Goal: Task Accomplishment & Management: Use online tool/utility

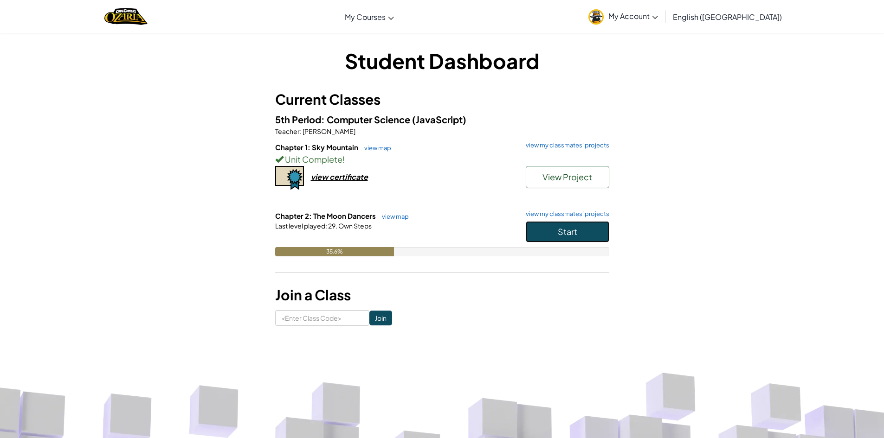
click at [556, 238] on button "Start" at bounding box center [568, 231] width 84 height 21
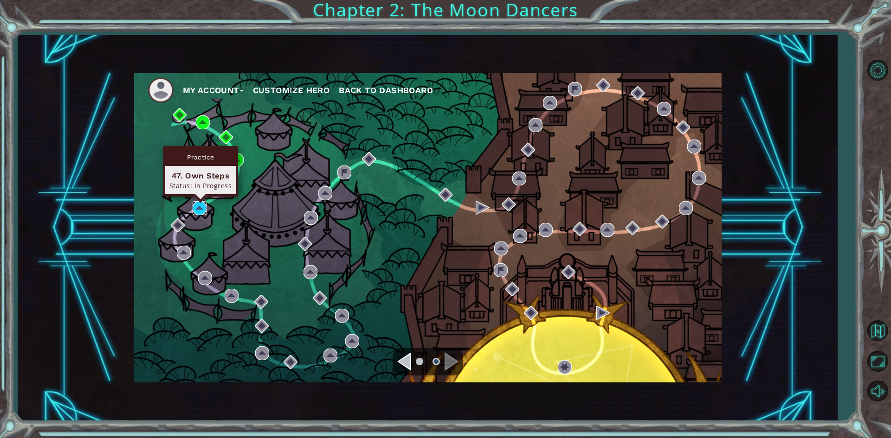
click at [204, 211] on img at bounding box center [200, 208] width 14 height 14
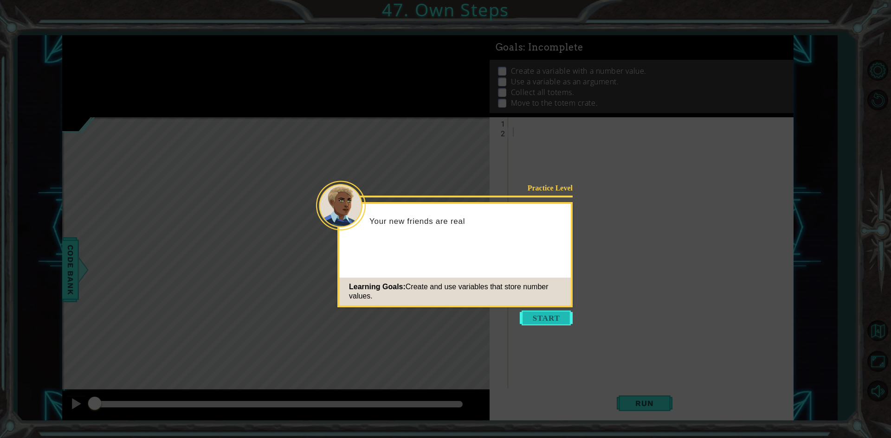
click at [530, 319] on button "Start" at bounding box center [546, 318] width 53 height 15
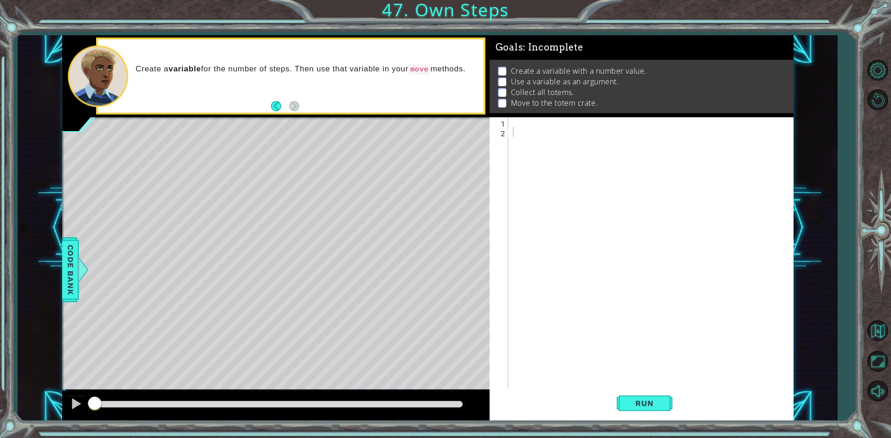
click at [422, 325] on div "Level Map" at bounding box center [276, 253] width 429 height 273
click at [404, 298] on div "Level Map" at bounding box center [276, 253] width 429 height 273
click at [405, 298] on div "Level Map" at bounding box center [276, 253] width 429 height 273
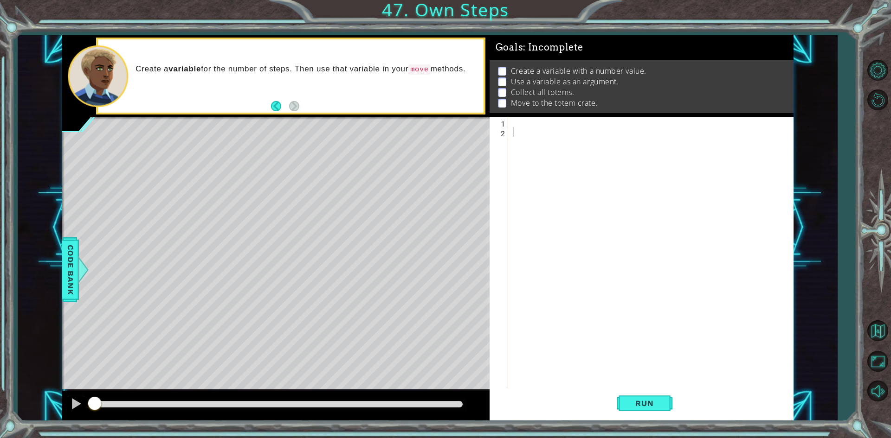
click at [405, 298] on div "Level Map" at bounding box center [276, 253] width 429 height 273
click at [406, 301] on div "Level Map" at bounding box center [276, 253] width 429 height 273
click at [558, 238] on div at bounding box center [653, 263] width 284 height 292
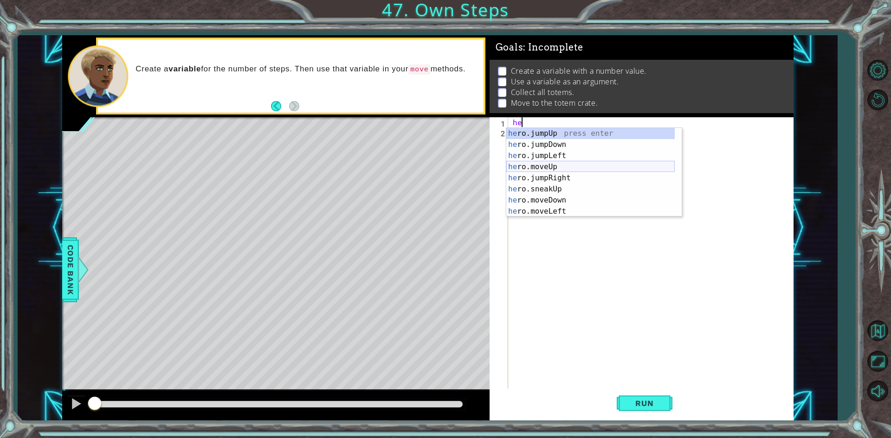
click at [550, 164] on div "he ro.jumpUp press enter he ro.jumpDown press enter he ro.jumpLeft press enter …" at bounding box center [590, 183] width 168 height 111
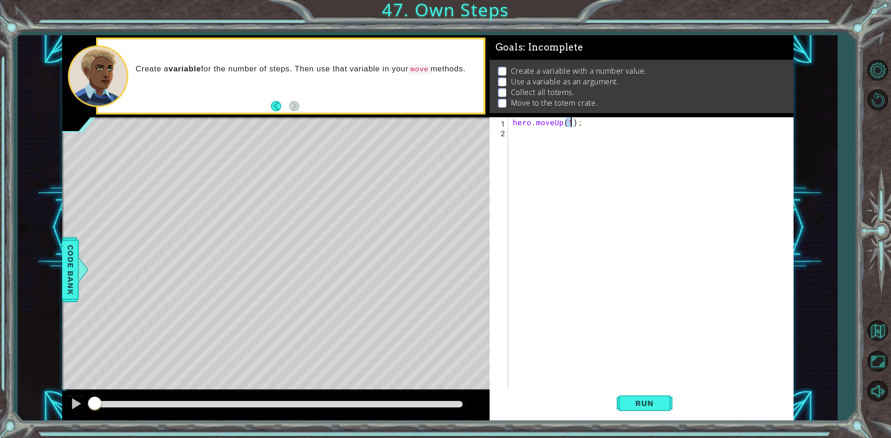
type textarea "hero.moveUp(3);"
click at [515, 130] on div "hero . moveUp ( 3 ) ;" at bounding box center [653, 263] width 284 height 292
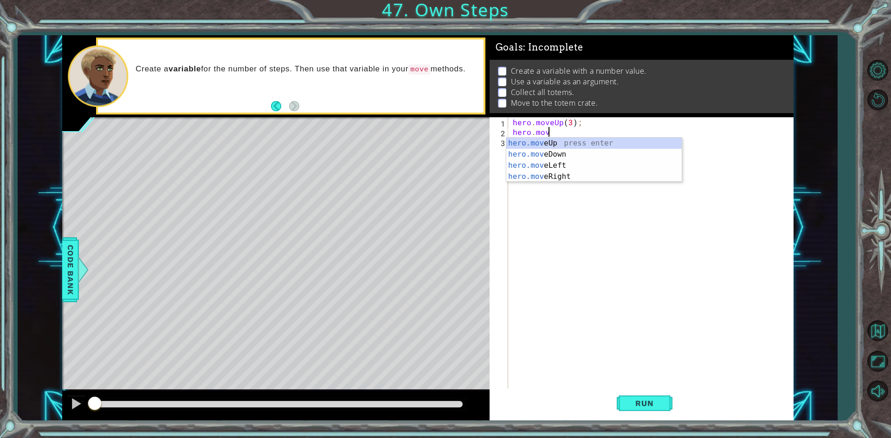
scroll to position [0, 2]
click at [585, 177] on div "hero.move Up press enter hero.move Down press enter hero.move Left press enter …" at bounding box center [593, 171] width 175 height 67
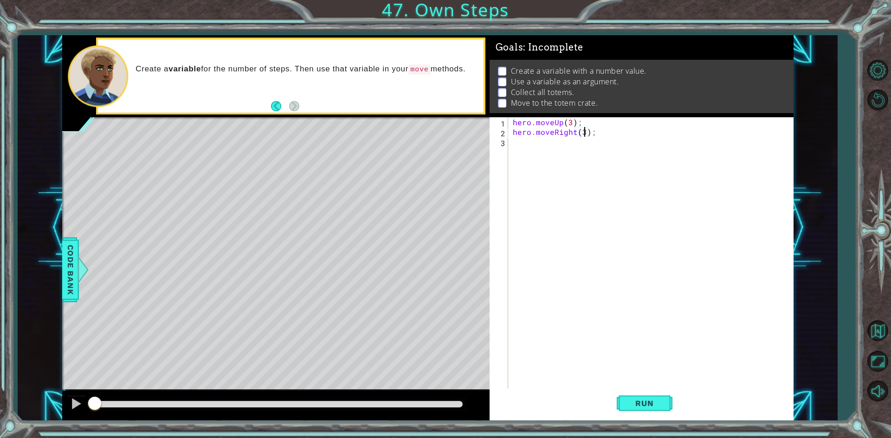
scroll to position [0, 4]
type textarea "hero.moveRight(3);"
click at [648, 409] on button "Run" at bounding box center [645, 404] width 56 height 30
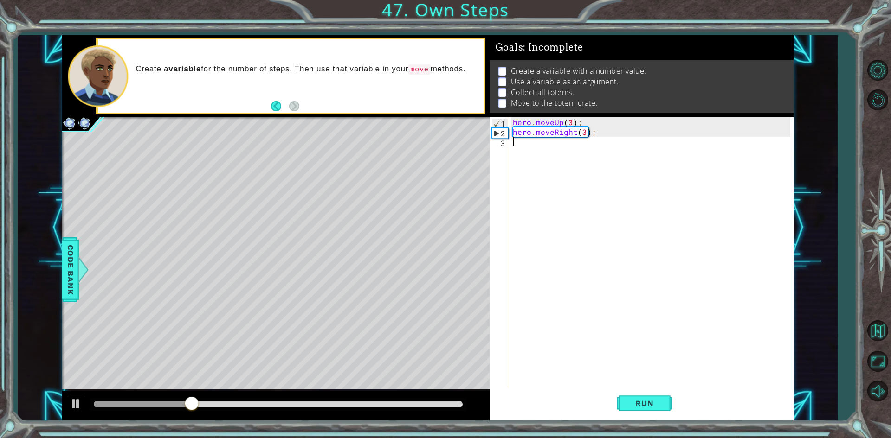
click at [521, 152] on div "hero . moveUp ( 3 ) ; hero . moveRight ( 3 ) ;" at bounding box center [653, 263] width 284 height 292
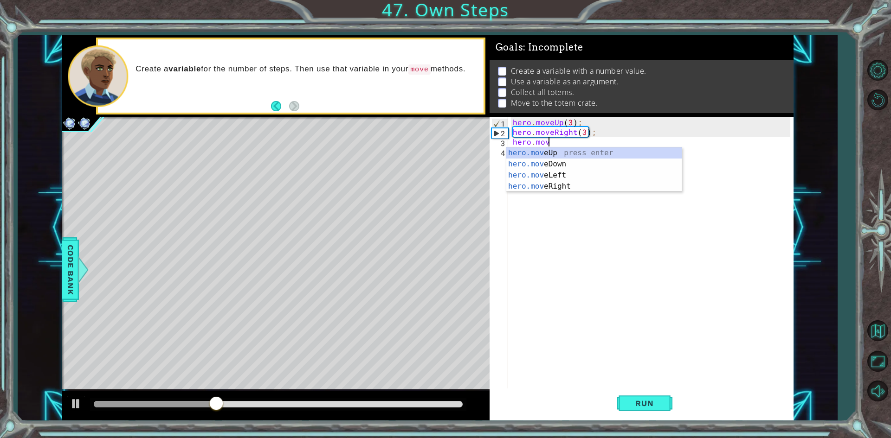
scroll to position [0, 2]
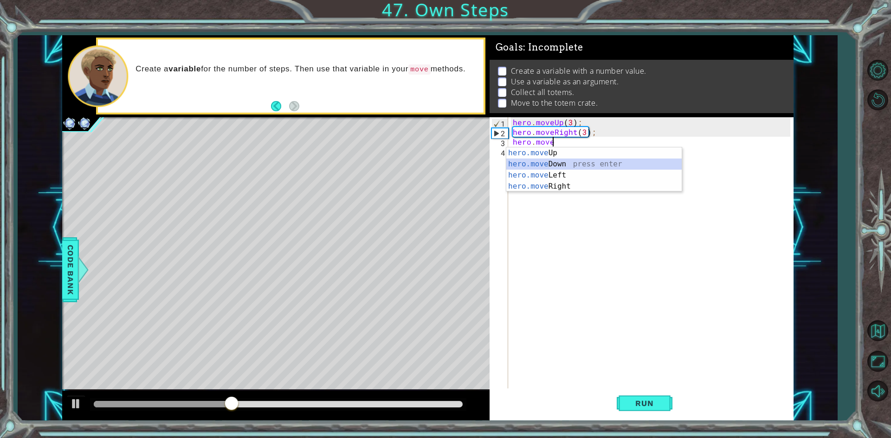
click at [536, 165] on div "hero.move Up press enter hero.move Down press enter hero.move Left press enter …" at bounding box center [593, 181] width 175 height 67
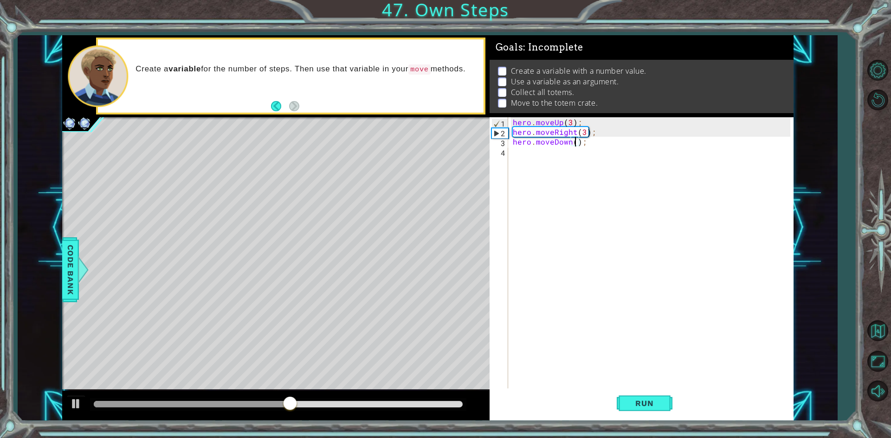
type textarea "hero.moveDown(3);"
click at [528, 162] on div "hero . moveUp ( 3 ) ; hero . moveRight ( 3 ) ; hero . moveDown ( 3 ) ;" at bounding box center [653, 263] width 284 height 292
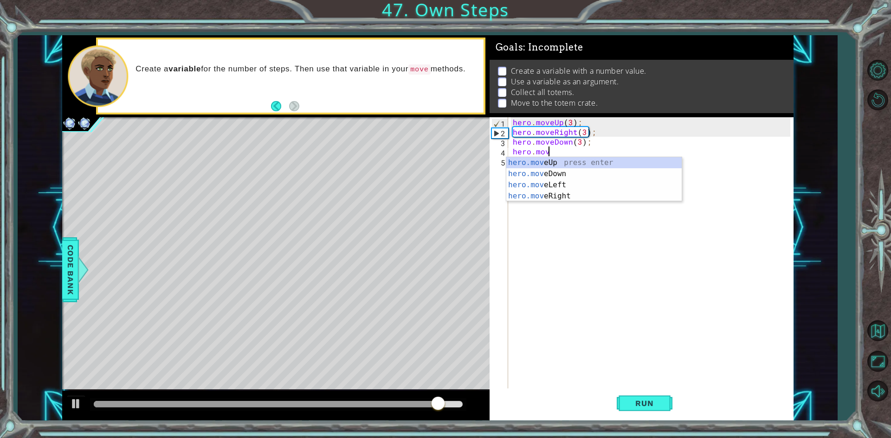
scroll to position [0, 2]
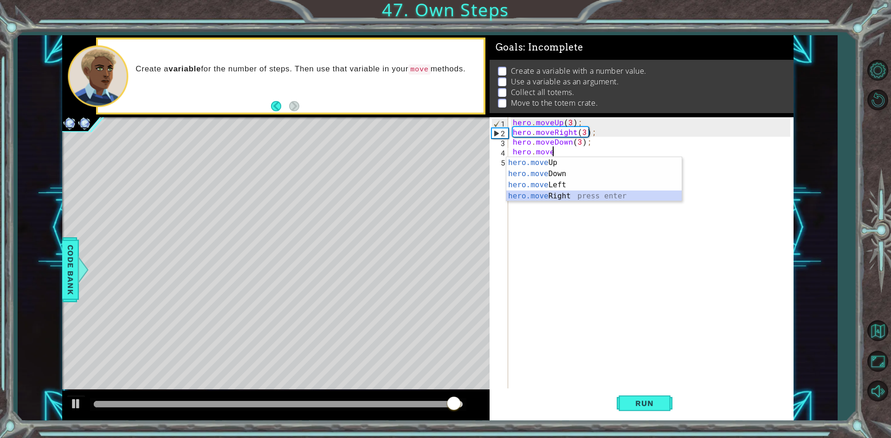
click at [601, 191] on div "hero.move Up press enter hero.move Down press enter hero.move Left press enter …" at bounding box center [593, 190] width 175 height 67
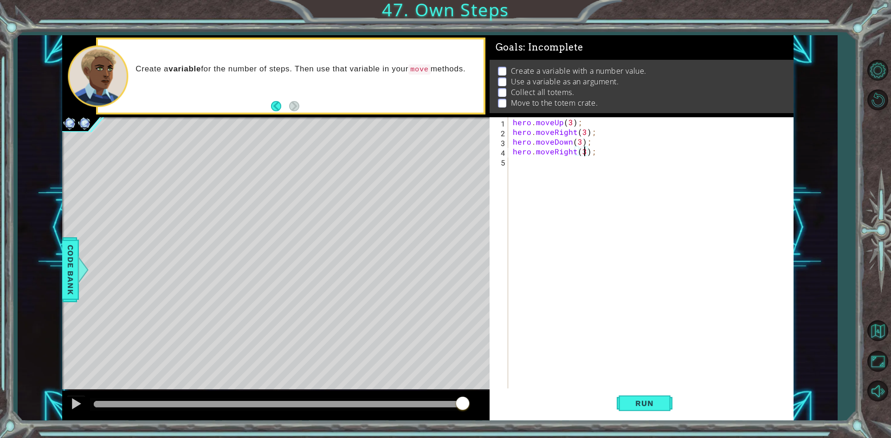
scroll to position [0, 4]
click at [644, 407] on span "Run" at bounding box center [644, 403] width 37 height 9
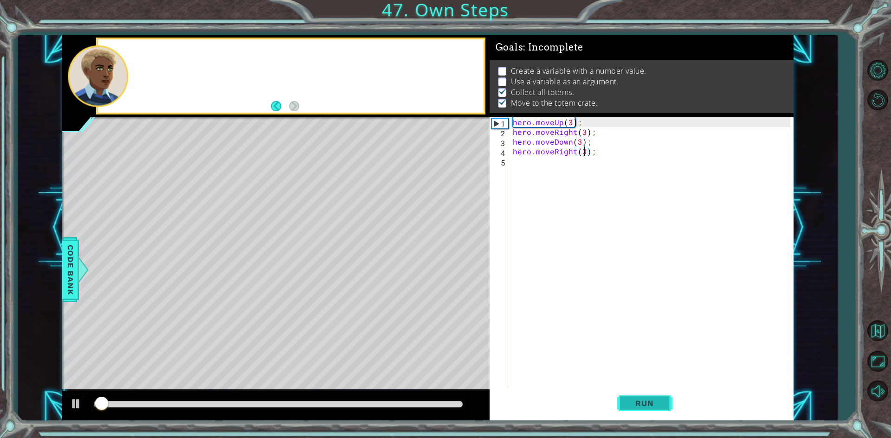
scroll to position [4, 0]
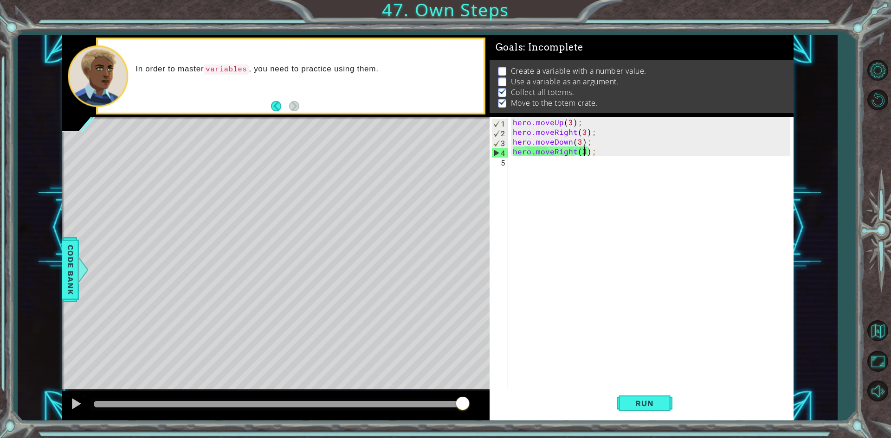
click at [577, 118] on div "hero . moveUp ( 3 ) ; hero . moveRight ( 3 ) ; hero . moveDown ( 3 ) ; hero . m…" at bounding box center [653, 263] width 284 height 292
type textarea "hero.moveUp(3);"
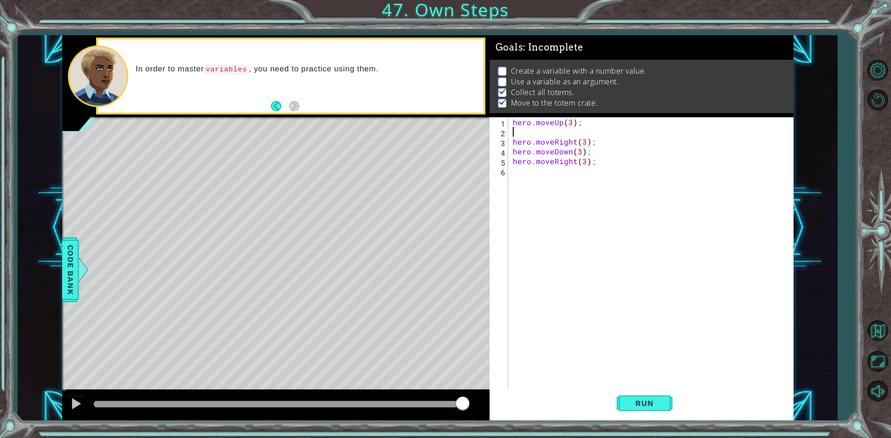
type textarea "hero.moveUp(3);"
drag, startPoint x: 596, startPoint y: 120, endPoint x: 509, endPoint y: 122, distance: 86.8
click at [509, 122] on div "hero.moveUp(3); 1 2 3 4 5 6 hero . moveUp ( 3 ) ; hero . moveRight ( 3 ) ; hero…" at bounding box center [639, 253] width 301 height 273
click at [528, 132] on div "hero . moveUp ( 3 ) ; hero . moveRight ( 3 ) ; hero . moveDown ( 3 ) ; hero . m…" at bounding box center [653, 263] width 284 height 292
paste textarea "hero.moveUp(3);"
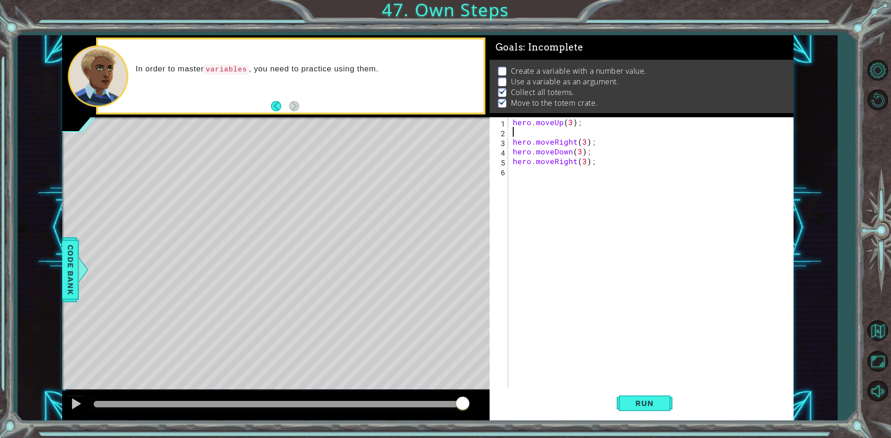
type textarea "hero.moveUp(3);"
drag, startPoint x: 585, startPoint y: 120, endPoint x: 496, endPoint y: 123, distance: 89.1
click at [496, 123] on div "hero.moveUp(3); 1 2 3 4 5 6 hero . moveUp ( 3 ) ; hero . moveUp ( 3 ) ; hero . …" at bounding box center [639, 253] width 301 height 273
type textarea "var"
click at [75, 268] on span "Code Bank" at bounding box center [70, 269] width 15 height 57
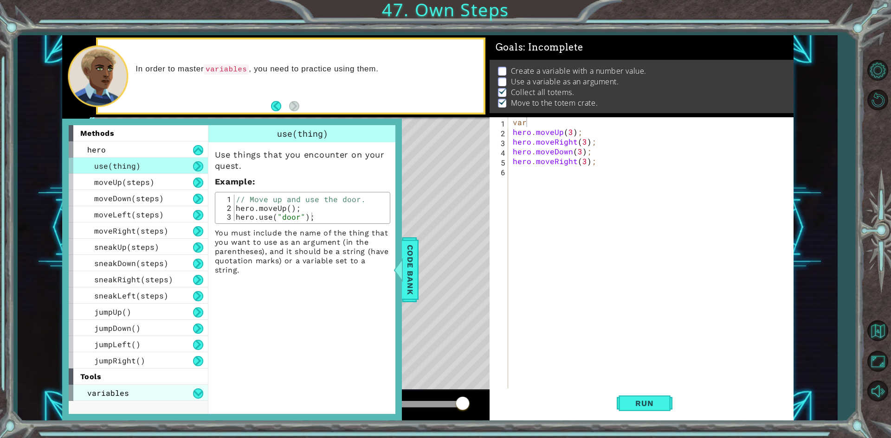
click at [188, 389] on div "variables" at bounding box center [138, 393] width 139 height 16
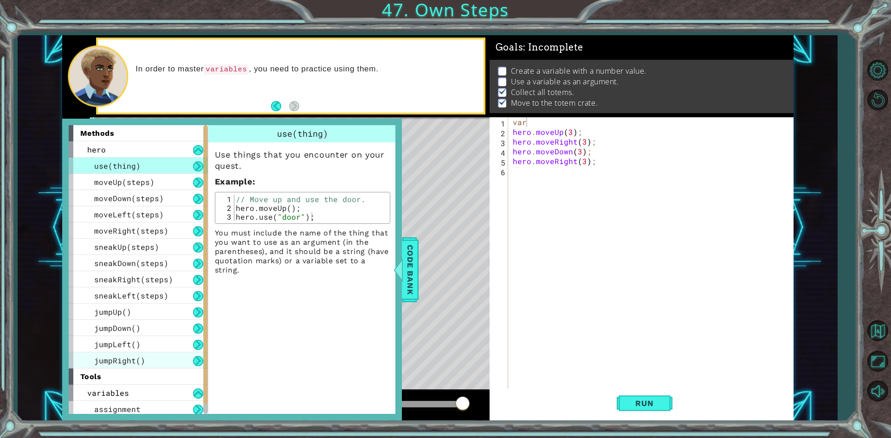
scroll to position [3, 0]
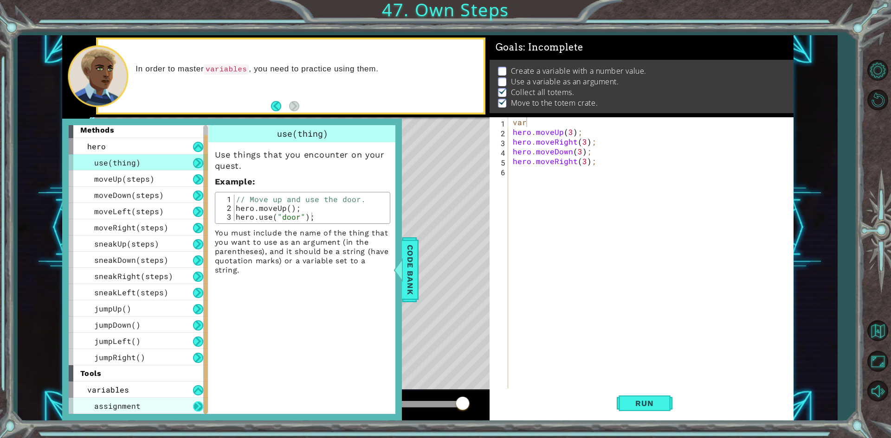
click at [198, 404] on button at bounding box center [198, 407] width 10 height 10
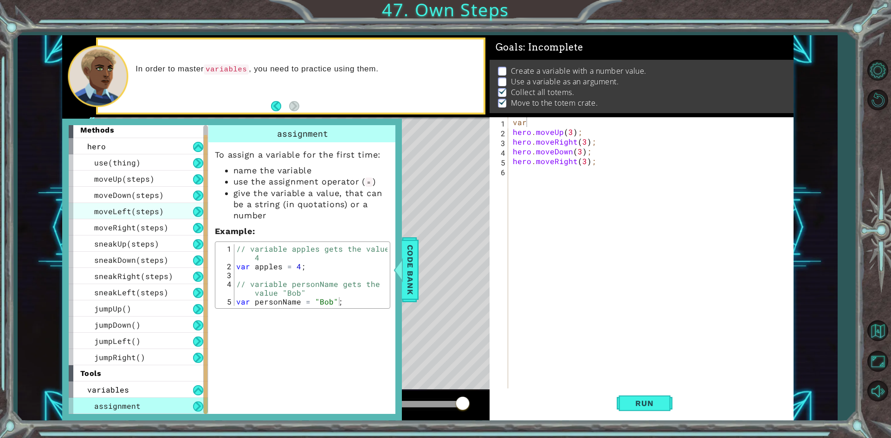
scroll to position [0, 0]
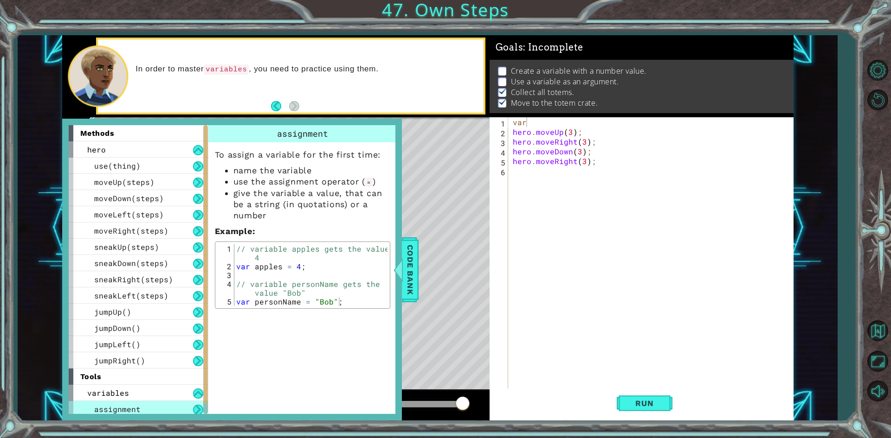
click at [535, 118] on div "var hero . moveUp ( 3 ) ; hero . moveRight ( 3 ) ; hero . moveDown ( 3 ) ; hero…" at bounding box center [653, 263] width 284 height 292
click at [569, 131] on div "var steps = 3 hero . moveUp ( 3 ) ; hero . moveRight ( 3 ) ; hero . moveDown ( …" at bounding box center [653, 263] width 284 height 292
click at [582, 140] on div "var steps = 3 hero . moveUp ( steps ) ; hero . moveRight ( 3 ) ; hero . moveDow…" at bounding box center [653, 263] width 284 height 292
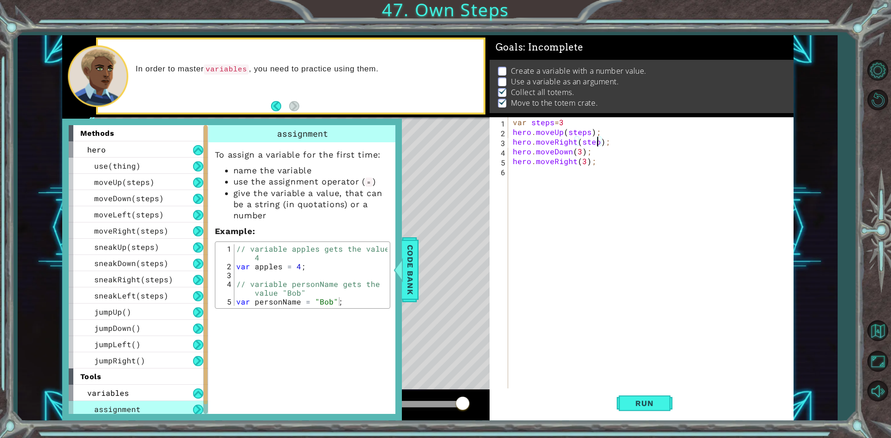
scroll to position [0, 6]
click at [580, 153] on div "var steps = 3 hero . moveUp ( steps ) ; hero . moveRight ( steps ) ; hero . mov…" at bounding box center [653, 263] width 284 height 292
click at [584, 163] on div "var steps = 3 hero . moveUp ( steps ) ; hero . moveRight ( steps ) ; hero . mov…" at bounding box center [653, 263] width 284 height 292
type textarea "hero.moveRight(steps);"
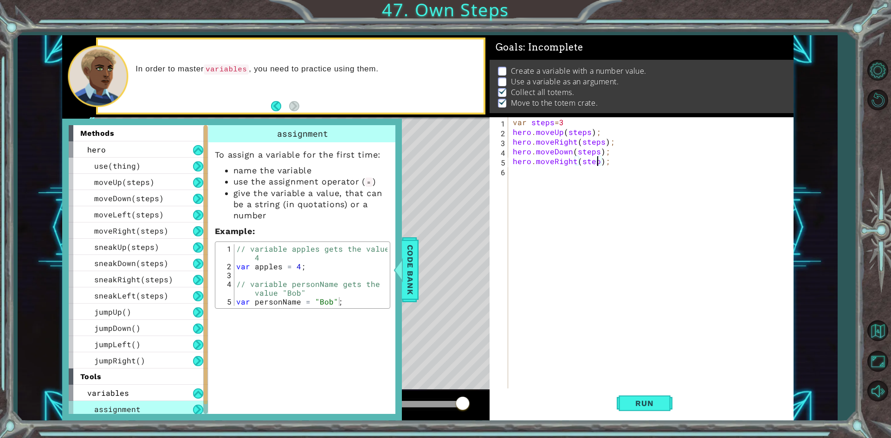
scroll to position [0, 6]
click at [404, 265] on div at bounding box center [398, 270] width 12 height 28
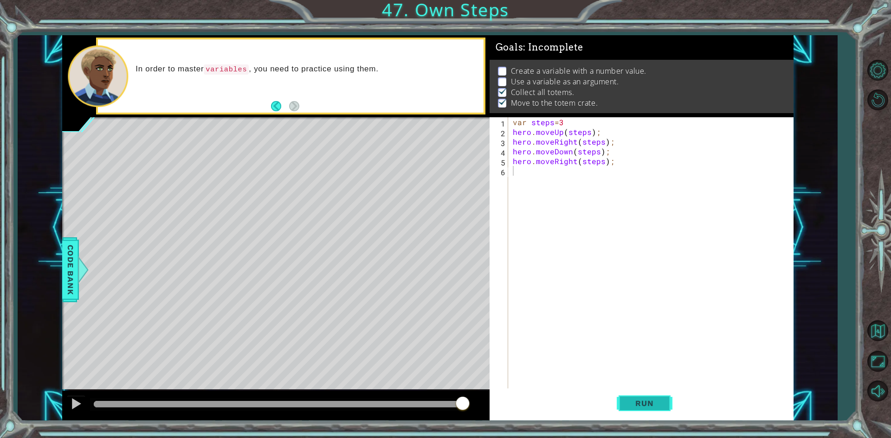
click at [625, 395] on button "Run" at bounding box center [645, 404] width 56 height 30
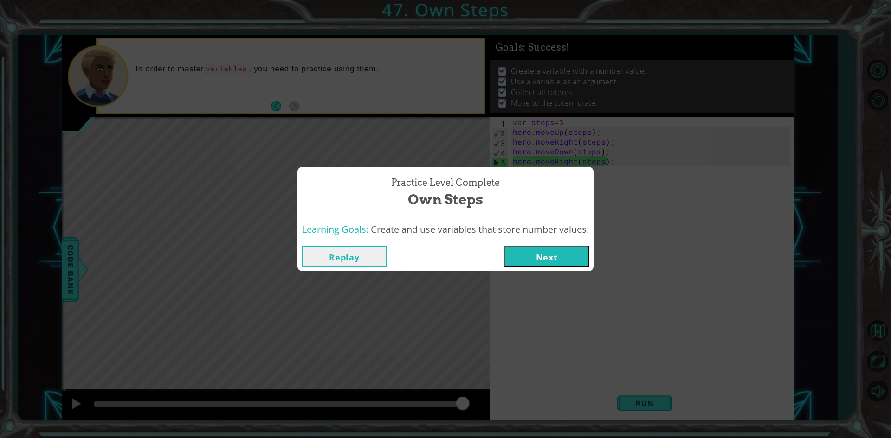
click at [541, 257] on button "Next" at bounding box center [546, 256] width 84 height 21
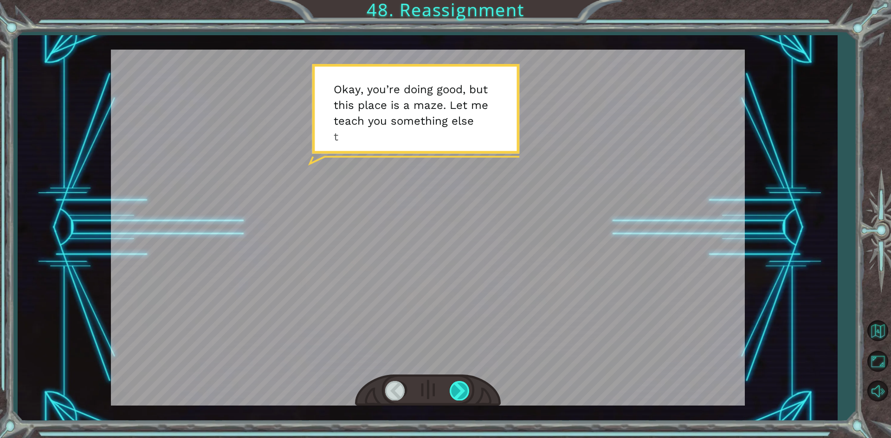
click at [458, 386] on div at bounding box center [460, 390] width 21 height 19
click at [454, 385] on div at bounding box center [460, 390] width 21 height 19
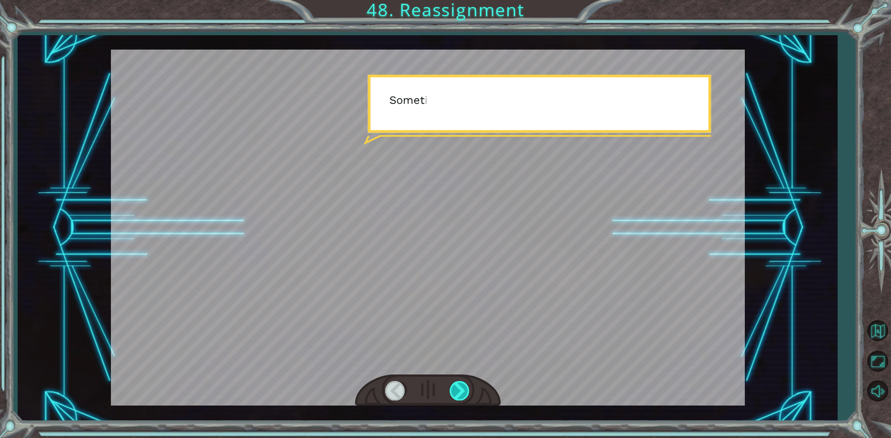
click at [454, 385] on div at bounding box center [460, 390] width 21 height 19
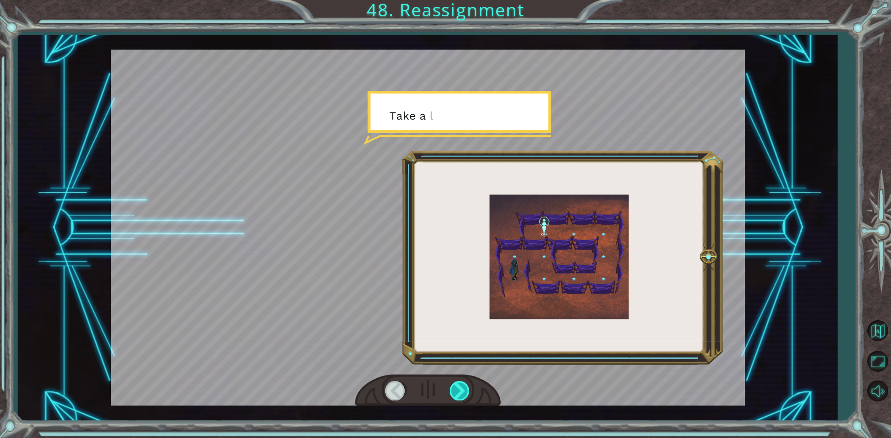
click at [454, 385] on div at bounding box center [460, 390] width 21 height 19
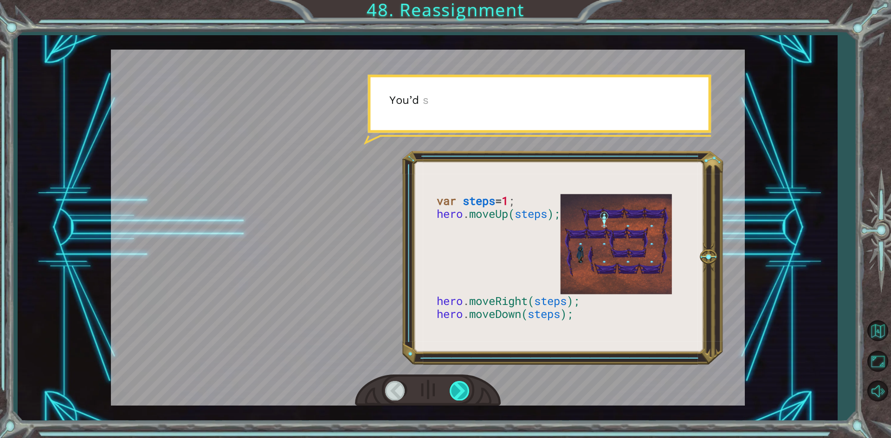
click at [454, 385] on div at bounding box center [460, 390] width 21 height 19
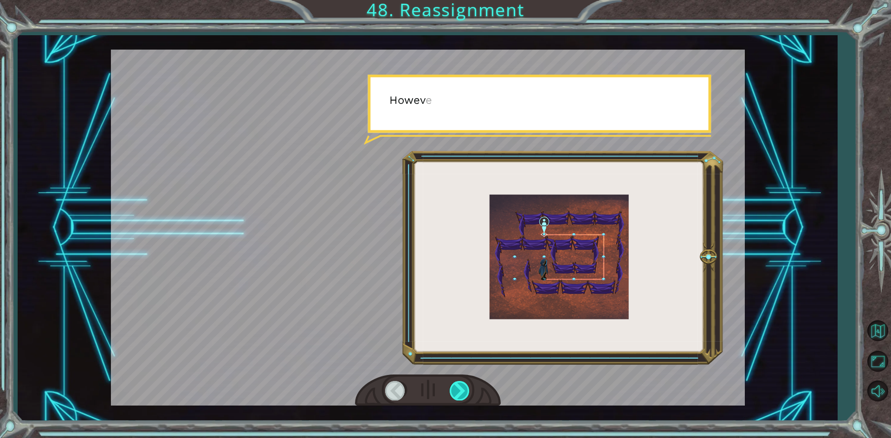
click at [454, 385] on div at bounding box center [460, 390] width 21 height 19
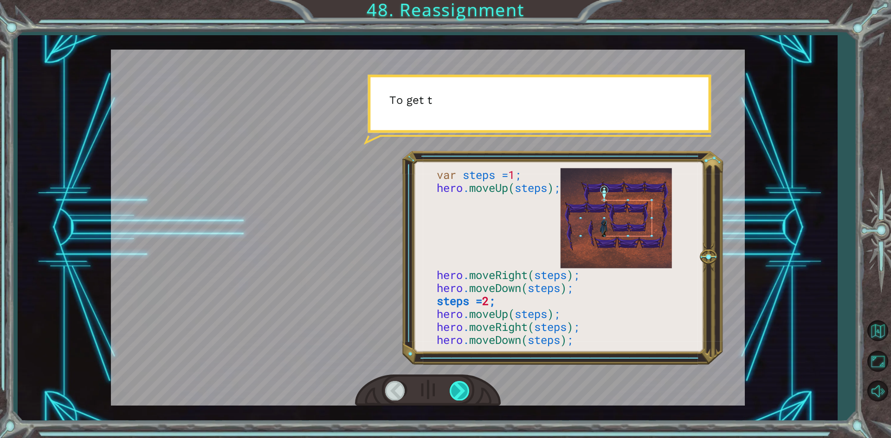
click at [454, 385] on div at bounding box center [460, 390] width 21 height 19
click at [455, 385] on div at bounding box center [460, 390] width 21 height 19
click at [453, 385] on div at bounding box center [460, 390] width 21 height 19
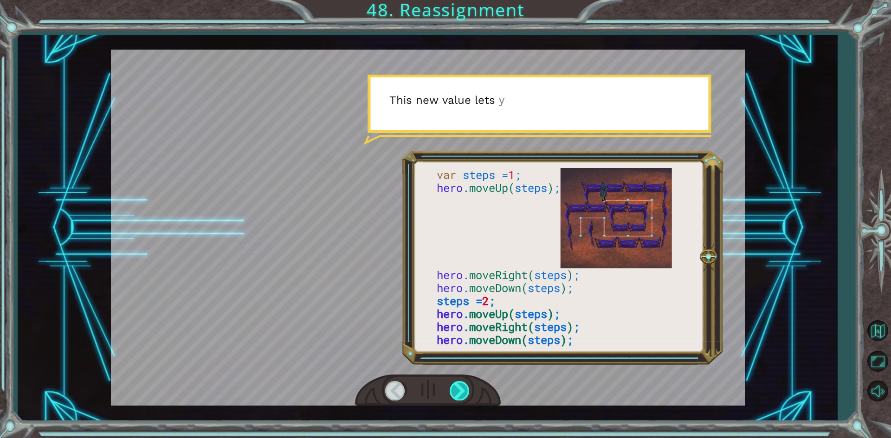
click at [451, 385] on div at bounding box center [460, 390] width 21 height 19
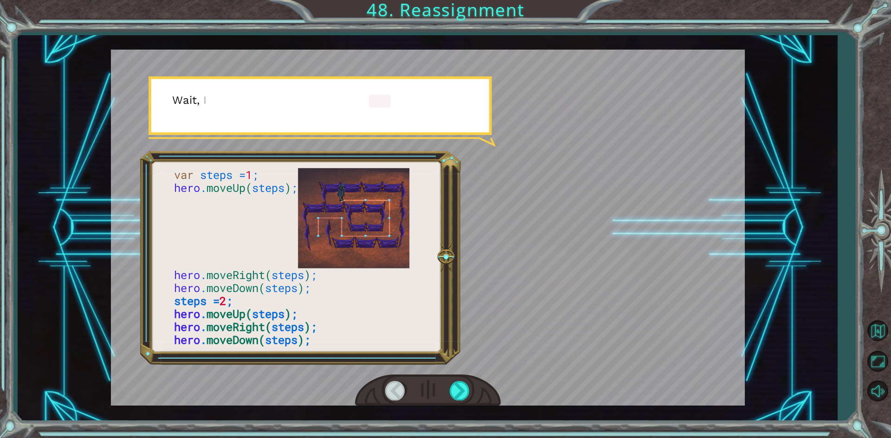
click at [447, 386] on div at bounding box center [428, 391] width 146 height 32
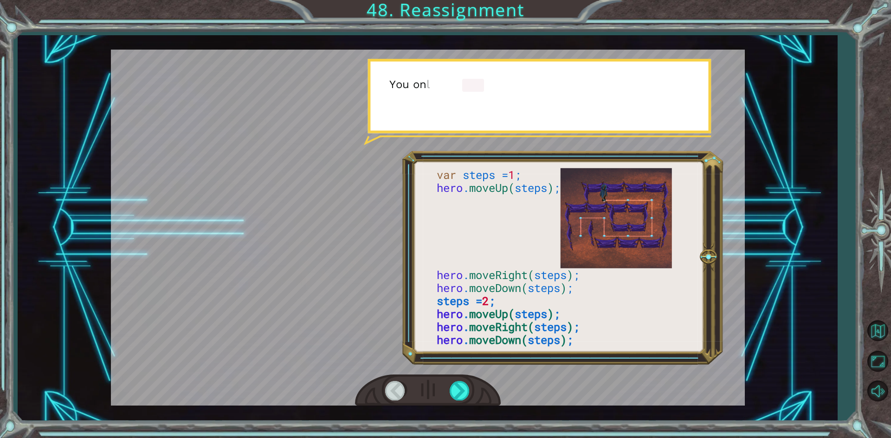
click at [446, 386] on div at bounding box center [428, 391] width 146 height 32
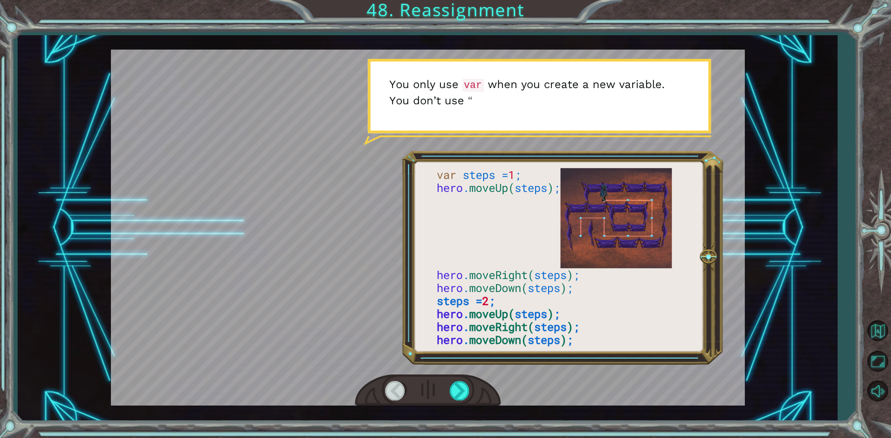
click at [447, 384] on div at bounding box center [428, 391] width 146 height 32
click at [451, 384] on div at bounding box center [460, 390] width 21 height 19
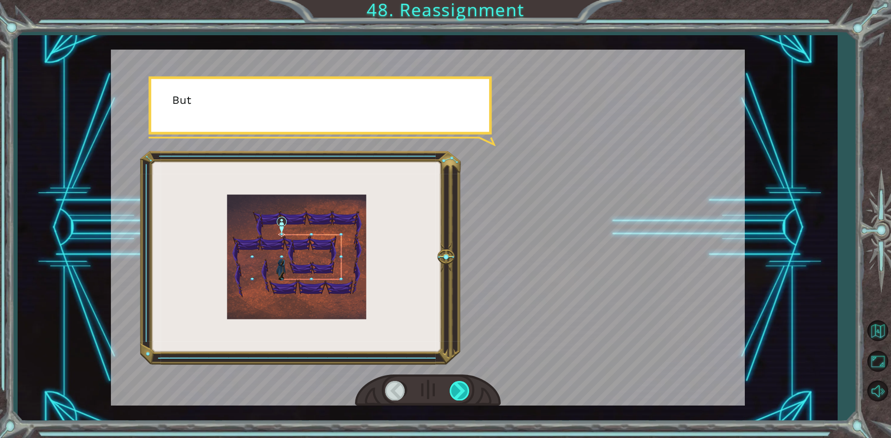
click at [452, 385] on div at bounding box center [460, 390] width 21 height 19
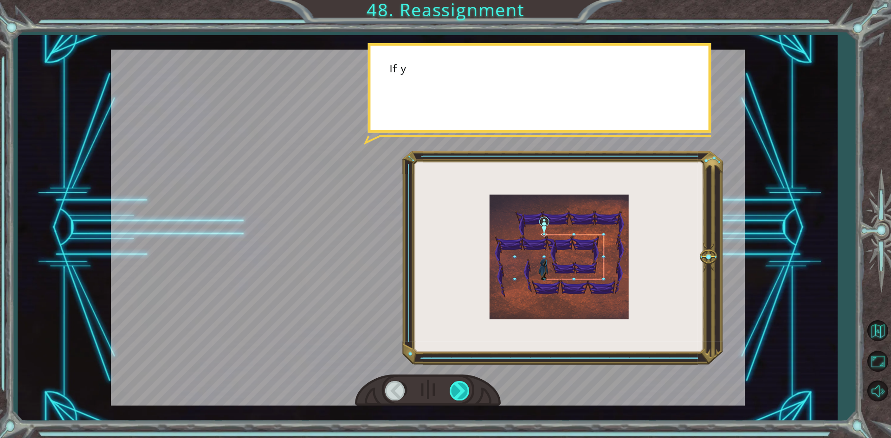
click at [452, 385] on div at bounding box center [460, 390] width 21 height 19
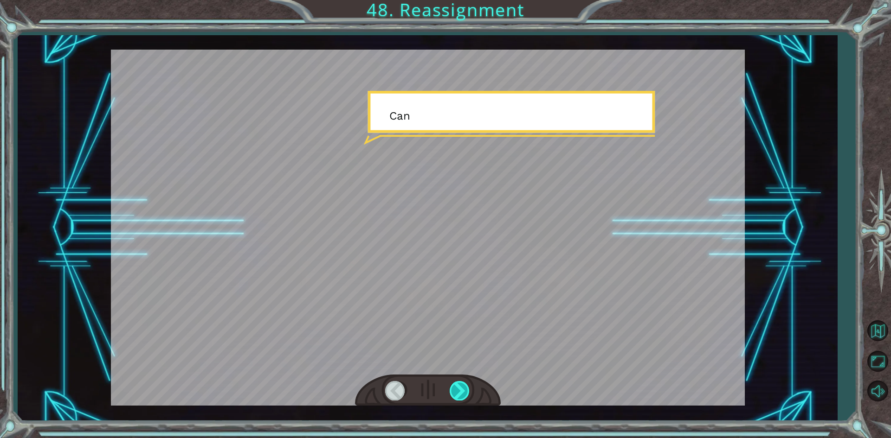
click at [452, 385] on div at bounding box center [460, 390] width 21 height 19
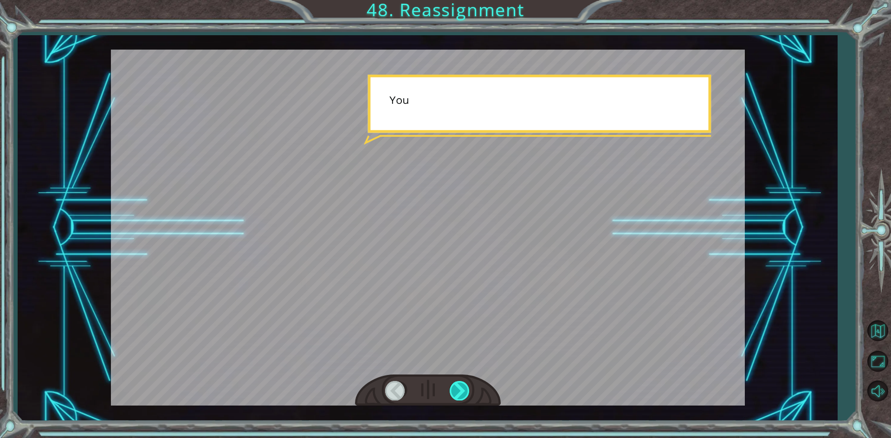
click at [452, 385] on div at bounding box center [460, 390] width 21 height 19
click at [453, 385] on div at bounding box center [460, 390] width 21 height 19
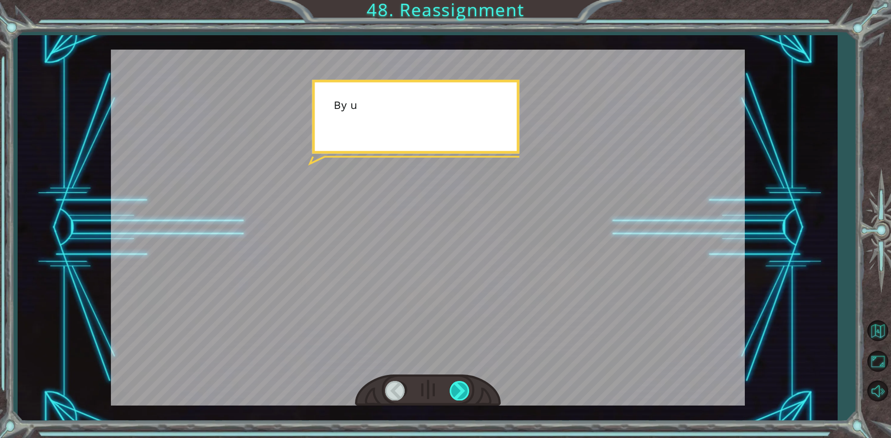
click at [456, 385] on div at bounding box center [460, 390] width 21 height 19
click at [456, 0] on div "O k a y , y o u ’ r e d o i n g g o o d , b u t t h i s p l a c e i s a m a z e…" at bounding box center [445, 0] width 891 height 0
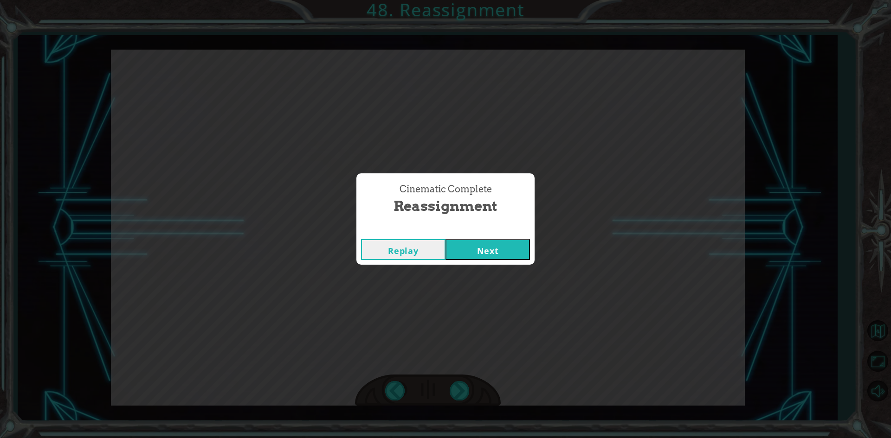
click at [458, 383] on div "Cinematic Complete Reassignment Replay Next" at bounding box center [445, 219] width 891 height 438
click at [500, 253] on button "Next" at bounding box center [487, 249] width 84 height 21
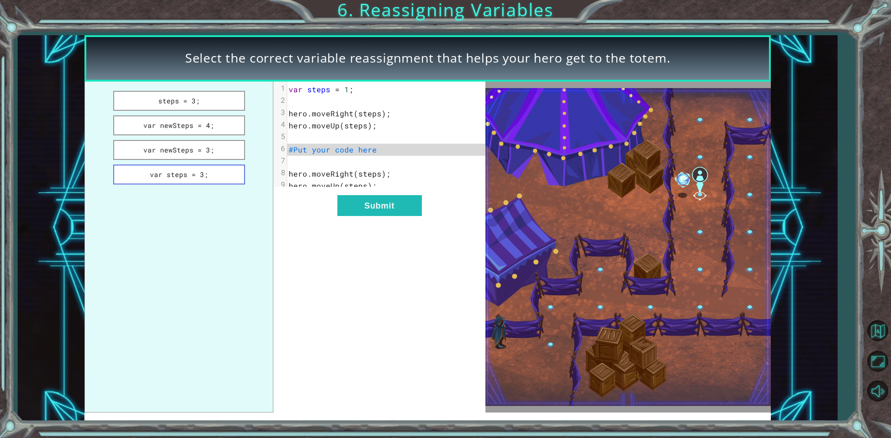
click at [210, 177] on button "var steps = 3;" at bounding box center [179, 175] width 132 height 20
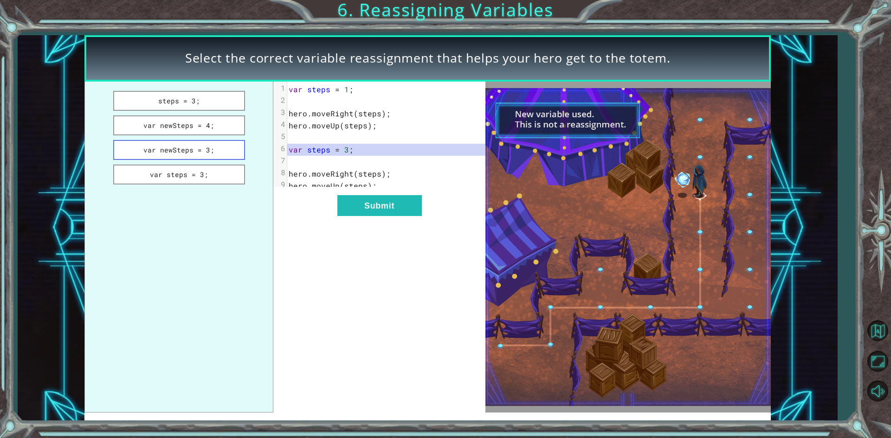
click at [178, 154] on button "var newSteps = 3;" at bounding box center [179, 150] width 132 height 20
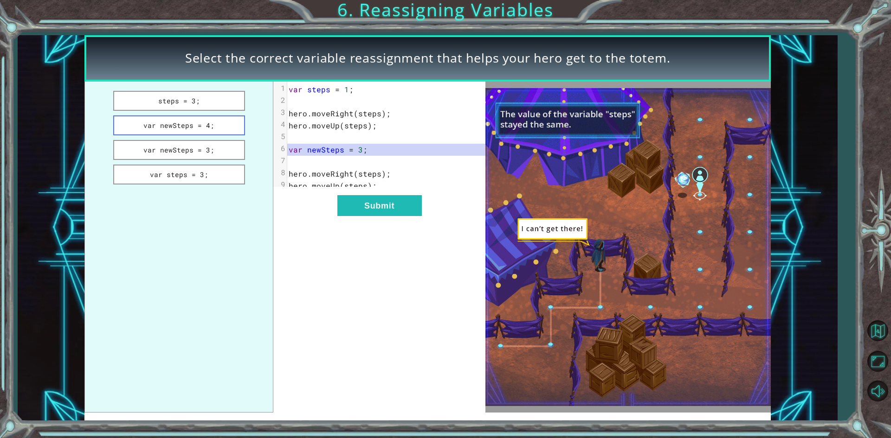
click at [185, 121] on button "var newSteps = 4;" at bounding box center [179, 126] width 132 height 20
click at [180, 103] on button "steps = 3;" at bounding box center [179, 101] width 132 height 20
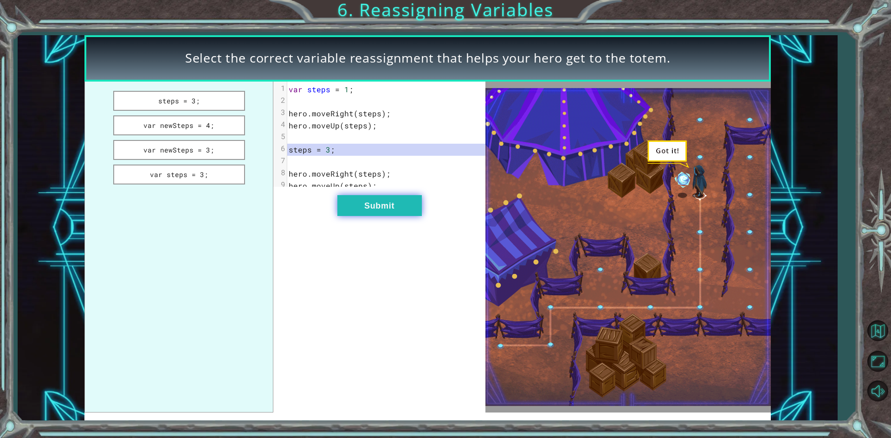
click at [367, 208] on button "Submit" at bounding box center [379, 205] width 84 height 21
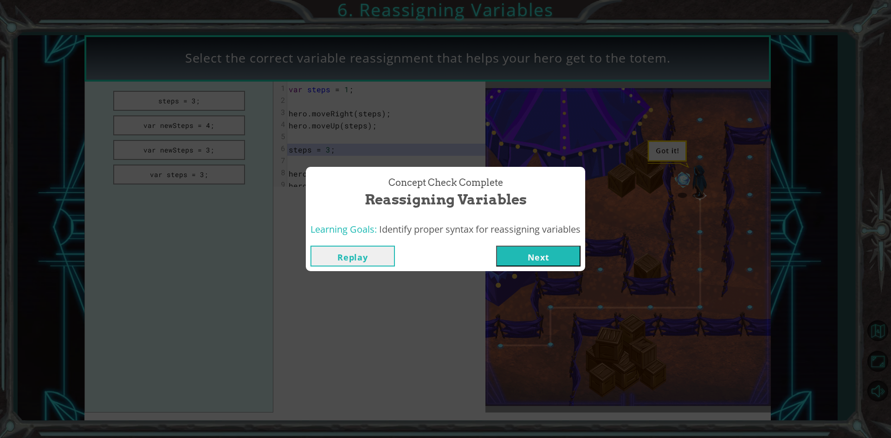
click at [553, 265] on button "Next" at bounding box center [538, 256] width 84 height 21
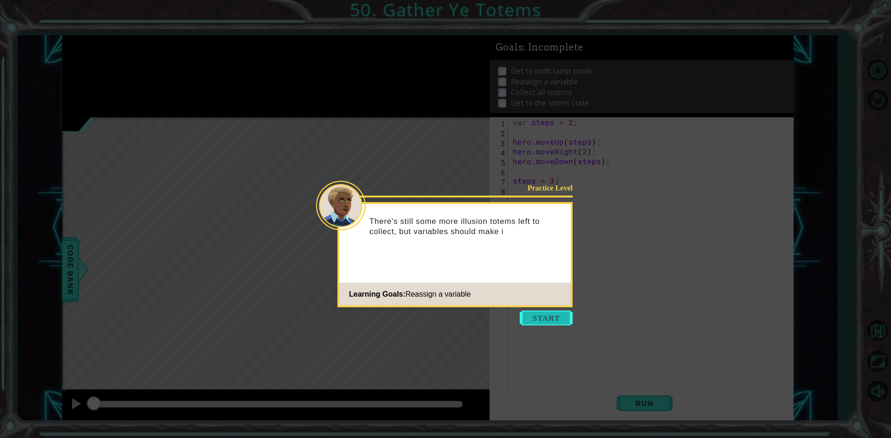
click at [538, 314] on button "Start" at bounding box center [546, 318] width 53 height 15
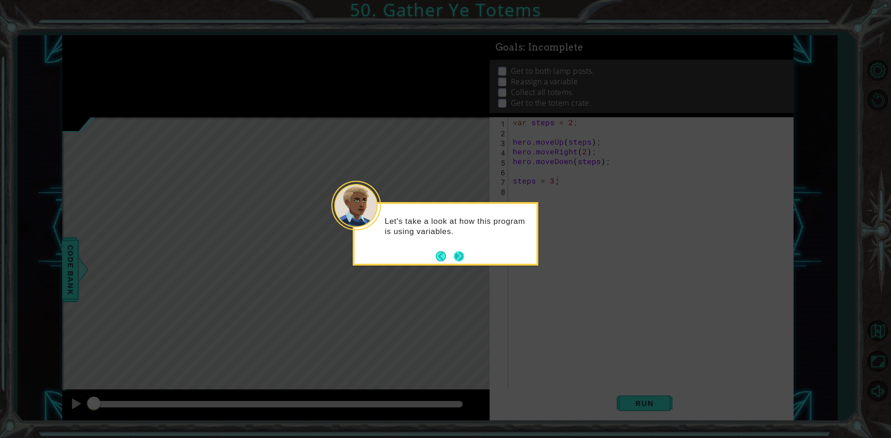
click at [457, 258] on button "Next" at bounding box center [458, 256] width 15 height 15
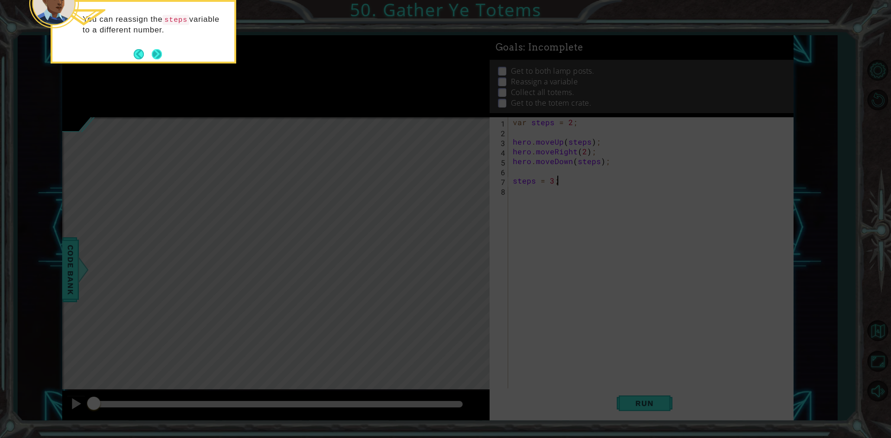
click at [156, 50] on button "Next" at bounding box center [156, 53] width 17 height 17
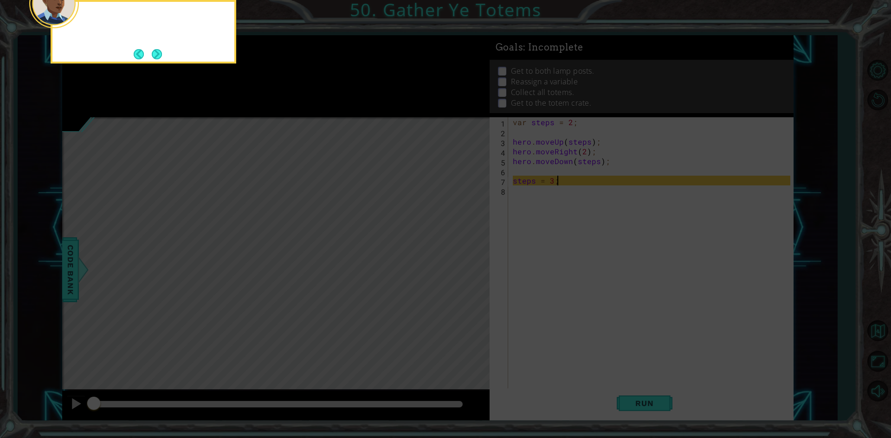
click at [156, 50] on button "Next" at bounding box center [156, 53] width 13 height 13
click at [157, 50] on button "Next" at bounding box center [156, 53] width 17 height 17
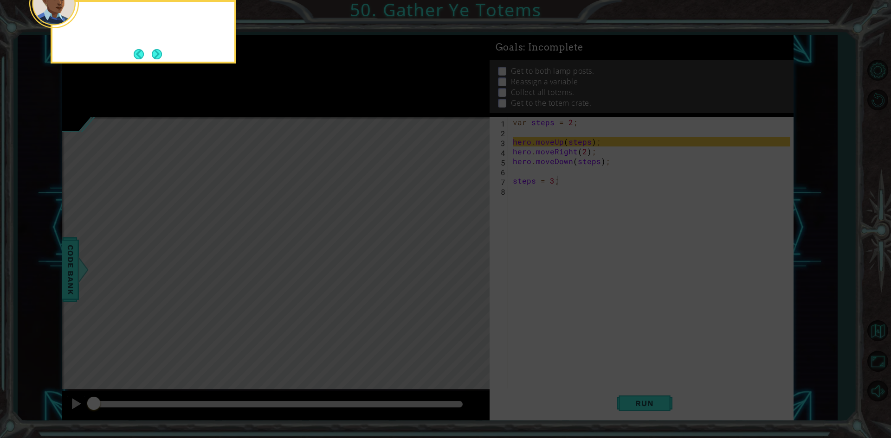
click at [157, 50] on button "Next" at bounding box center [156, 54] width 17 height 17
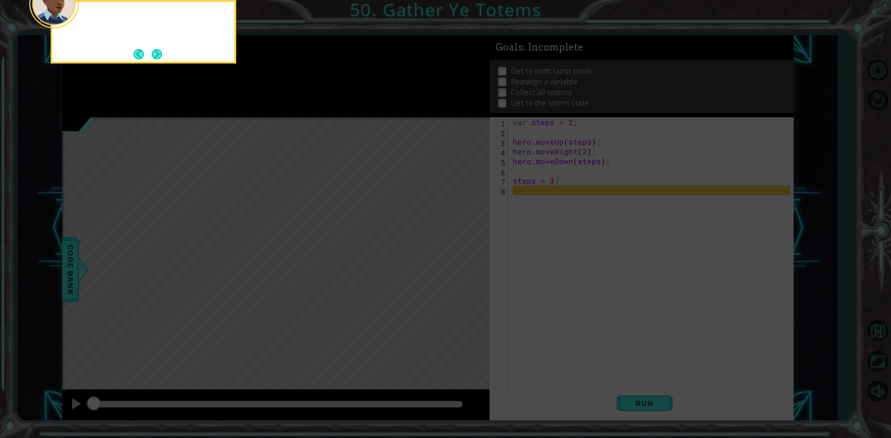
click at [157, 50] on button "Next" at bounding box center [156, 53] width 17 height 17
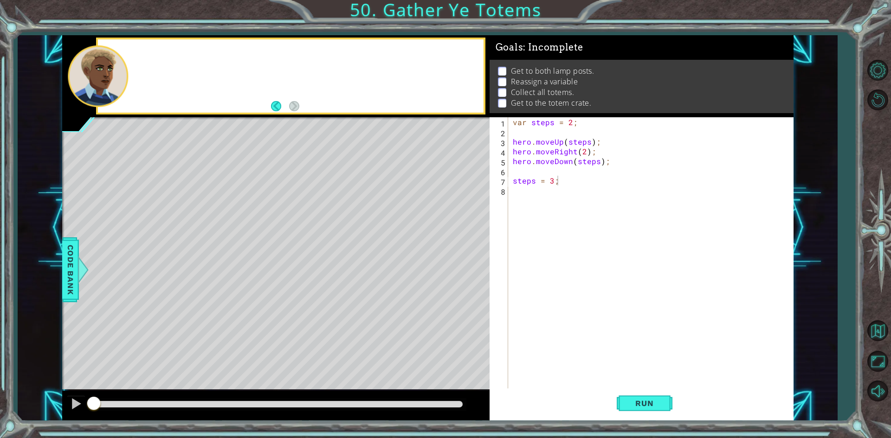
click at [157, 50] on div at bounding box center [290, 75] width 385 height 73
click at [157, 50] on div "You" at bounding box center [290, 75] width 385 height 73
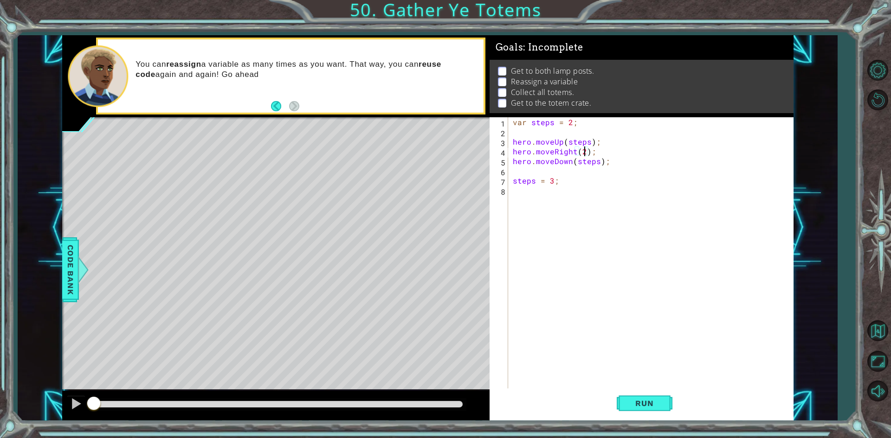
click at [583, 150] on div "var steps = 2 ; hero . moveUp ( steps ) ; hero . moveRight ( 2 ) ; hero . moveD…" at bounding box center [653, 263] width 284 height 292
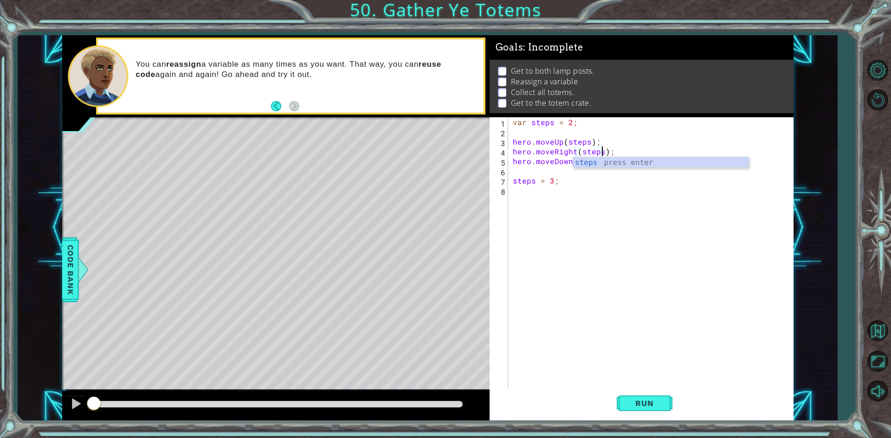
scroll to position [0, 6]
click at [571, 184] on div "var steps = 2 ; hero . moveUp ( steps ) ; hero . moveRight ( steps ) ; hero . m…" at bounding box center [653, 263] width 284 height 292
type textarea "steps = 3;"
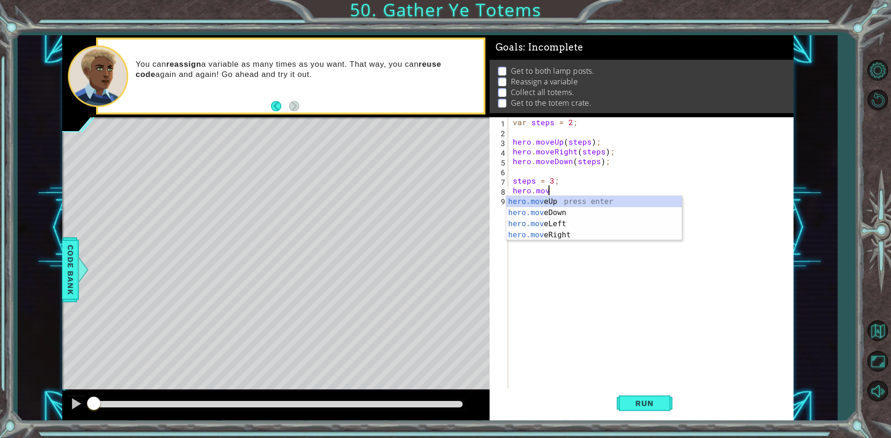
scroll to position [0, 2]
click at [586, 201] on div "hero.move Up press enter hero.move Down press enter hero.move Left press enter …" at bounding box center [593, 229] width 175 height 67
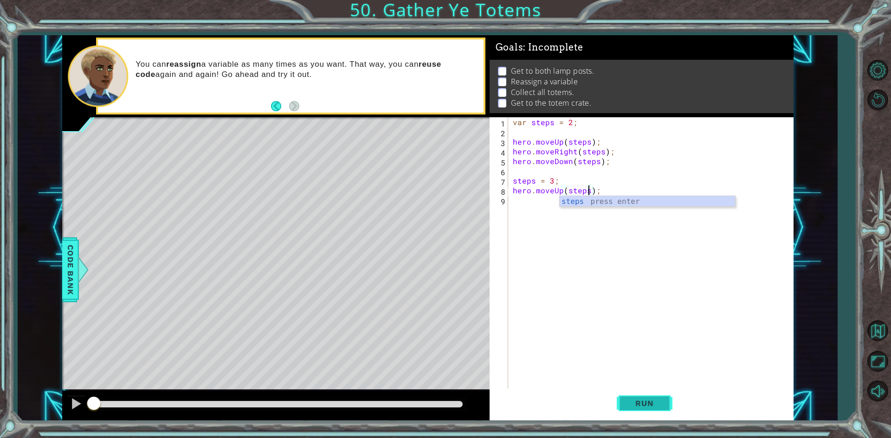
type textarea "hero.moveUp(steps);"
click at [632, 397] on button "Run" at bounding box center [645, 404] width 56 height 30
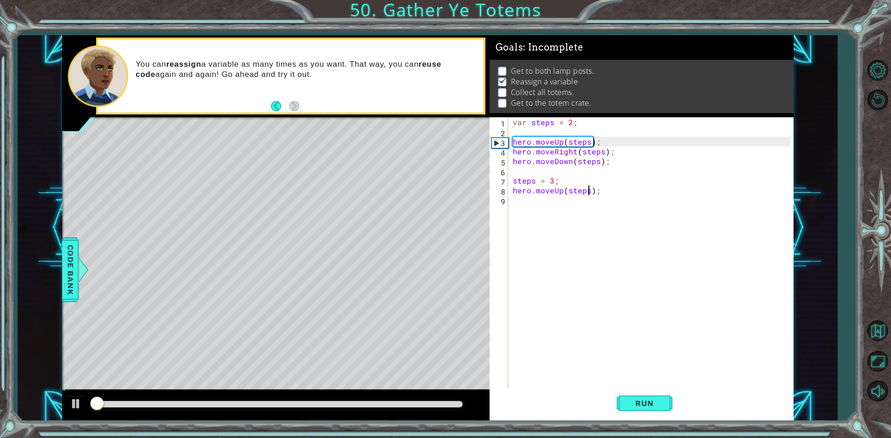
scroll to position [4, 0]
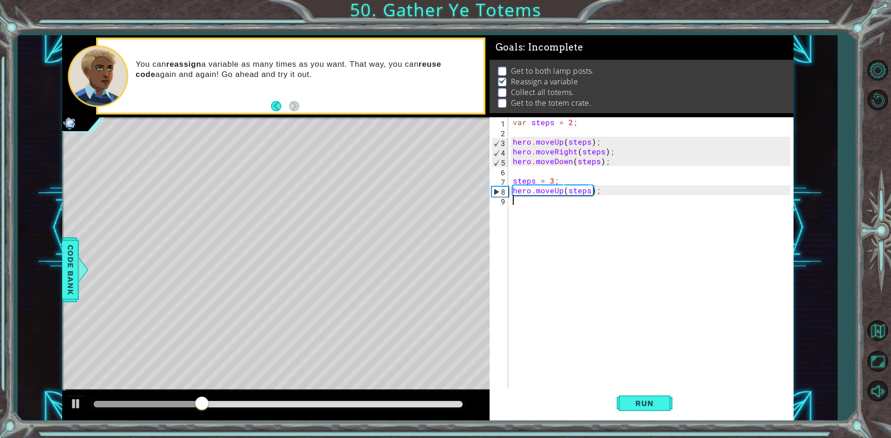
click at [525, 205] on div "var steps = 2 ; hero . moveUp ( steps ) ; hero . moveRight ( steps ) ; hero . m…" at bounding box center [653, 263] width 284 height 292
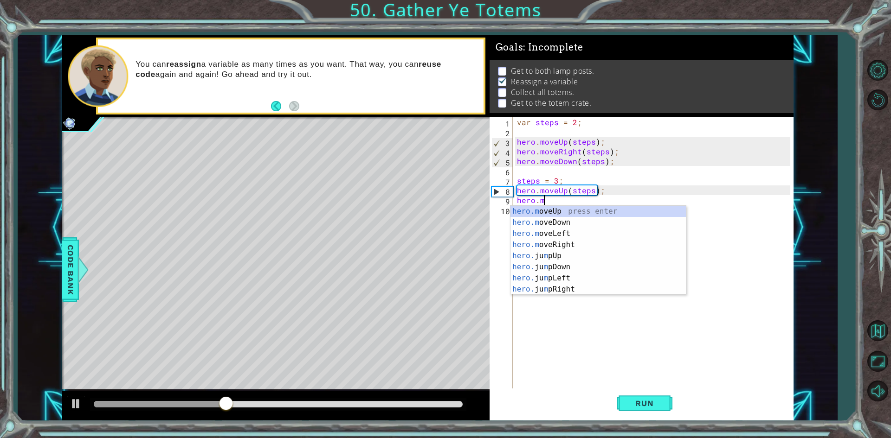
type textarea "hero.move"
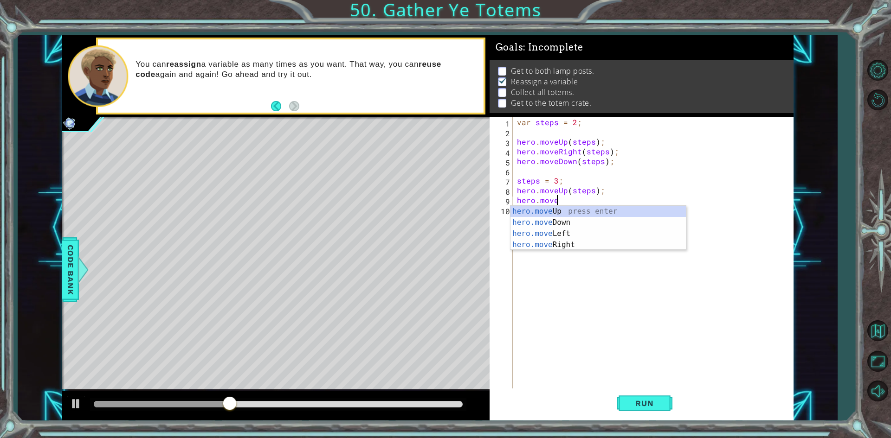
scroll to position [0, 2]
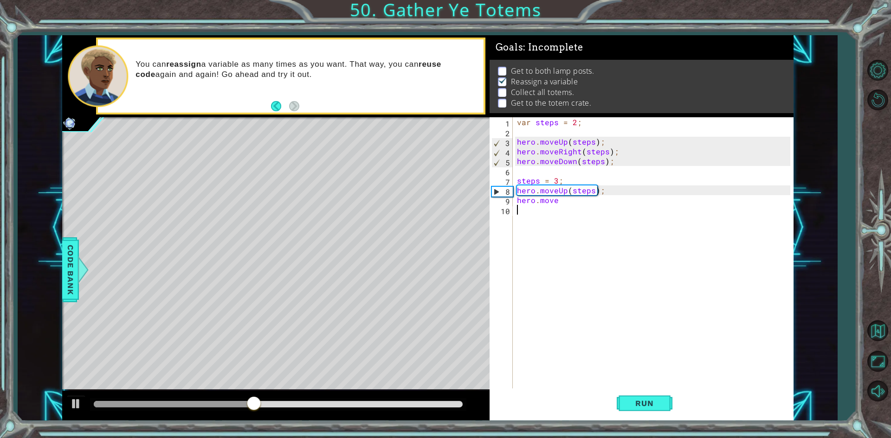
click at [560, 250] on div "var steps = 2 ; hero . moveUp ( steps ) ; hero . moveRight ( steps ) ; hero . m…" at bounding box center [655, 263] width 280 height 292
click at [561, 201] on div "var steps = 2 ; hero . moveUp ( steps ) ; hero . moveRight ( steps ) ; hero . m…" at bounding box center [655, 263] width 280 height 292
type textarea "hero.moveRight(2);"
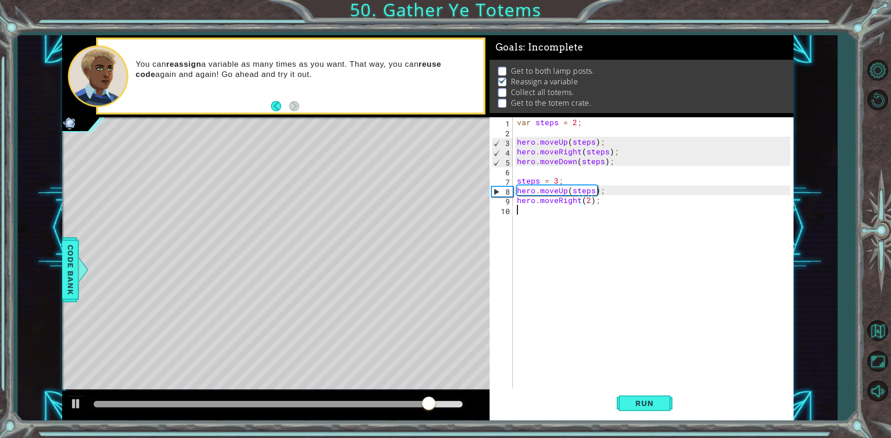
click at [537, 212] on div "var steps = 2 ; hero . moveUp ( steps ) ; hero . moveRight ( steps ) ; hero . m…" at bounding box center [655, 263] width 280 height 292
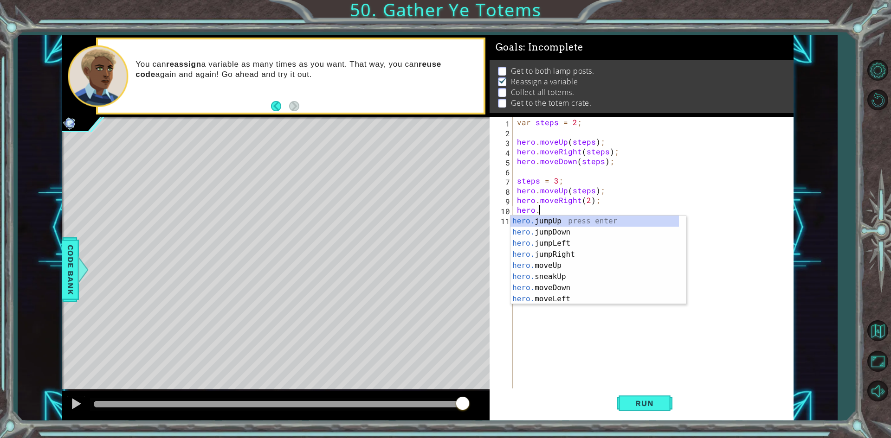
scroll to position [0, 1]
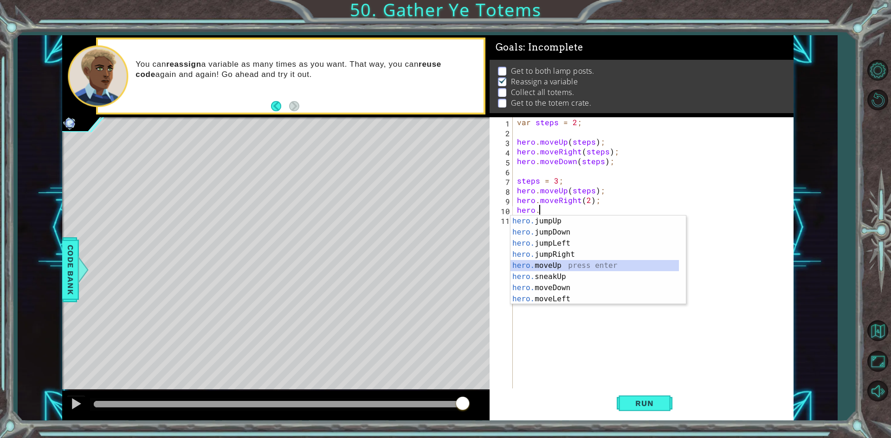
click at [569, 266] on div "hero. jumpUp press enter hero. jumpDown press enter hero. jumpLeft press enter …" at bounding box center [594, 271] width 168 height 111
type textarea "hero.moveUp(1);"
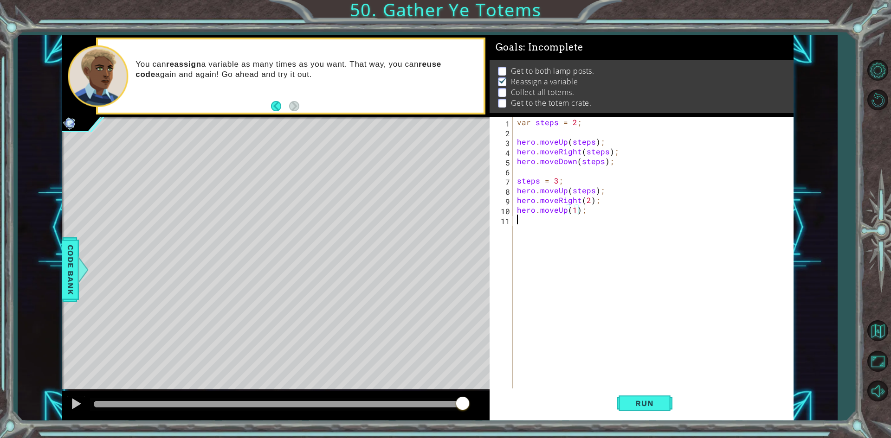
click at [530, 227] on div "var steps = 2 ; hero . moveUp ( steps ) ; hero . moveRight ( steps ) ; hero . m…" at bounding box center [655, 263] width 280 height 292
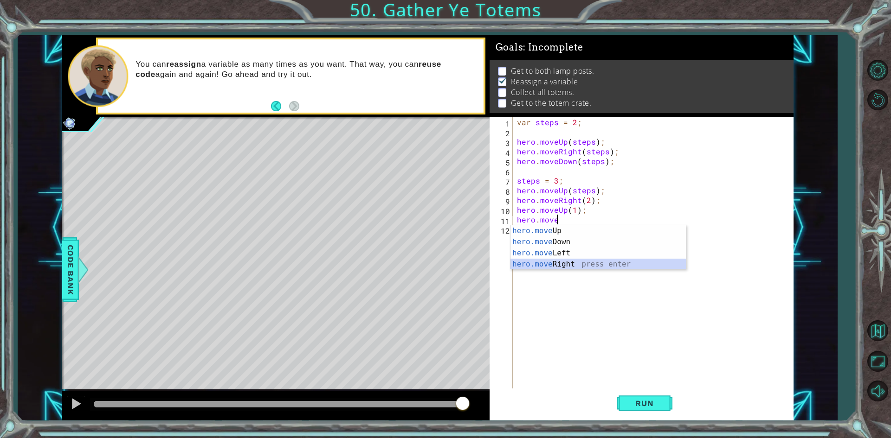
click at [561, 260] on div "hero.move Up press enter hero.move Down press enter hero.move Left press enter …" at bounding box center [597, 258] width 175 height 67
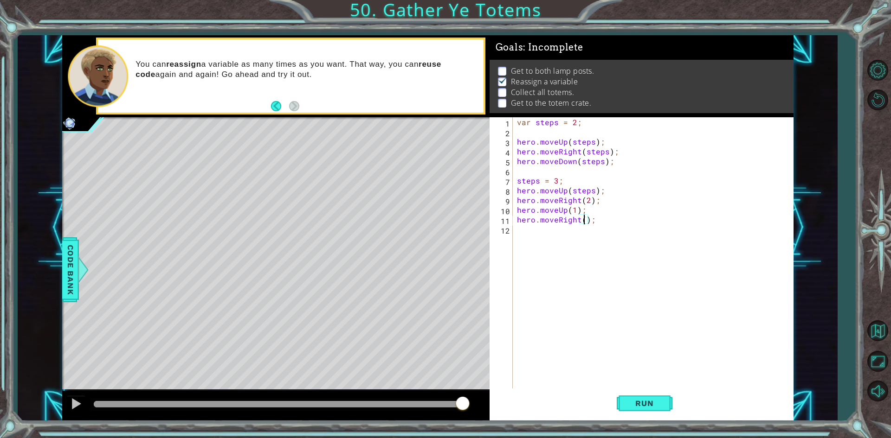
type textarea "hero.moveRight(2);"
click at [542, 231] on div "var steps = 2 ; hero . moveUp ( steps ) ; hero . moveRight ( steps ) ; hero . m…" at bounding box center [655, 263] width 280 height 292
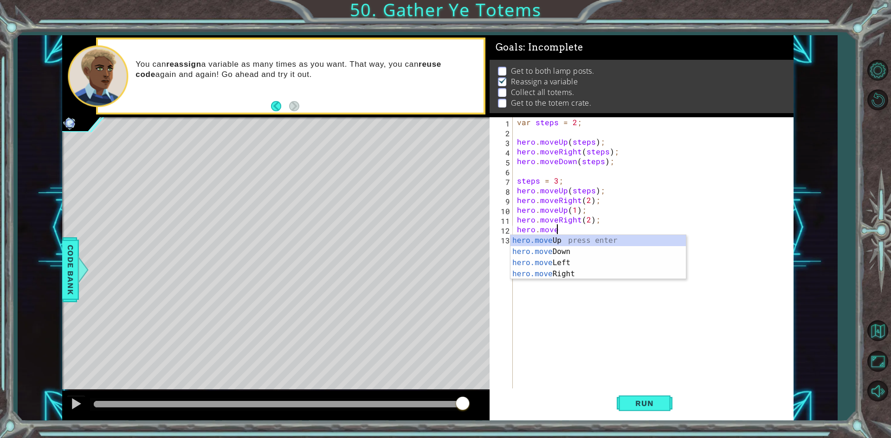
scroll to position [0, 2]
click at [561, 247] on div "hero.move Up press enter hero.move Down press enter hero.move Left press enter …" at bounding box center [597, 268] width 175 height 67
type textarea "hero.moveDown(steps);"
click at [548, 242] on div "var steps = 2 ; hero . moveUp ( steps ) ; hero . moveRight ( steps ) ; hero . m…" at bounding box center [655, 263] width 280 height 292
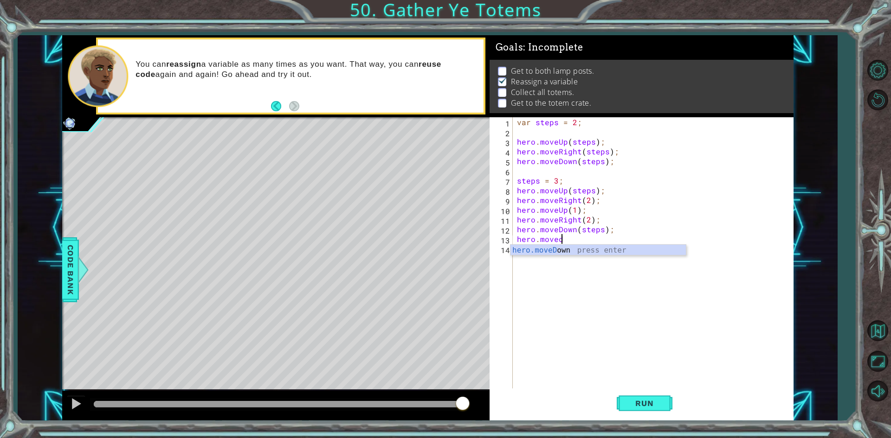
scroll to position [0, 3]
type textarea "hero.moveDown(1);"
click at [622, 301] on div "var steps = 2 ; hero . moveUp ( steps ) ; hero . moveRight ( steps ) ; hero . m…" at bounding box center [655, 263] width 280 height 292
click at [651, 408] on span "Run" at bounding box center [644, 403] width 37 height 9
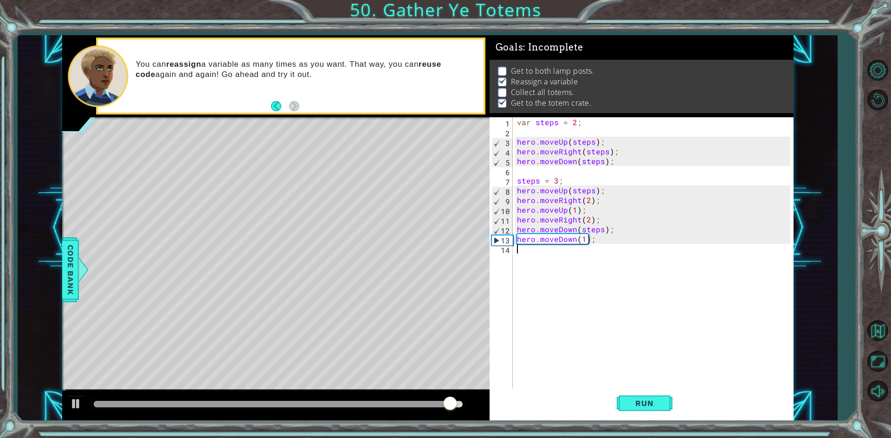
click at [598, 201] on div "var steps = 2 ; hero . moveUp ( steps ) ; hero . moveRight ( steps ) ; hero . m…" at bounding box center [655, 263] width 280 height 292
type textarea "hero.moveRight(2);"
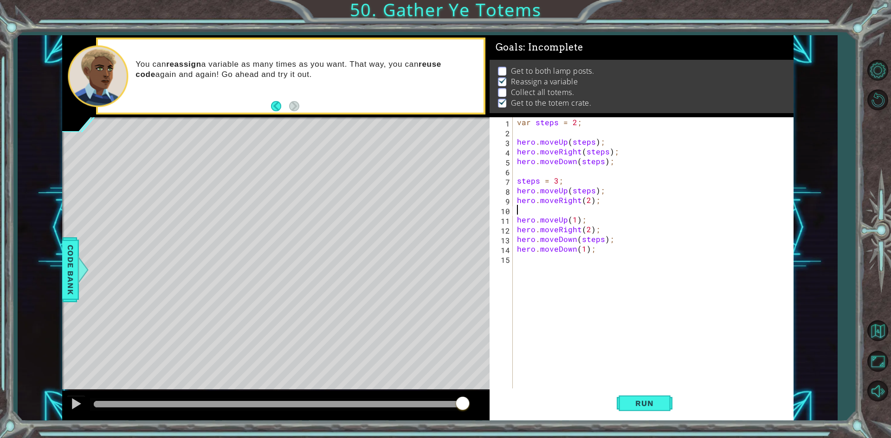
type textarea "h"
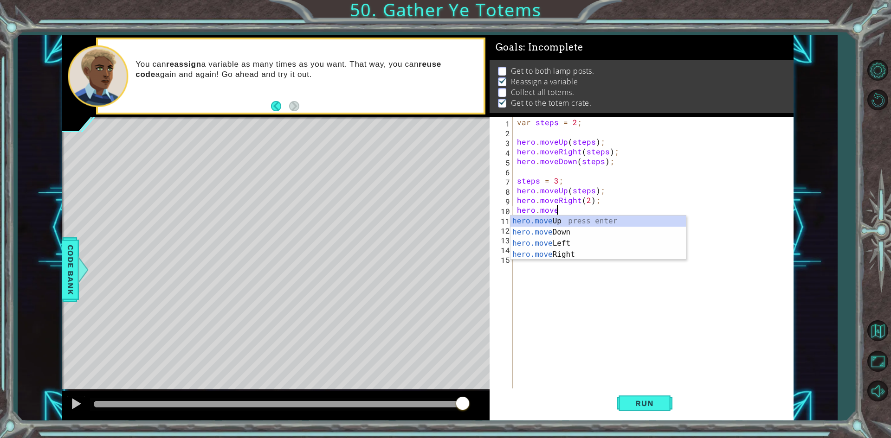
scroll to position [0, 2]
click at [567, 232] on div "hero.move Up press enter hero.move Down press enter hero.move Left press enter …" at bounding box center [597, 249] width 175 height 67
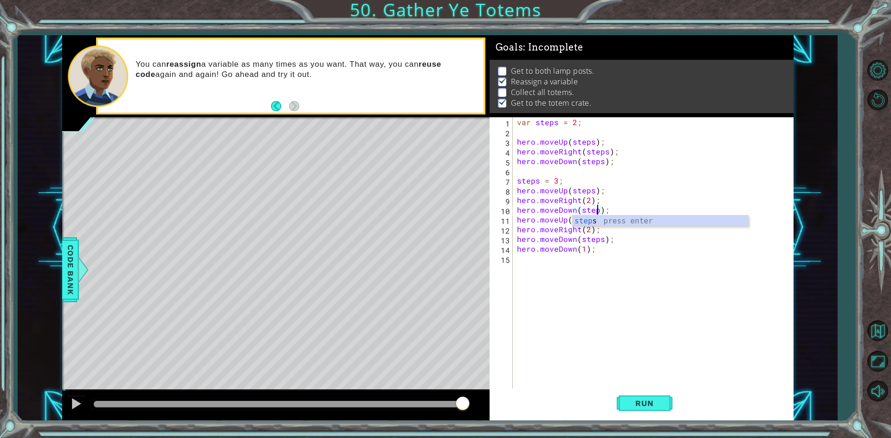
scroll to position [0, 5]
drag, startPoint x: 584, startPoint y: 219, endPoint x: 577, endPoint y: 223, distance: 7.3
click at [577, 223] on div "var steps = 2 ; hero . moveUp ( steps ) ; hero . moveRight ( steps ) ; hero . m…" at bounding box center [655, 263] width 280 height 292
click at [573, 221] on div "var steps = 2 ; hero . moveUp ( steps ) ; hero . moveRight ( steps ) ; hero . m…" at bounding box center [655, 263] width 280 height 292
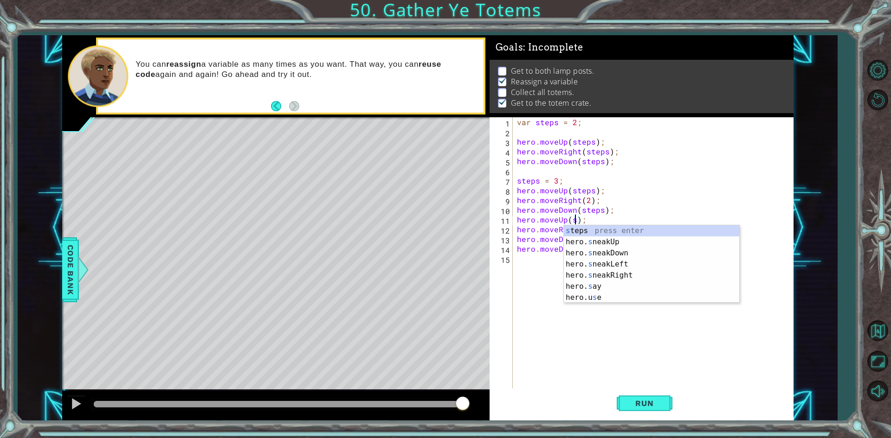
type textarea "hero.moveUp(steps);"
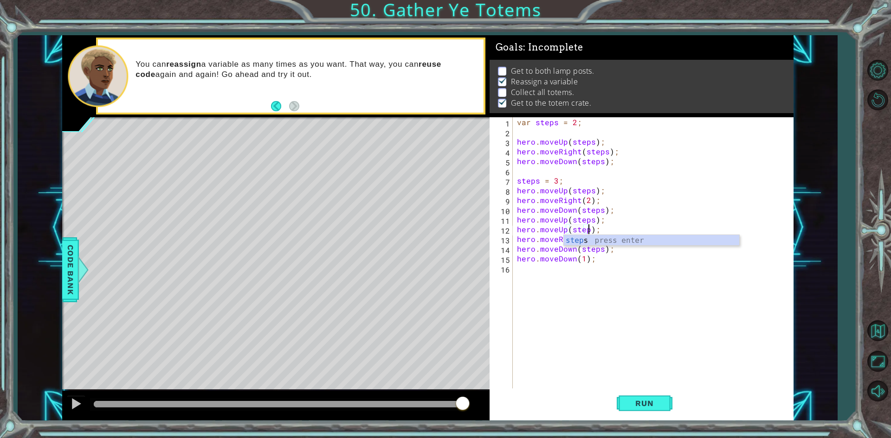
scroll to position [0, 5]
click at [637, 404] on span "Run" at bounding box center [644, 403] width 37 height 9
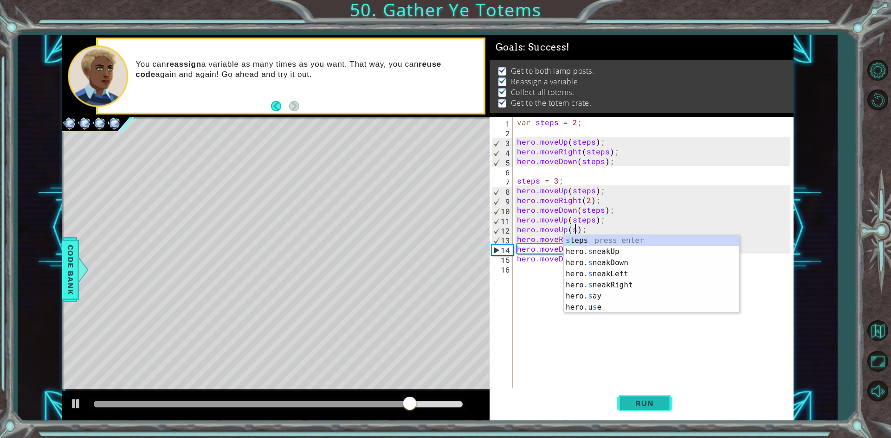
scroll to position [0, 4]
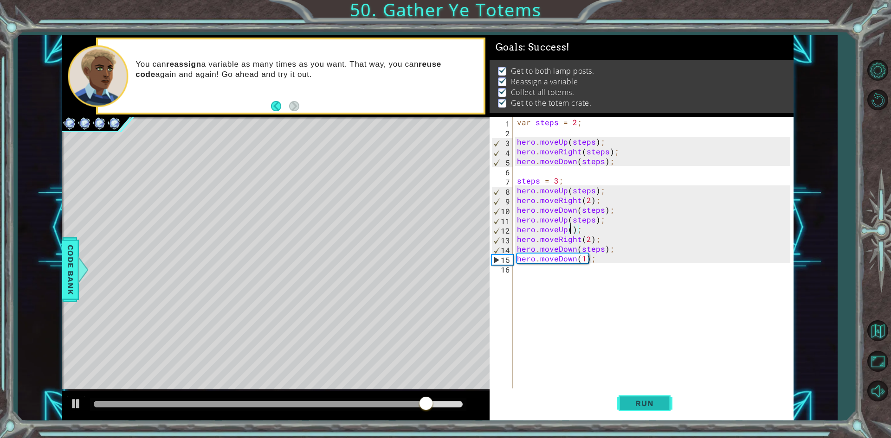
type textarea "hero.moveUp();"
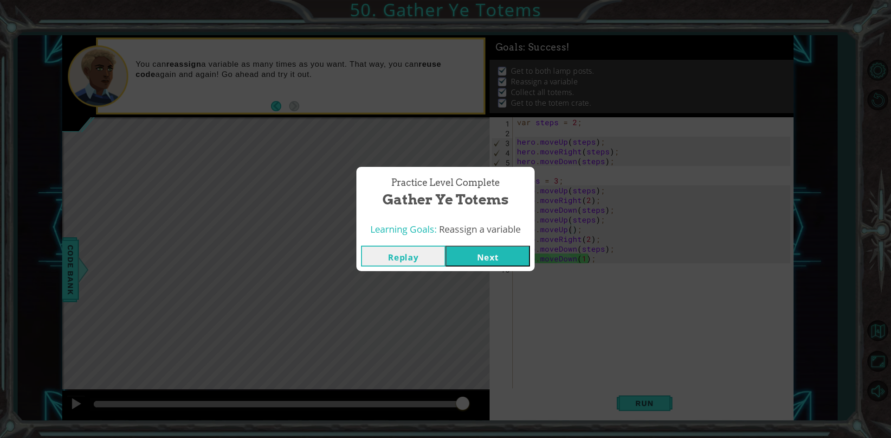
click at [492, 244] on div "Replay Next" at bounding box center [445, 256] width 178 height 30
click at [483, 256] on button "Next" at bounding box center [487, 256] width 84 height 21
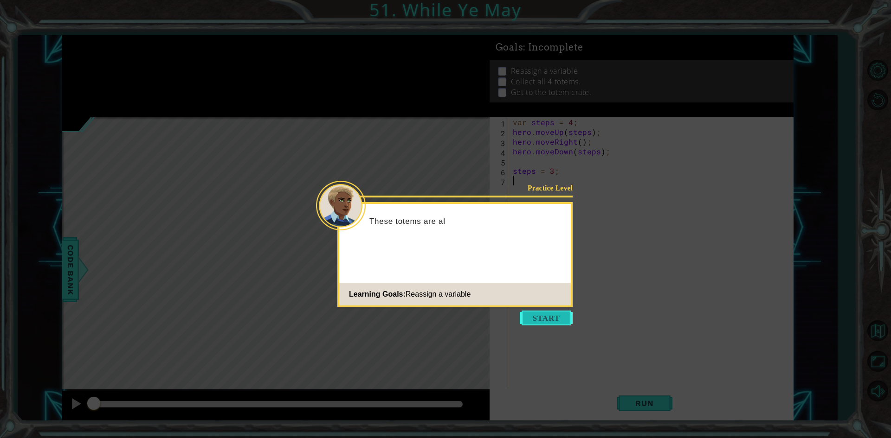
click at [534, 314] on button "Start" at bounding box center [546, 318] width 53 height 15
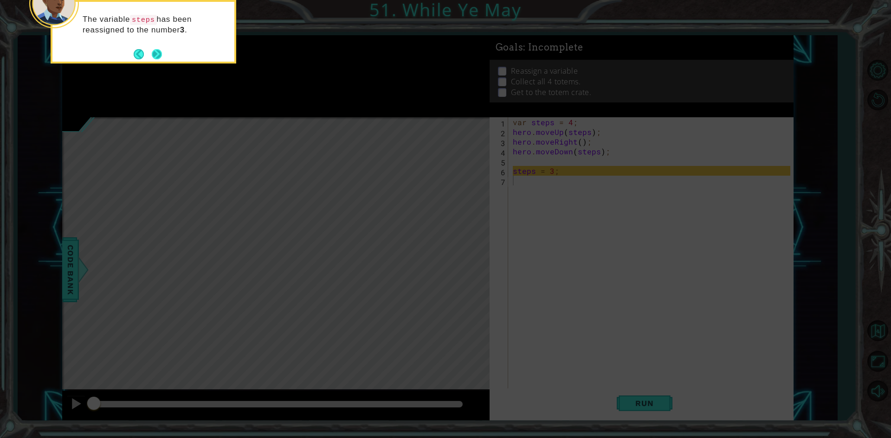
click at [160, 51] on button "Next" at bounding box center [156, 54] width 13 height 13
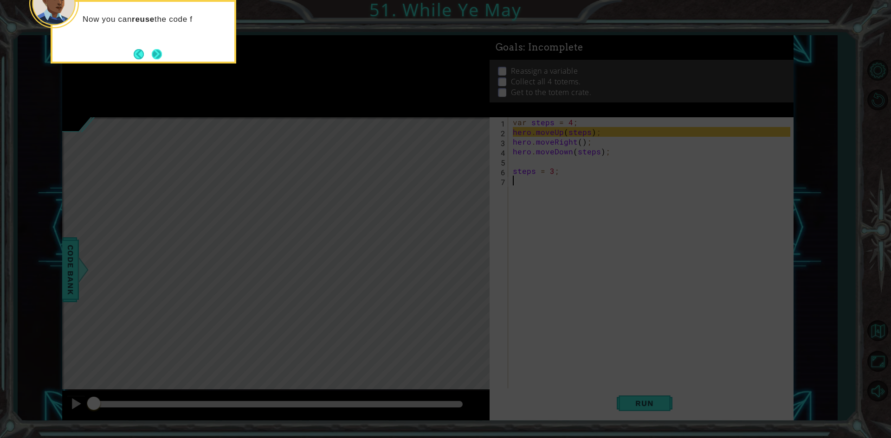
click at [157, 49] on button "Next" at bounding box center [156, 53] width 15 height 15
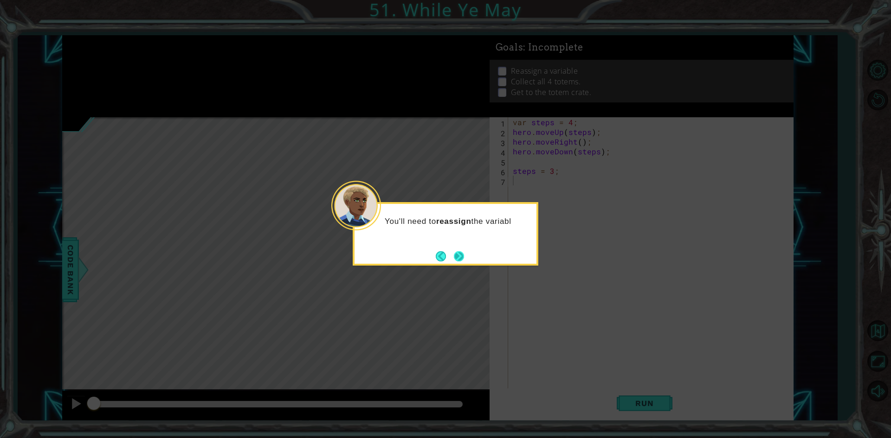
click at [451, 253] on button "Next" at bounding box center [459, 256] width 16 height 16
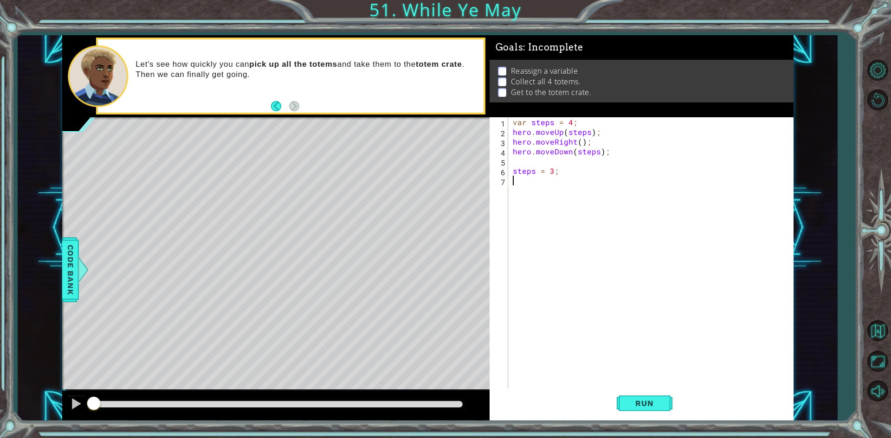
click at [518, 161] on div "var steps = 4 ; hero . moveUp ( steps ) ; hero . moveRight ( ) ; hero . moveDow…" at bounding box center [653, 263] width 284 height 292
click at [644, 399] on span "Run" at bounding box center [644, 403] width 37 height 9
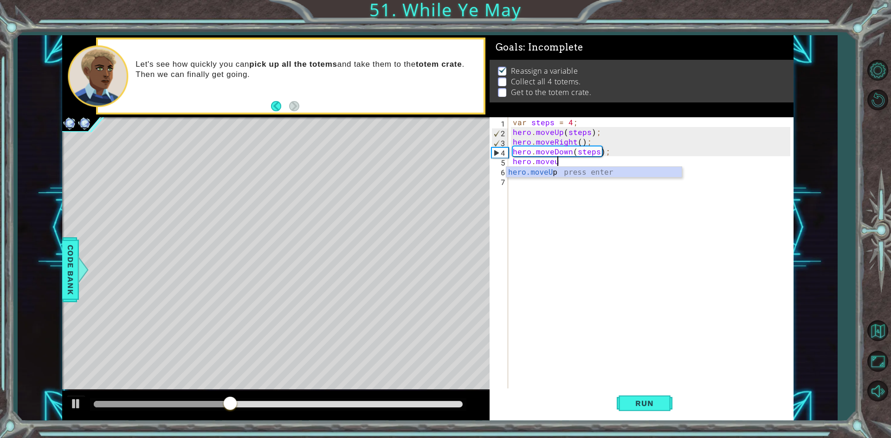
scroll to position [0, 2]
type textarea "hero.moveUp(steps);"
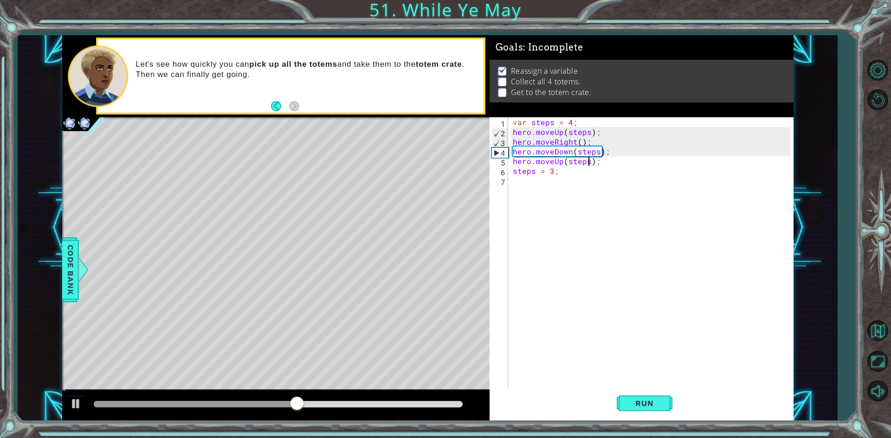
click at [559, 197] on div "var steps = 4 ; hero . moveUp ( steps ) ; hero . moveRight ( ) ; hero . moveDow…" at bounding box center [653, 263] width 284 height 292
click at [599, 166] on div "var steps = 4 ; hero . moveUp ( steps ) ; hero . moveRight ( ) ; hero . moveDow…" at bounding box center [653, 263] width 284 height 292
type textarea "steps = 3;"
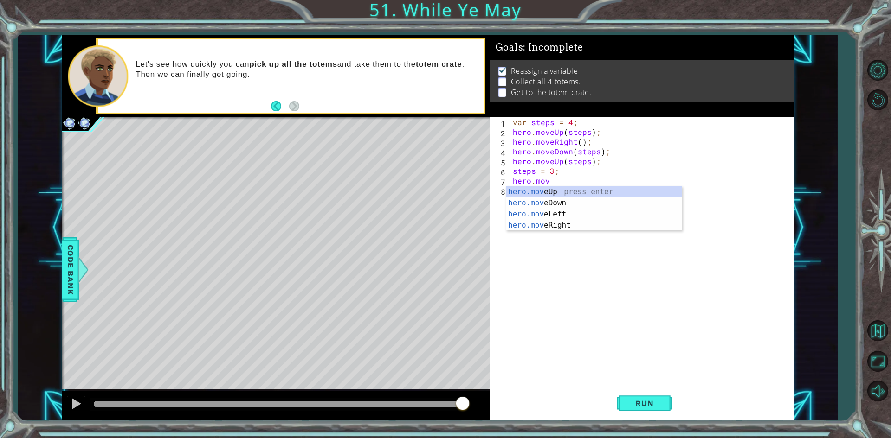
scroll to position [0, 2]
click at [555, 227] on div "hero.move Up press enter hero.move Down press enter hero.move Left press enter …" at bounding box center [593, 220] width 175 height 67
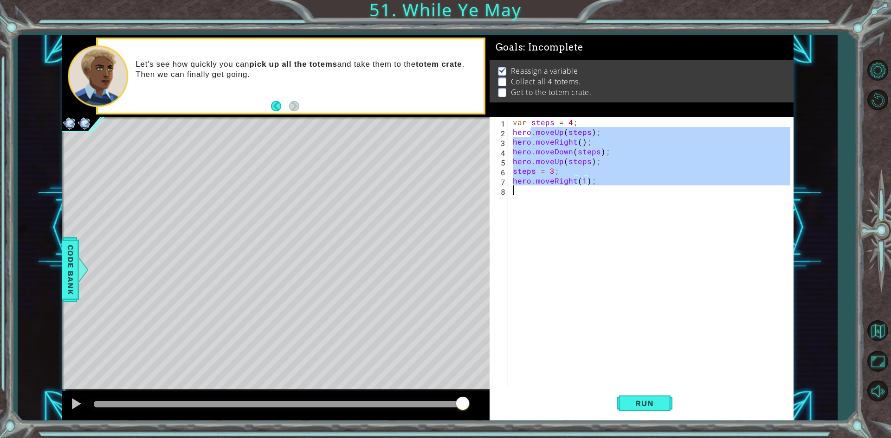
click at [531, 197] on div "var steps = 4 ; hero . moveUp ( steps ) ; hero . moveRight ( ) ; hero . moveDow…" at bounding box center [653, 263] width 284 height 292
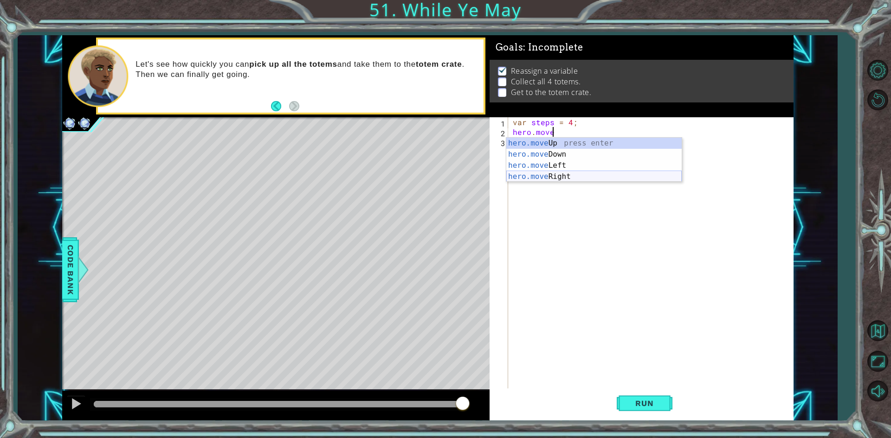
click at [541, 179] on div "hero.move Up press enter hero.move Down press enter hero.move Left press enter …" at bounding box center [593, 171] width 175 height 67
type textarea "hero.moveRight(1);"
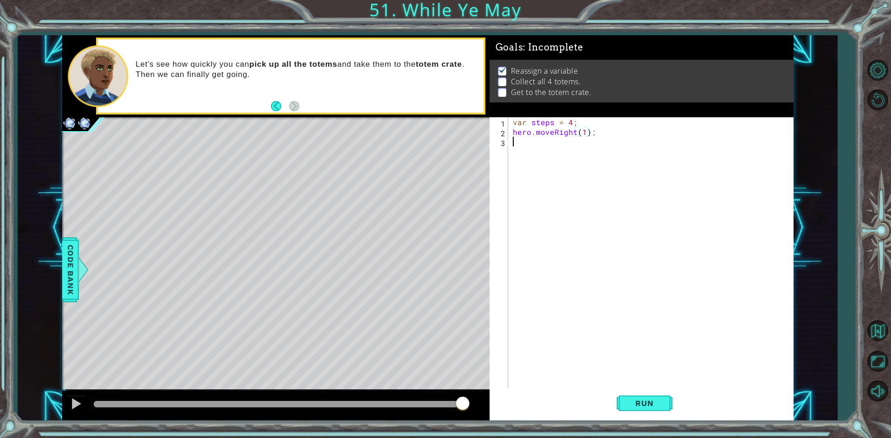
click at [536, 147] on div "var steps = 4 ; hero . moveRight ( 1 ) ;" at bounding box center [653, 263] width 284 height 292
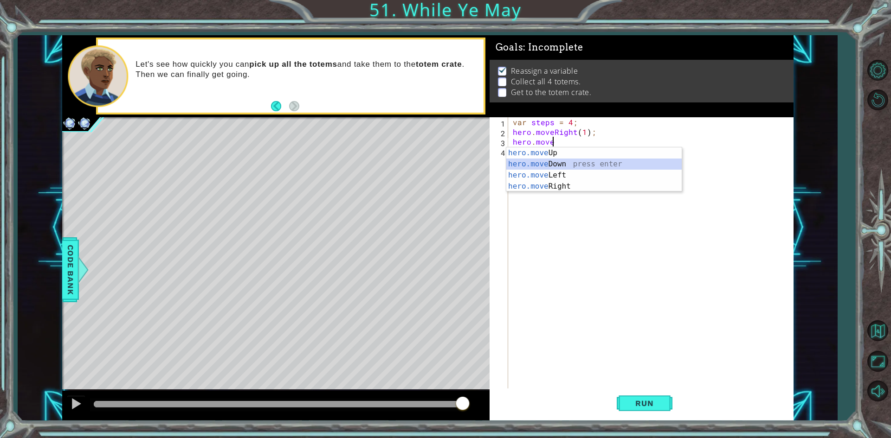
click at [581, 166] on div "hero.move Up press enter hero.move Down press enter hero.move Left press enter …" at bounding box center [593, 181] width 175 height 67
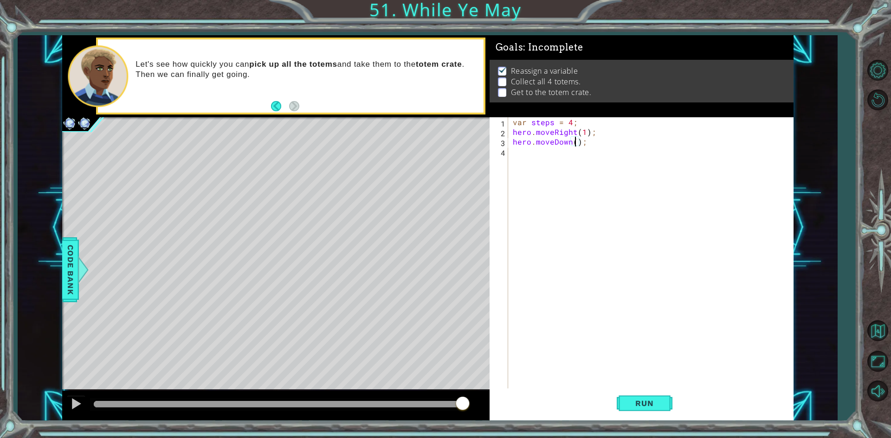
scroll to position [0, 4]
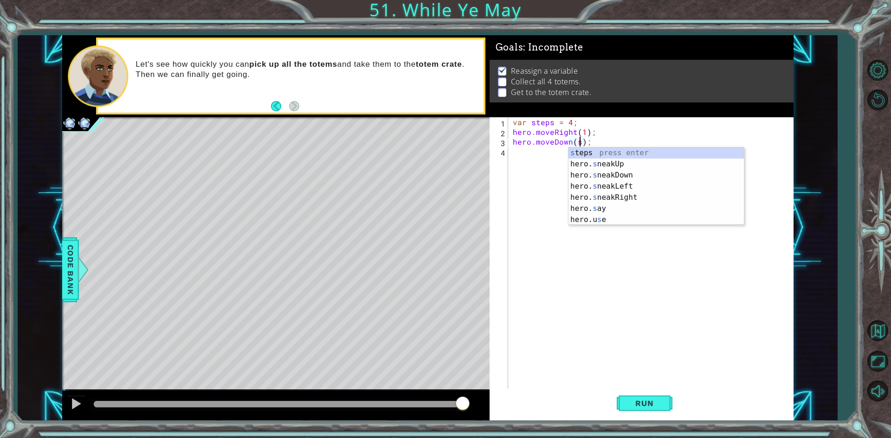
type textarea "hero.moveDown();"
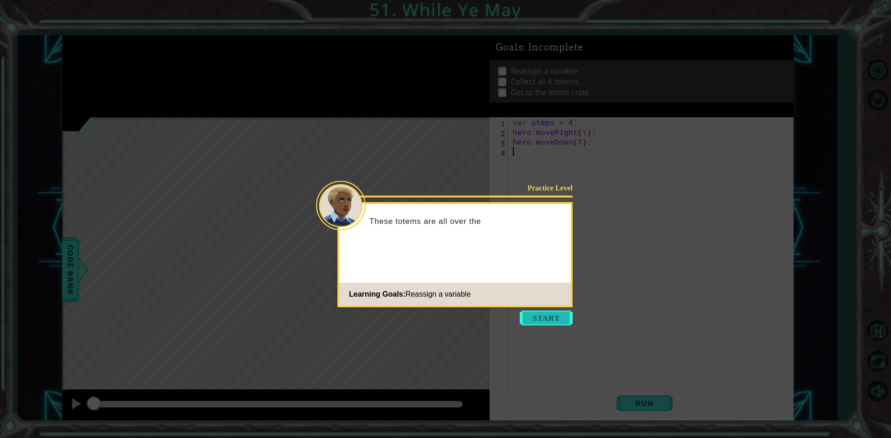
click at [536, 313] on button "Start" at bounding box center [546, 318] width 53 height 15
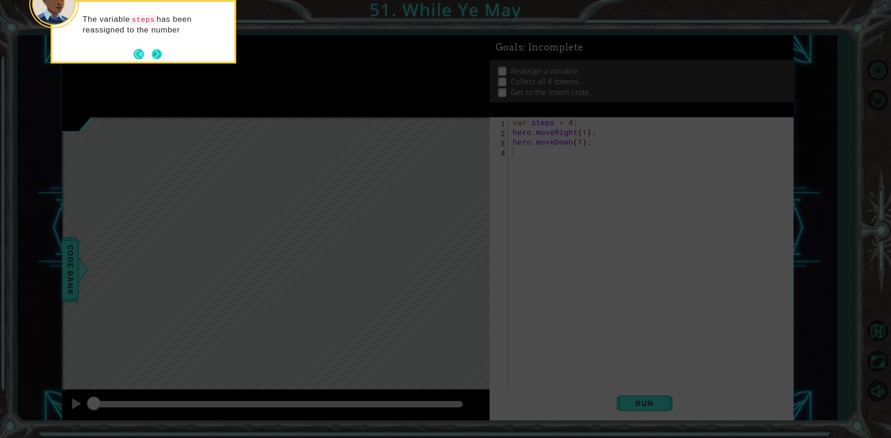
click at [157, 52] on button "Next" at bounding box center [157, 54] width 16 height 16
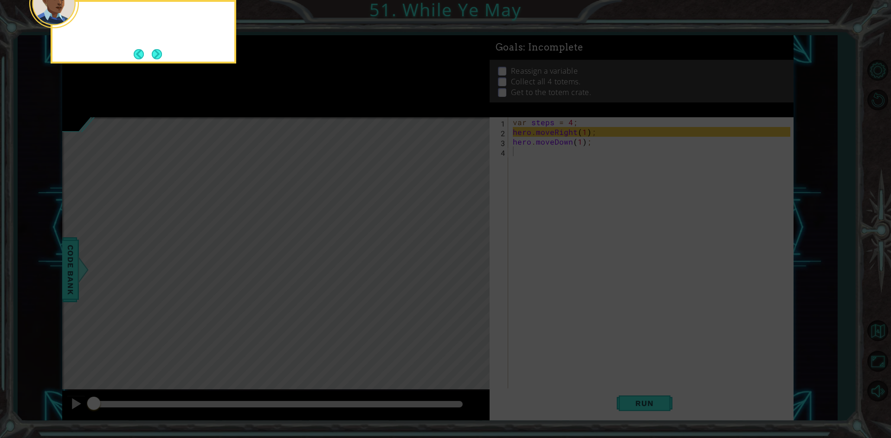
click at [157, 52] on button "Next" at bounding box center [156, 54] width 13 height 13
click at [157, 52] on icon at bounding box center [445, 66] width 891 height 746
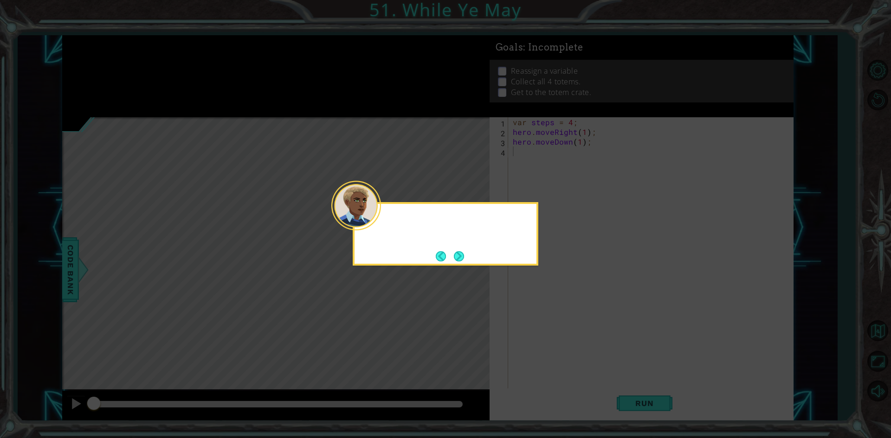
click at [157, 52] on icon at bounding box center [445, 219] width 891 height 438
click at [457, 247] on div "You'll need to re" at bounding box center [446, 234] width 186 height 64
click at [457, 254] on button "Next" at bounding box center [458, 256] width 11 height 11
click at [457, 254] on div "Level Map" at bounding box center [276, 253] width 429 height 273
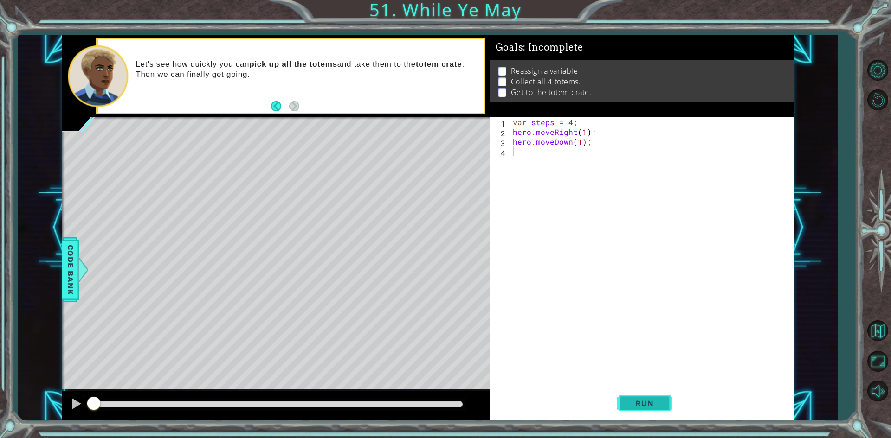
click at [654, 396] on button "Run" at bounding box center [645, 404] width 56 height 30
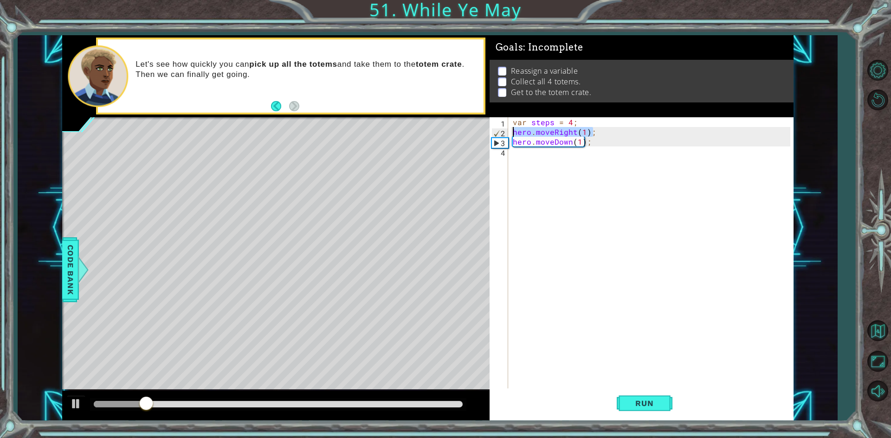
drag, startPoint x: 607, startPoint y: 132, endPoint x: 493, endPoint y: 135, distance: 114.2
click at [493, 135] on div "1 2 3 4 var steps = 4 ; hero . moveRight ( 1 ) ; hero . moveDown ( 1 ) ; הההההה…" at bounding box center [639, 253] width 301 height 273
type textarea "hero.moveRight(1);"
drag, startPoint x: 620, startPoint y: 142, endPoint x: 480, endPoint y: 135, distance: 140.2
click at [480, 135] on div "1 ההההההההההההההההההההההההההההההההההההההההההההההההההההההההההההההההההההההההההההה…" at bounding box center [427, 228] width 731 height 386
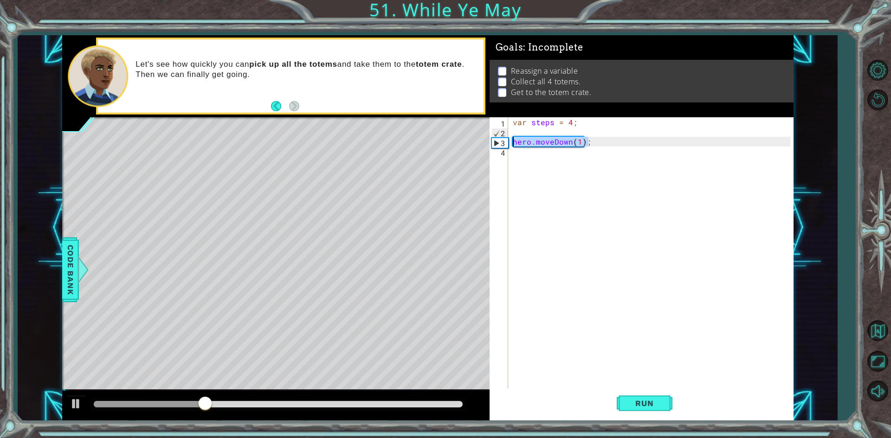
drag, startPoint x: 596, startPoint y: 143, endPoint x: 476, endPoint y: 146, distance: 119.3
click at [476, 146] on div "1 ההההההההההההההההההההההההההההההההההההההההההההההההההההההההההההההההההההההההההההה…" at bounding box center [427, 228] width 731 height 386
type textarea "hero.moveDown(1);"
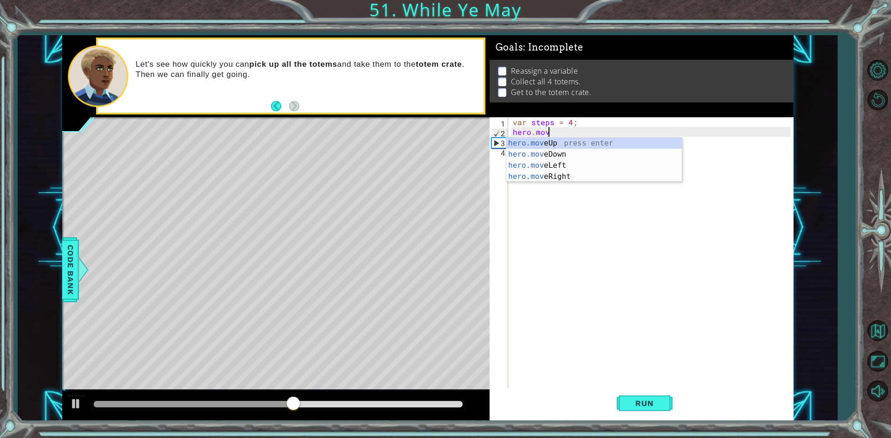
scroll to position [0, 2]
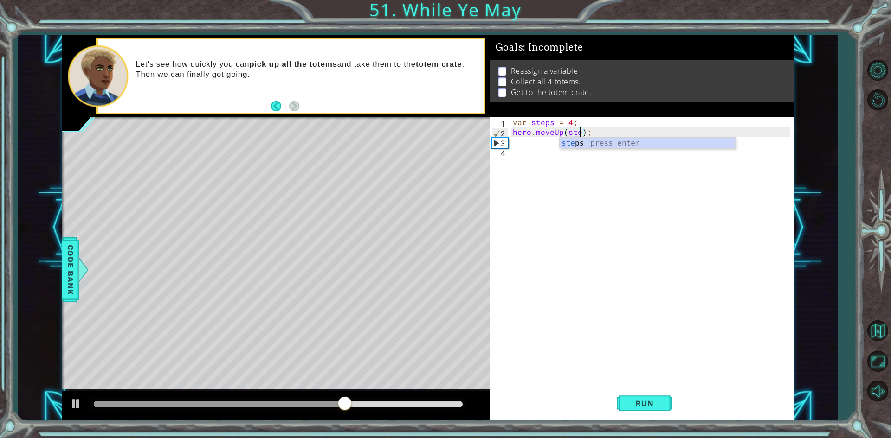
type textarea "hero.moveUp(steps);"
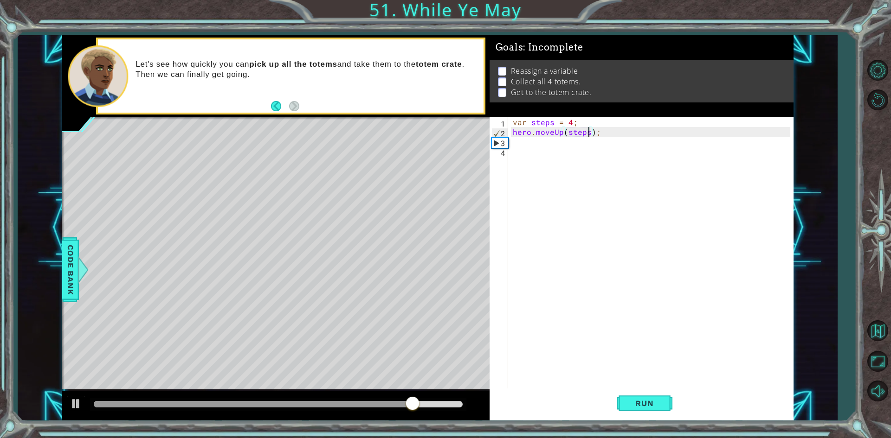
click at [540, 142] on div "var steps = 4 ; hero . moveUp ( steps ) ;" at bounding box center [653, 263] width 284 height 292
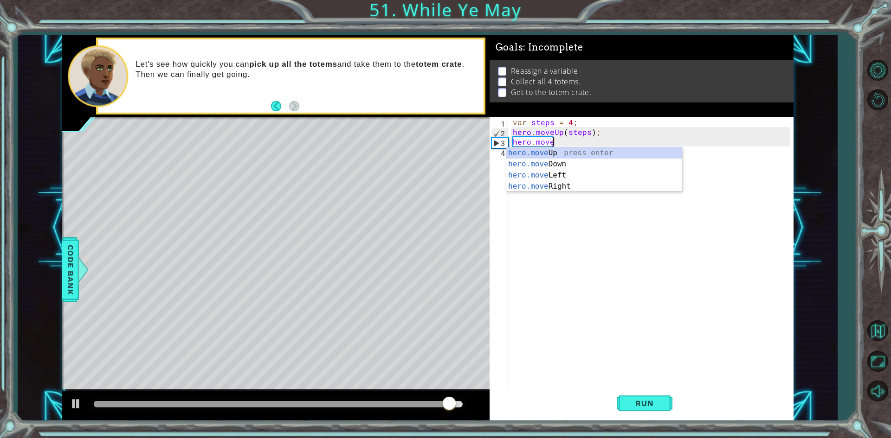
scroll to position [0, 2]
click at [548, 189] on div "hero.move Up press enter hero.move Down press enter hero.move Left press enter …" at bounding box center [593, 181] width 175 height 67
type textarea "hero.moveRight(1);"
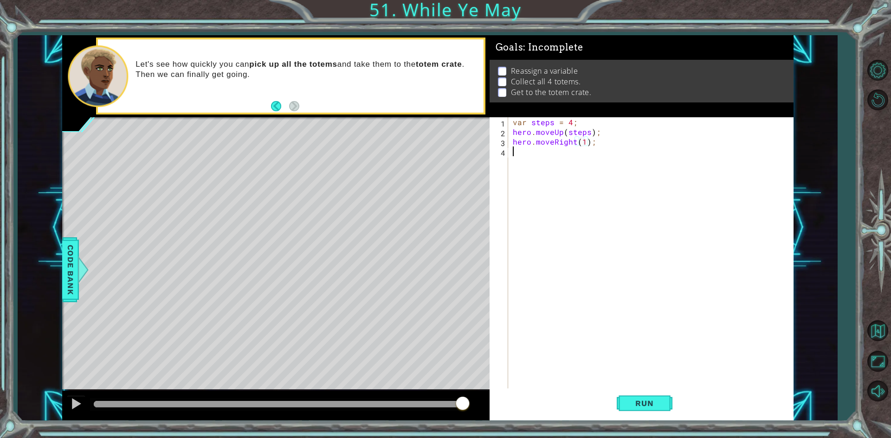
click at [538, 165] on div "var steps = 4 ; hero . moveUp ( steps ) ; hero . moveRight ( 1 ) ;" at bounding box center [653, 263] width 284 height 292
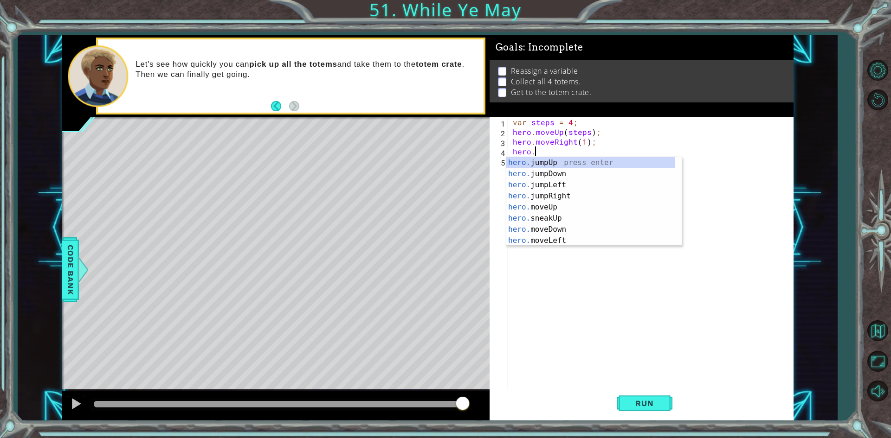
scroll to position [0, 1]
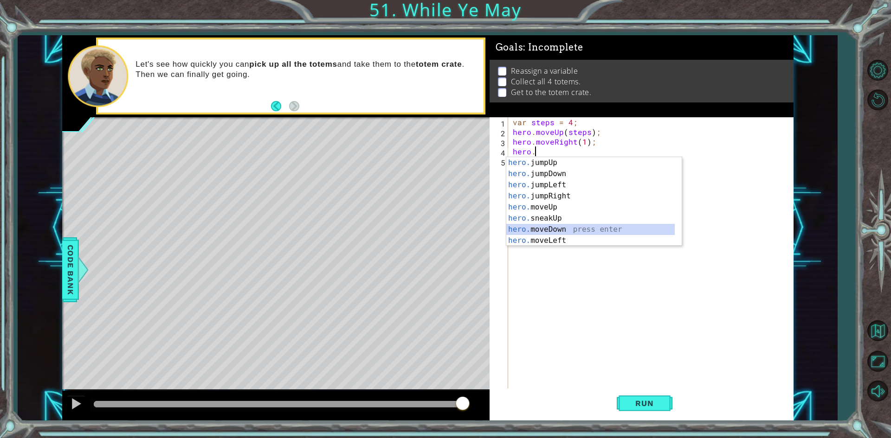
click at [553, 225] on div "hero. jumpUp press enter hero. jumpDown press enter hero. jumpLeft press enter …" at bounding box center [590, 212] width 168 height 111
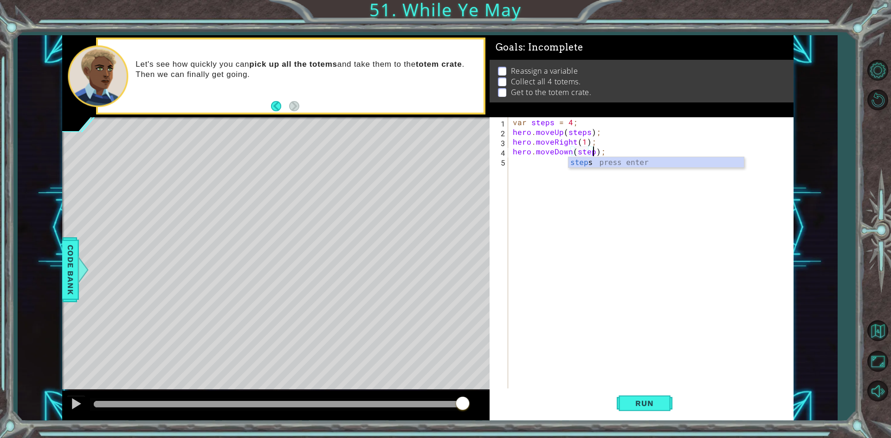
type textarea "hero.moveDown(steps);"
click at [550, 159] on div "var steps = 4 ; hero . moveUp ( steps ) ; hero . moveRight ( 1 ) ; hero . moveD…" at bounding box center [653, 263] width 284 height 292
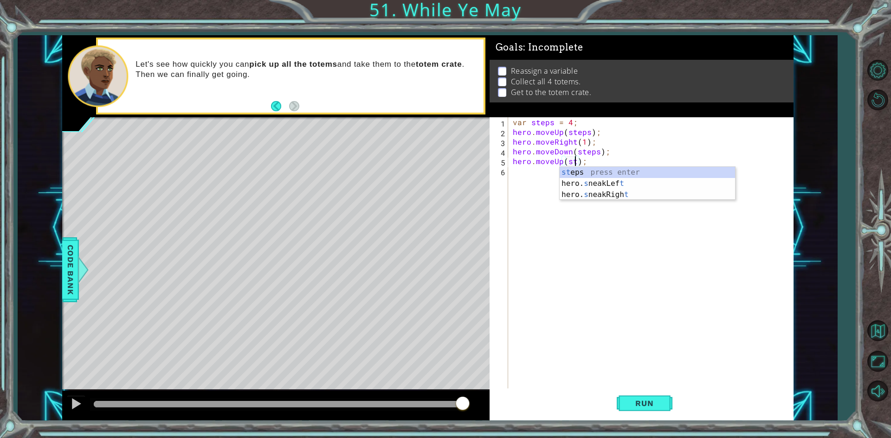
scroll to position [0, 4]
type textarea "hero.moveUp(steps);"
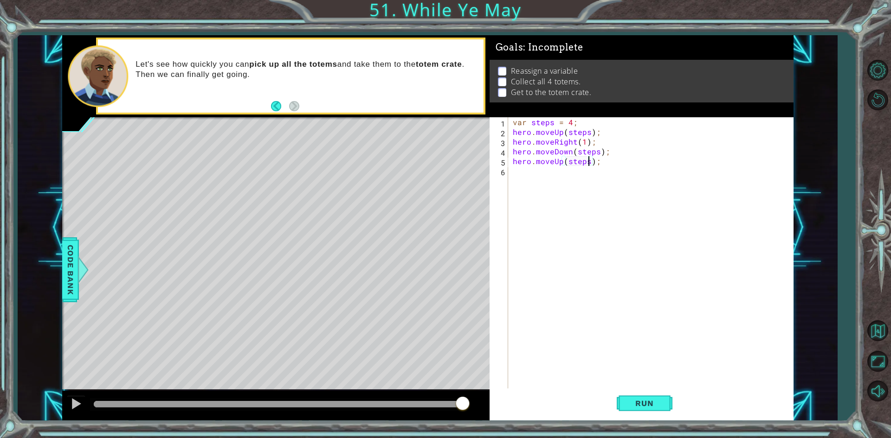
click at [520, 173] on div "var steps = 4 ; hero . moveUp ( steps ) ; hero . moveRight ( 1 ) ; hero . moveD…" at bounding box center [653, 263] width 284 height 292
click at [653, 400] on span "Run" at bounding box center [644, 403] width 37 height 9
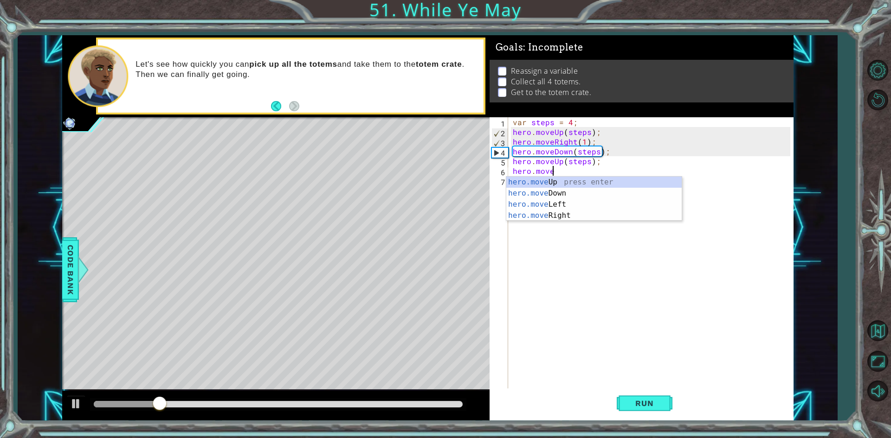
scroll to position [0, 2]
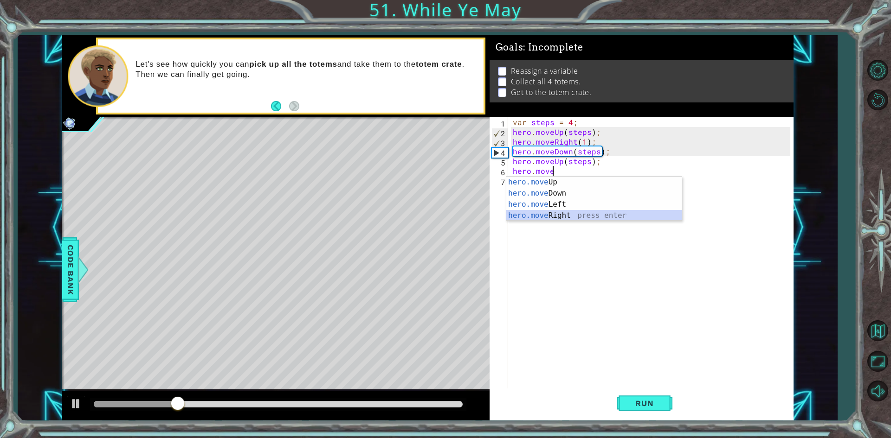
click at [543, 217] on div "hero.move Up press enter hero.move Down press enter hero.move Left press enter …" at bounding box center [593, 210] width 175 height 67
type textarea "hero.moveRight(1);"
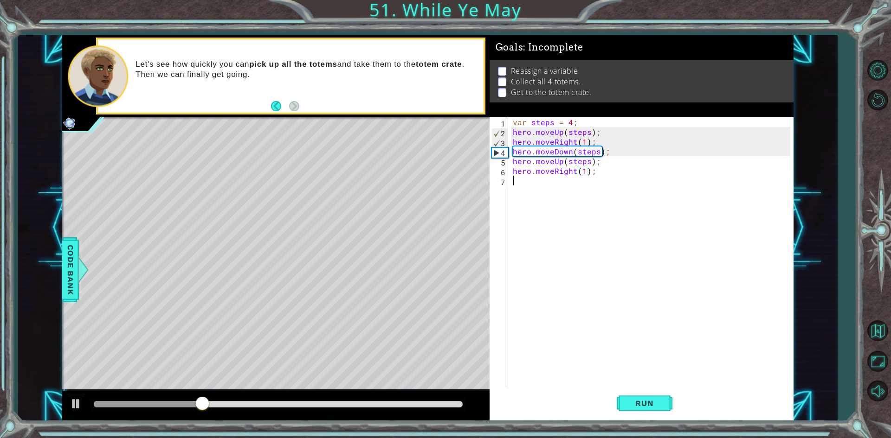
click at [514, 187] on div "var steps = 4 ; hero . moveUp ( steps ) ; hero . moveRight ( 1 ) ; hero . moveD…" at bounding box center [653, 263] width 284 height 292
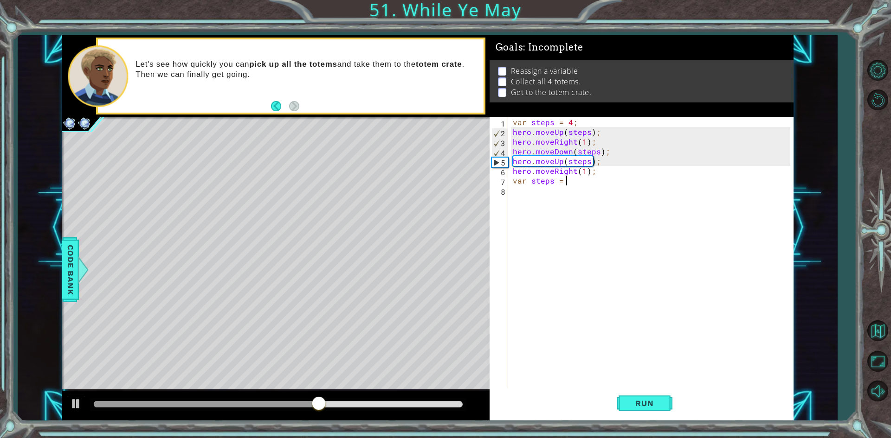
scroll to position [0, 3]
type textarea "var steps = 3;"
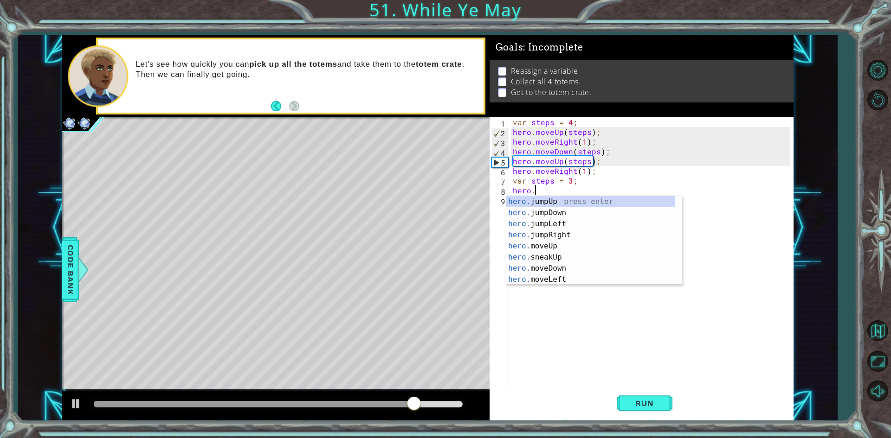
scroll to position [0, 1]
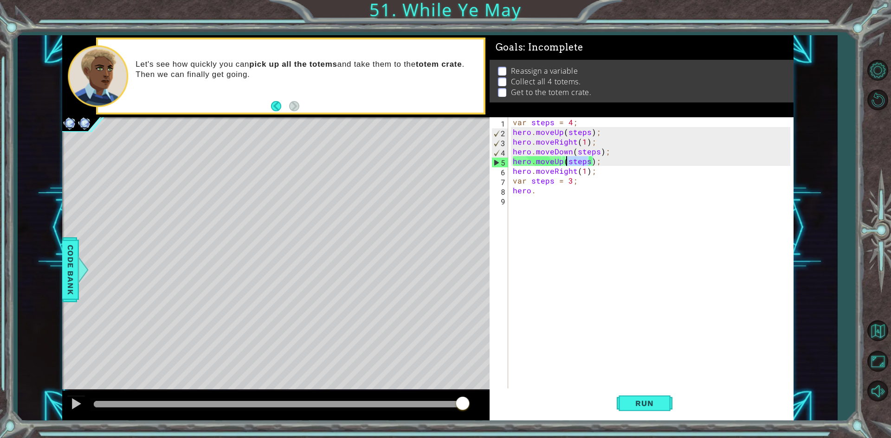
drag, startPoint x: 589, startPoint y: 163, endPoint x: 566, endPoint y: 161, distance: 22.9
click at [566, 161] on div "var steps = 4 ; hero . moveUp ( steps ) ; hero . moveRight ( 1 ) ; hero . moveD…" at bounding box center [653, 263] width 284 height 292
type textarea "hero.moveUp(3);"
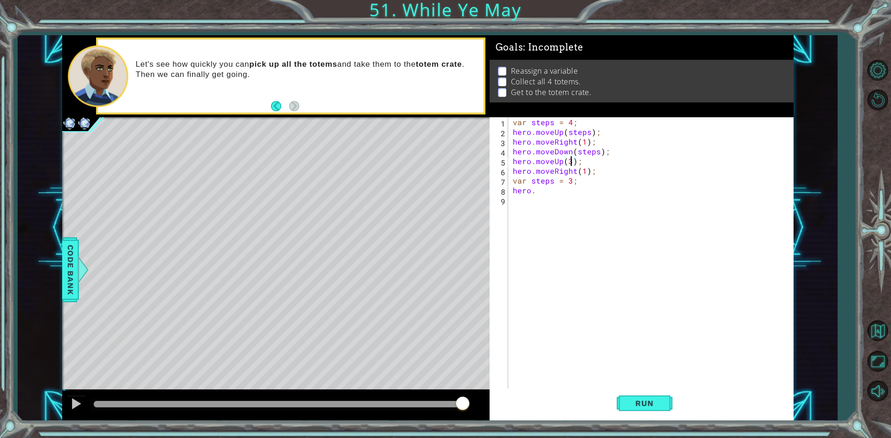
click at [608, 200] on div "var steps = 4 ; hero . moveUp ( steps ) ; hero . moveRight ( 1 ) ; hero . moveD…" at bounding box center [653, 263] width 284 height 292
click at [553, 195] on div "var steps = 4 ; hero . moveUp ( steps ) ; hero . moveRight ( 1 ) ; hero . moveD…" at bounding box center [653, 263] width 284 height 292
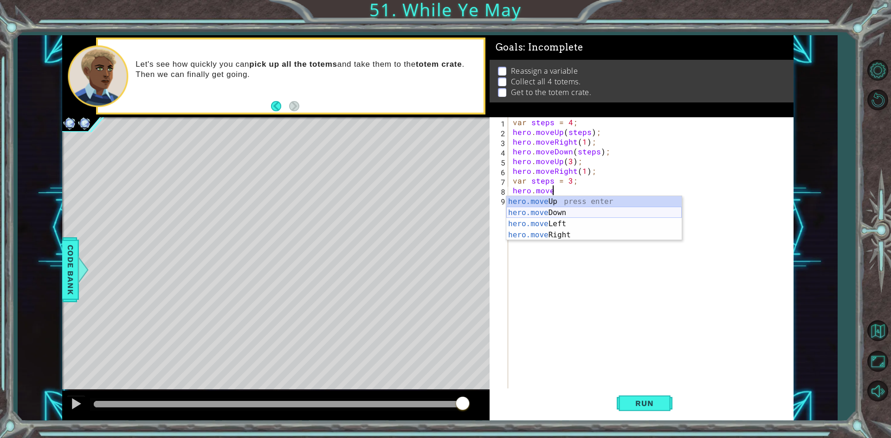
click at [558, 214] on div "hero.move Up press enter hero.move Down press enter hero.move Left press enter …" at bounding box center [593, 229] width 175 height 67
type textarea "hero.moveDown(steps);"
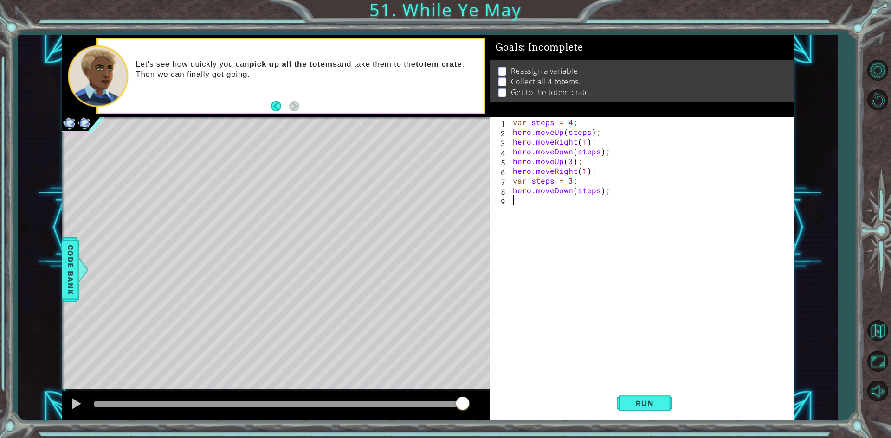
click at [526, 203] on div "var steps = 4 ; hero . moveUp ( steps ) ; hero . moveRight ( 1 ) ; hero . moveD…" at bounding box center [653, 263] width 284 height 292
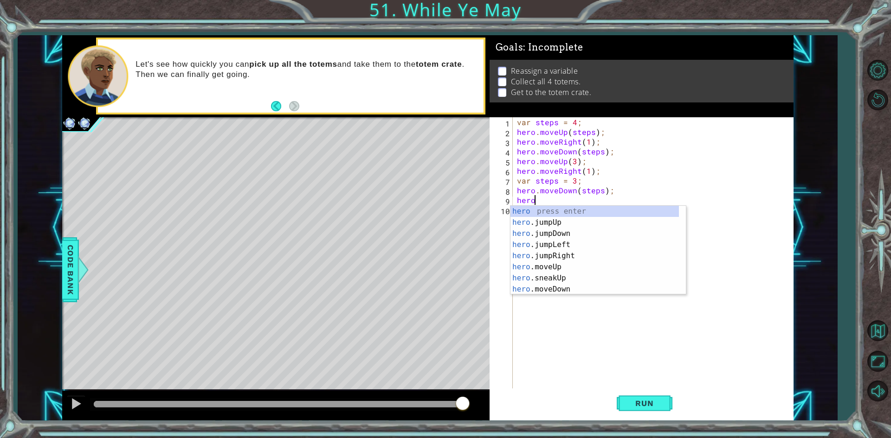
scroll to position [0, 1]
click at [566, 256] on div "hero. jumpUp press enter hero. jumpDown press enter hero. jumpLeft press enter …" at bounding box center [594, 261] width 168 height 111
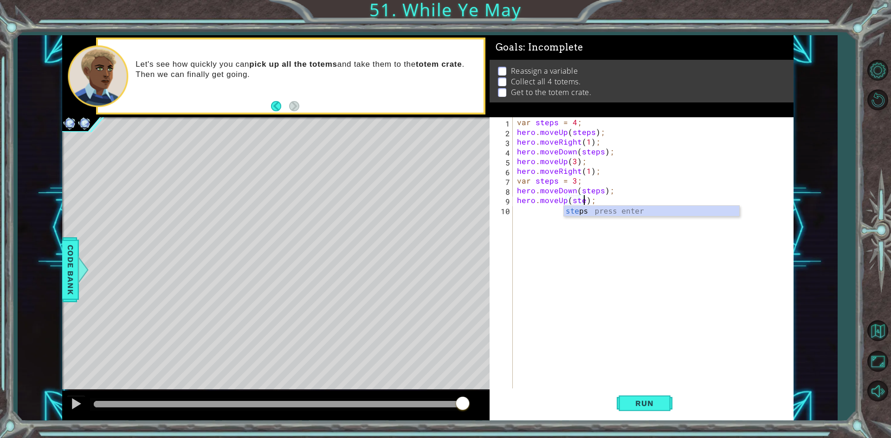
type textarea "hero.moveUp(steps);"
click at [572, 219] on div "var steps = 4 ; hero . moveUp ( steps ) ; hero . moveRight ( 1 ) ; hero . moveD…" at bounding box center [655, 263] width 280 height 292
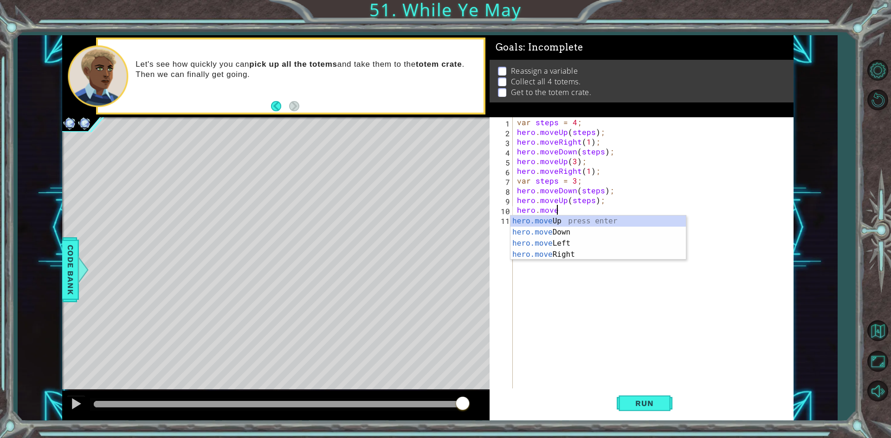
scroll to position [0, 2]
click at [567, 258] on div "hero.move Up press enter hero.move Down press enter hero.move Left press enter …" at bounding box center [597, 249] width 175 height 67
type textarea "hero.moveRight(1);"
click at [548, 230] on div "var steps = 4 ; hero . moveUp ( steps ) ; hero . moveRight ( 1 ) ; hero . moveD…" at bounding box center [655, 263] width 280 height 292
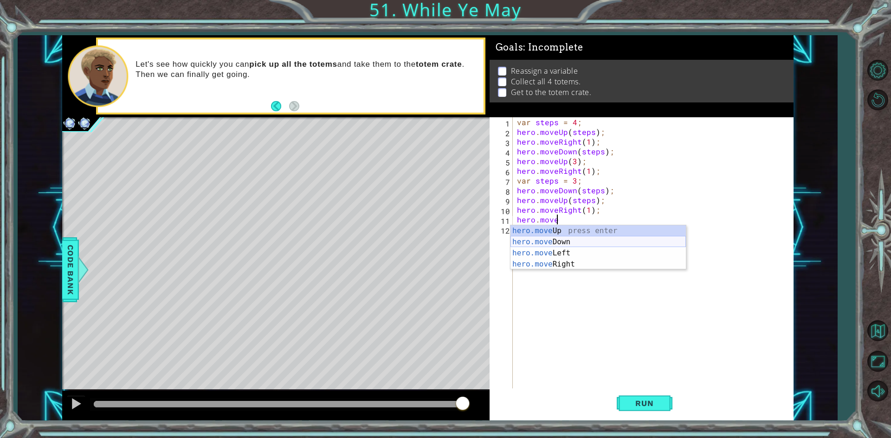
click at [577, 239] on div "hero.move Up press enter hero.move Down press enter hero.move Left press enter …" at bounding box center [597, 258] width 175 height 67
type textarea "hero.moveDown(2);"
click at [538, 231] on div "var steps = 4 ; hero . moveUp ( steps ) ; hero . moveRight ( 1 ) ; hero . moveD…" at bounding box center [655, 263] width 280 height 292
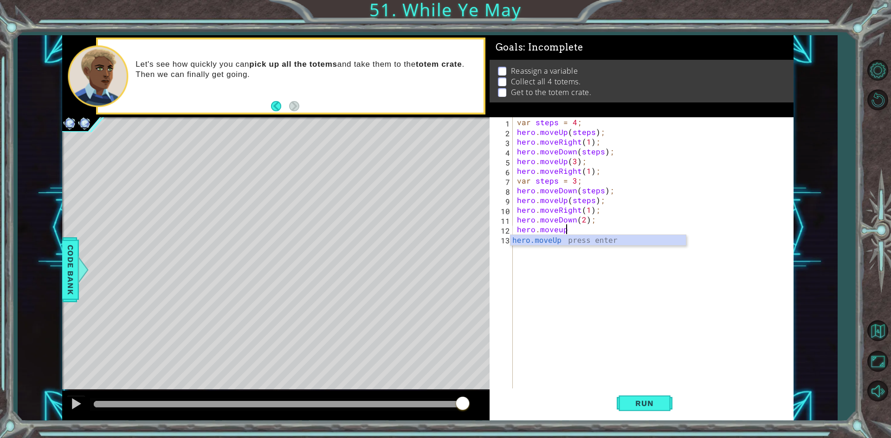
type textarea "hero.moveUp(1);"
click at [545, 246] on div "var steps = 4 ; hero . moveUp ( steps ) ; hero . moveRight ( 1 ) ; hero . moveD…" at bounding box center [655, 263] width 280 height 292
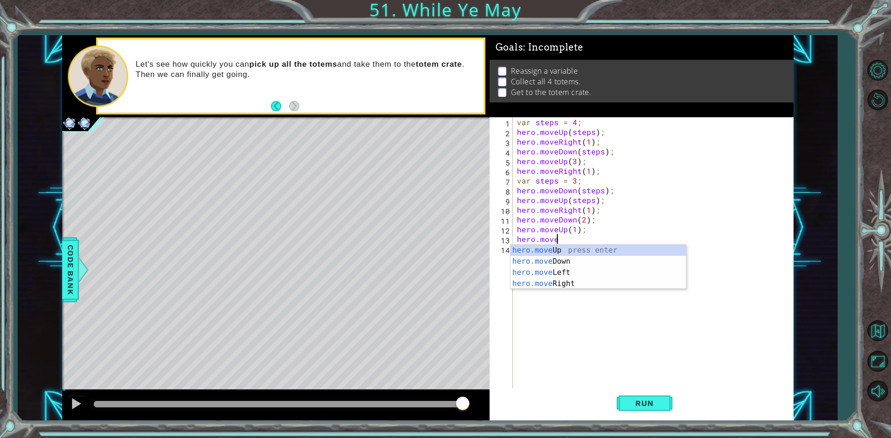
scroll to position [0, 2]
click at [548, 288] on div "hero.move Up press enter hero.move Down press enter hero.move Left press enter …" at bounding box center [597, 278] width 175 height 67
type textarea "hero.moveRight(1);"
click at [536, 252] on div "var steps = 4 ; hero . moveUp ( steps ) ; hero . moveRight ( 1 ) ; hero . moveD…" at bounding box center [655, 263] width 280 height 292
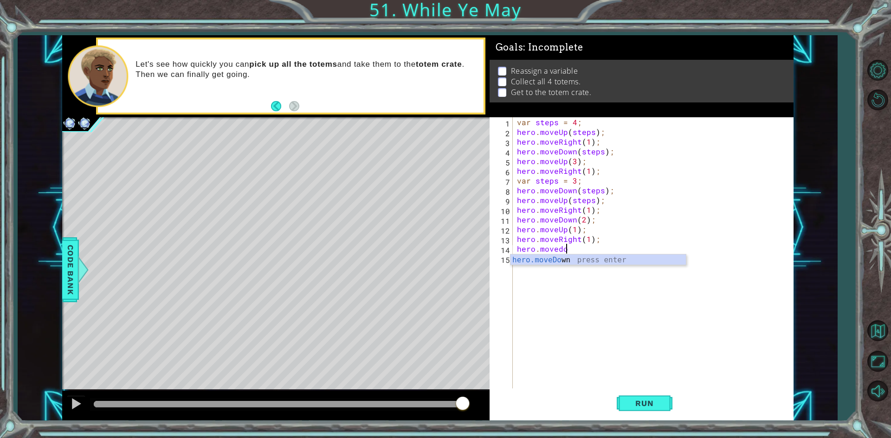
scroll to position [0, 3]
click at [646, 409] on button "Run" at bounding box center [645, 404] width 56 height 30
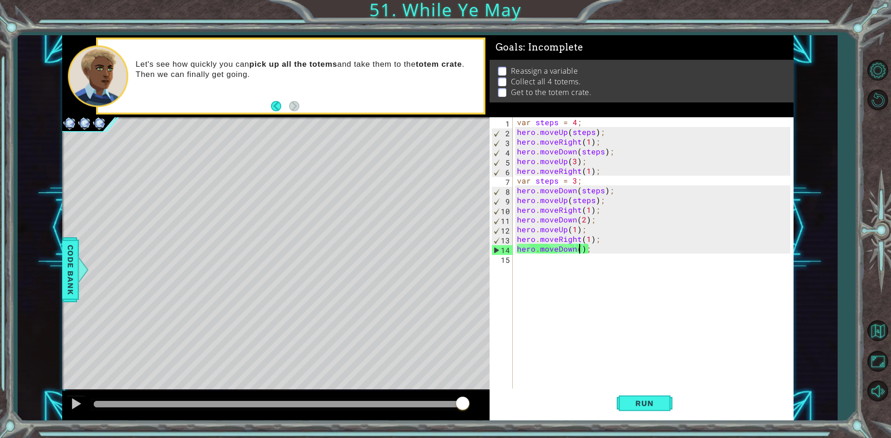
type textarea "hero.moveDown(2);"
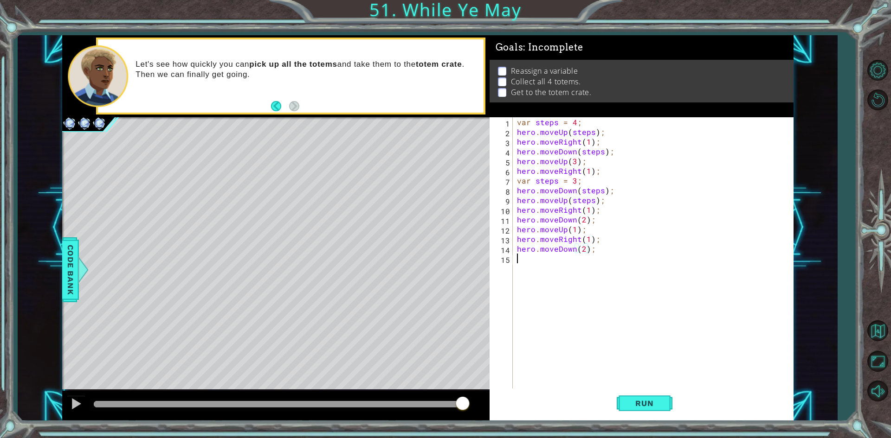
click at [529, 262] on div "var steps = 4 ; hero . moveUp ( steps ) ; hero . moveRight ( 1 ) ; hero . moveD…" at bounding box center [655, 263] width 280 height 292
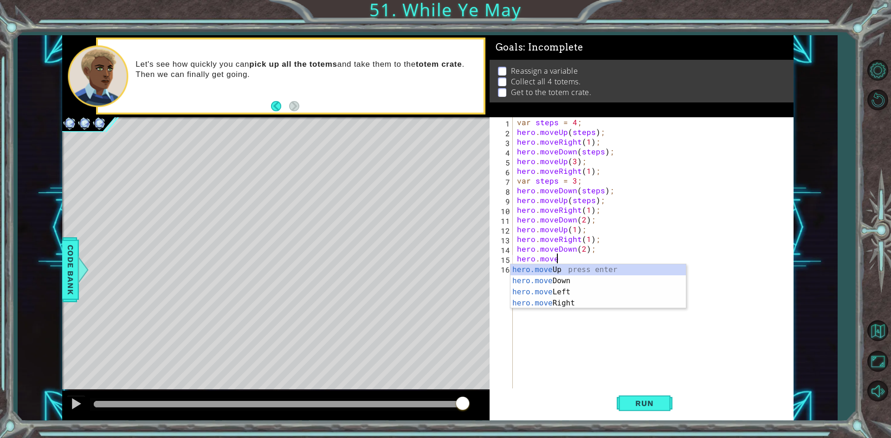
scroll to position [0, 2]
type textarea "hero.moveUp(1);"
click at [521, 268] on div "var steps = 4 ; hero . moveUp ( steps ) ; hero . moveRight ( 1 ) ; hero . moveD…" at bounding box center [655, 263] width 280 height 292
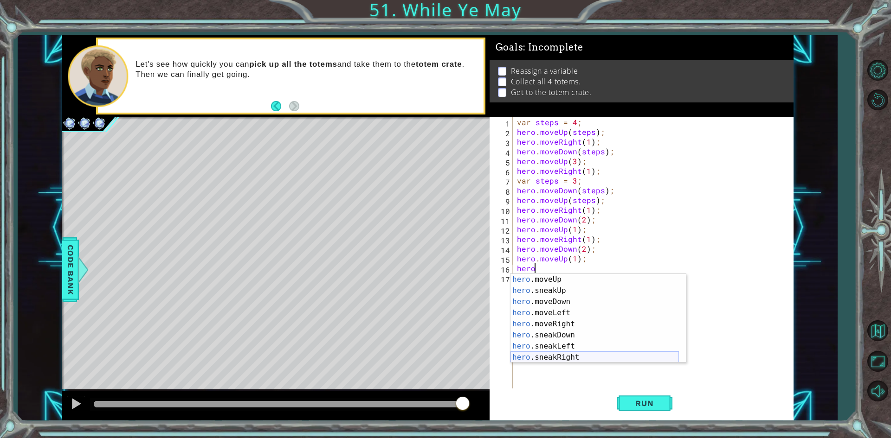
scroll to position [56, 0]
click at [575, 328] on div "hero .moveUp press enter hero .sneakUp press enter hero .moveDown press enter h…" at bounding box center [594, 329] width 168 height 111
type textarea "hero.moveRight(1);"
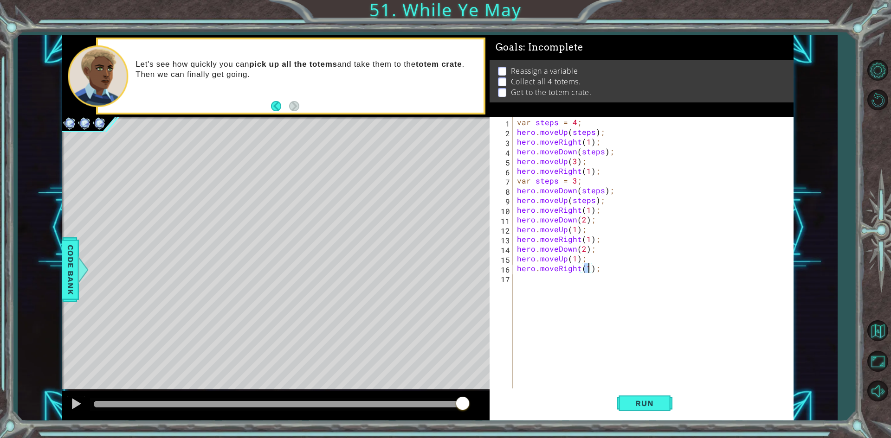
drag, startPoint x: 543, startPoint y: 294, endPoint x: 529, endPoint y: 287, distance: 15.6
click at [532, 289] on div "var steps = 4 ; hero . moveUp ( steps ) ; hero . moveRight ( 1 ) ; hero . moveD…" at bounding box center [655, 263] width 280 height 292
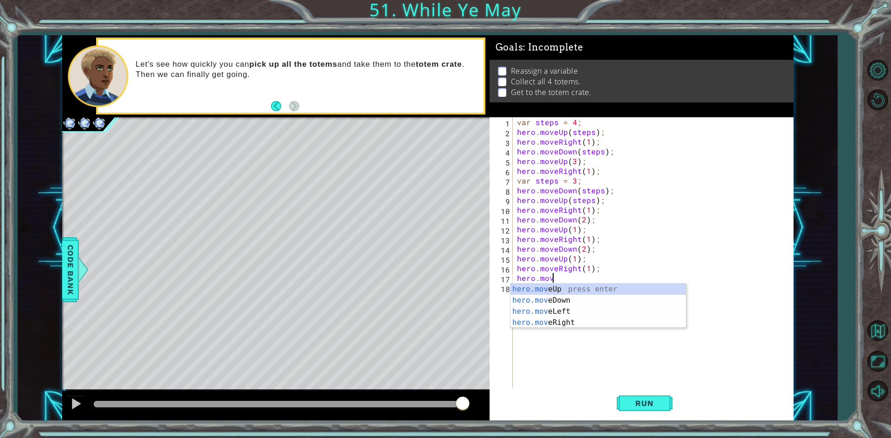
scroll to position [0, 2]
click at [545, 298] on div "hero.move Up press enter hero.move Down press enter hero.move Left press enter …" at bounding box center [597, 317] width 175 height 67
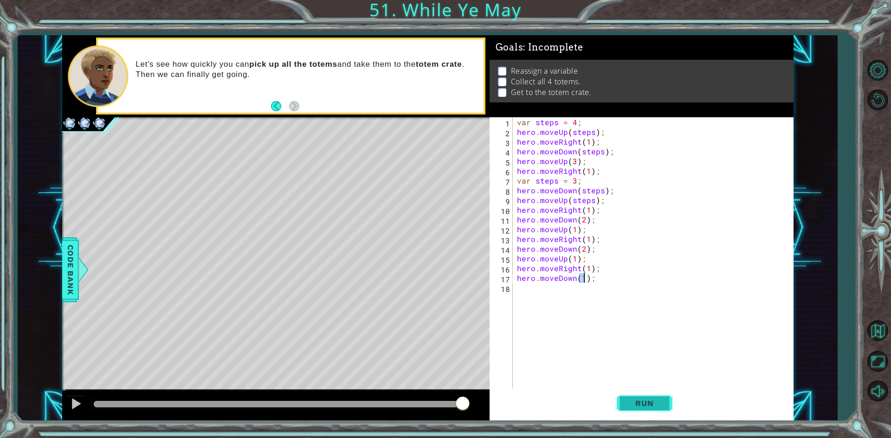
click at [632, 399] on button "Run" at bounding box center [645, 404] width 56 height 30
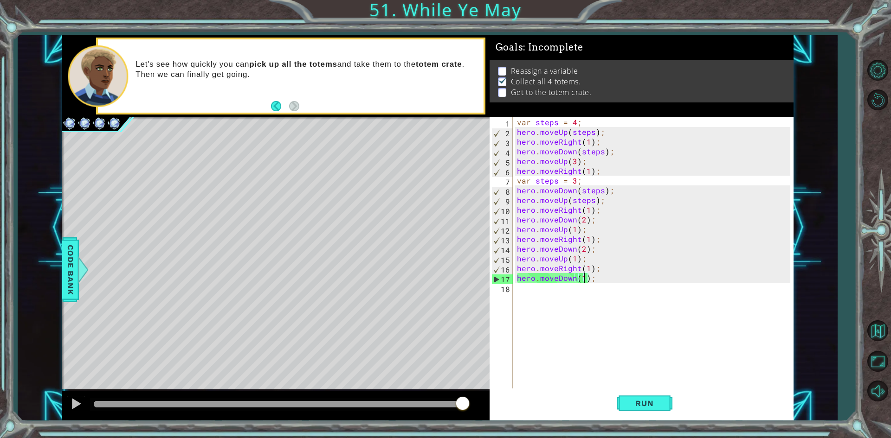
drag, startPoint x: 153, startPoint y: 402, endPoint x: 530, endPoint y: 377, distance: 378.1
click at [494, 379] on div "1 ההההההההההההההההההההההההההההההההההההההההההההההההההההההההההההההההההההההההההההה…" at bounding box center [427, 228] width 731 height 386
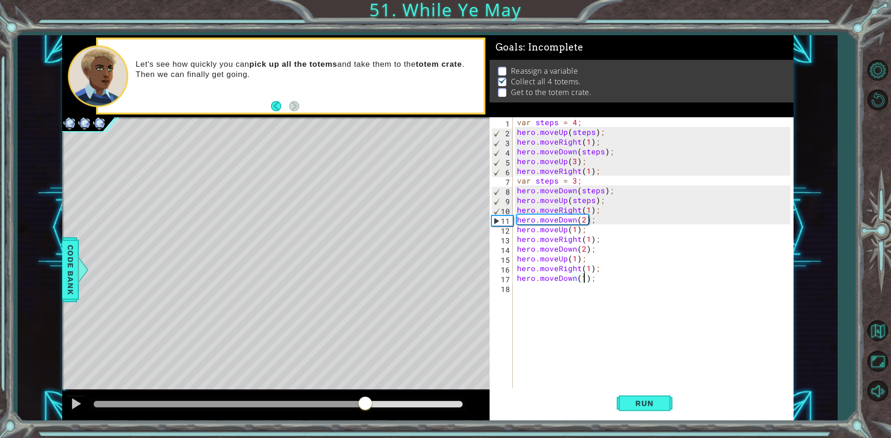
drag, startPoint x: 121, startPoint y: 399, endPoint x: 365, endPoint y: 367, distance: 245.7
click at [365, 367] on div "methods hero use(thing) moveUp(steps) moveDown(steps) moveLeft(steps) moveRight…" at bounding box center [427, 228] width 731 height 386
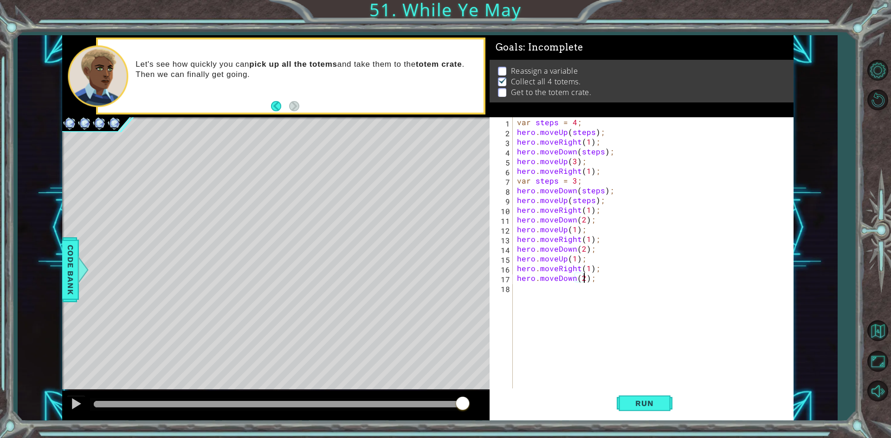
scroll to position [0, 4]
click at [624, 406] on button "Run" at bounding box center [645, 404] width 56 height 30
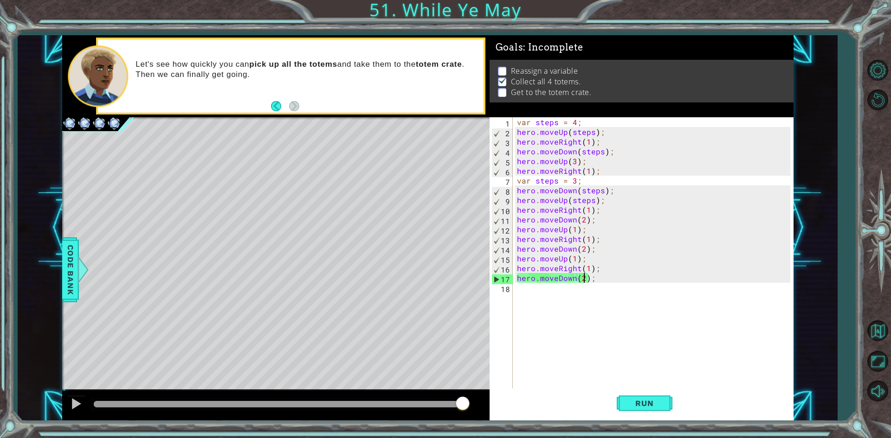
drag, startPoint x: 127, startPoint y: 401, endPoint x: 483, endPoint y: 398, distance: 356.8
click at [483, 398] on div at bounding box center [275, 406] width 427 height 30
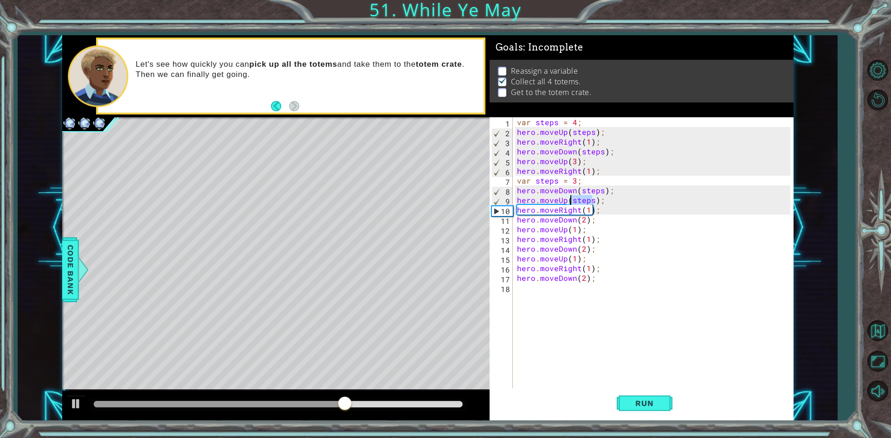
drag, startPoint x: 592, startPoint y: 201, endPoint x: 568, endPoint y: 203, distance: 24.2
click at [568, 203] on div "var steps = 4 ; hero . moveUp ( steps ) ; hero . moveRight ( 1 ) ; hero . moveD…" at bounding box center [655, 263] width 280 height 292
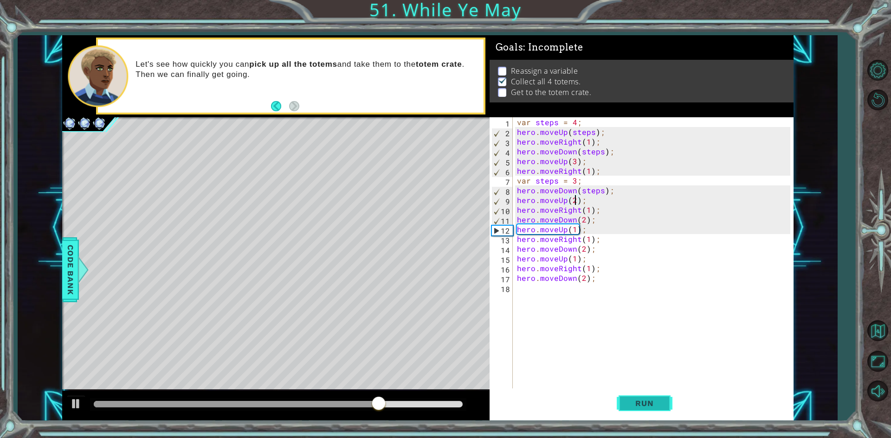
type textarea "hero.moveUp(2);"
click at [652, 402] on span "Run" at bounding box center [644, 403] width 37 height 9
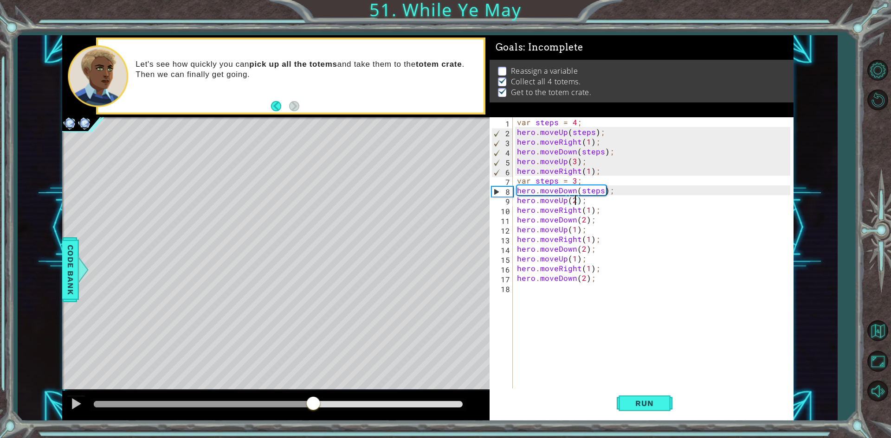
drag, startPoint x: 308, startPoint y: 396, endPoint x: 317, endPoint y: 395, distance: 9.3
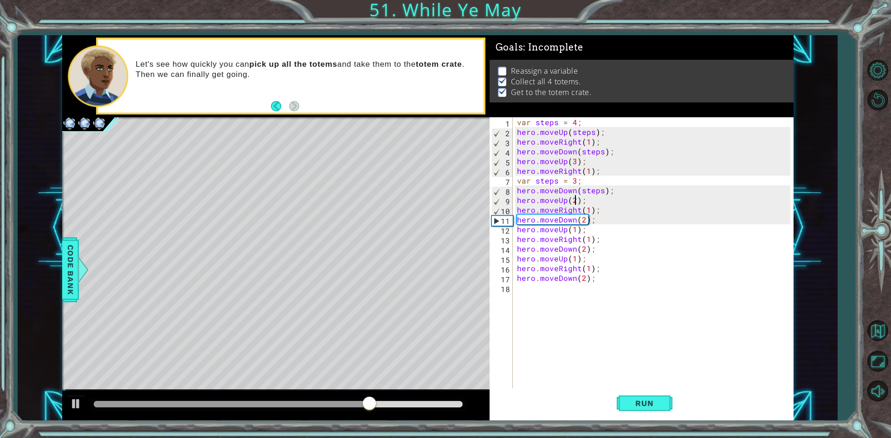
drag, startPoint x: 317, startPoint y: 395, endPoint x: 249, endPoint y: 333, distance: 92.0
click at [249, 333] on div "Level Map" at bounding box center [276, 253] width 429 height 273
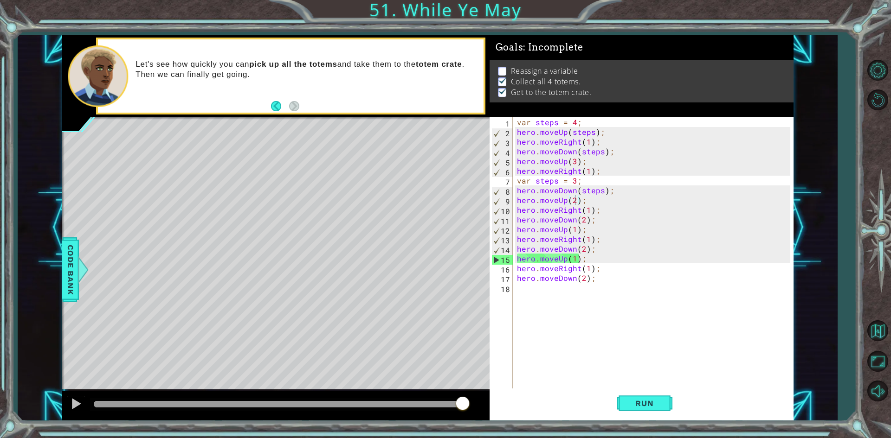
scroll to position [0, 0]
drag, startPoint x: 604, startPoint y: 283, endPoint x: 516, endPoint y: 280, distance: 87.3
click at [516, 280] on div "var steps = 4 ; hero . moveUp ( steps ) ; hero . moveRight ( 1 ) ; hero . moveD…" at bounding box center [655, 263] width 280 height 292
type textarea "hero.moveDown(2);"
click at [575, 123] on div "var steps = 4 ; hero . moveUp ( steps ) ; hero . moveRight ( 1 ) ; hero . moveD…" at bounding box center [655, 263] width 280 height 292
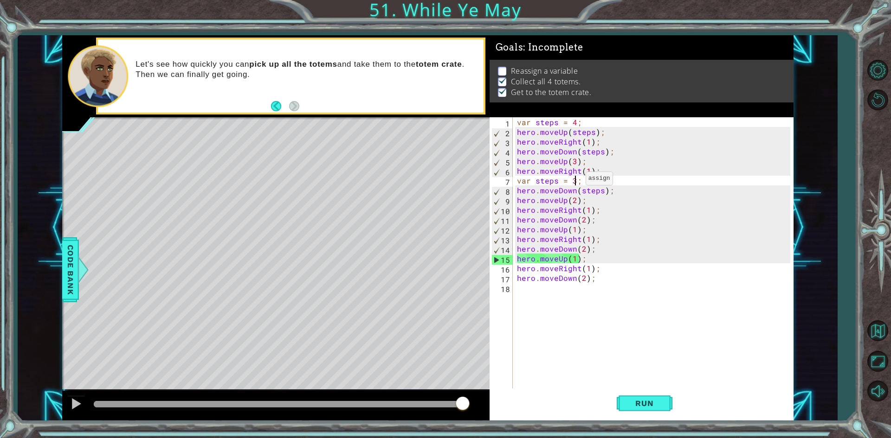
click at [574, 181] on div "var steps = 4 ; hero . moveUp ( steps ) ; hero . moveRight ( 1 ) ; hero . moveD…" at bounding box center [655, 263] width 280 height 292
click at [574, 121] on div "var steps = 4 ; hero . moveUp ( steps ) ; hero . moveRight ( 1 ) ; hero . moveD…" at bounding box center [655, 263] width 280 height 292
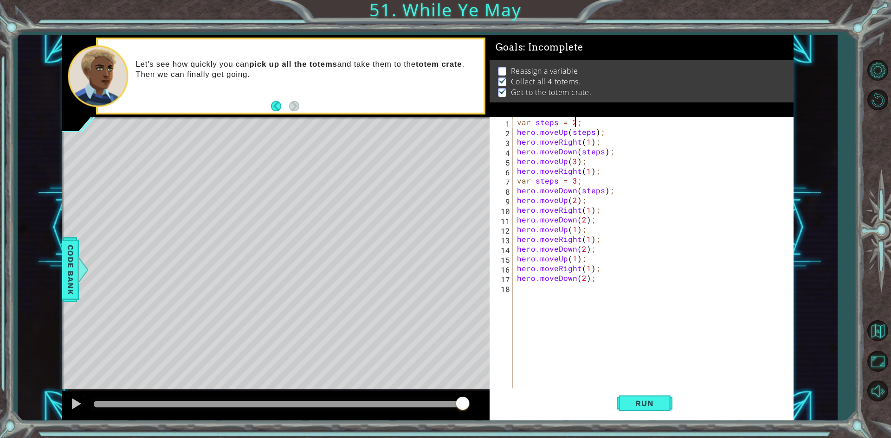
scroll to position [0, 3]
click at [634, 398] on button "Run" at bounding box center [645, 404] width 56 height 30
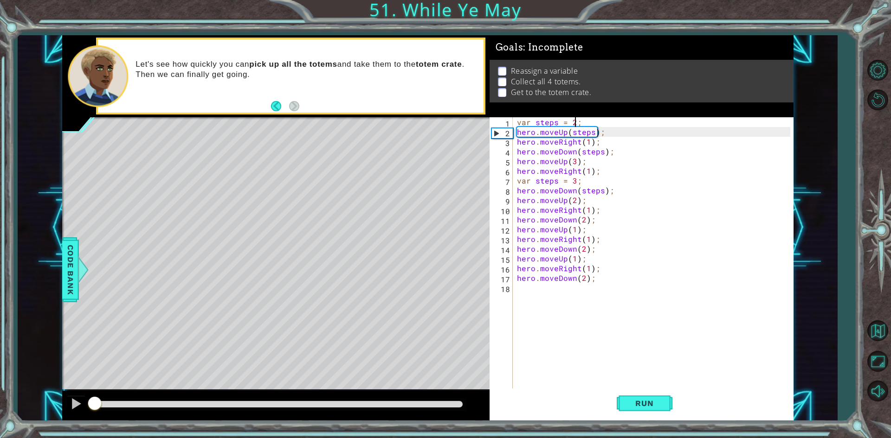
drag, startPoint x: 154, startPoint y: 400, endPoint x: 55, endPoint y: 346, distance: 112.3
click at [55, 346] on div "1 ההההההההההההההההההההההההההההההההההההההההההההההההההההההההההההההההההההההההההההה…" at bounding box center [427, 228] width 819 height 386
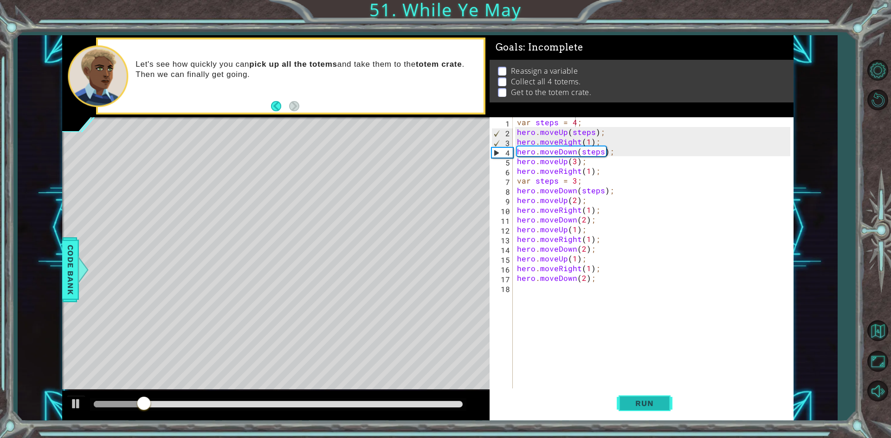
click at [638, 402] on span "Run" at bounding box center [644, 403] width 37 height 9
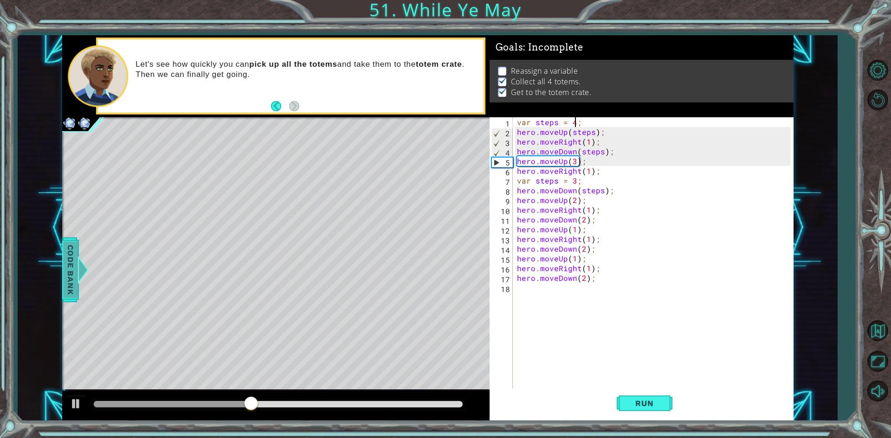
click at [70, 264] on span "Code Bank" at bounding box center [70, 269] width 15 height 57
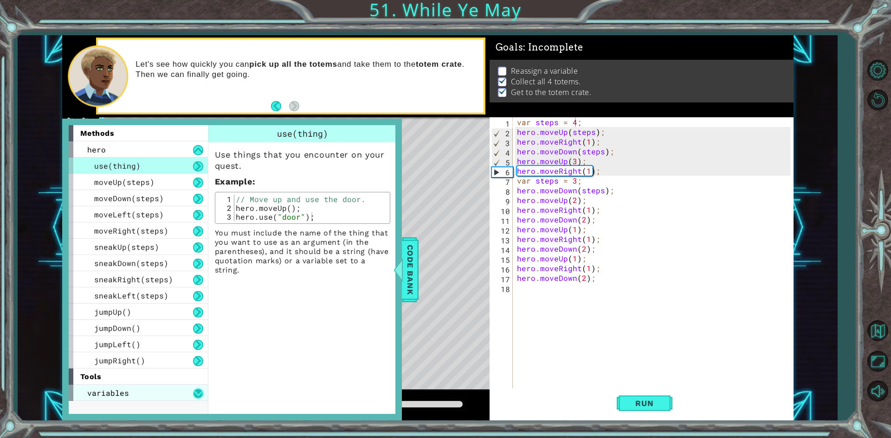
click at [196, 396] on button at bounding box center [198, 394] width 10 height 10
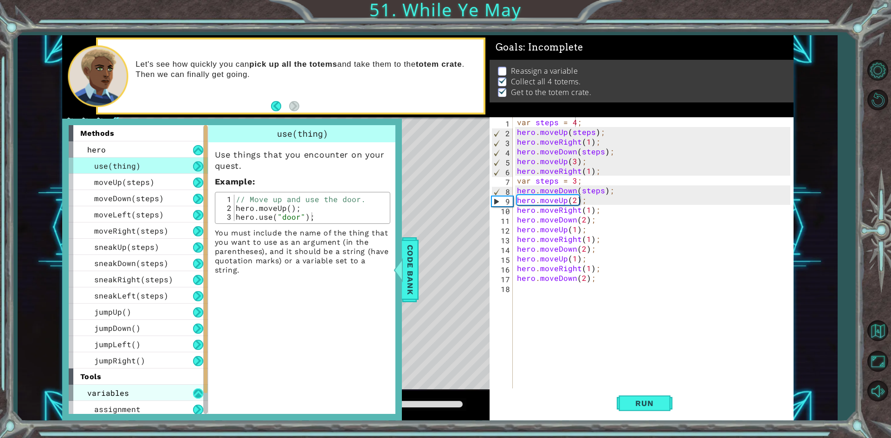
click at [195, 396] on button at bounding box center [198, 394] width 10 height 10
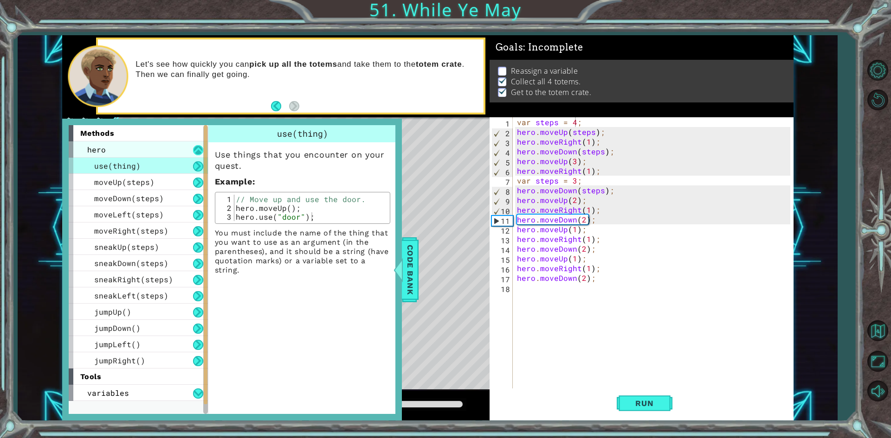
click at [197, 151] on button at bounding box center [198, 150] width 10 height 10
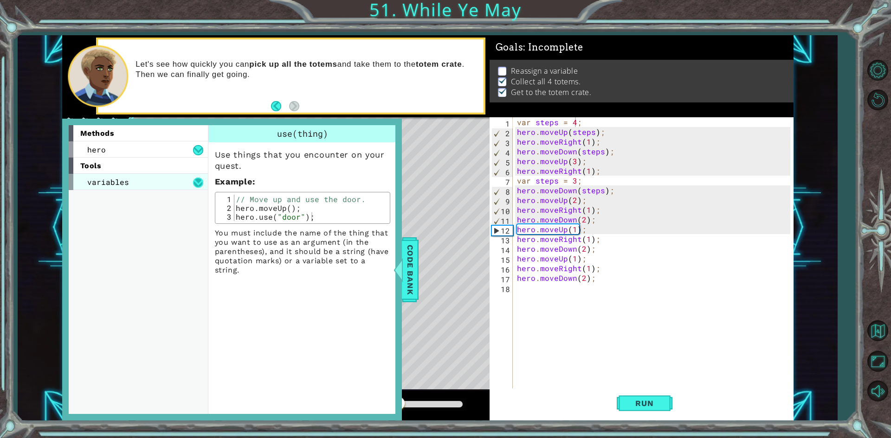
click at [193, 184] on button at bounding box center [198, 183] width 10 height 10
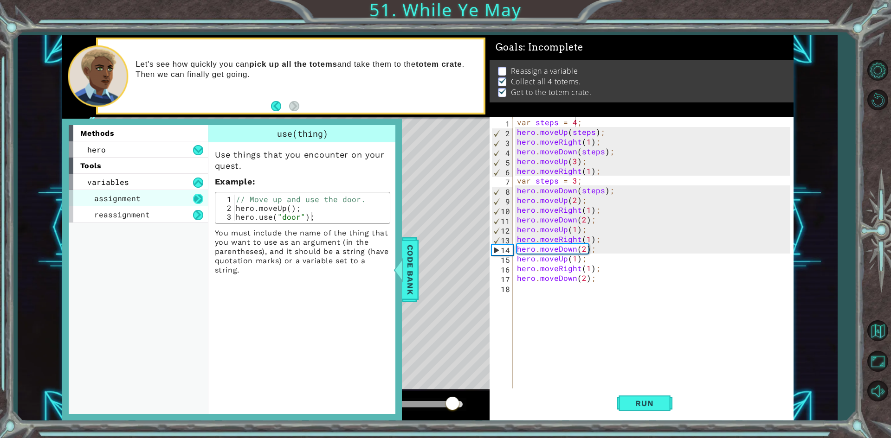
click at [198, 200] on button at bounding box center [198, 199] width 10 height 10
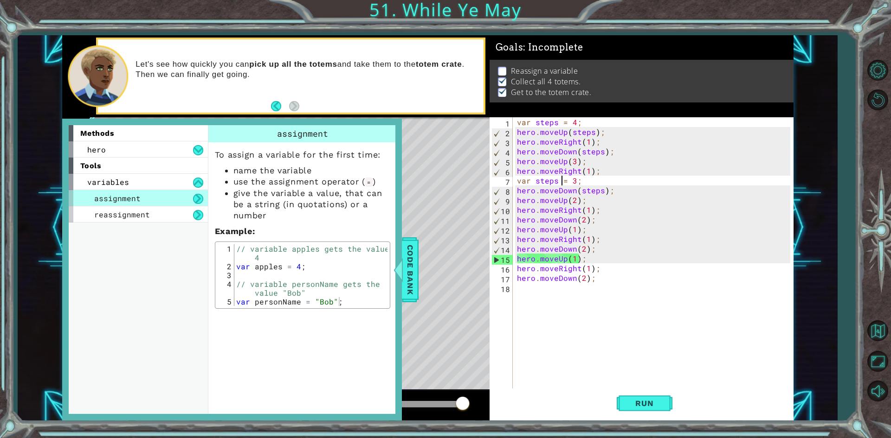
click at [560, 179] on div "var steps = 4 ; hero . moveUp ( steps ) ; hero . moveRight ( 1 ) ; hero . moveD…" at bounding box center [655, 263] width 280 height 292
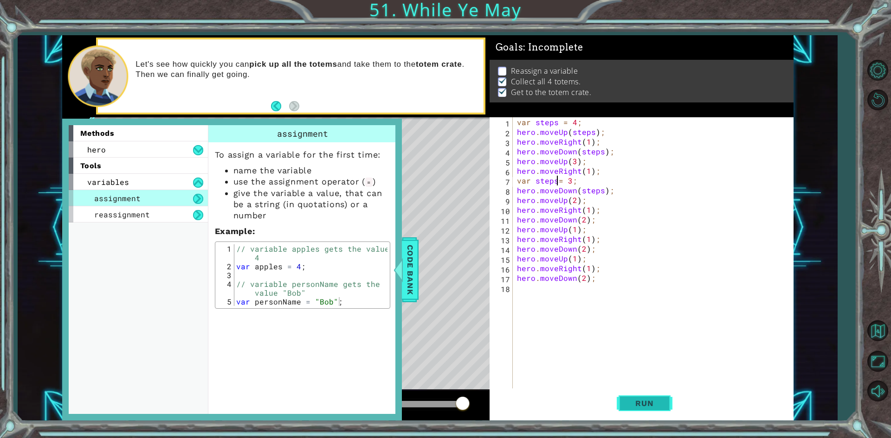
click at [635, 406] on span "Run" at bounding box center [644, 403] width 37 height 9
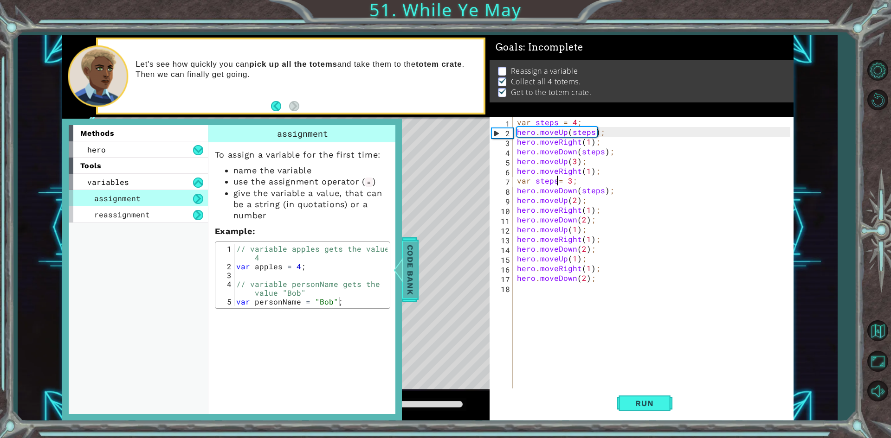
click at [407, 271] on span "Code Bank" at bounding box center [410, 269] width 15 height 57
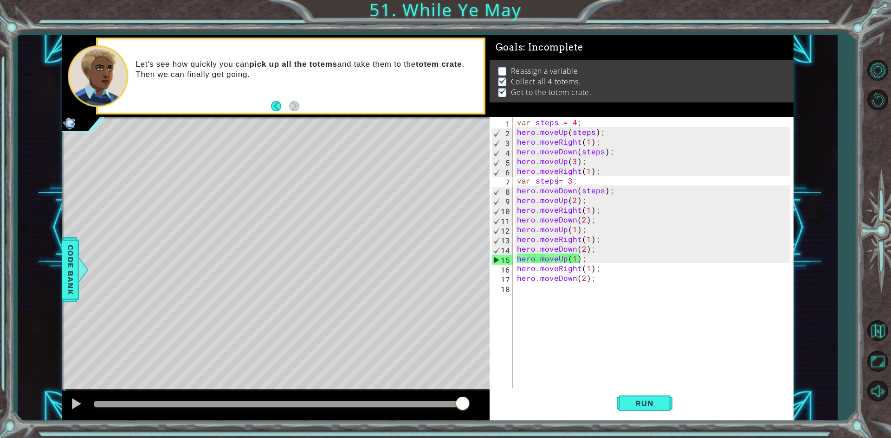
drag, startPoint x: 193, startPoint y: 406, endPoint x: 714, endPoint y: 339, distance: 525.4
click at [714, 339] on div "1 ההההההההההההההההההההההההההההההההההההההההההההההההההההההההההההההההההההההההההההה…" at bounding box center [427, 228] width 731 height 386
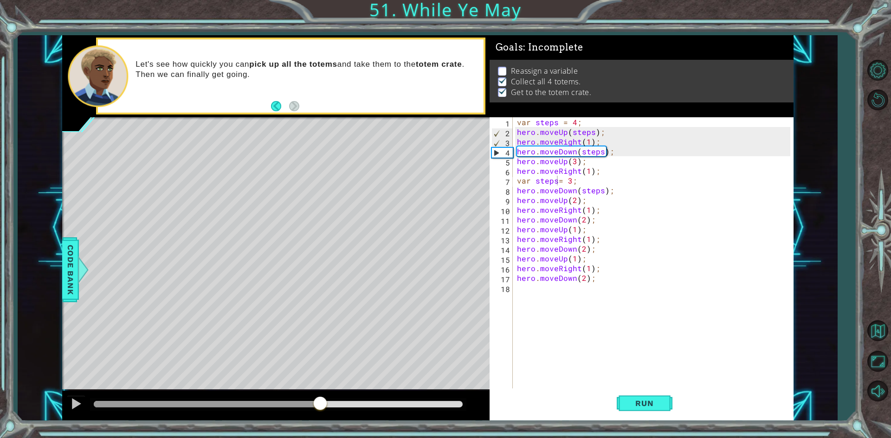
drag, startPoint x: 110, startPoint y: 398, endPoint x: 337, endPoint y: 405, distance: 226.5
click at [328, 405] on div at bounding box center [320, 404] width 17 height 17
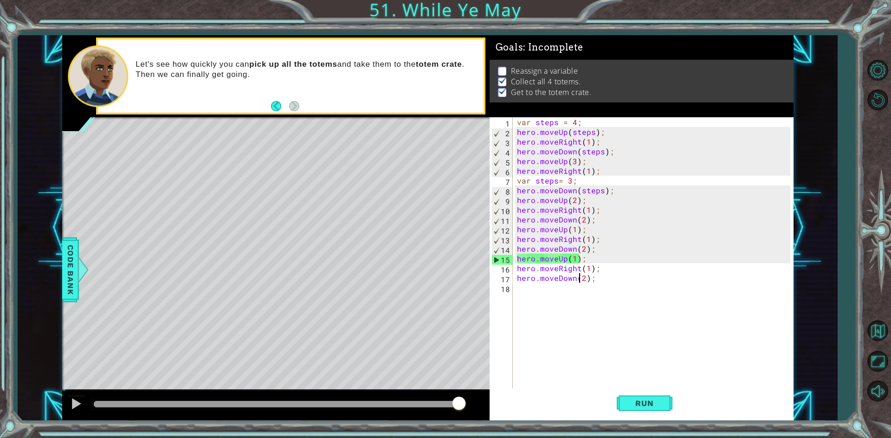
click at [581, 281] on div "var steps = 4 ; hero . moveUp ( steps ) ; hero . moveRight ( 1 ) ; hero . moveD…" at bounding box center [655, 263] width 280 height 292
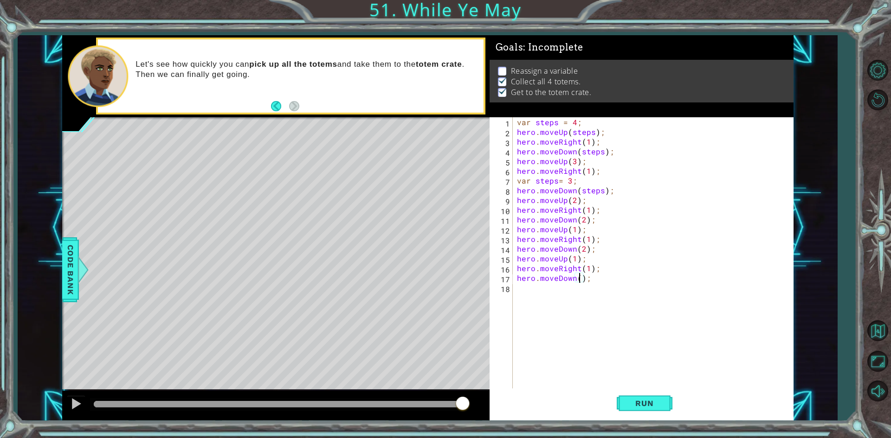
scroll to position [0, 4]
drag, startPoint x: 603, startPoint y: 269, endPoint x: 513, endPoint y: 269, distance: 90.5
click at [513, 269] on div "hero.moveDown(1); 1 2 3 4 5 6 7 8 9 10 11 12 13 14 15 16 17 18 var steps = 4 ; …" at bounding box center [639, 253] width 301 height 273
type textarea "hero.moveRight(1);"
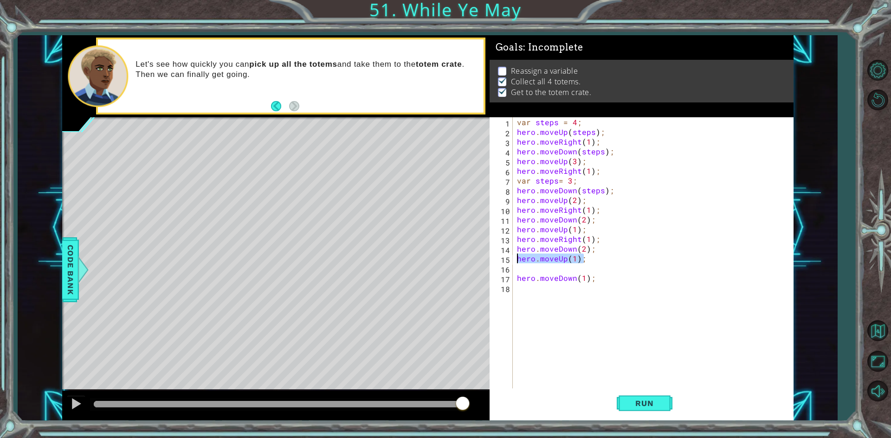
drag, startPoint x: 586, startPoint y: 259, endPoint x: 459, endPoint y: 258, distance: 127.1
click at [459, 258] on div "1 ההההההההההההההההההההההההההההההההההההההההההההההההההההההההההההההההההההההההההההה…" at bounding box center [427, 228] width 731 height 386
type textarea "hero.moveUp(1);"
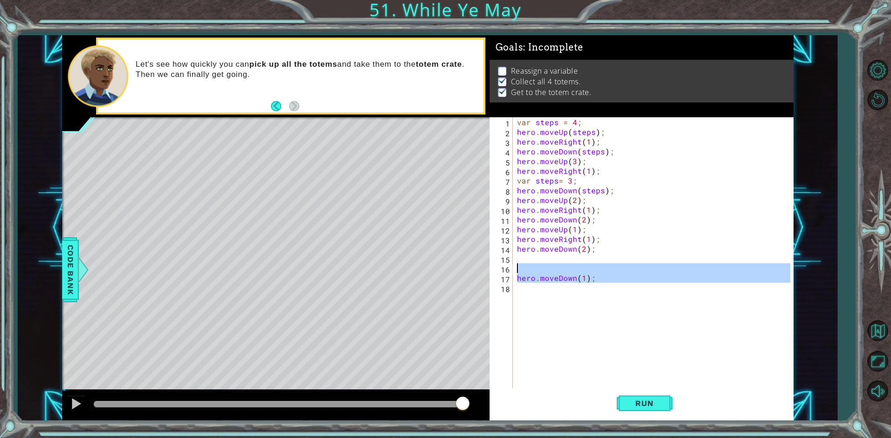
drag, startPoint x: 625, startPoint y: 285, endPoint x: 411, endPoint y: 265, distance: 214.8
click at [411, 265] on div "1 ההההההההההההההההההההההההההההההההההההההההההההההההההההההההההההההההההההההההההההה…" at bounding box center [427, 228] width 731 height 386
type textarea "hero.moveDown(1);"
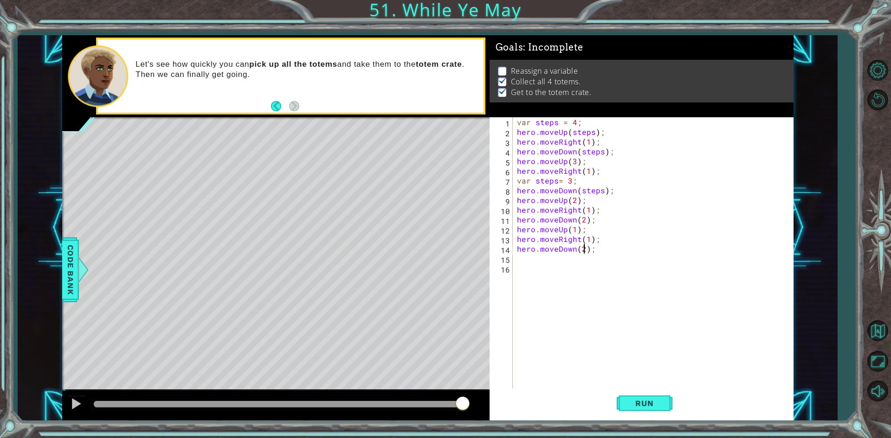
click at [582, 249] on div "var steps = 4 ; hero . moveUp ( steps ) ; hero . moveRight ( 1 ) ; hero . moveD…" at bounding box center [655, 263] width 280 height 292
click at [647, 409] on button "Run" at bounding box center [645, 404] width 56 height 30
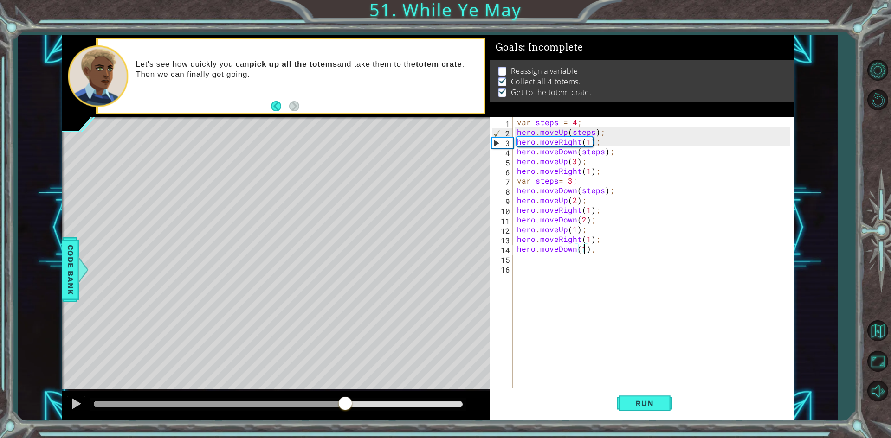
drag, startPoint x: 121, startPoint y: 401, endPoint x: 498, endPoint y: 407, distance: 377.7
click at [497, 407] on div "1 ההההההההההההההההההההההההההההההההההההההההההההההההההההההההההההההההההההההההההההה…" at bounding box center [427, 228] width 731 height 386
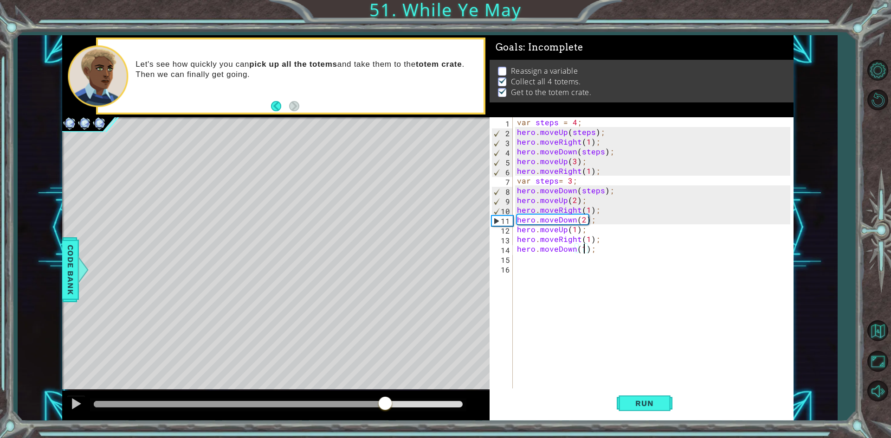
drag, startPoint x: 139, startPoint y: 393, endPoint x: 385, endPoint y: 386, distance: 246.0
click at [385, 386] on div "methods hero use(thing) moveUp(steps) moveDown(steps) moveLeft(steps) moveRight…" at bounding box center [427, 228] width 731 height 386
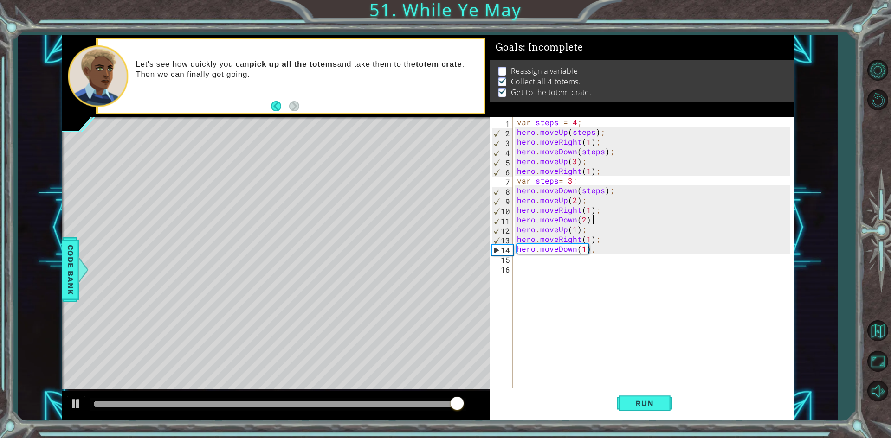
click at [599, 223] on div "var steps = 4 ; hero . moveUp ( steps ) ; hero . moveRight ( 1 ) ; hero . moveD…" at bounding box center [655, 263] width 280 height 292
type textarea "hero.moveDown(2);"
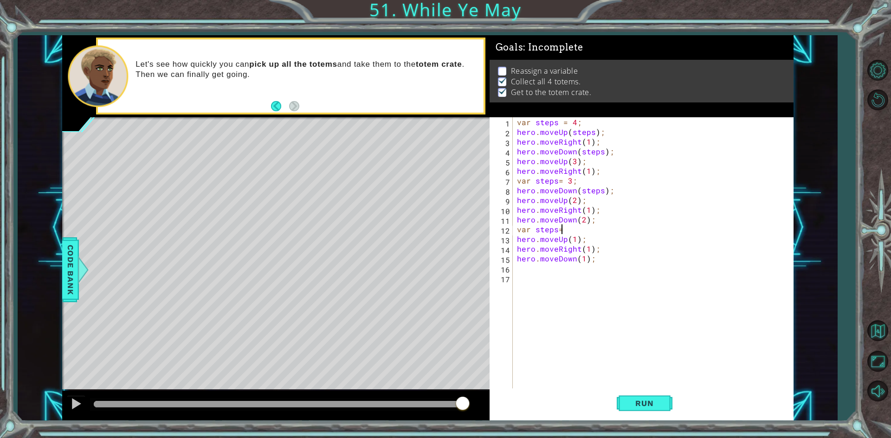
scroll to position [0, 2]
click at [639, 406] on span "Run" at bounding box center [644, 403] width 37 height 9
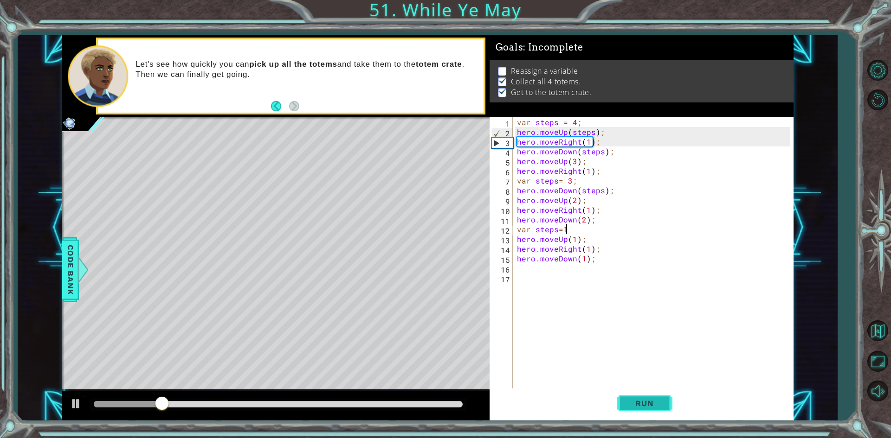
click at [645, 407] on span "Run" at bounding box center [644, 403] width 37 height 9
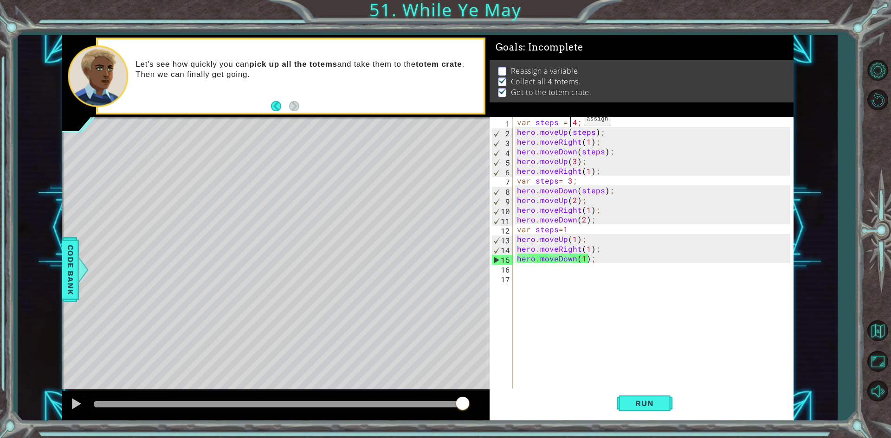
click at [572, 122] on div "var steps = 4 ; hero . moveUp ( steps ) ; hero . moveRight ( 1 ) ; hero . moveD…" at bounding box center [655, 263] width 280 height 292
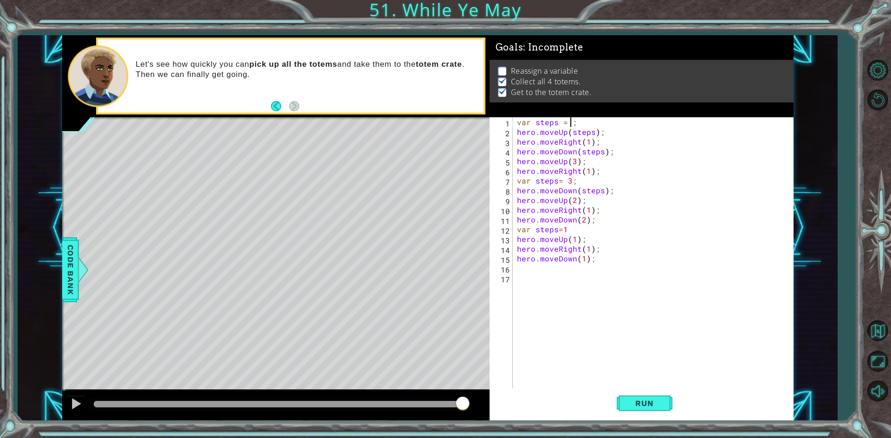
click at [600, 134] on div "var steps = ; hero . moveUp ( steps ) ; hero . moveRight ( 1 ) ; hero . moveDow…" at bounding box center [655, 263] width 280 height 292
click at [568, 124] on div "var steps = ; hero . moveUp ( steps ) ; hero . moveRight ( 1 ) ; hero . moveDow…" at bounding box center [655, 263] width 280 height 292
click at [607, 134] on div "var steps = 2 ; hero . moveUp ( steps ) ; hero . moveRight ( 1 ) ; hero . moveD…" at bounding box center [655, 263] width 280 height 292
type textarea "hero.moveUp(steps);"
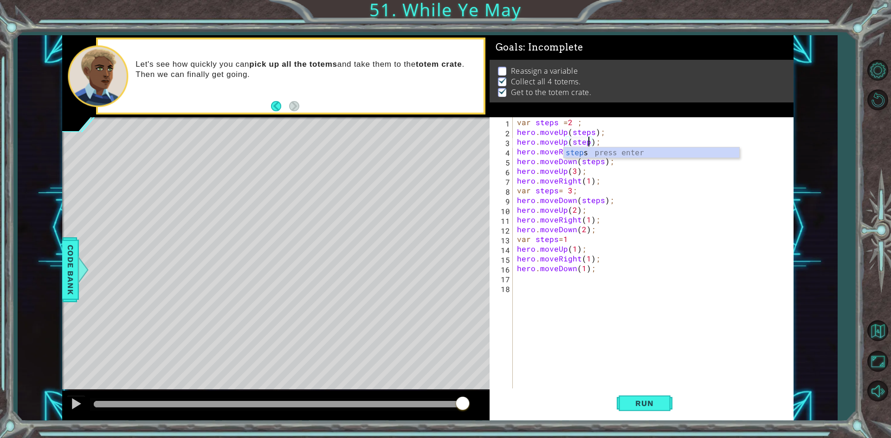
scroll to position [0, 5]
click at [616, 161] on div "var steps = 2 ; hero . moveUp ( steps ) ; hero . moveUp ( steps ) ; hero . move…" at bounding box center [655, 263] width 280 height 292
type textarea "hero.moveDown(steps);"
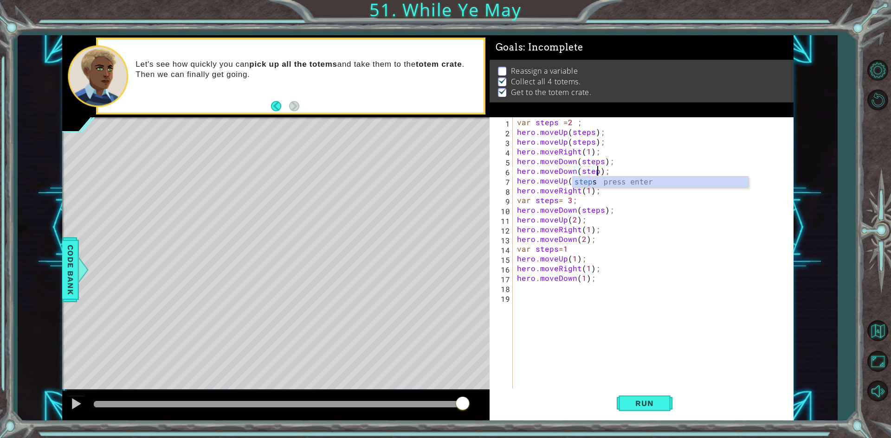
scroll to position [0, 5]
click at [640, 401] on span "Run" at bounding box center [644, 403] width 37 height 9
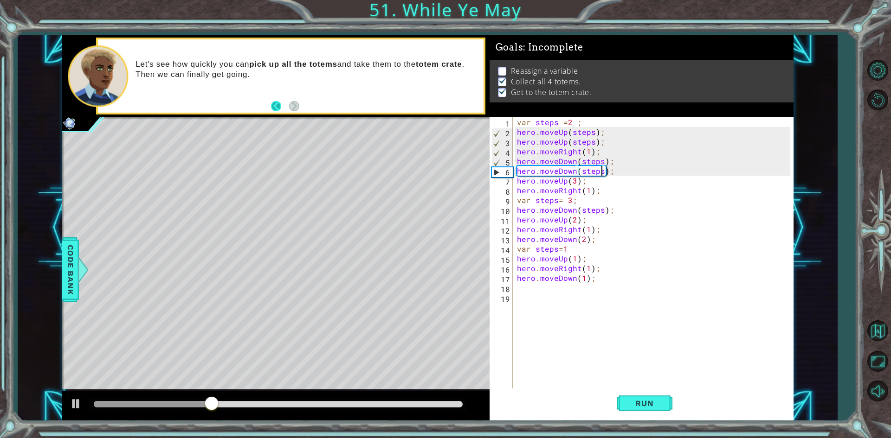
click at [278, 102] on button "Back" at bounding box center [280, 106] width 18 height 10
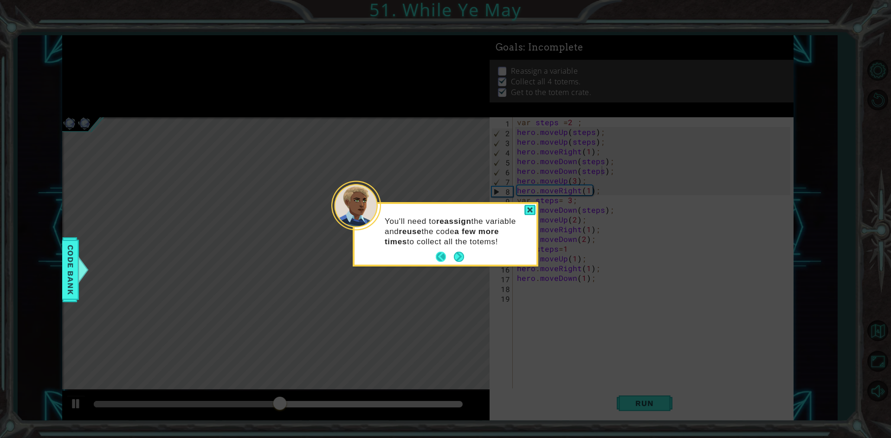
click at [443, 256] on button "Back" at bounding box center [445, 257] width 18 height 10
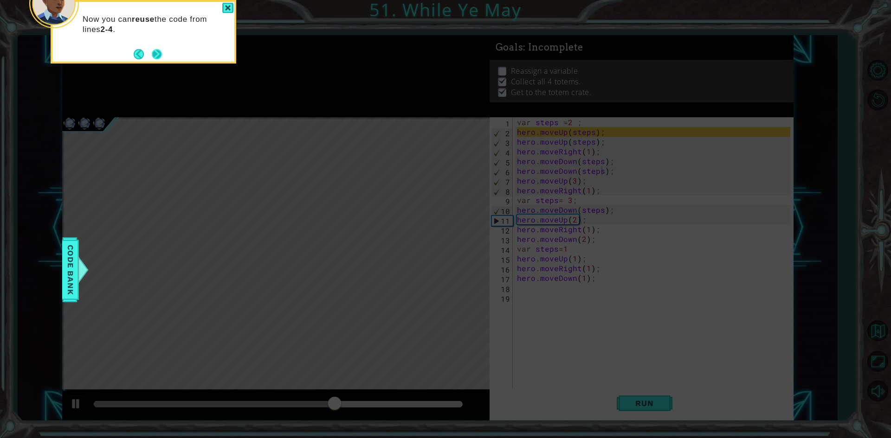
click at [159, 56] on button "Next" at bounding box center [157, 54] width 14 height 14
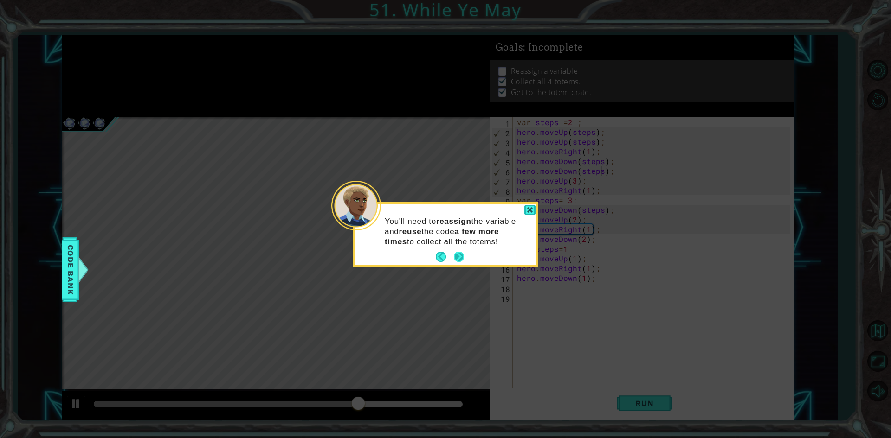
click at [459, 263] on button "Next" at bounding box center [459, 257] width 11 height 11
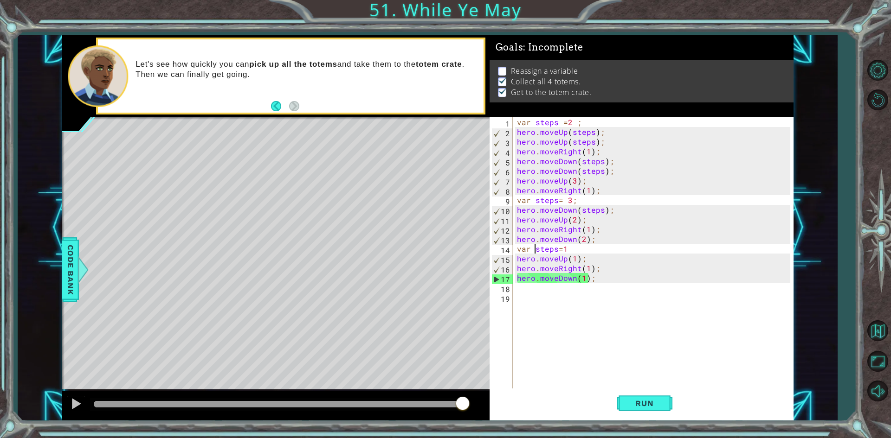
click at [534, 251] on div "var steps = 2 ; hero . moveUp ( steps ) ; hero . moveUp ( steps ) ; hero . move…" at bounding box center [655, 263] width 280 height 292
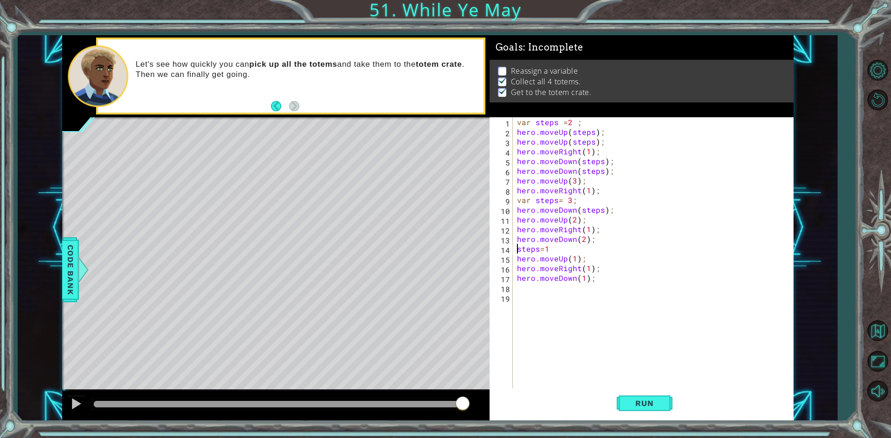
scroll to position [0, 1]
type textarea "steps=1"
click at [644, 396] on button "Run" at bounding box center [645, 404] width 56 height 30
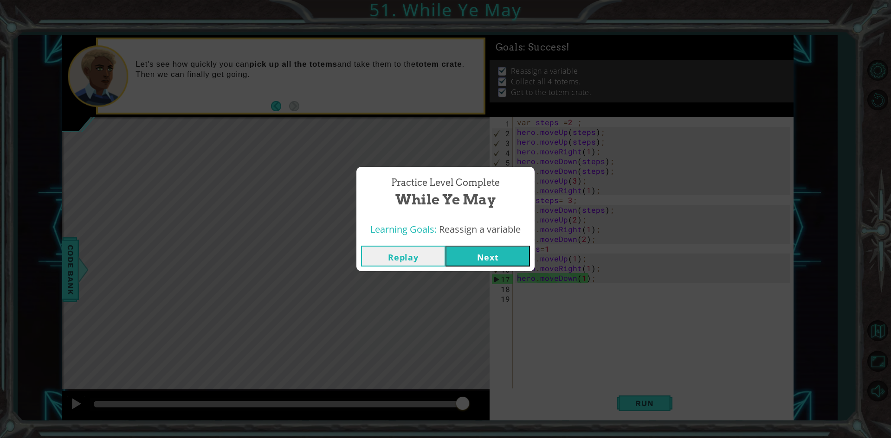
click at [496, 260] on button "Next" at bounding box center [487, 256] width 84 height 21
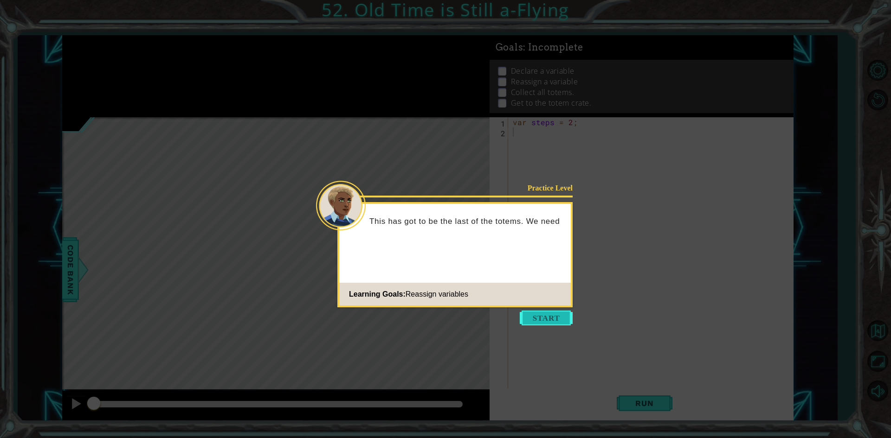
click at [544, 314] on button "Start" at bounding box center [546, 318] width 53 height 15
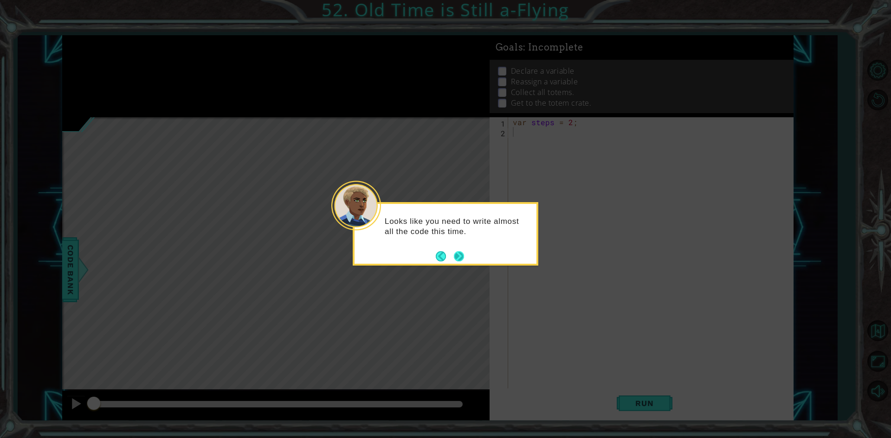
click at [461, 255] on button "Next" at bounding box center [459, 256] width 11 height 11
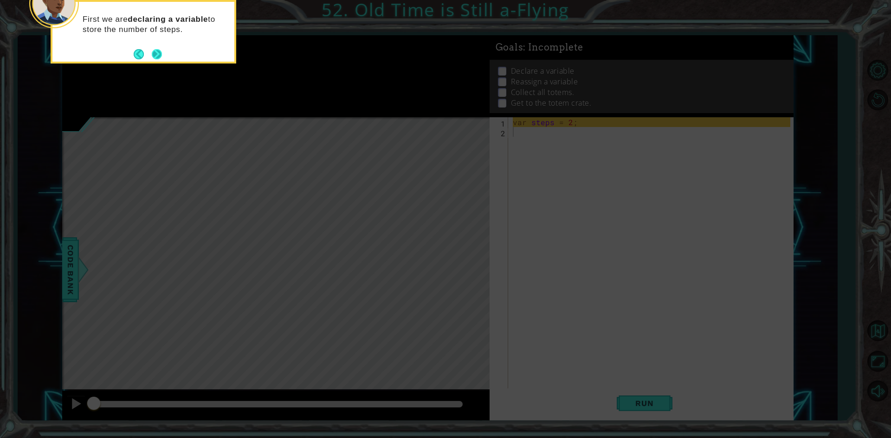
click at [160, 51] on button "Next" at bounding box center [157, 54] width 12 height 12
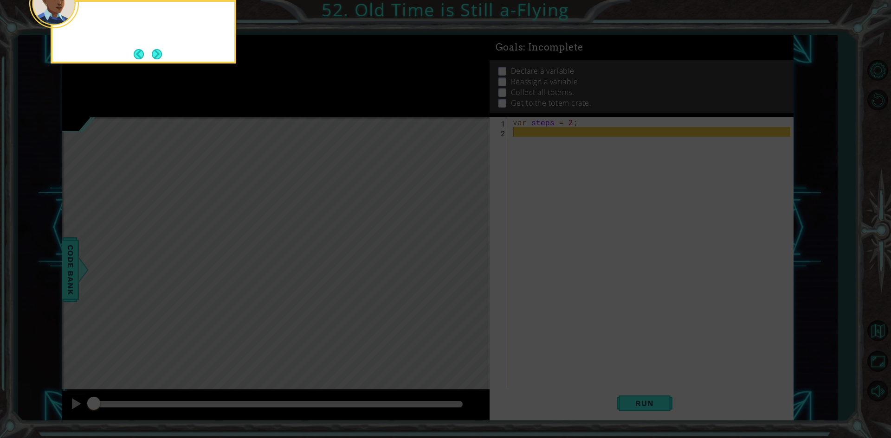
click at [160, 51] on button "Next" at bounding box center [157, 54] width 11 height 11
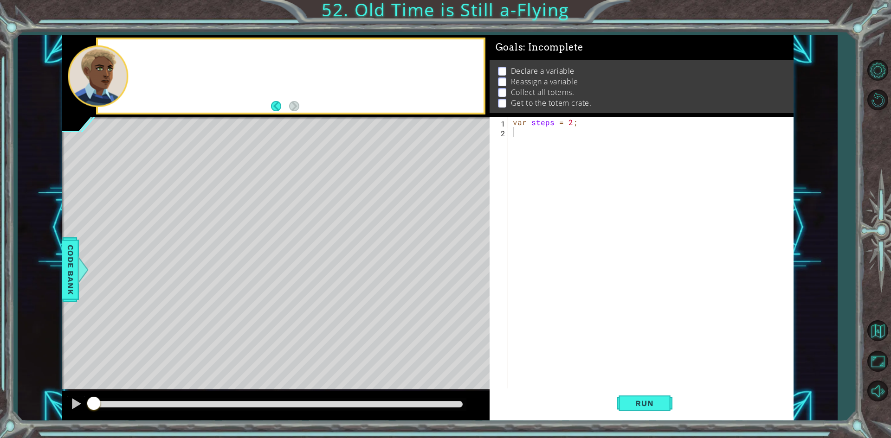
click at [160, 62] on div at bounding box center [290, 75] width 385 height 73
click at [521, 135] on div "var steps = 2 ;" at bounding box center [653, 263] width 284 height 292
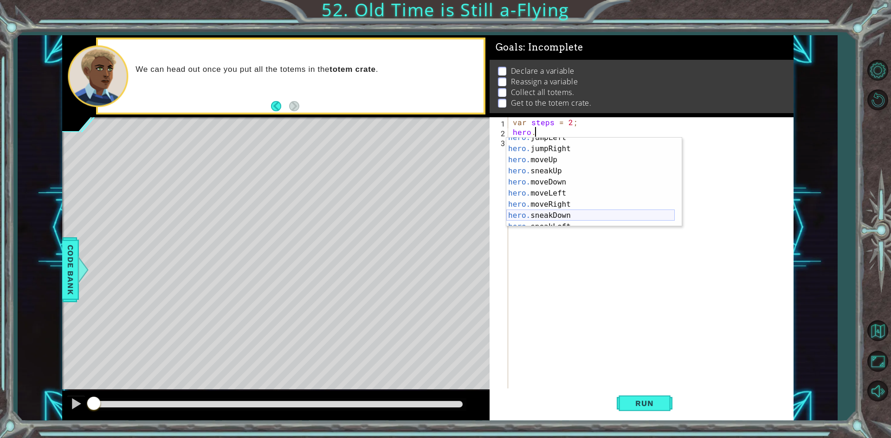
scroll to position [28, 0]
click at [564, 201] on div "hero. jumpLeft press enter hero. jumpRight press enter hero. moveUp press enter…" at bounding box center [590, 187] width 168 height 111
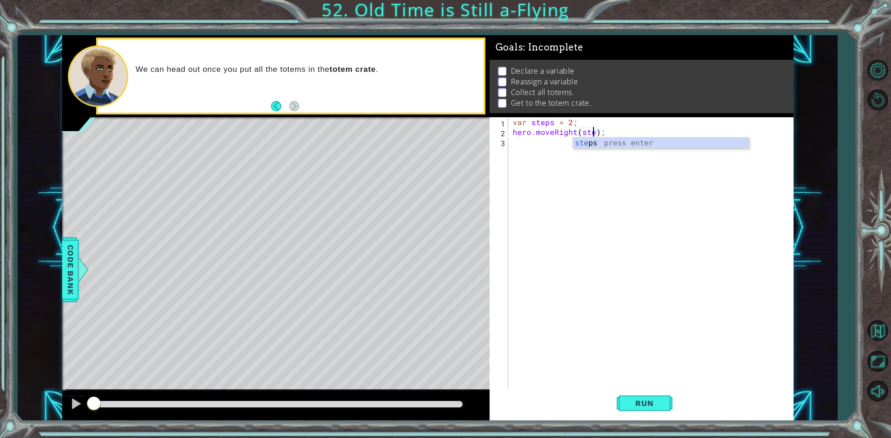
type textarea "hero.moveRight(steps);"
click at [530, 141] on div "var steps = 2 ; hero . moveRight ( steps ) ;" at bounding box center [653, 263] width 284 height 292
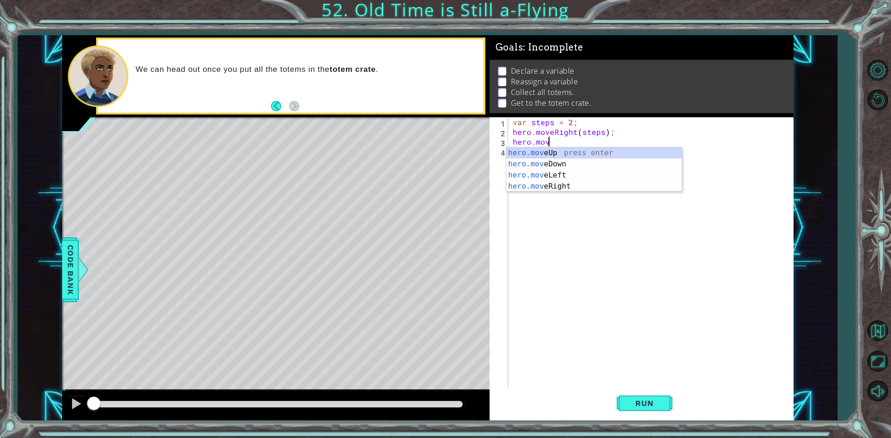
scroll to position [0, 2]
click at [552, 159] on div "hero.move Up press enter hero.move Down press enter hero.move Left press enter …" at bounding box center [593, 181] width 175 height 67
type textarea "hero.moveDown(1);"
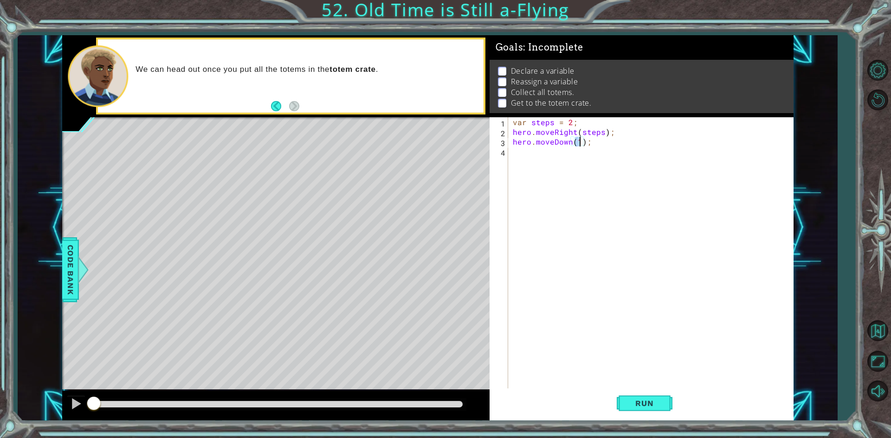
click at [534, 157] on div "var steps = 2 ; hero . moveRight ( steps ) ; hero . moveDown ( 1 ) ;" at bounding box center [653, 263] width 284 height 292
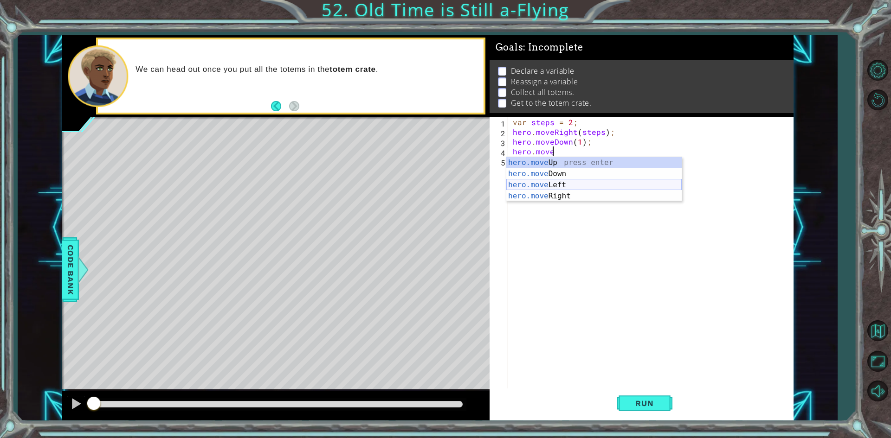
click at [585, 182] on div "hero.move Up press enter hero.move Down press enter hero.move Left press enter …" at bounding box center [593, 190] width 175 height 67
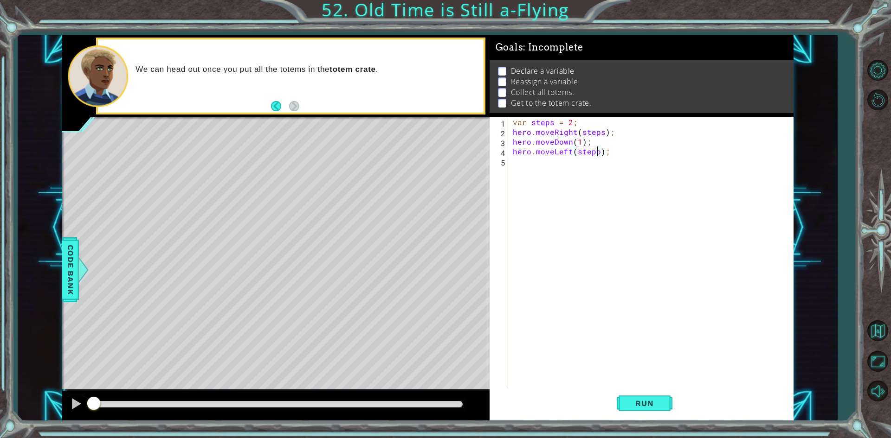
scroll to position [0, 5]
type textarea "hero.moveLeft(steps);"
click at [646, 400] on span "Run" at bounding box center [644, 403] width 37 height 9
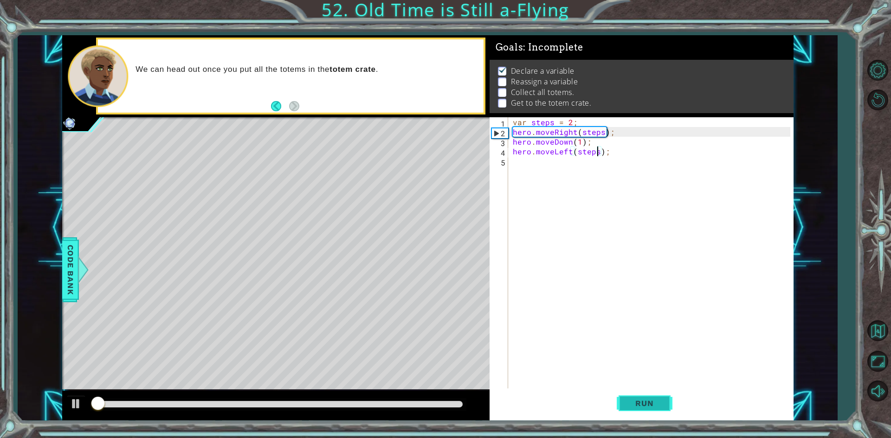
scroll to position [4, 0]
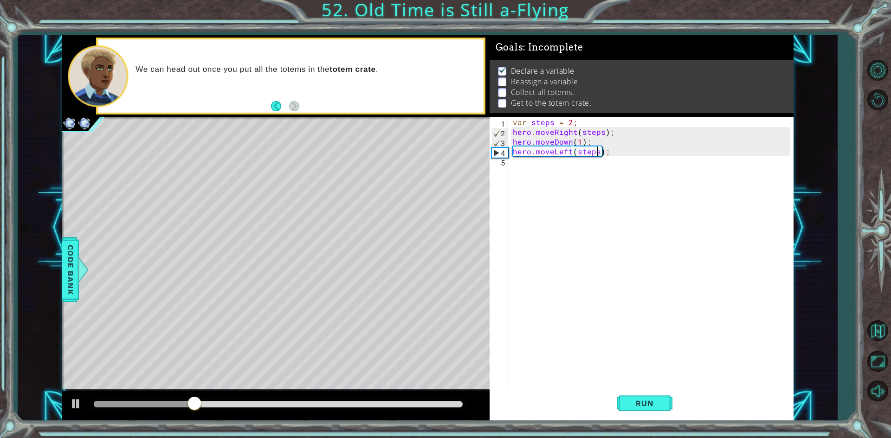
click at [546, 167] on div "var steps = 2 ; hero . moveRight ( steps ) ; hero . moveDown ( 1 ) ; hero . mov…" at bounding box center [653, 263] width 284 height 292
type textarea "v"
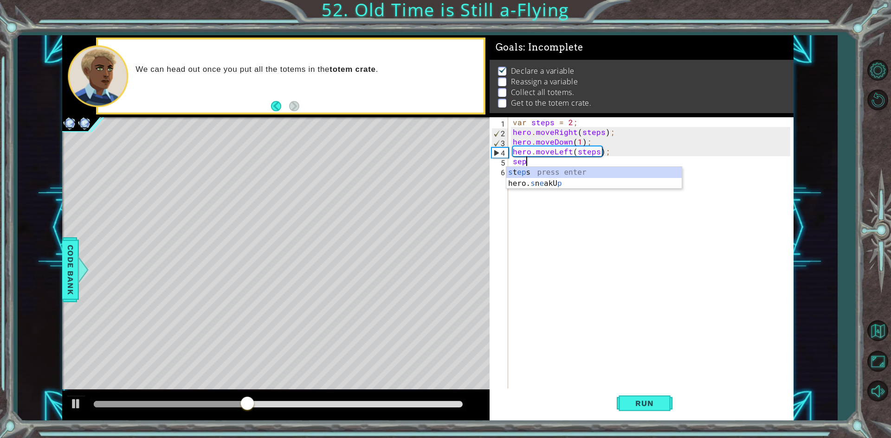
type textarea "seps"
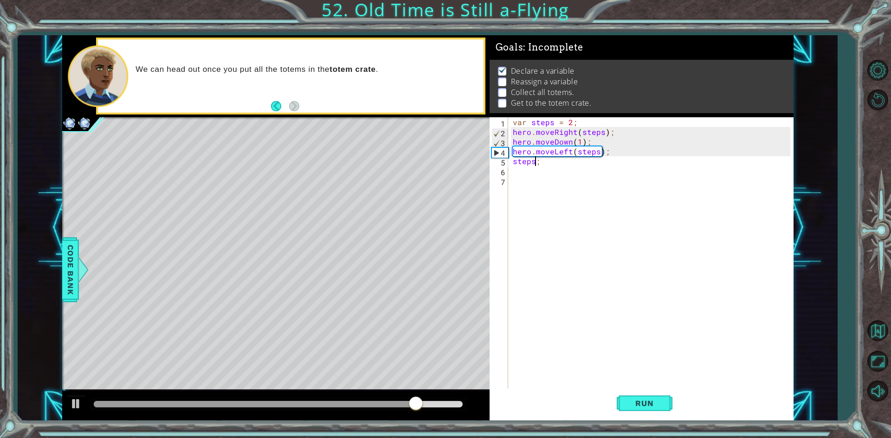
scroll to position [0, 1]
type textarea "steps=4;"
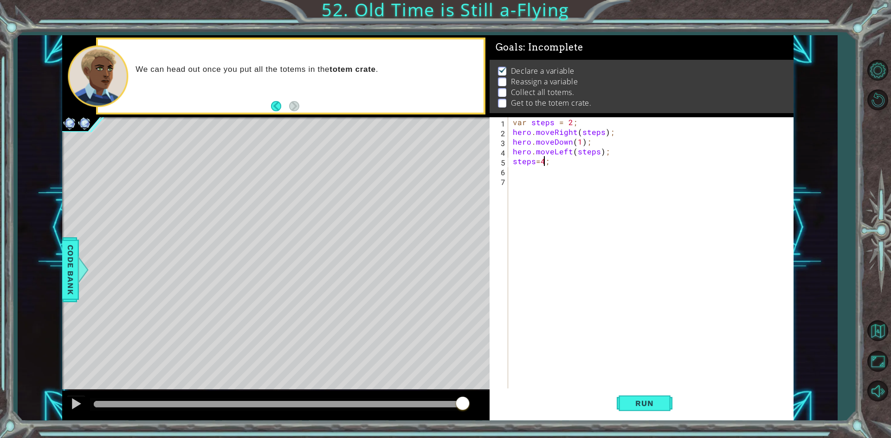
click at [527, 173] on div "var steps = 2 ; hero . moveRight ( steps ) ; hero . moveDown ( 1 ) ; hero . mov…" at bounding box center [653, 263] width 284 height 292
click at [635, 397] on button "Run" at bounding box center [645, 404] width 56 height 30
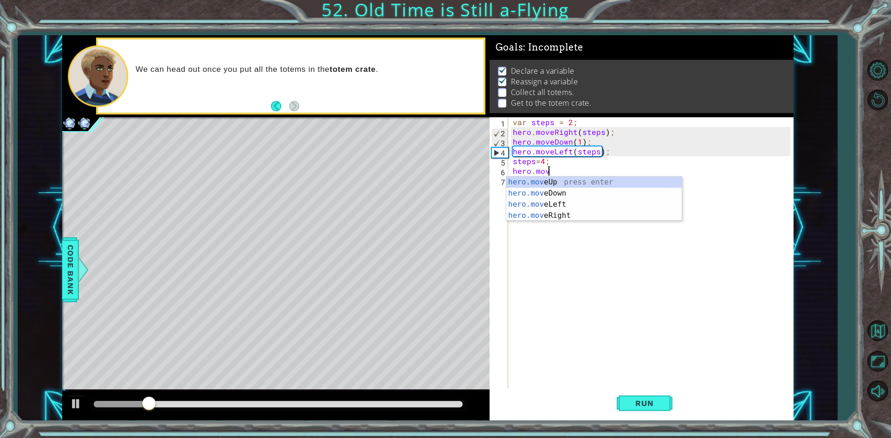
scroll to position [0, 2]
click at [540, 212] on div "hero.move Up press enter hero.move Down press enter hero.move Left press enter …" at bounding box center [593, 210] width 175 height 67
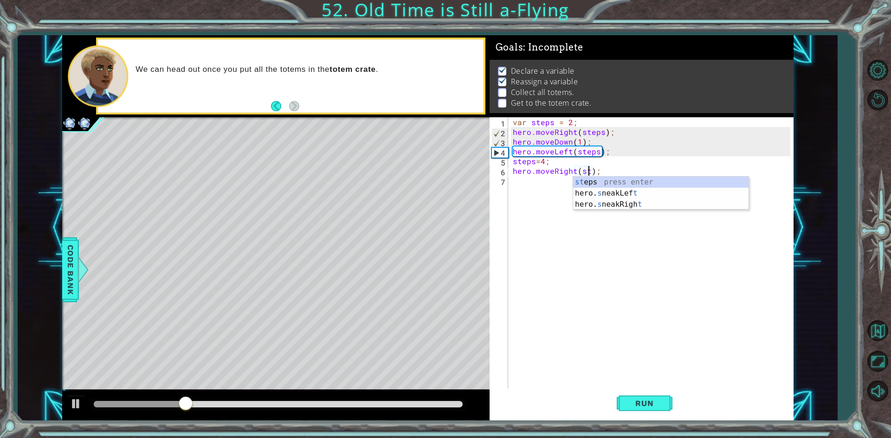
type textarea "hero.moveRight(steps);"
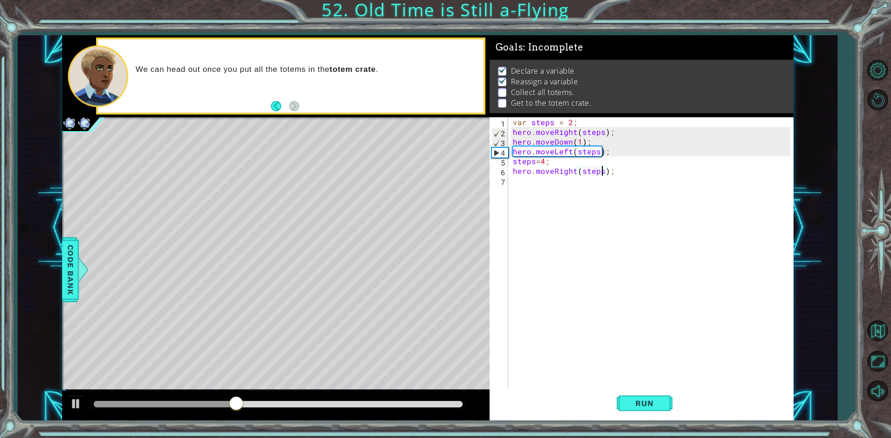
click at [519, 187] on div "var steps = 2 ; hero . moveRight ( steps ) ; hero . moveDown ( 1 ) ; hero . mov…" at bounding box center [653, 263] width 284 height 292
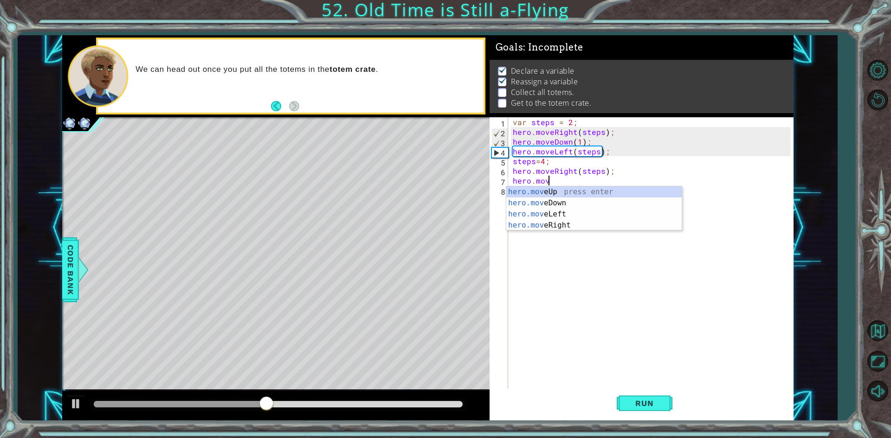
scroll to position [0, 2]
click at [549, 199] on div "hero.move Up press enter hero.move Down press enter hero.move Left press enter …" at bounding box center [593, 220] width 175 height 67
type textarea "hero.moveDown(1);"
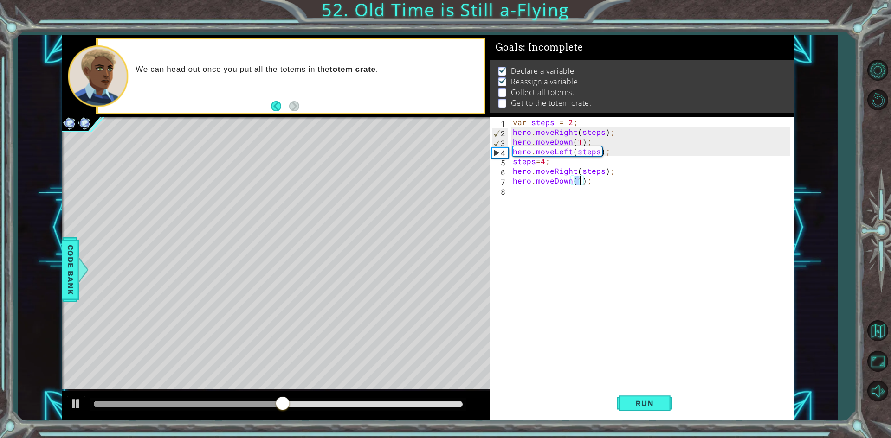
click at [537, 193] on div "var steps = 2 ; hero . moveRight ( steps ) ; hero . moveDown ( 1 ) ; hero . mov…" at bounding box center [653, 263] width 284 height 292
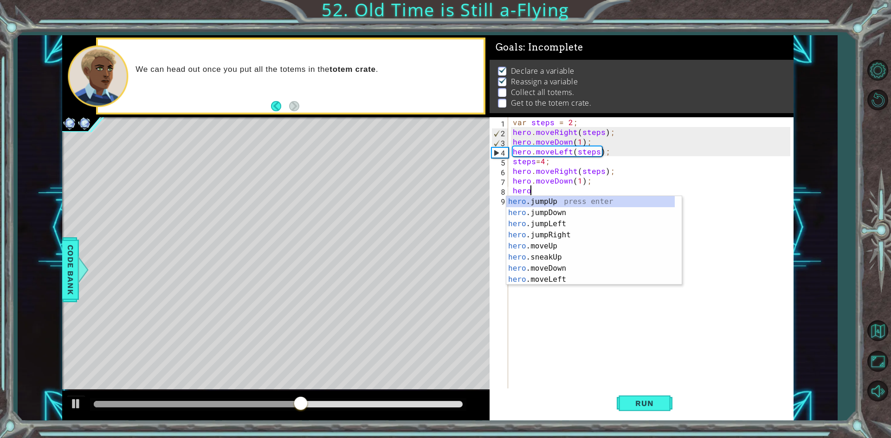
type textarea "hero."
click at [567, 223] on div "hero. jumpUp press enter hero. jumpDown press enter hero. jumpLeft press enter …" at bounding box center [590, 251] width 168 height 111
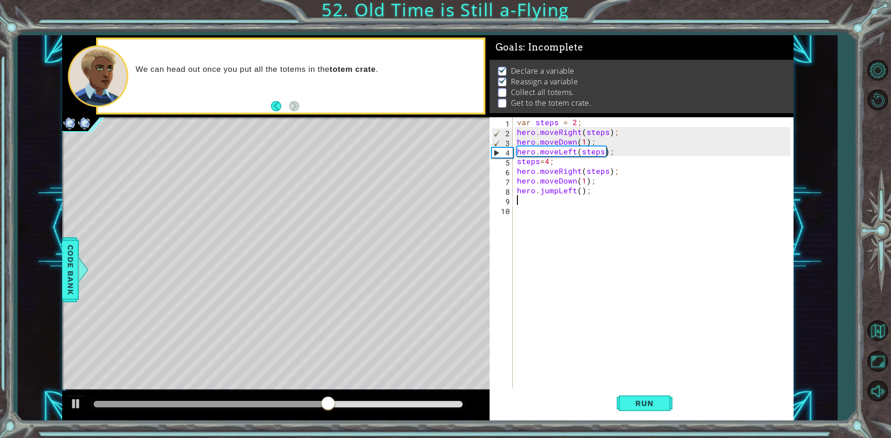
click at [582, 191] on div "var steps = 2 ; hero . moveRight ( steps ) ; hero . moveDown ( 1 ) ; hero . mov…" at bounding box center [655, 263] width 280 height 292
click at [579, 190] on div "var steps = 2 ; hero . moveRight ( steps ) ; hero . moveDown ( 1 ) ; hero . mov…" at bounding box center [655, 263] width 280 height 292
type textarea "hero.jumpLeft(steps);"
click at [522, 205] on div "var steps = 2 ; hero . moveRight ( steps ) ; hero . moveDown ( 1 ) ; hero . mov…" at bounding box center [655, 263] width 280 height 292
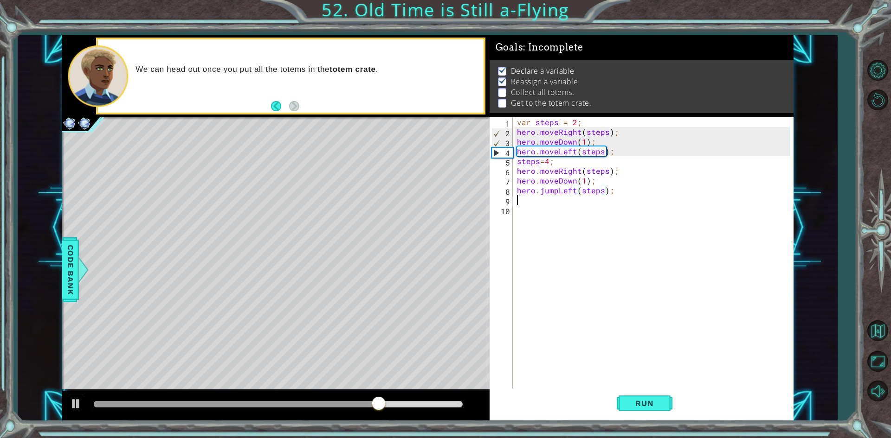
scroll to position [0, 0]
click at [649, 406] on span "Run" at bounding box center [644, 403] width 37 height 9
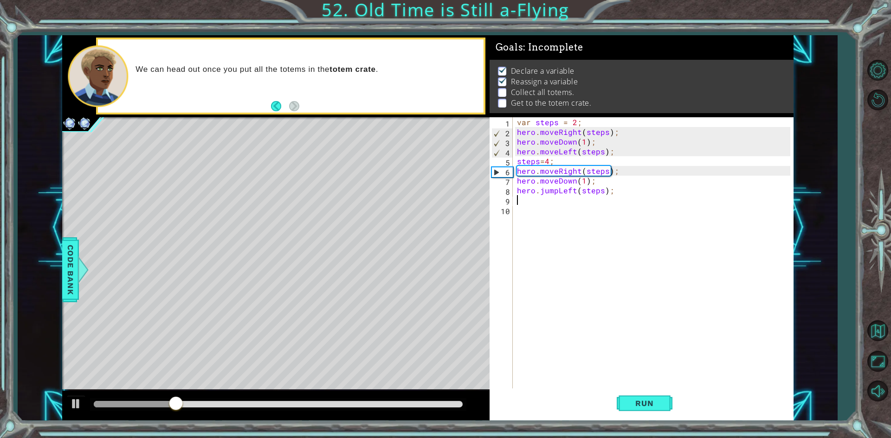
type textarea "v"
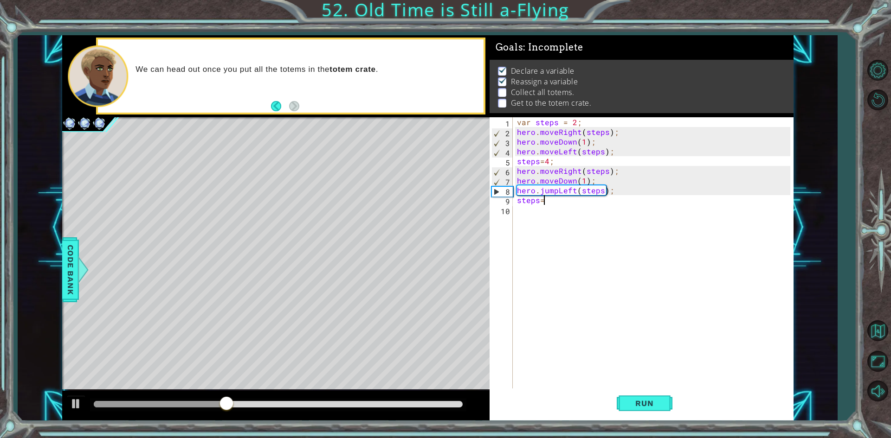
scroll to position [0, 1]
type textarea "steps=6;"
click at [524, 214] on div "var steps = 2 ; hero . moveRight ( steps ) ; hero . moveDown ( 1 ) ; hero . mov…" at bounding box center [655, 263] width 280 height 292
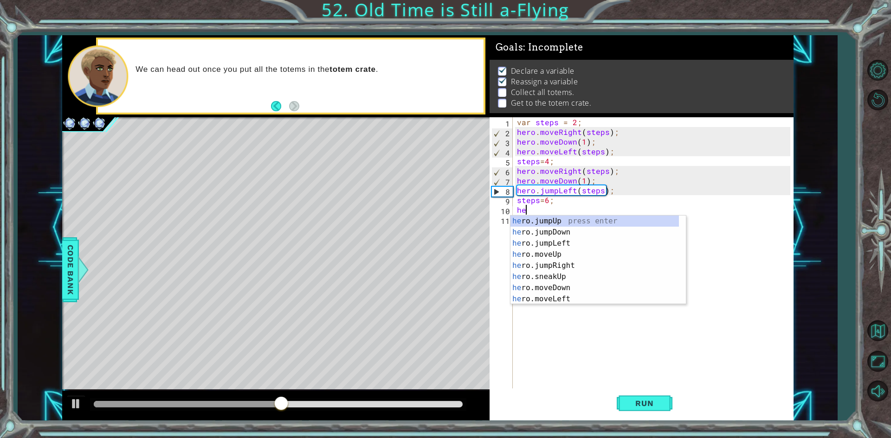
scroll to position [0, 0]
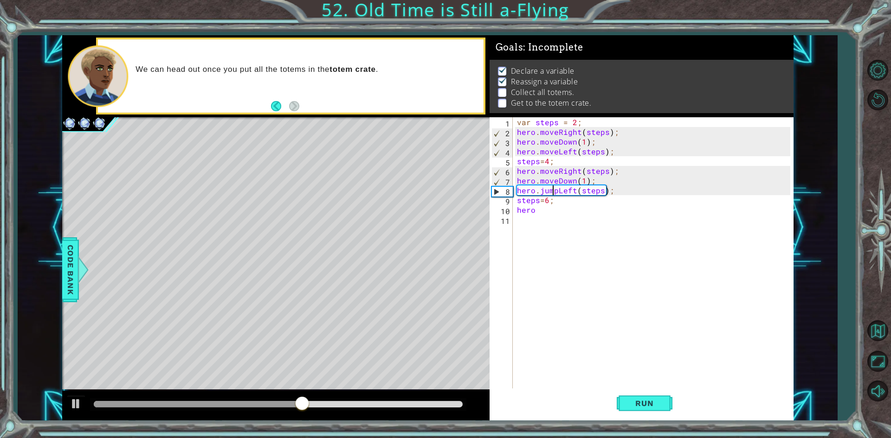
click at [554, 192] on div "var steps = 2 ; hero . moveRight ( steps ) ; hero . moveDown ( 1 ) ; hero . mov…" at bounding box center [655, 263] width 280 height 292
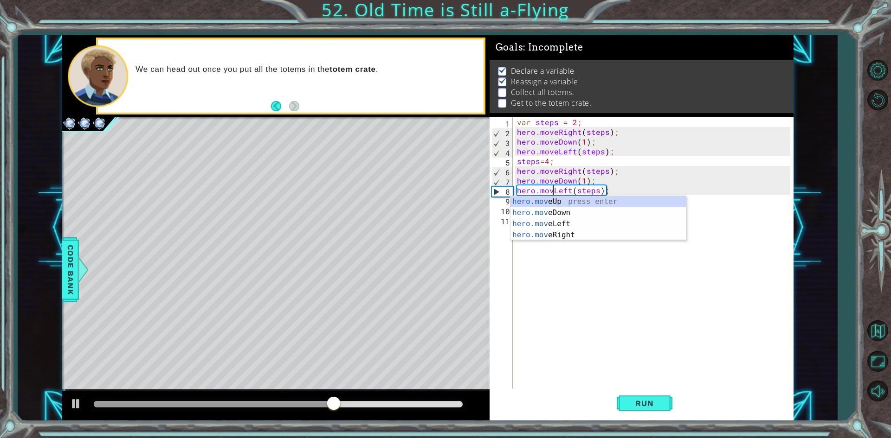
type textarea "hero.moveLeft(steps);"
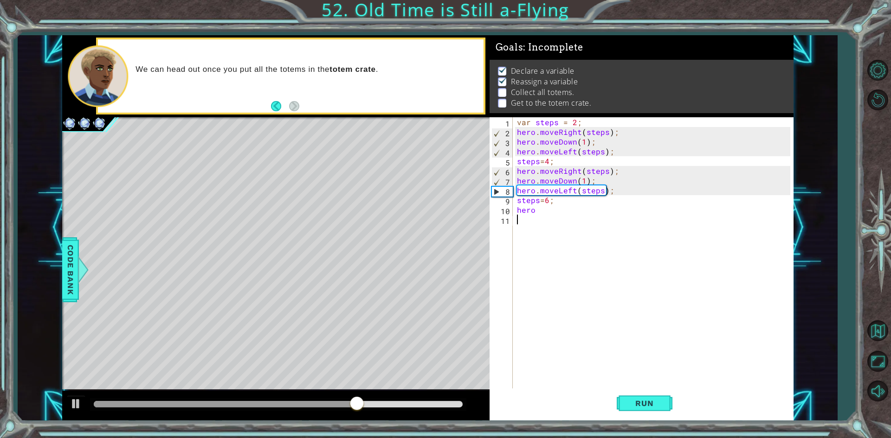
click at [662, 264] on div "var steps = 2 ; hero . moveRight ( steps ) ; hero . moveDown ( 1 ) ; hero . mov…" at bounding box center [655, 263] width 280 height 292
click at [554, 201] on div "var steps = 2 ; hero . moveRight ( steps ) ; hero . moveDown ( 1 ) ; hero . mov…" at bounding box center [655, 263] width 280 height 292
click at [547, 210] on div "var steps = 2 ; hero . moveRight ( steps ) ; hero . moveDown ( 1 ) ; hero . mov…" at bounding box center [655, 263] width 280 height 292
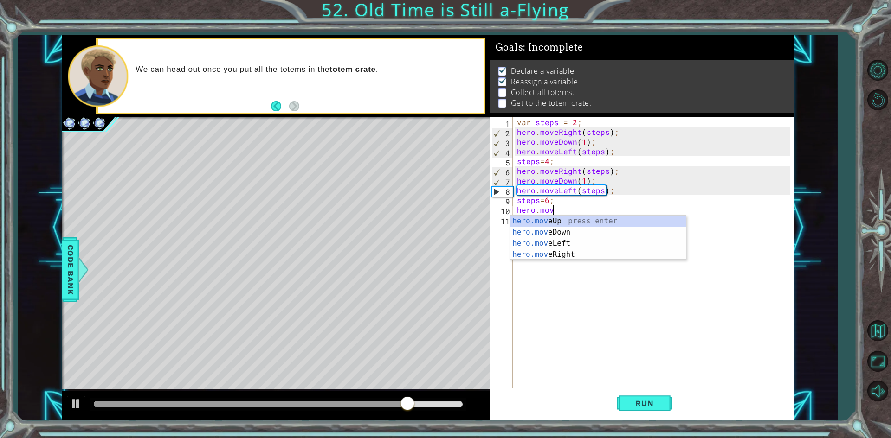
scroll to position [0, 2]
click at [565, 252] on div "hero.move Up press enter hero.move Down press enter hero.move Left press enter …" at bounding box center [597, 249] width 175 height 67
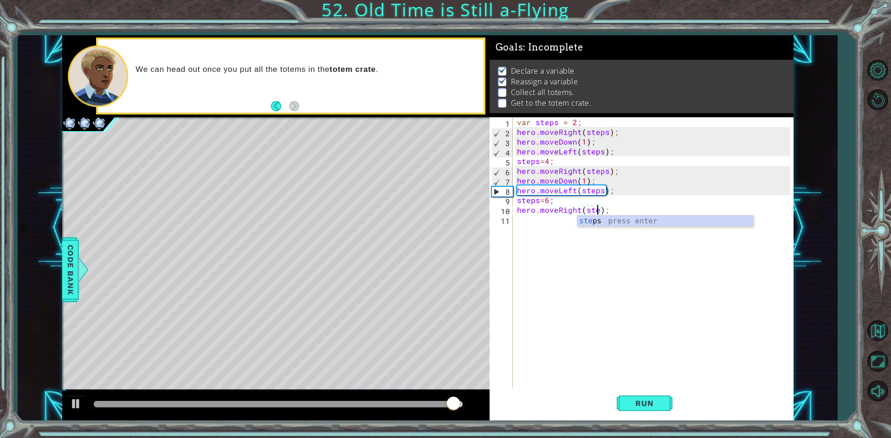
type textarea "hero.moveRight(steps);"
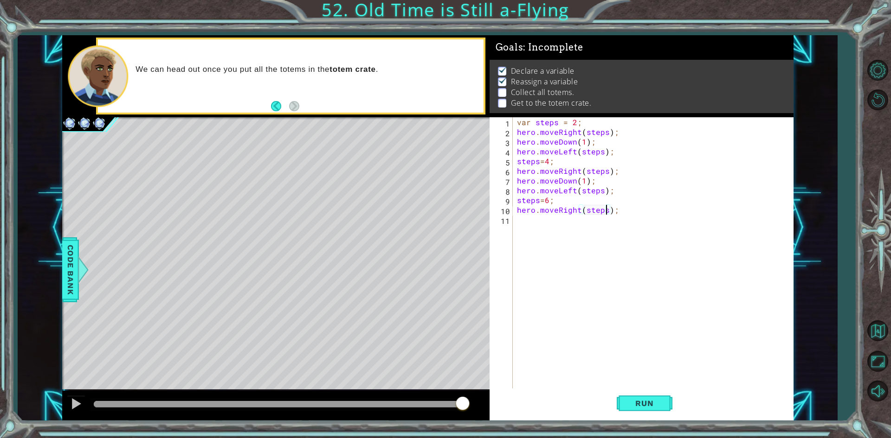
click at [532, 227] on div "var steps = 2 ; hero . moveRight ( steps ) ; hero . moveDown ( 1 ) ; hero . mov…" at bounding box center [655, 263] width 280 height 292
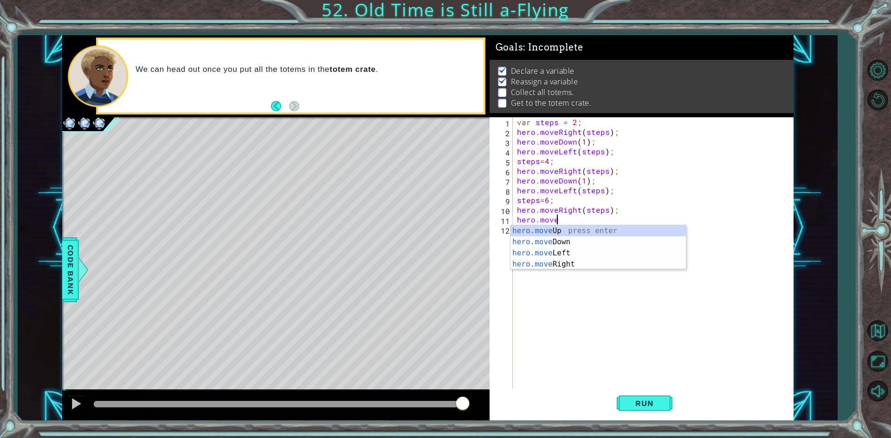
scroll to position [0, 2]
click at [552, 242] on div "hero.move Up press enter hero.move Down press enter hero.move Left press enter …" at bounding box center [597, 258] width 175 height 67
type textarea "hero.moveDown(1);"
click at [539, 234] on div "var steps = 2 ; hero . moveRight ( steps ) ; hero . moveDown ( 1 ) ; hero . mov…" at bounding box center [655, 263] width 280 height 292
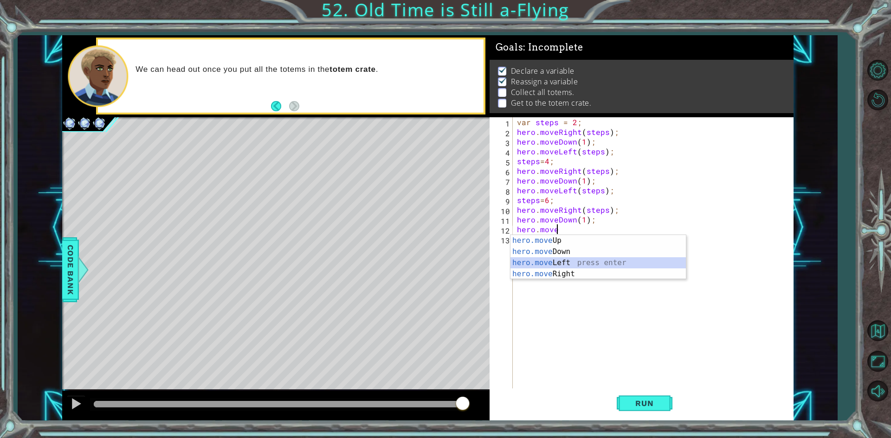
click at [535, 263] on div "hero.move Up press enter hero.move Down press enter hero.move Left press enter …" at bounding box center [597, 268] width 175 height 67
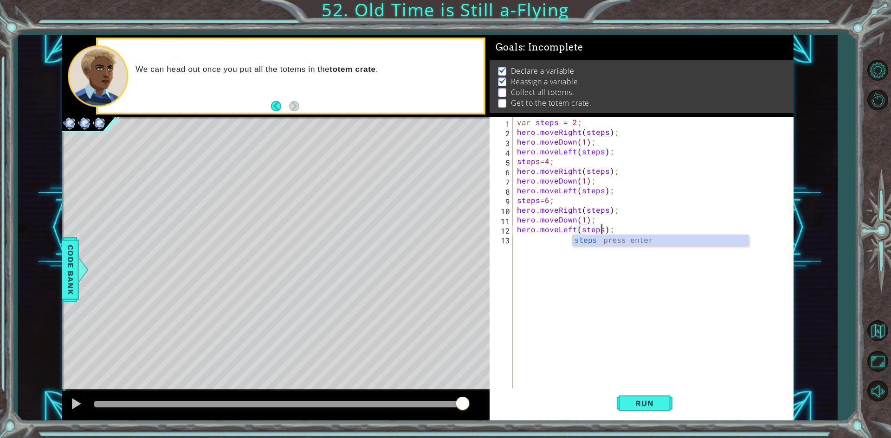
scroll to position [0, 5]
type textarea "hero.moveLeft(steps);"
click at [659, 409] on button "Run" at bounding box center [645, 404] width 56 height 30
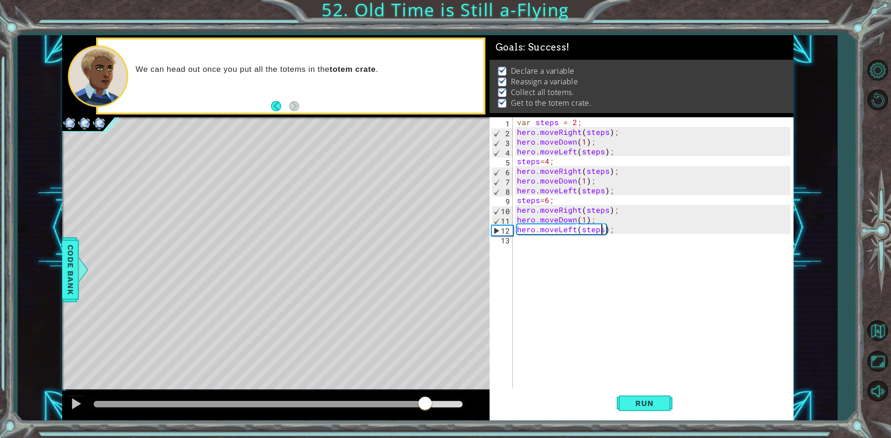
drag, startPoint x: 160, startPoint y: 396, endPoint x: 178, endPoint y: 408, distance: 22.0
click at [425, 395] on div at bounding box center [275, 406] width 427 height 30
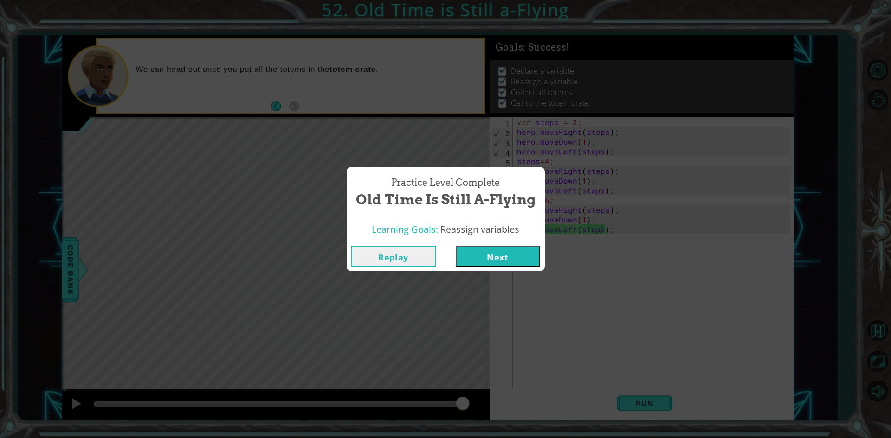
click at [476, 249] on button "Next" at bounding box center [498, 256] width 84 height 21
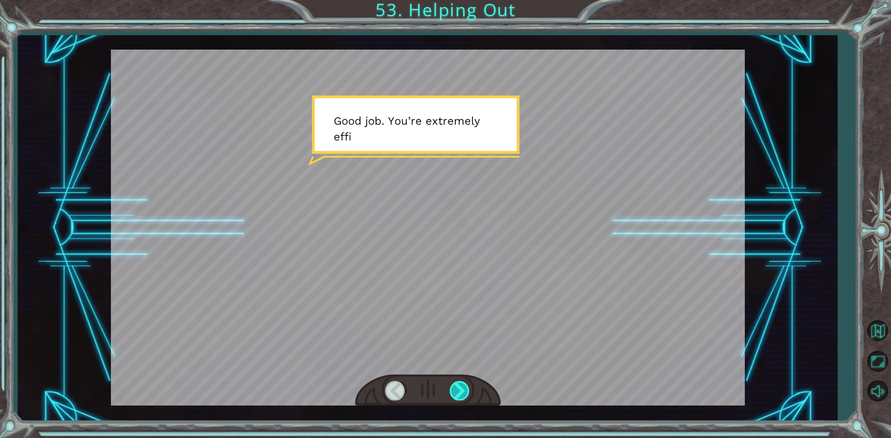
click at [462, 388] on div at bounding box center [460, 390] width 21 height 19
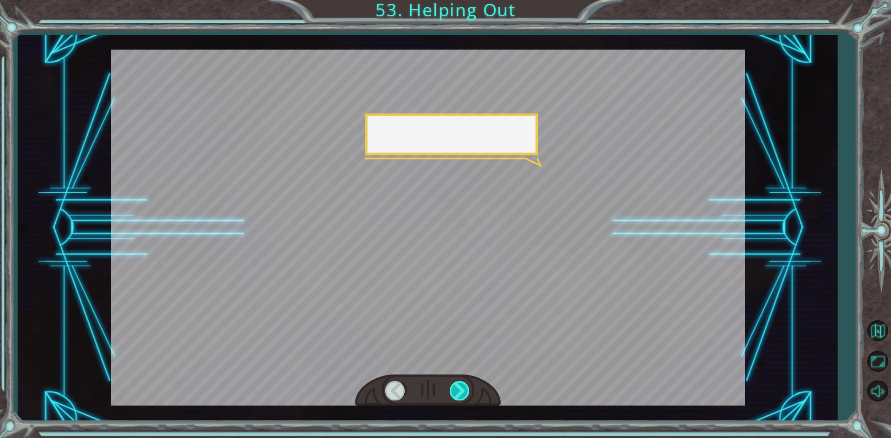
click at [462, 388] on div at bounding box center [460, 390] width 21 height 19
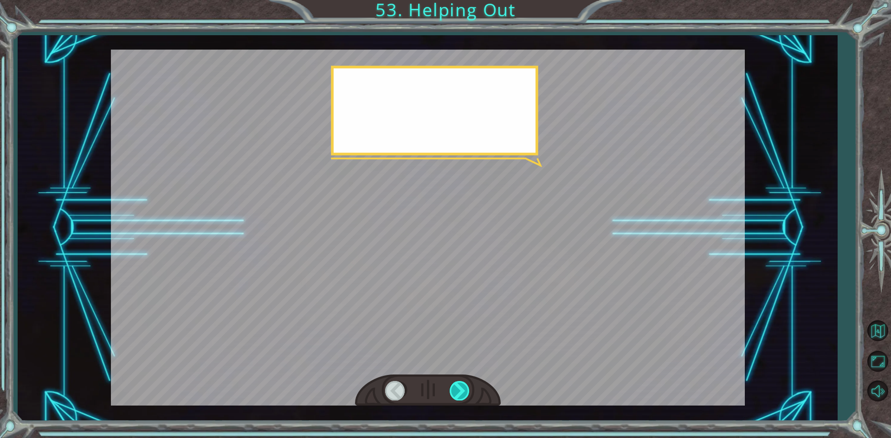
click at [462, 388] on div at bounding box center [460, 390] width 21 height 19
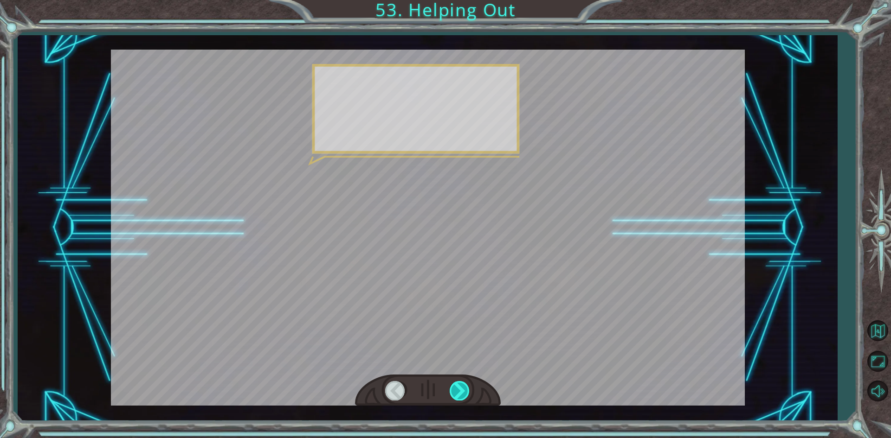
click at [462, 388] on div at bounding box center [460, 390] width 21 height 19
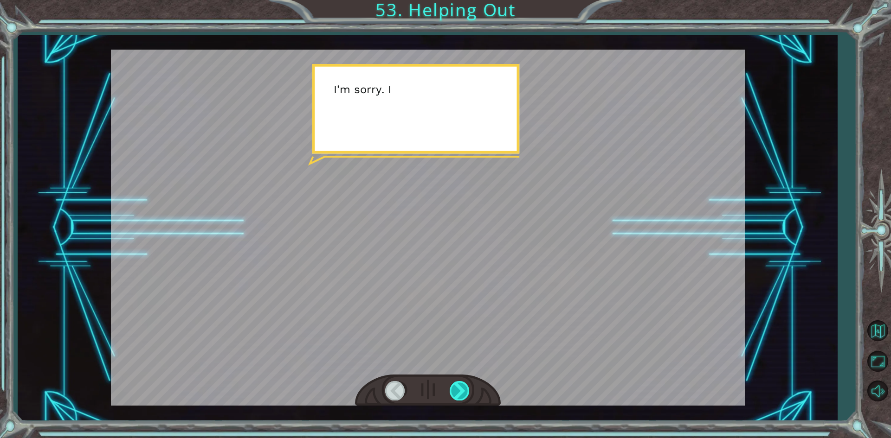
click at [462, 388] on div at bounding box center [460, 390] width 21 height 19
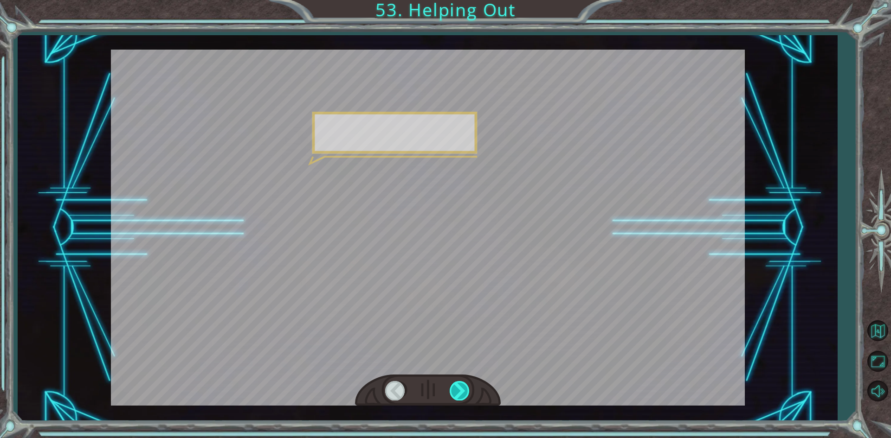
click at [462, 388] on div at bounding box center [460, 390] width 21 height 19
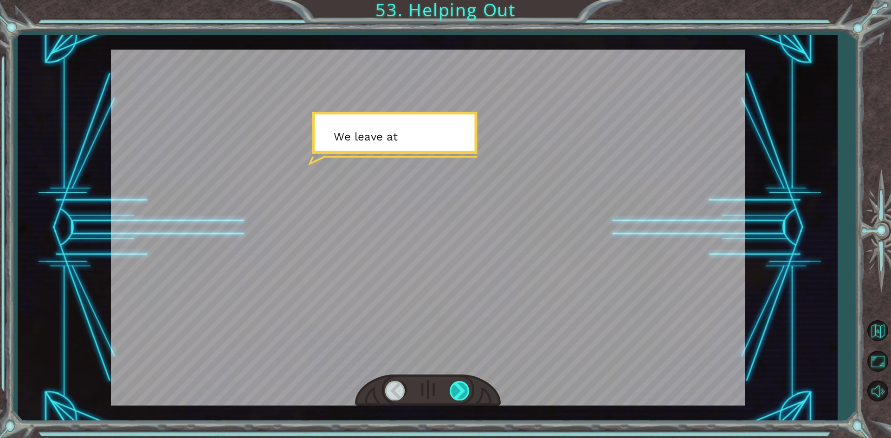
click at [462, 388] on div at bounding box center [460, 390] width 21 height 19
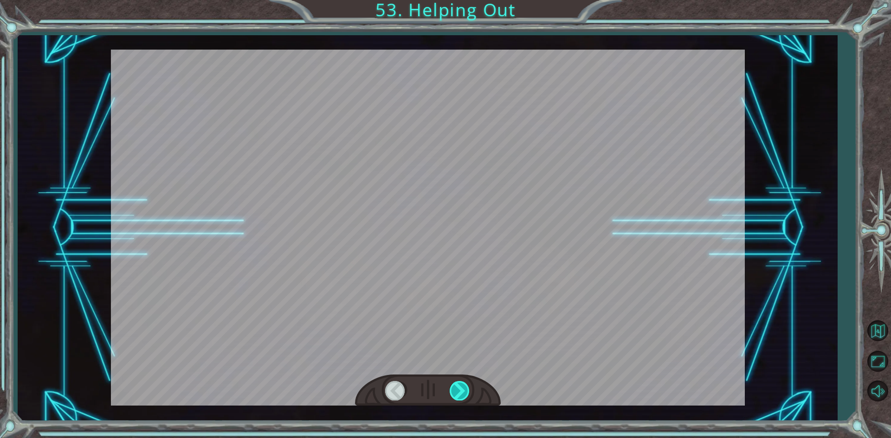
click at [462, 388] on div at bounding box center [460, 390] width 21 height 19
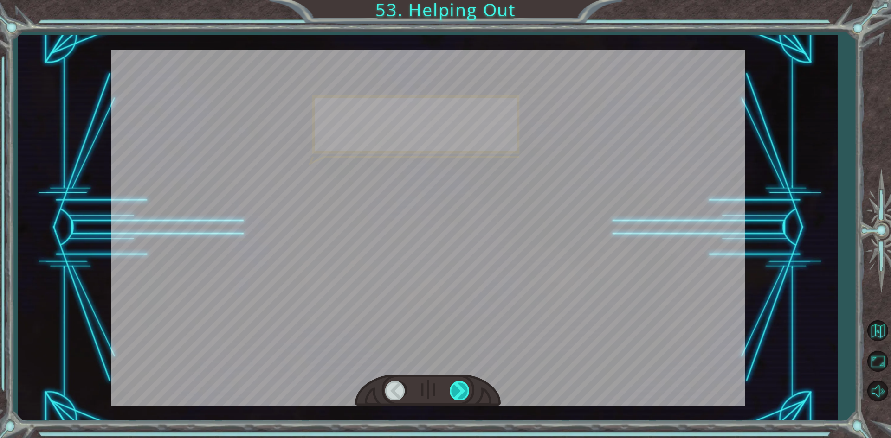
click at [462, 388] on div at bounding box center [460, 390] width 21 height 19
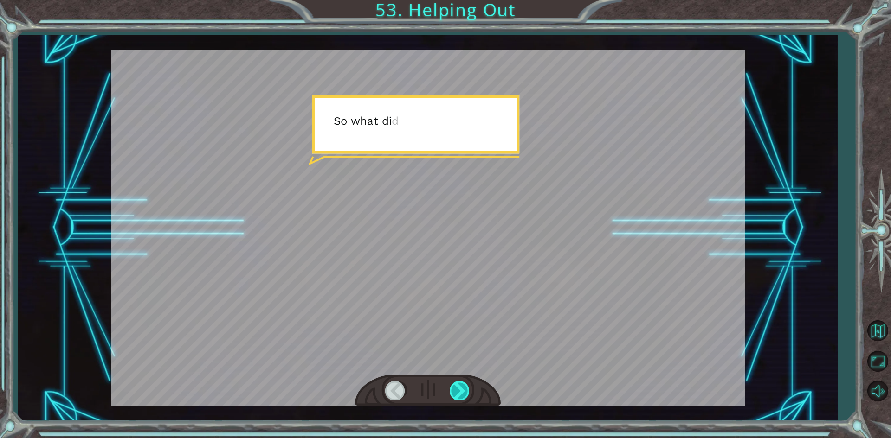
click at [462, 388] on div at bounding box center [460, 390] width 21 height 19
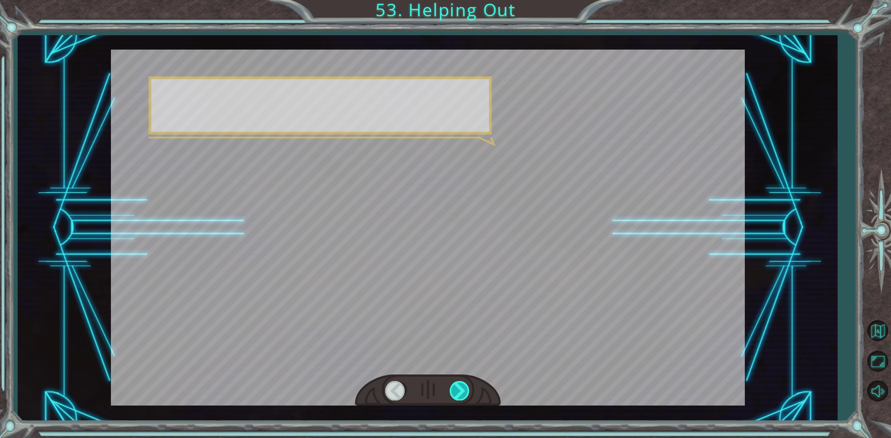
click at [462, 388] on div at bounding box center [460, 390] width 21 height 19
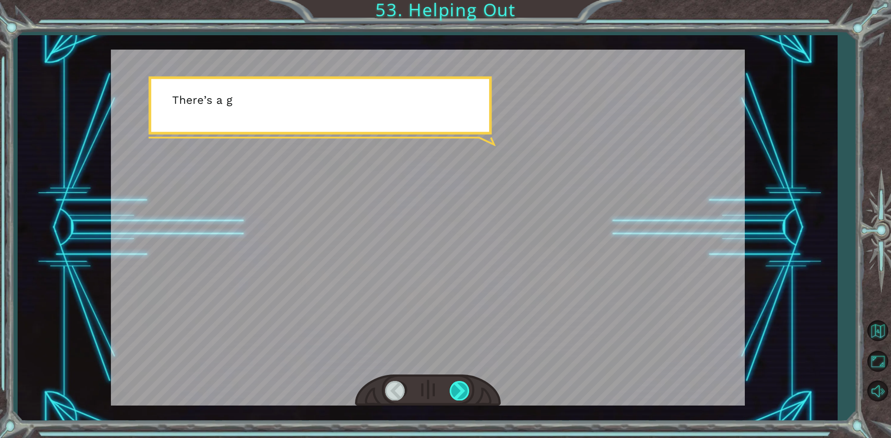
click at [462, 388] on div at bounding box center [460, 390] width 21 height 19
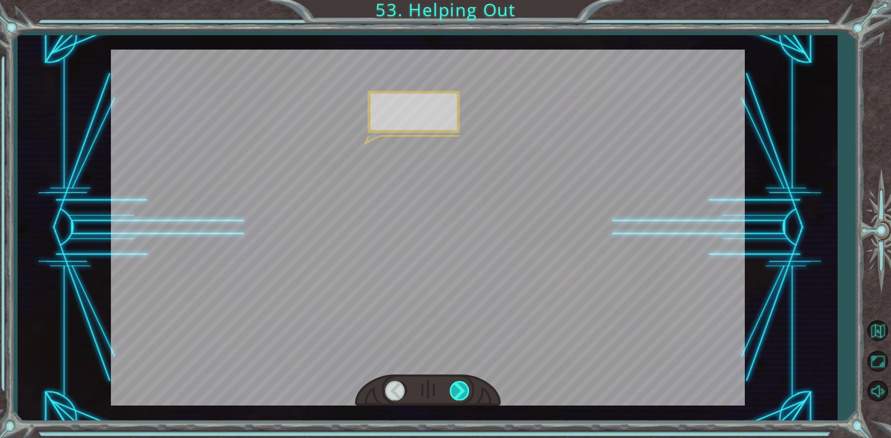
click at [462, 388] on div at bounding box center [460, 390] width 21 height 19
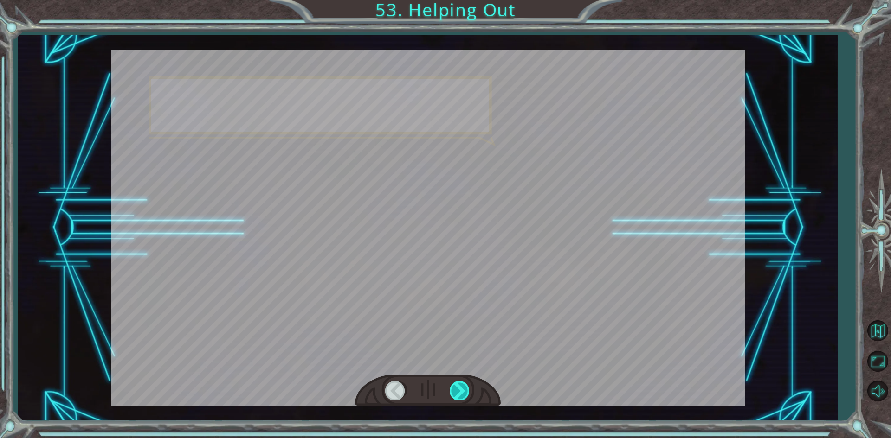
click at [462, 388] on div at bounding box center [460, 390] width 21 height 19
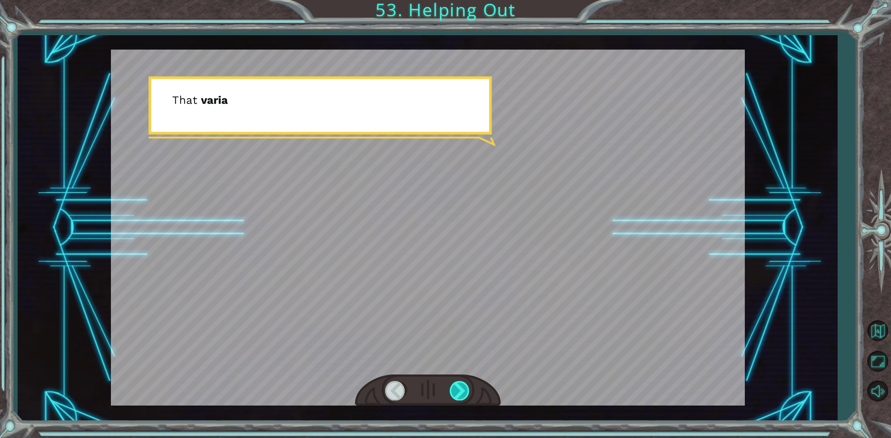
click at [462, 388] on div at bounding box center [460, 390] width 21 height 19
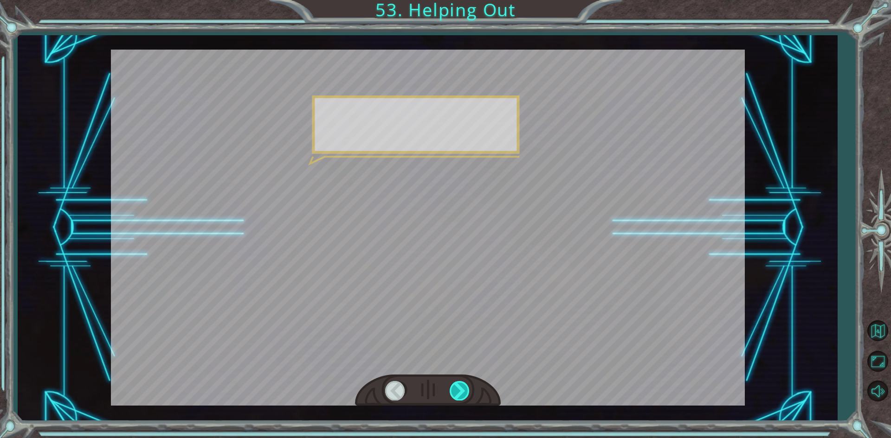
click at [462, 388] on div at bounding box center [460, 390] width 21 height 19
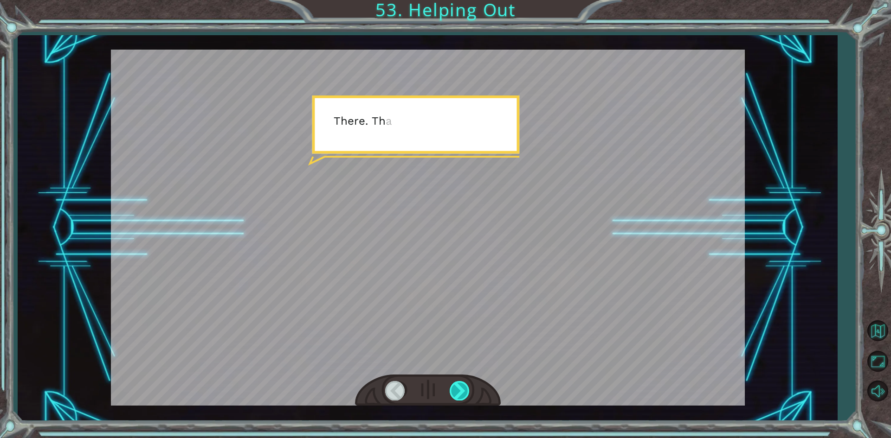
click at [462, 388] on div at bounding box center [460, 390] width 21 height 19
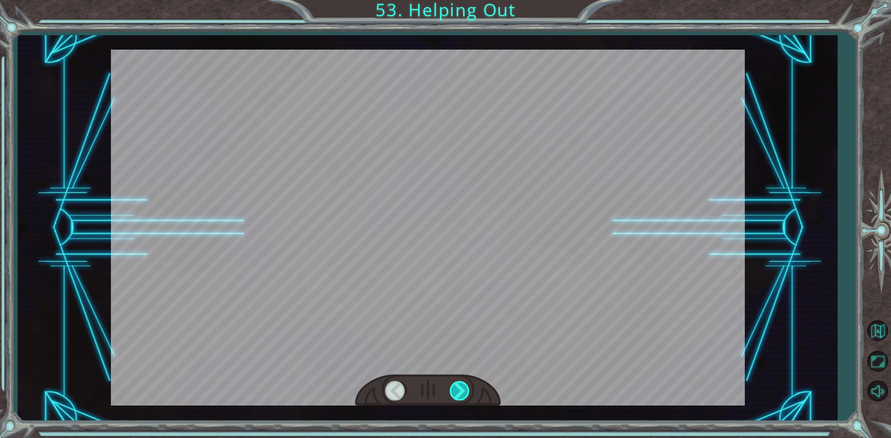
click at [462, 388] on div at bounding box center [460, 390] width 21 height 19
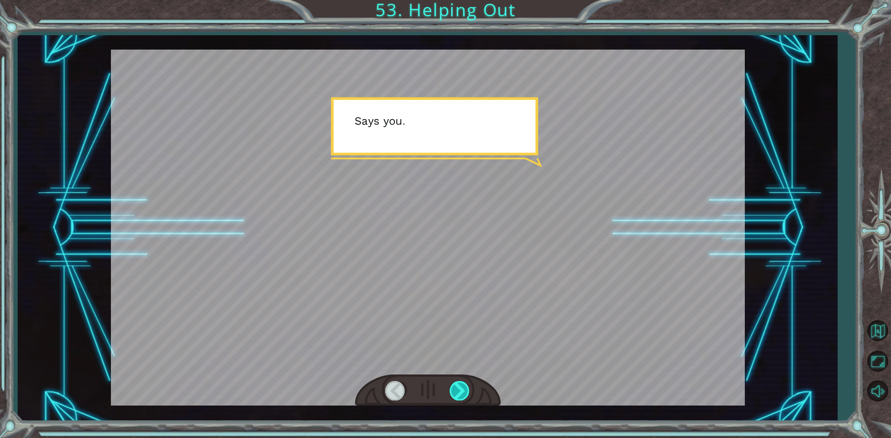
click at [462, 388] on div at bounding box center [460, 390] width 21 height 19
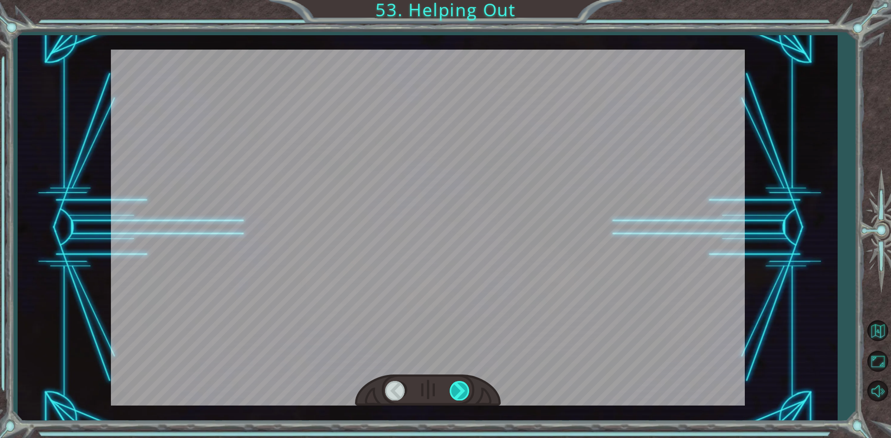
click at [462, 388] on div at bounding box center [460, 390] width 21 height 19
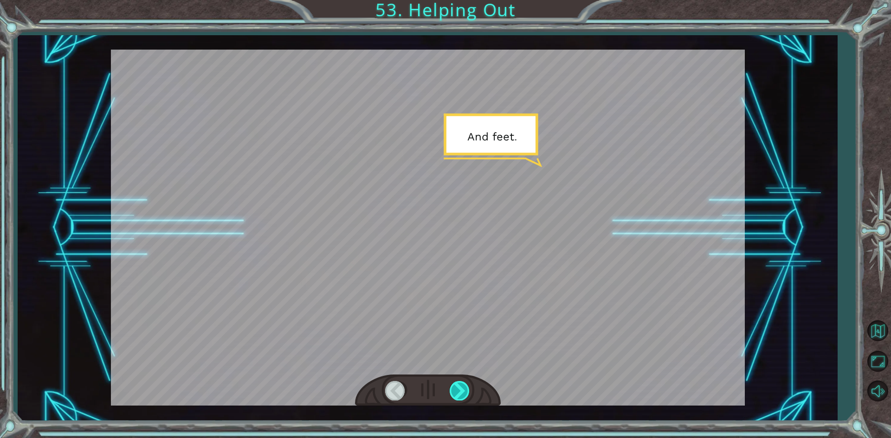
click at [462, 388] on div at bounding box center [460, 390] width 21 height 19
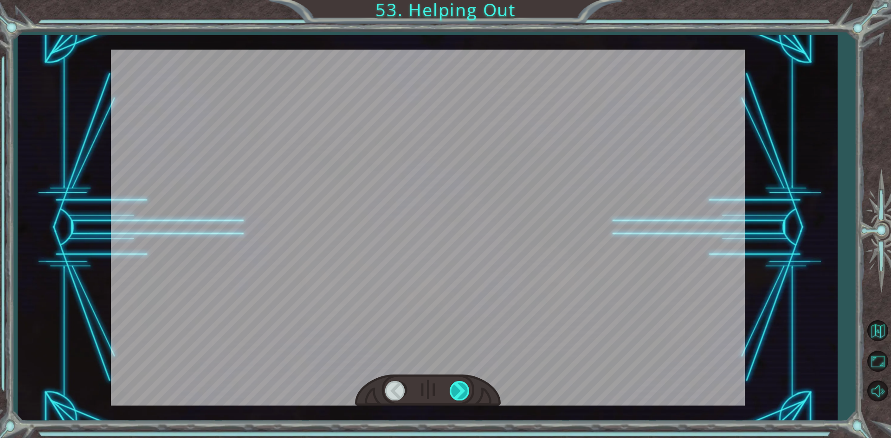
click at [462, 388] on div at bounding box center [460, 390] width 21 height 19
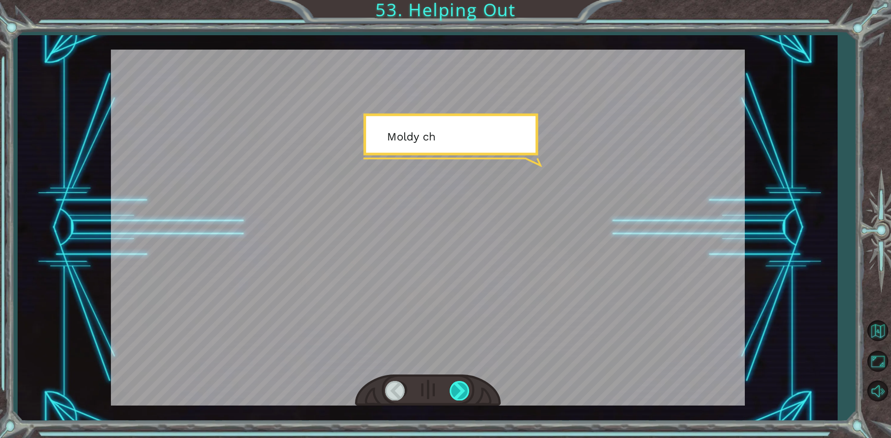
click at [462, 388] on div at bounding box center [460, 390] width 21 height 19
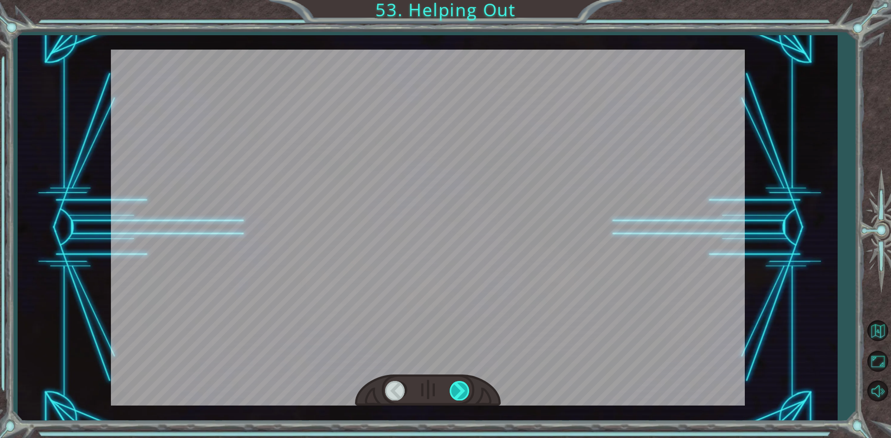
click at [462, 388] on div at bounding box center [460, 390] width 21 height 19
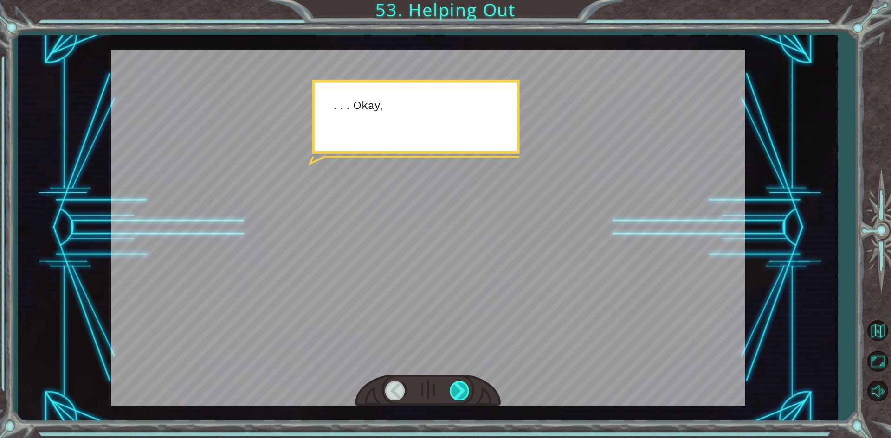
click at [462, 388] on div at bounding box center [460, 390] width 21 height 19
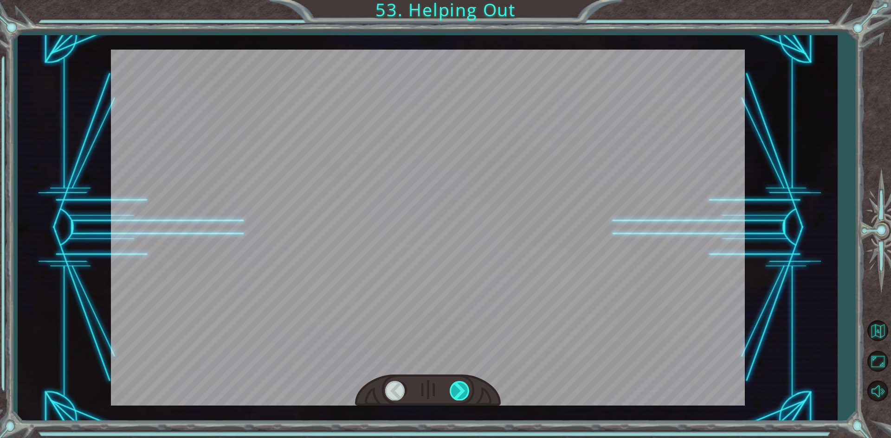
click at [462, 388] on div at bounding box center [460, 390] width 21 height 19
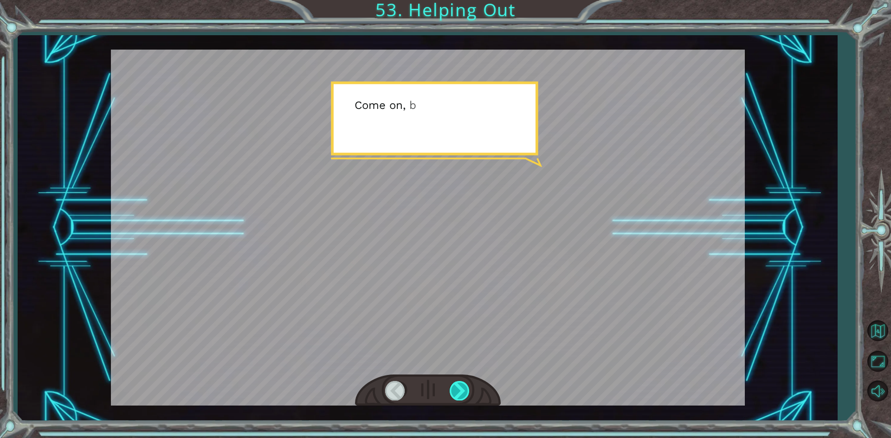
click at [462, 388] on div at bounding box center [460, 390] width 21 height 19
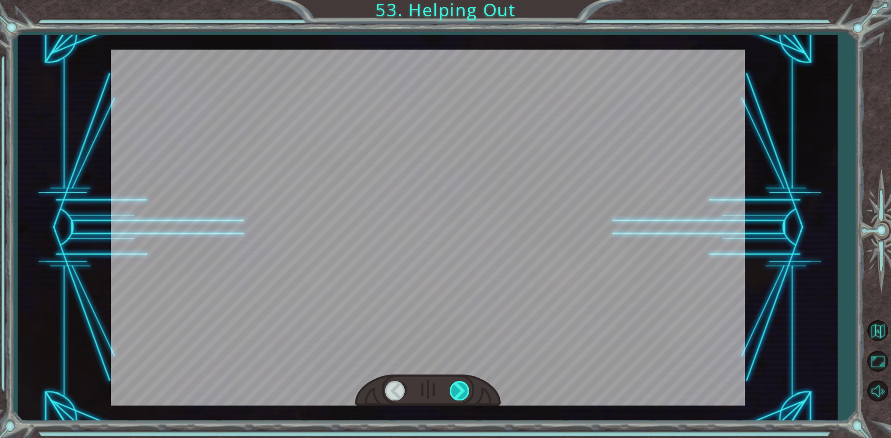
click at [462, 388] on div at bounding box center [460, 390] width 21 height 19
click at [462, 0] on div "Temporary Text G o o d j o b . Y o u ’ r e e x t r e m e l y e f f i c i e n t …" at bounding box center [445, 0] width 891 height 0
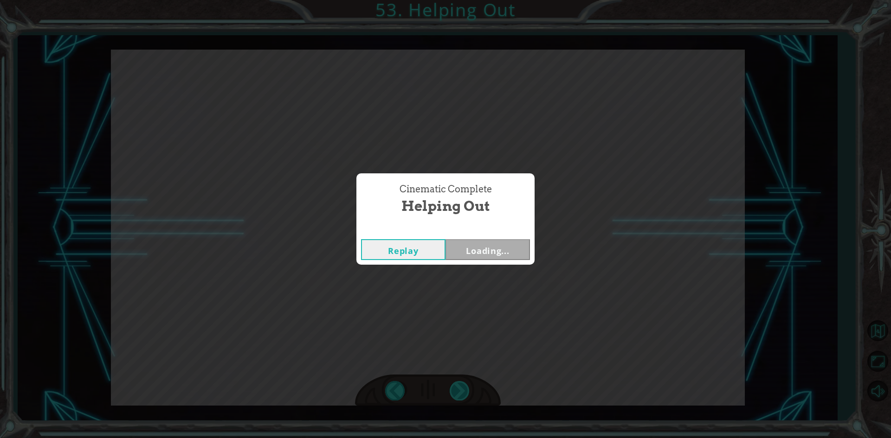
click at [462, 388] on div "Cinematic Complete Helping Out Replay Loading..." at bounding box center [445, 219] width 891 height 438
click at [462, 388] on div "Cinematic Complete Helping Out Replay Next" at bounding box center [445, 219] width 891 height 438
click at [485, 236] on div "Replay Next" at bounding box center [445, 250] width 178 height 30
click at [479, 257] on button "Next" at bounding box center [487, 249] width 84 height 21
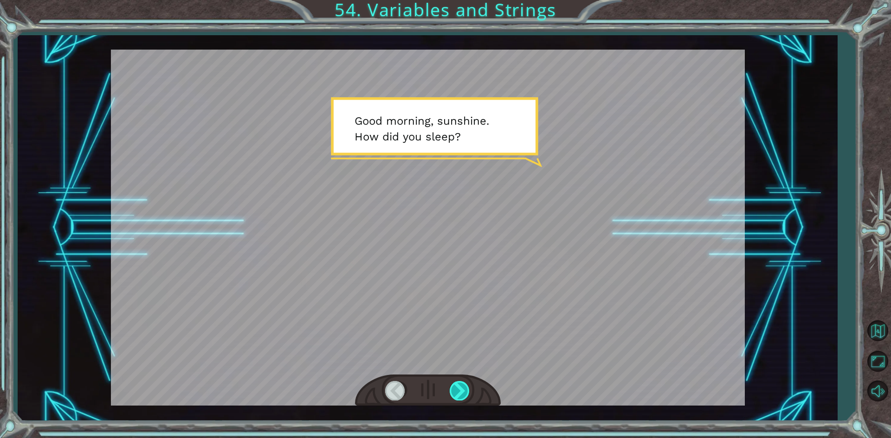
click at [450, 393] on div at bounding box center [460, 390] width 21 height 19
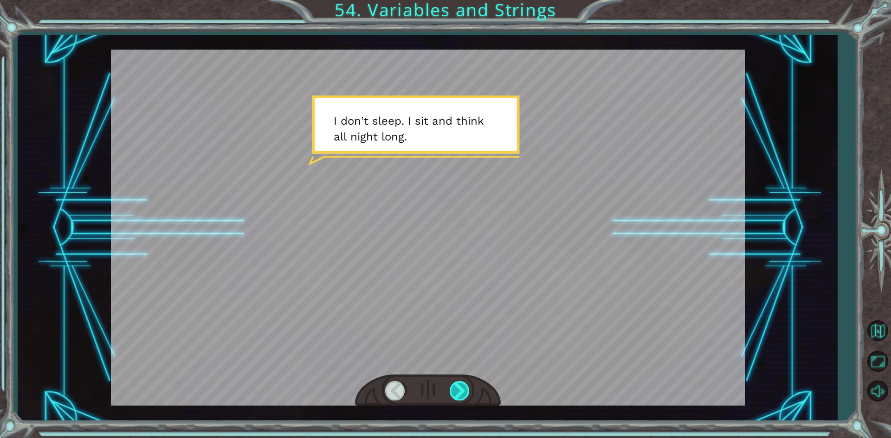
click at [450, 393] on div at bounding box center [460, 390] width 21 height 19
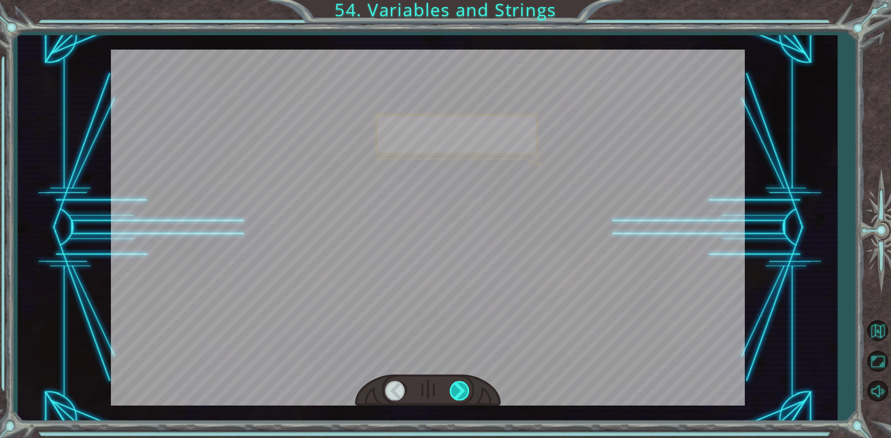
click at [450, 393] on div at bounding box center [460, 390] width 21 height 19
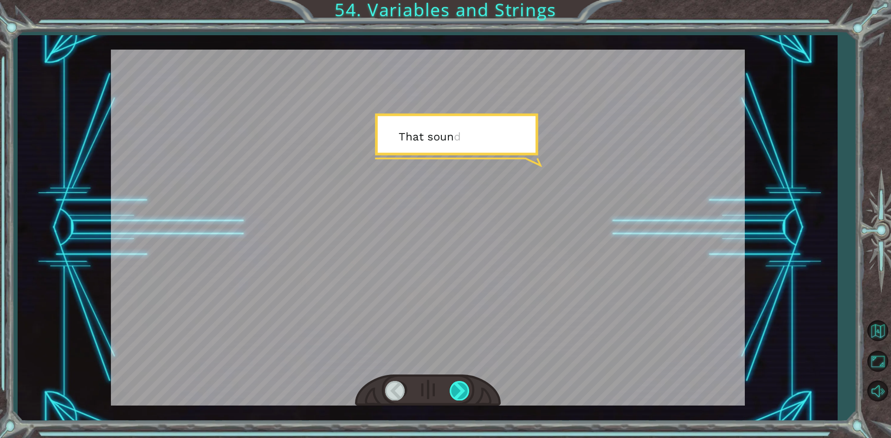
click at [450, 393] on div at bounding box center [460, 390] width 21 height 19
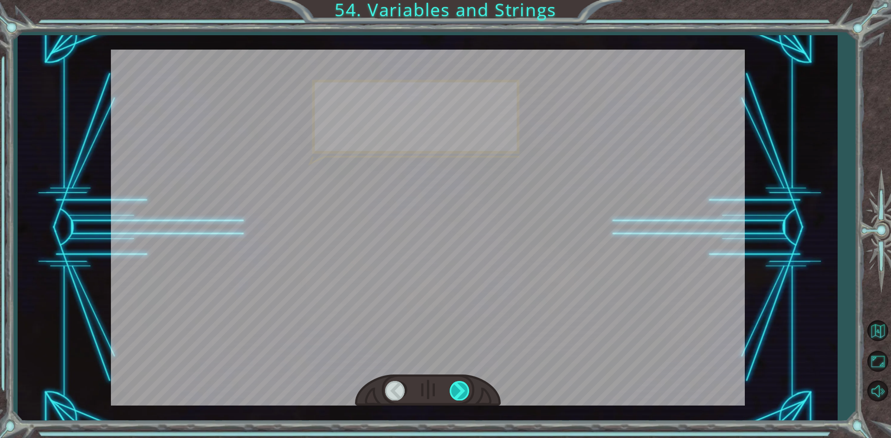
click at [450, 393] on div at bounding box center [460, 390] width 21 height 19
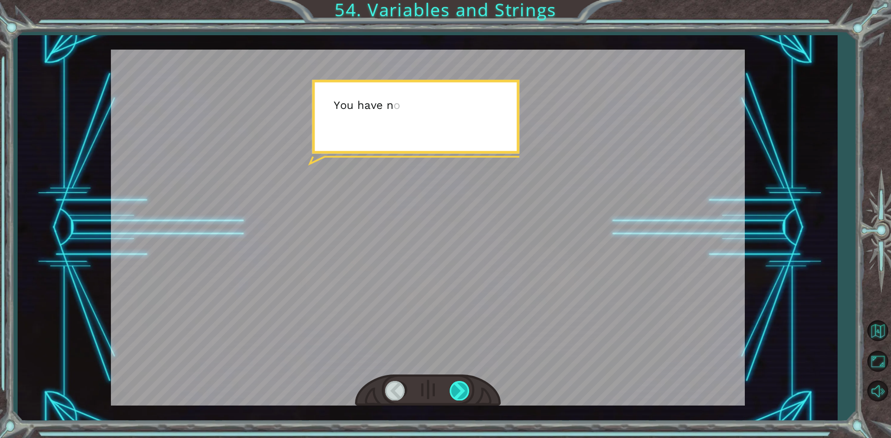
click at [450, 393] on div at bounding box center [460, 390] width 21 height 19
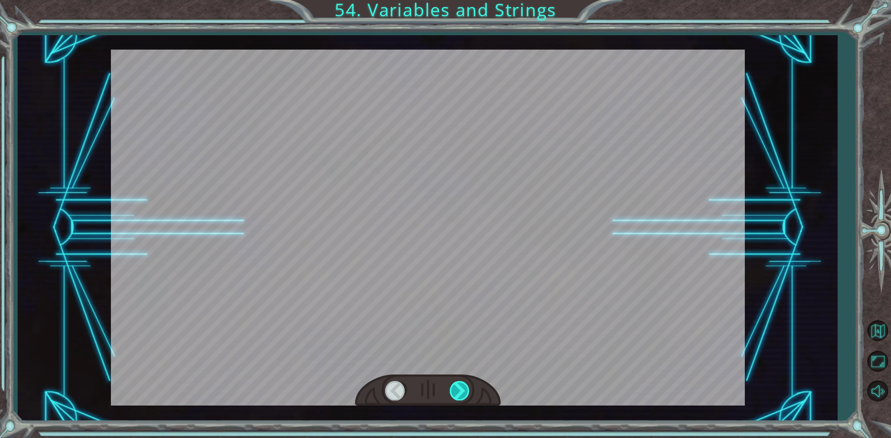
click at [450, 393] on div at bounding box center [460, 390] width 21 height 19
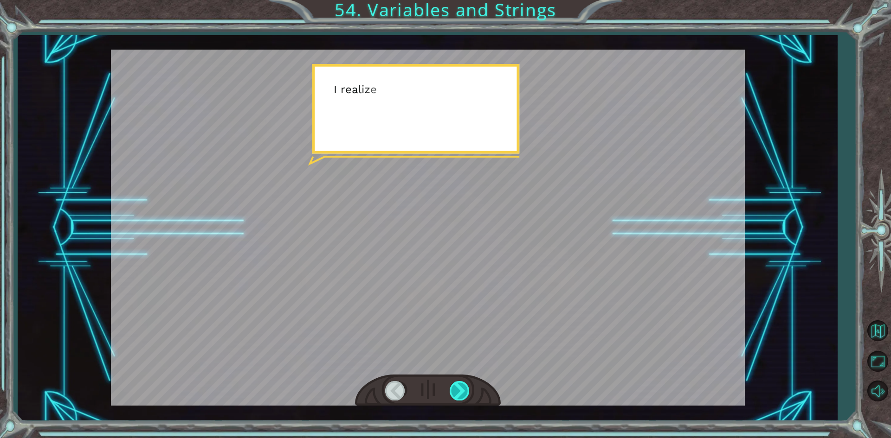
click at [450, 393] on div at bounding box center [460, 390] width 21 height 19
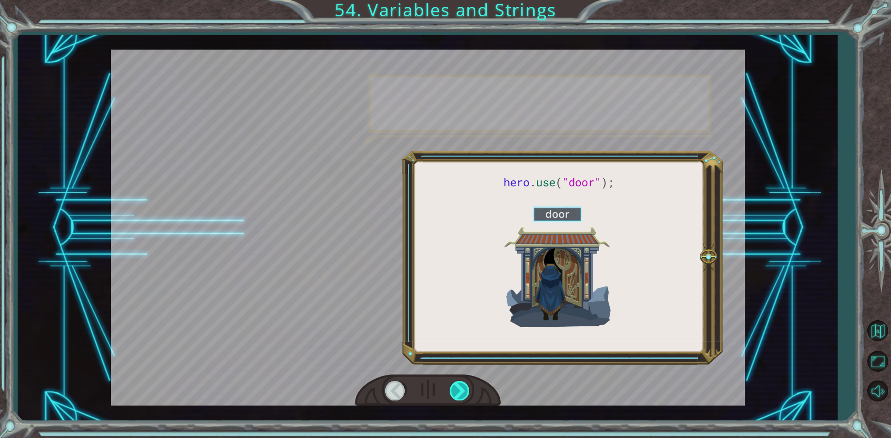
click at [450, 393] on div at bounding box center [460, 390] width 21 height 19
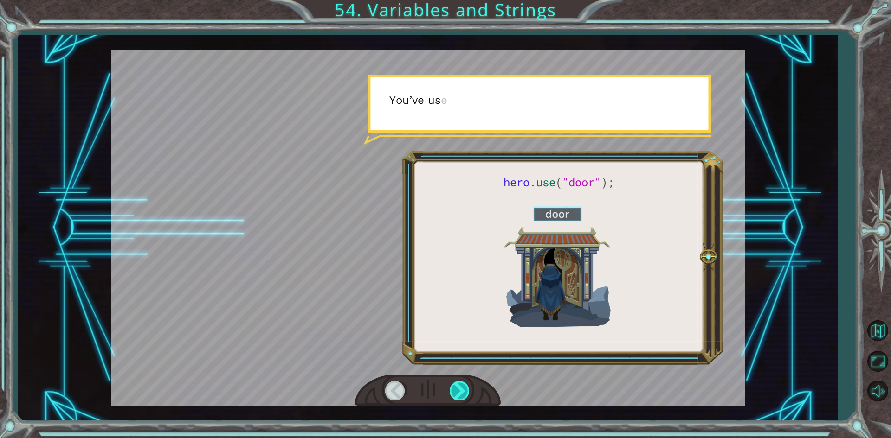
click at [450, 393] on div at bounding box center [460, 390] width 21 height 19
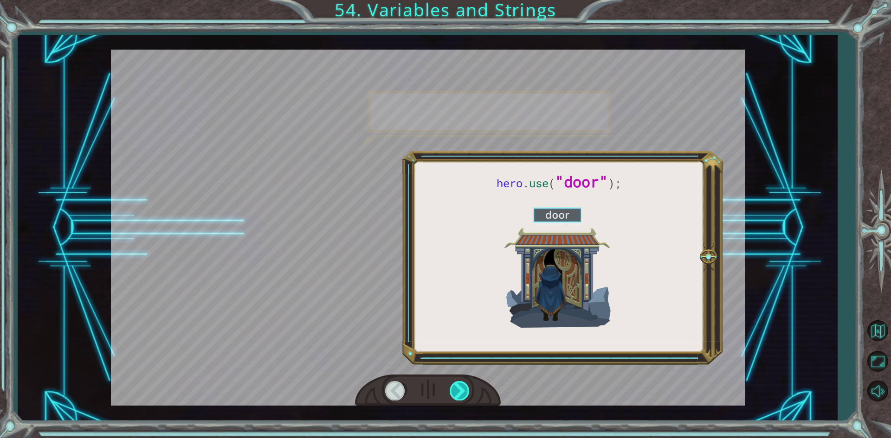
click at [450, 393] on div at bounding box center [460, 390] width 21 height 19
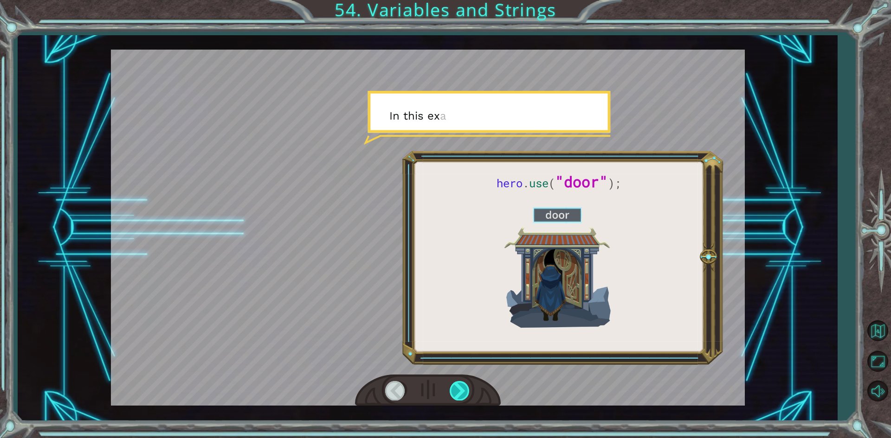
click at [450, 393] on div at bounding box center [460, 390] width 21 height 19
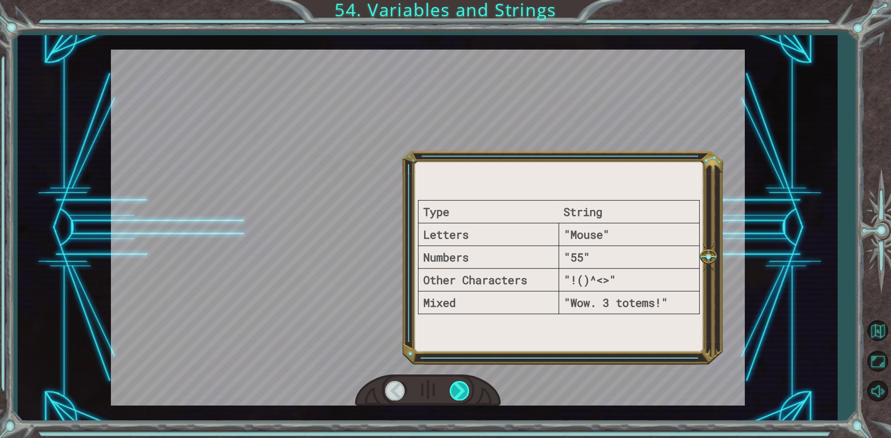
click at [450, 393] on div at bounding box center [460, 390] width 21 height 19
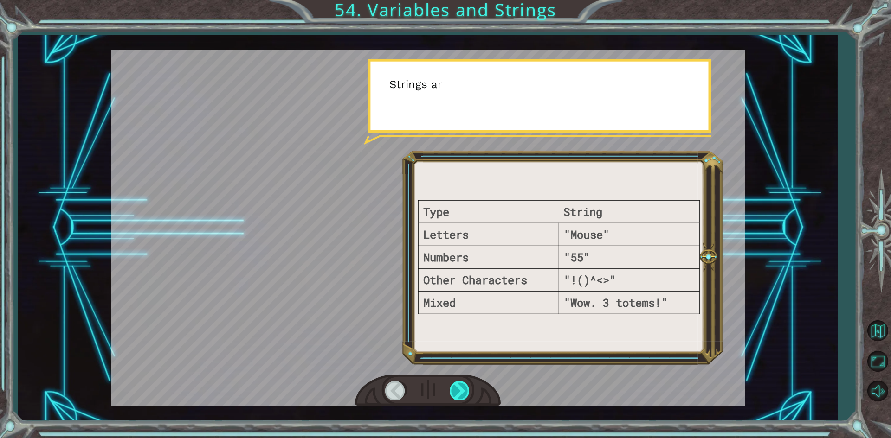
click at [450, 393] on div at bounding box center [460, 390] width 21 height 19
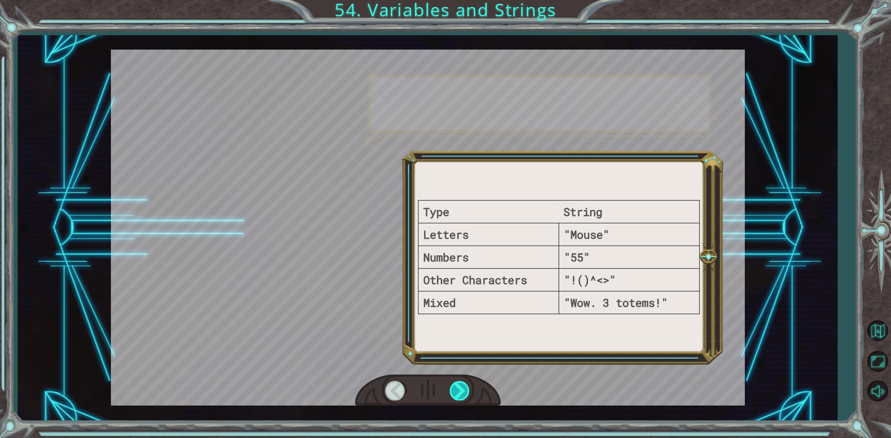
click at [450, 393] on div at bounding box center [460, 390] width 21 height 19
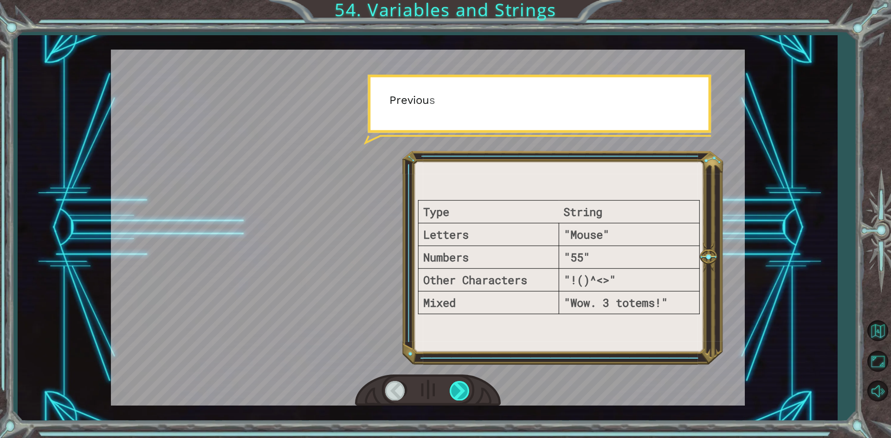
click at [450, 393] on div at bounding box center [460, 390] width 21 height 19
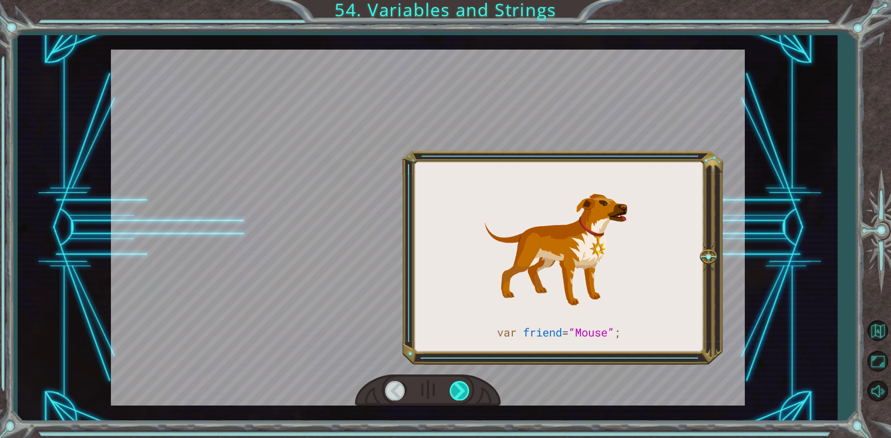
click at [450, 393] on div at bounding box center [460, 390] width 21 height 19
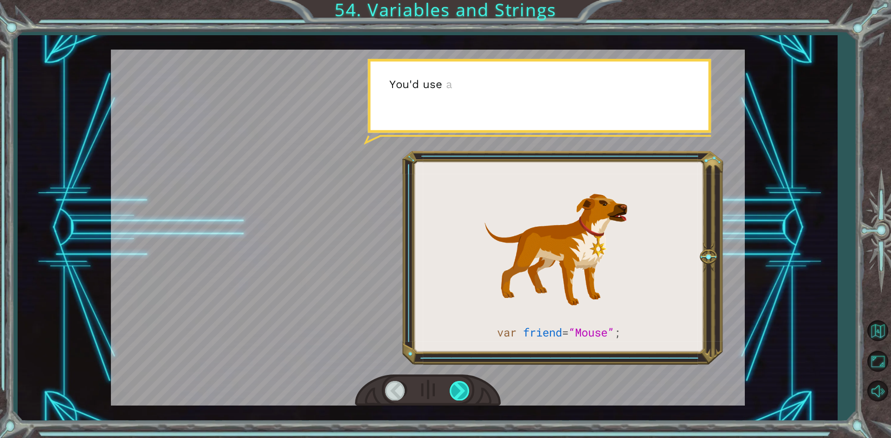
click at [450, 393] on div at bounding box center [460, 390] width 21 height 19
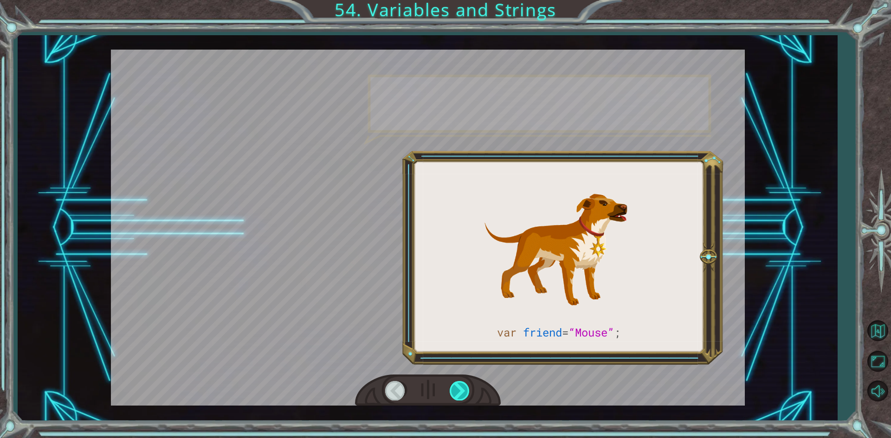
click at [450, 393] on div at bounding box center [460, 390] width 21 height 19
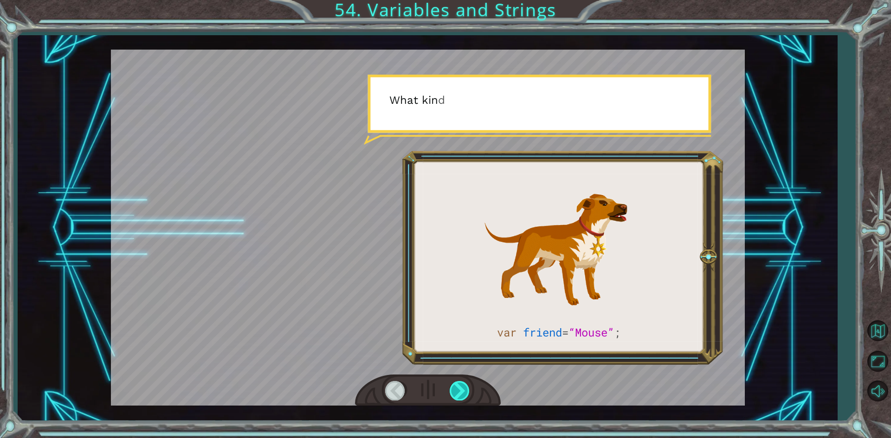
click at [450, 393] on div at bounding box center [460, 390] width 21 height 19
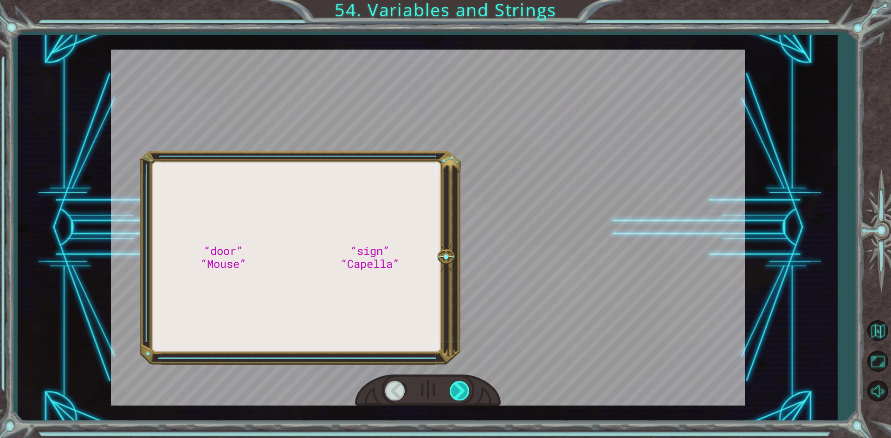
click at [450, 393] on div at bounding box center [460, 390] width 21 height 19
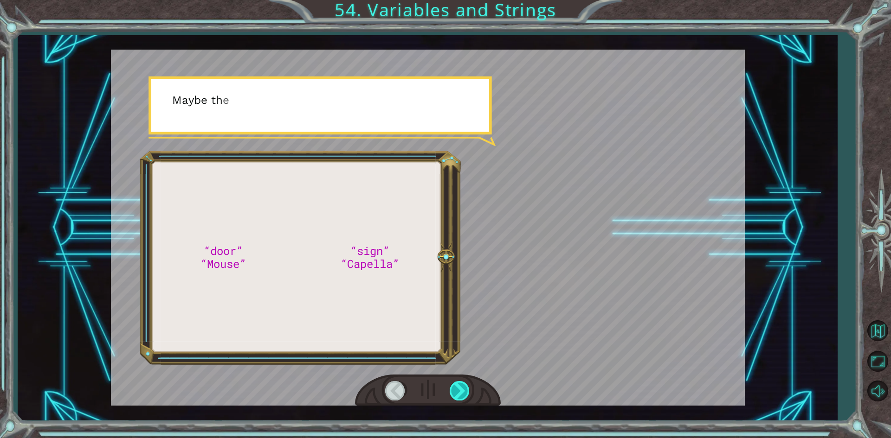
click at [450, 393] on div at bounding box center [460, 390] width 21 height 19
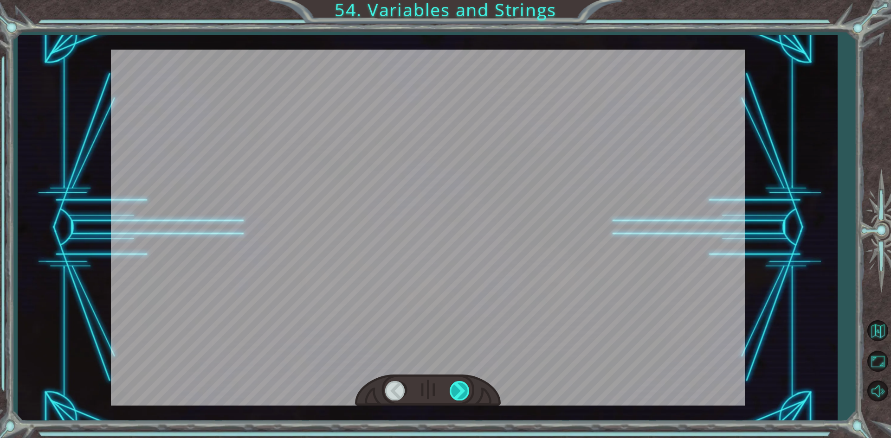
click at [450, 393] on div at bounding box center [460, 390] width 21 height 19
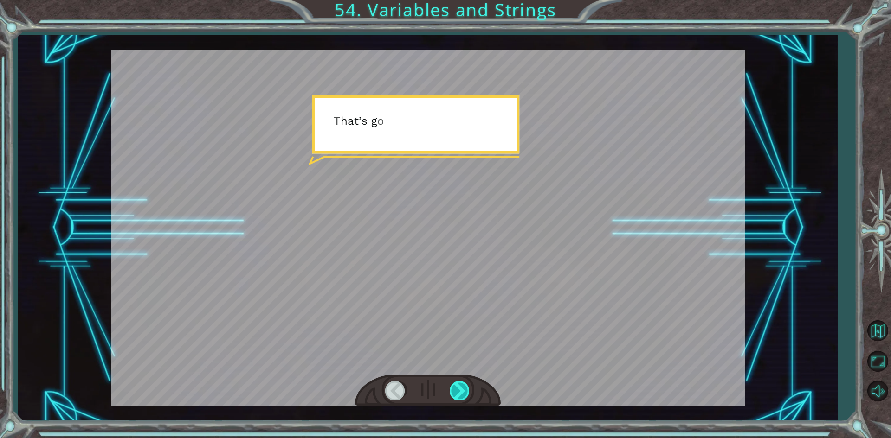
click at [450, 393] on div at bounding box center [460, 390] width 21 height 19
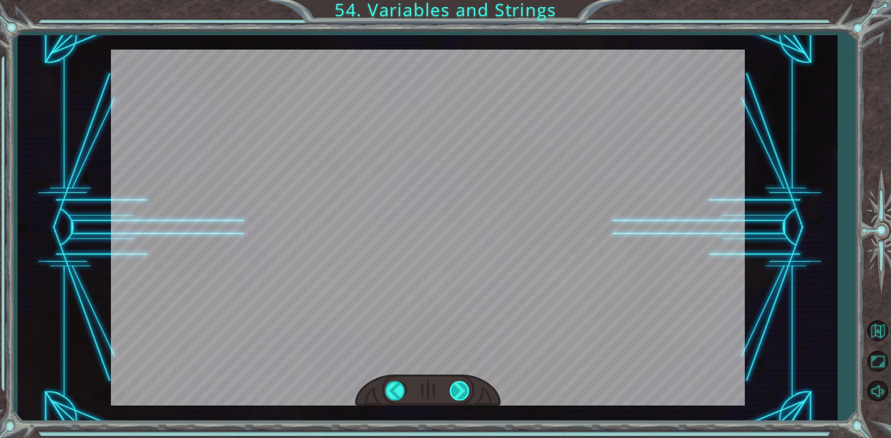
click at [449, 0] on div "“door” “Mouse” “sign” “Capella” G o o d m o r n i n g , s u n s h i n e . H o w…" at bounding box center [445, 0] width 891 height 0
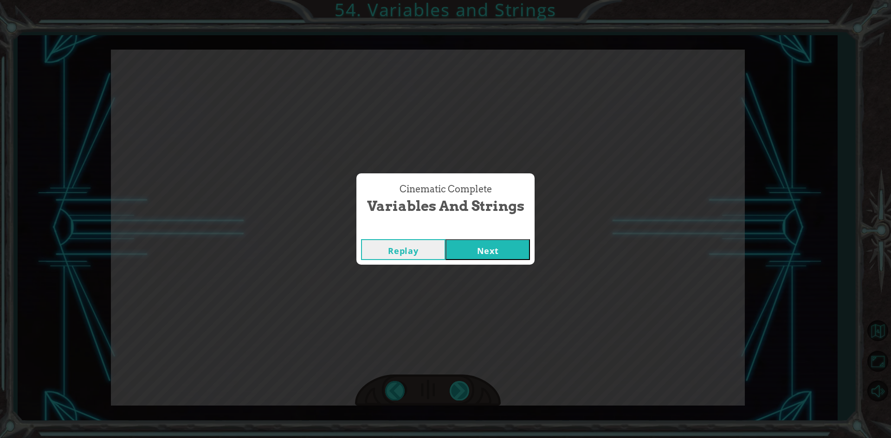
click at [449, 393] on div "Cinematic Complete Variables and Strings Replay Next" at bounding box center [445, 219] width 891 height 438
click at [502, 251] on button "Next" at bounding box center [487, 249] width 84 height 21
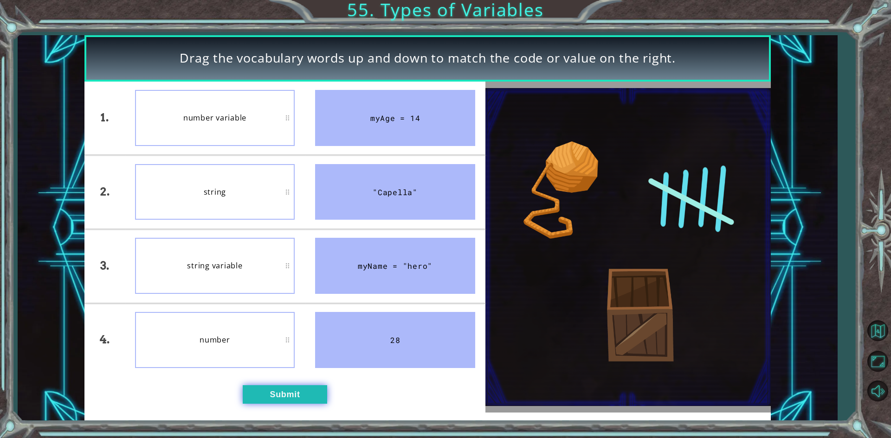
click at [296, 394] on button "Submit" at bounding box center [285, 395] width 84 height 19
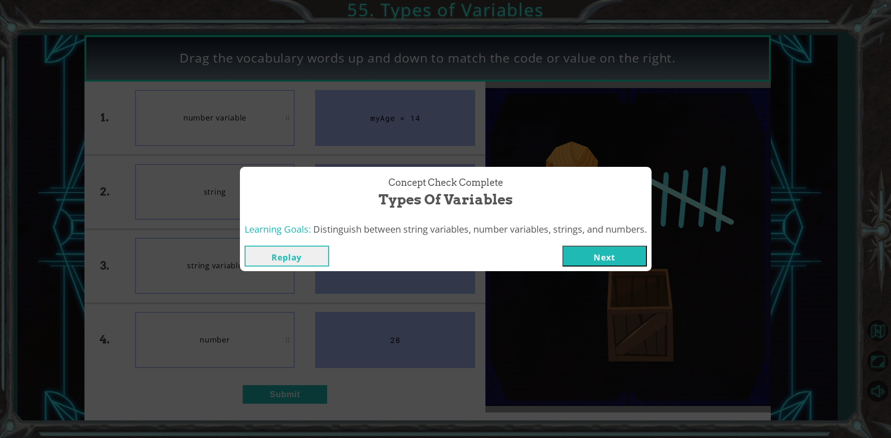
click at [604, 247] on button "Next" at bounding box center [604, 256] width 84 height 21
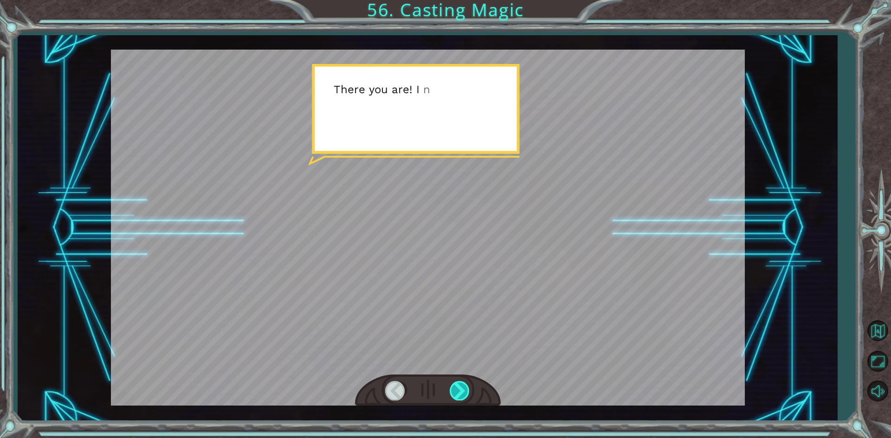
click at [460, 394] on div at bounding box center [460, 390] width 21 height 19
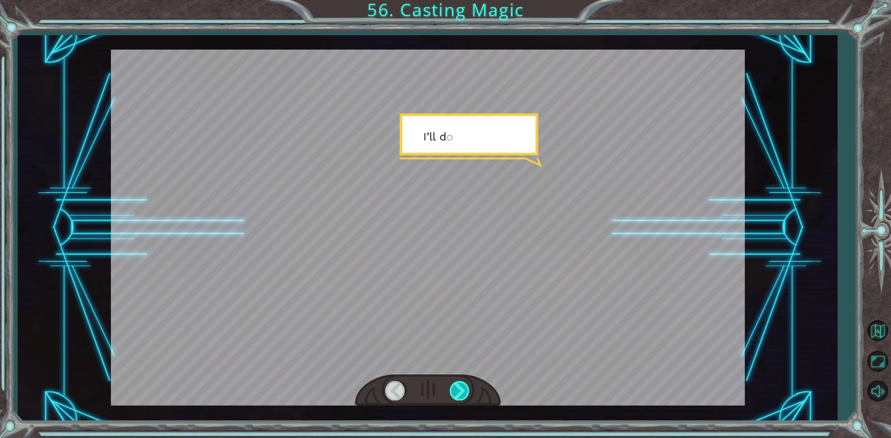
click at [460, 394] on div at bounding box center [460, 390] width 21 height 19
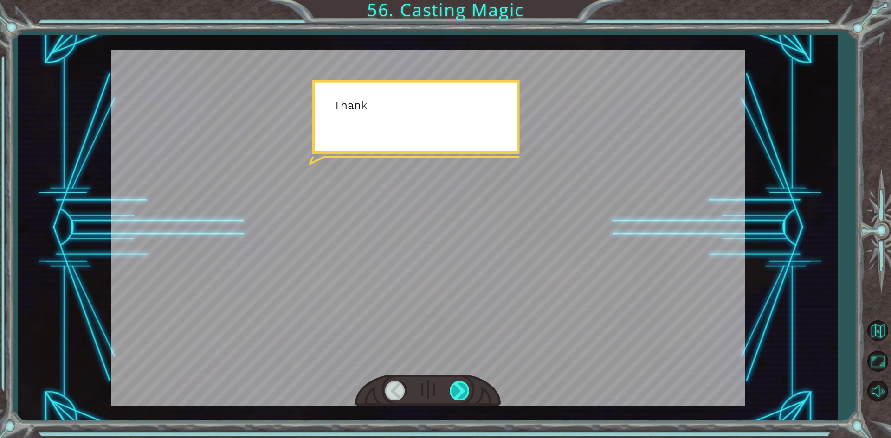
click at [460, 394] on div at bounding box center [460, 390] width 21 height 19
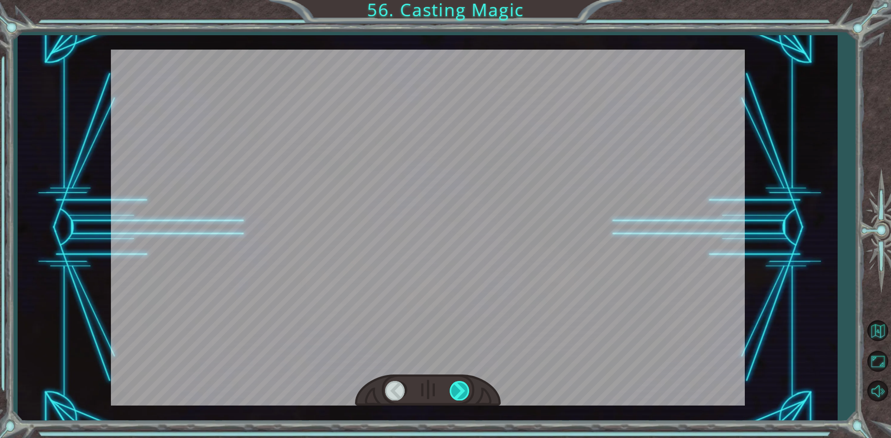
click at [460, 394] on div at bounding box center [460, 390] width 21 height 19
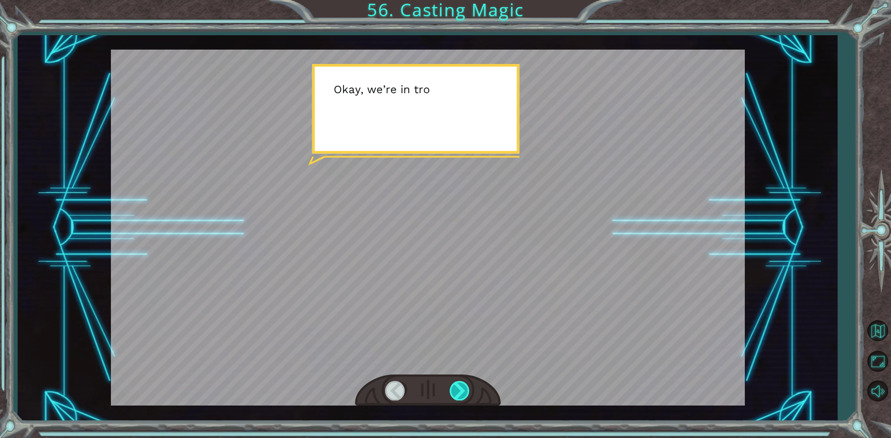
click at [460, 394] on div at bounding box center [460, 390] width 21 height 19
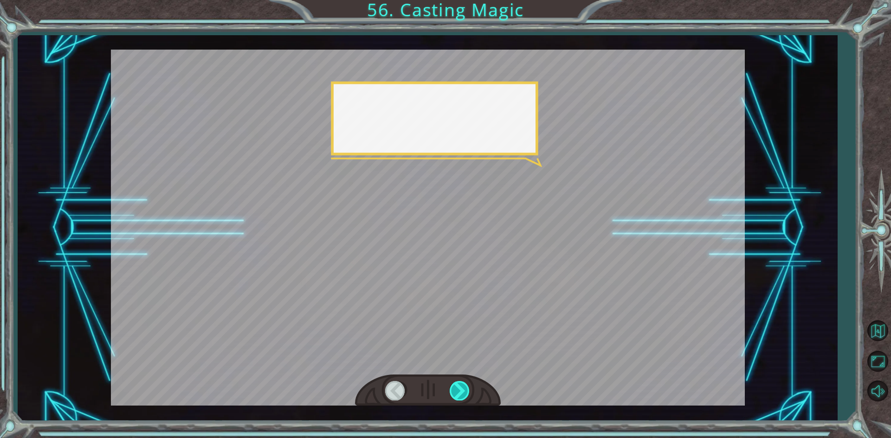
click at [460, 394] on div at bounding box center [460, 390] width 21 height 19
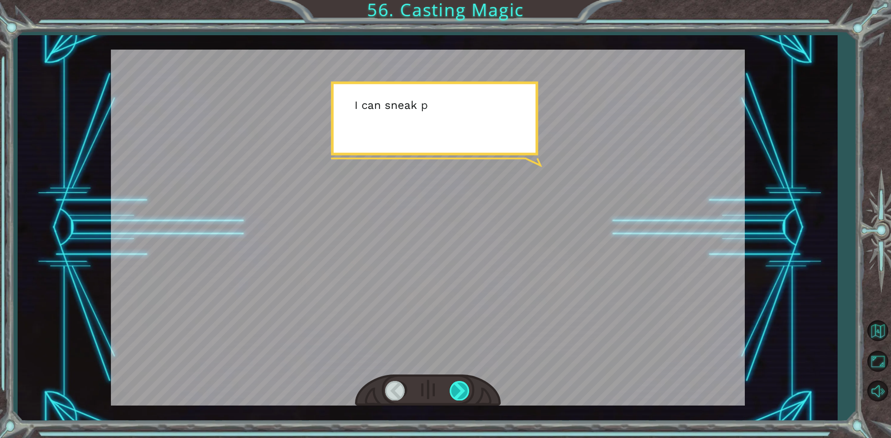
click at [460, 394] on div at bounding box center [460, 390] width 21 height 19
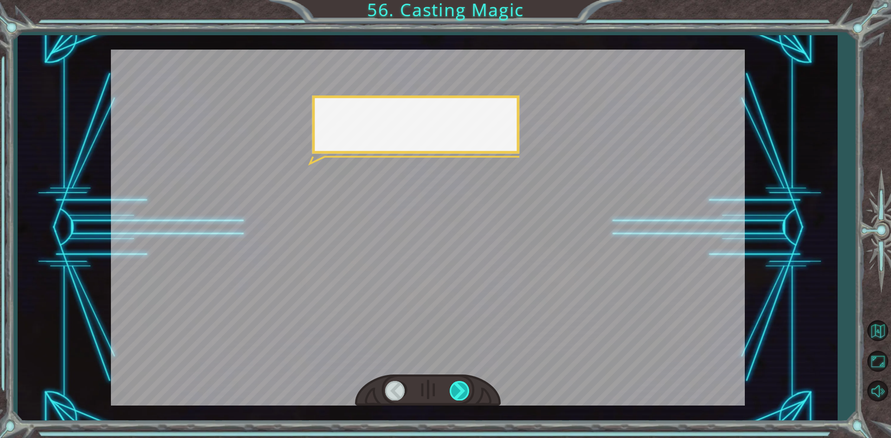
click at [460, 394] on div at bounding box center [460, 390] width 21 height 19
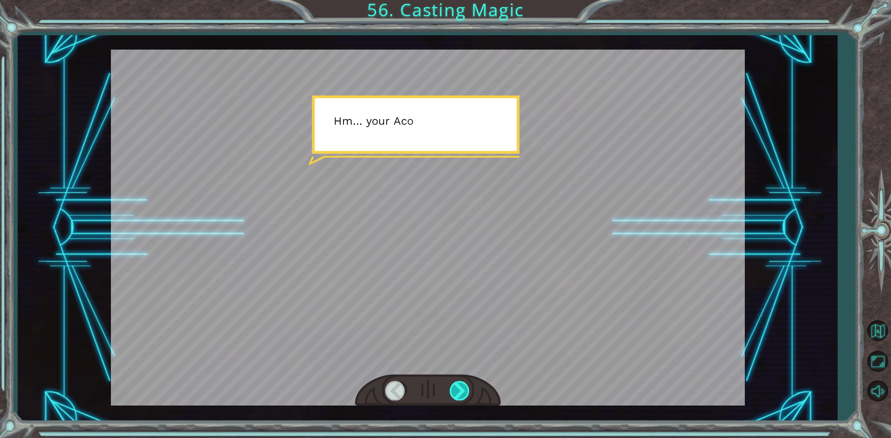
click at [460, 394] on div at bounding box center [460, 390] width 21 height 19
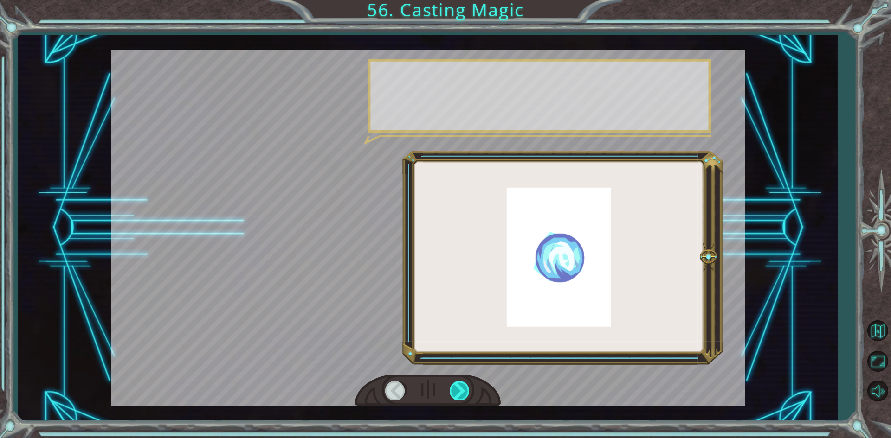
click at [460, 394] on div at bounding box center [460, 390] width 21 height 19
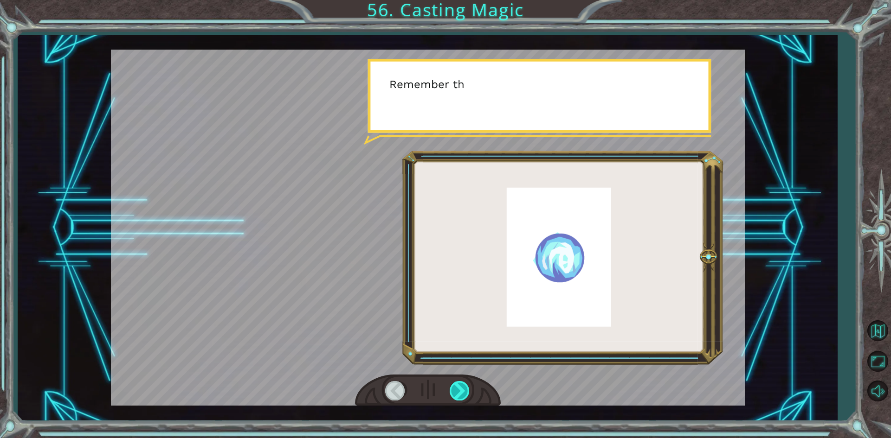
click at [460, 394] on div at bounding box center [460, 390] width 21 height 19
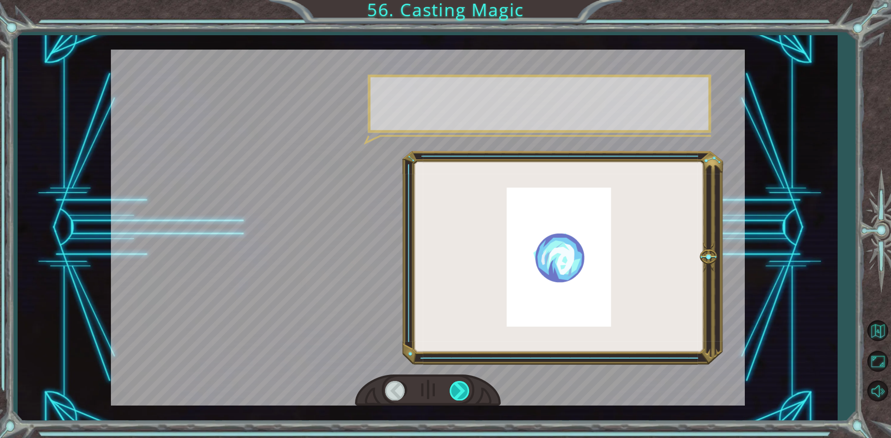
click at [460, 394] on div at bounding box center [460, 390] width 21 height 19
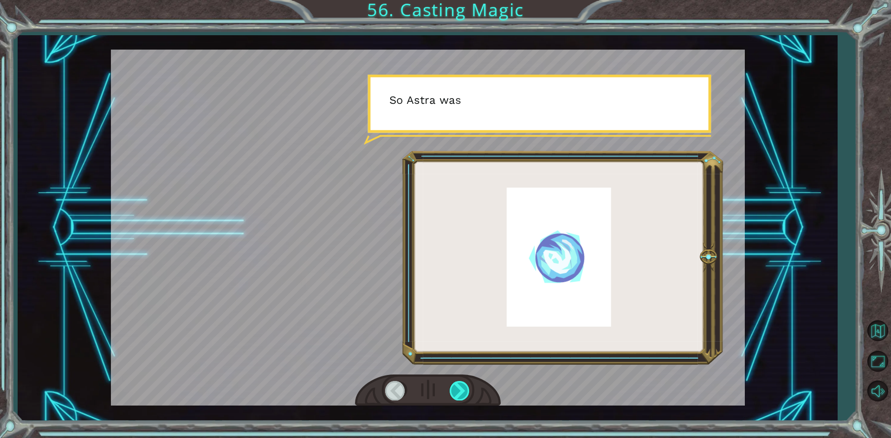
click at [460, 394] on div at bounding box center [460, 390] width 21 height 19
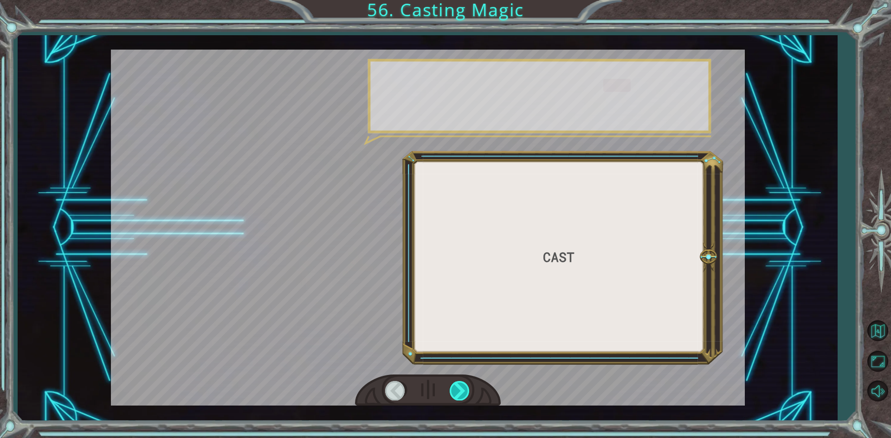
click at [460, 394] on div at bounding box center [460, 390] width 21 height 19
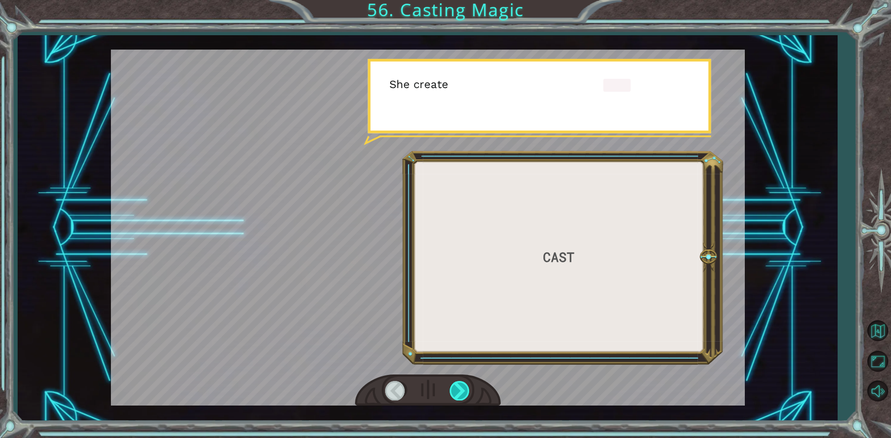
click at [460, 394] on div at bounding box center [460, 390] width 21 height 19
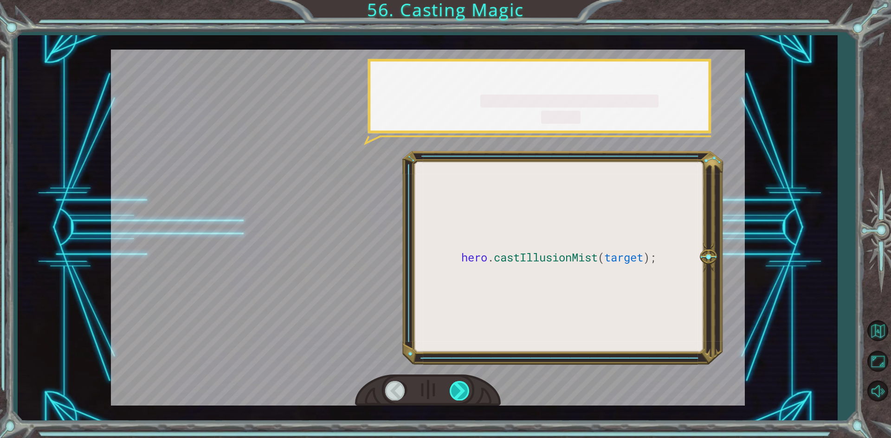
click at [460, 394] on div at bounding box center [460, 390] width 21 height 19
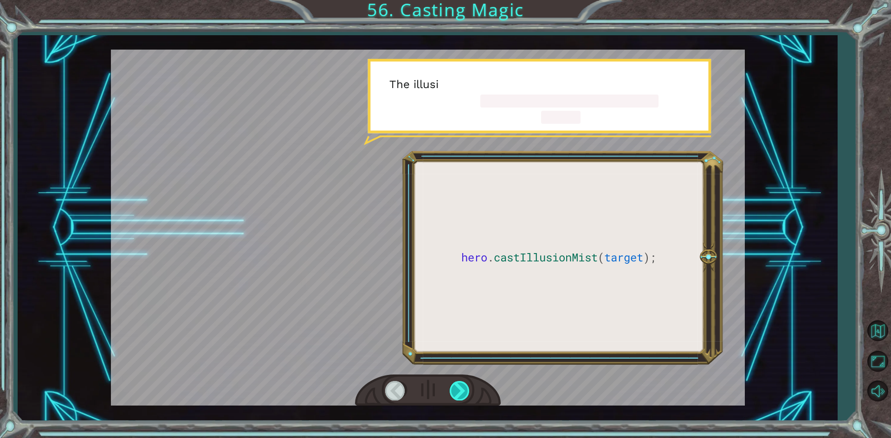
click at [460, 394] on div at bounding box center [460, 390] width 21 height 19
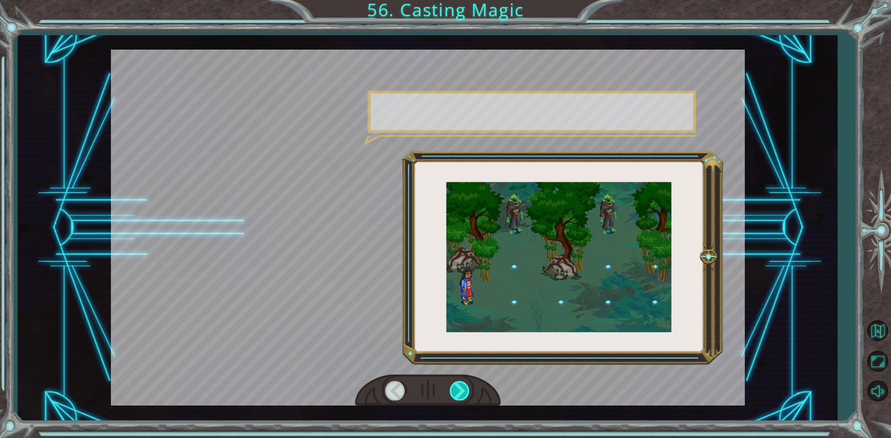
click at [460, 394] on div at bounding box center [460, 390] width 21 height 19
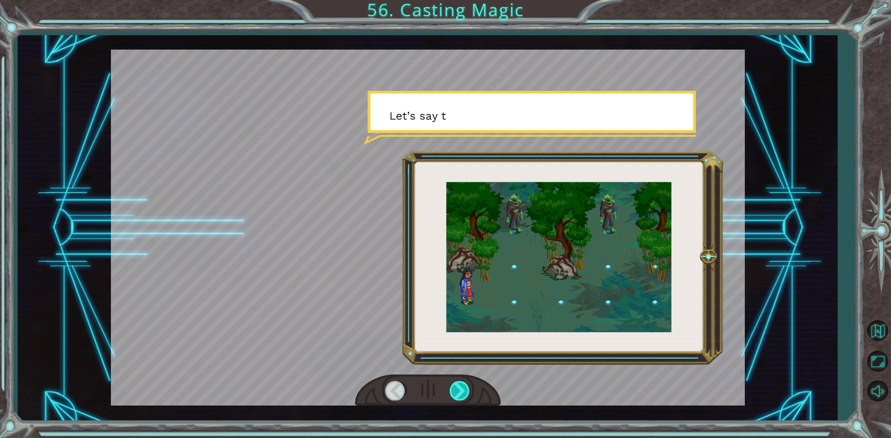
click at [460, 394] on div at bounding box center [460, 390] width 21 height 19
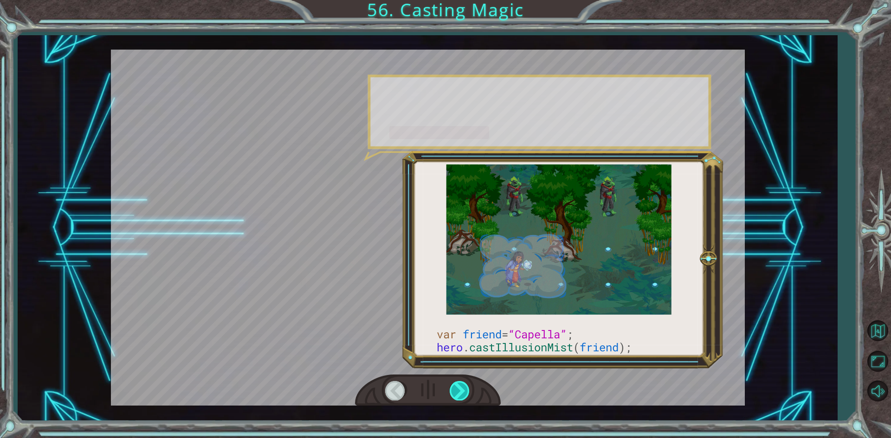
click at [460, 394] on div at bounding box center [460, 390] width 21 height 19
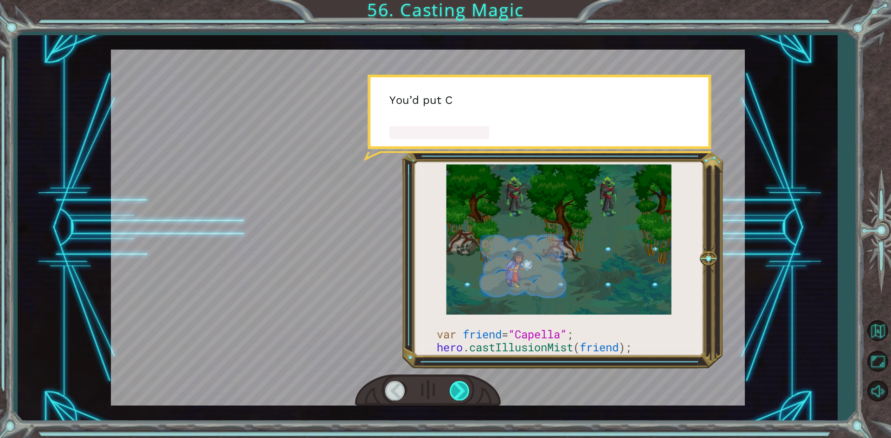
click at [460, 394] on div at bounding box center [460, 390] width 21 height 19
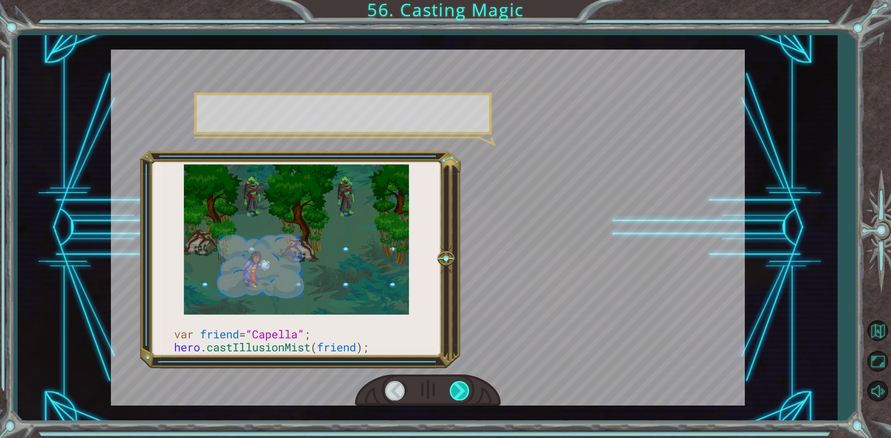
click at [460, 394] on div at bounding box center [460, 390] width 21 height 19
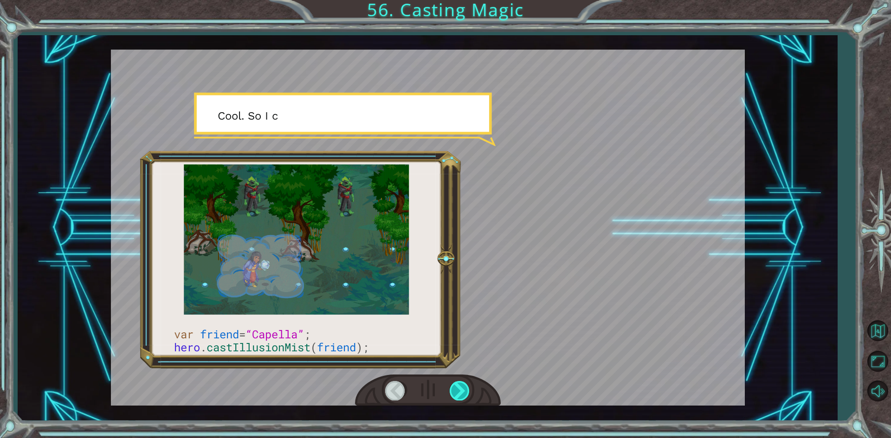
click at [460, 394] on div at bounding box center [460, 390] width 21 height 19
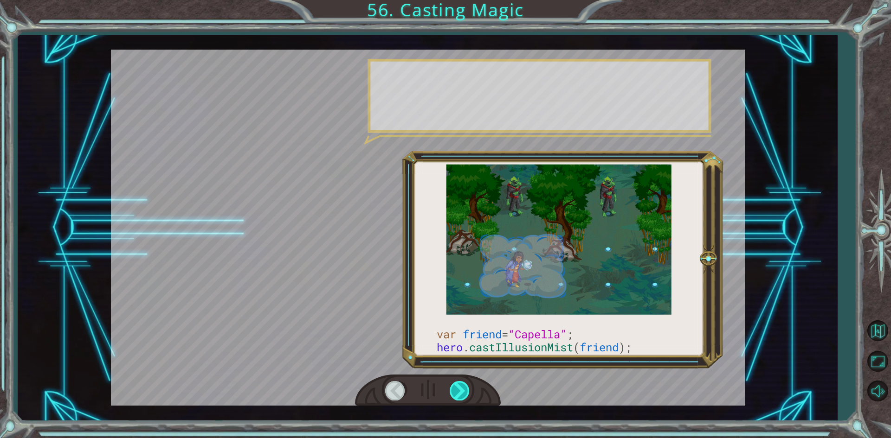
click at [460, 394] on div at bounding box center [460, 390] width 21 height 19
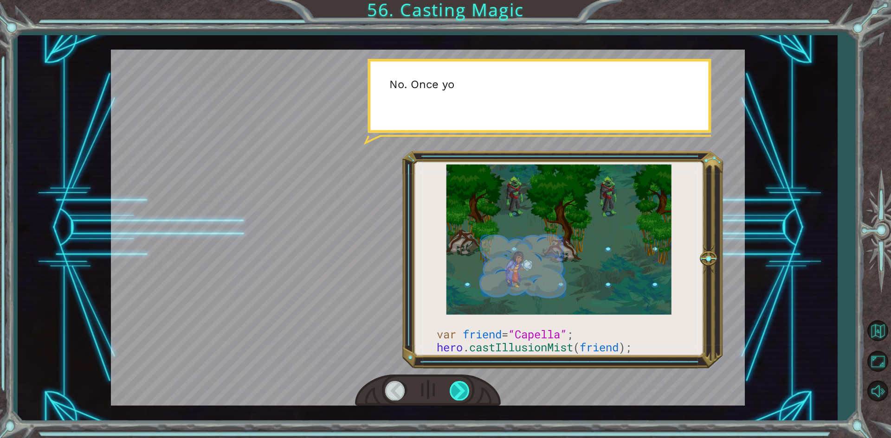
click at [460, 394] on div at bounding box center [460, 390] width 21 height 19
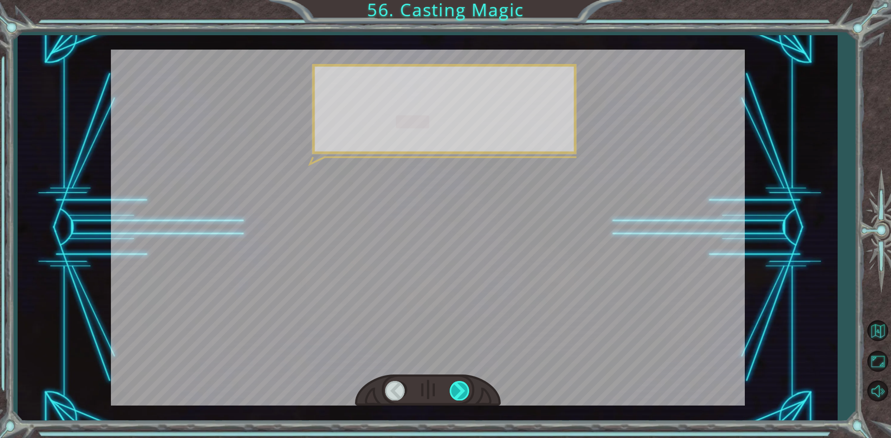
click at [460, 394] on div at bounding box center [460, 390] width 21 height 19
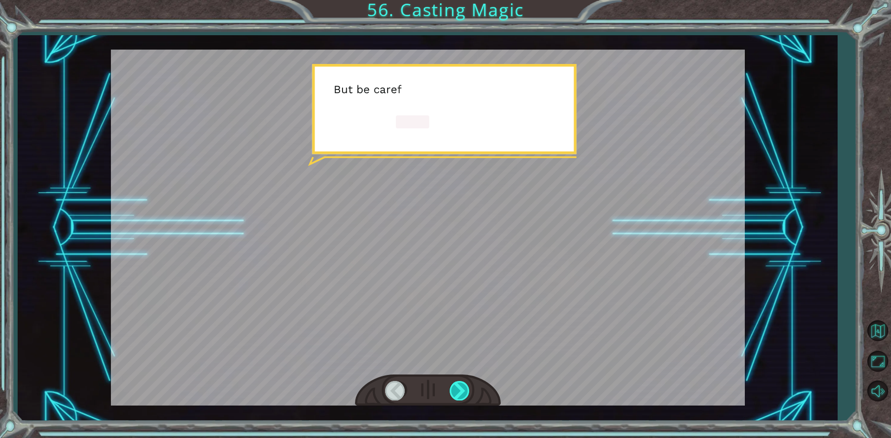
click at [460, 394] on div at bounding box center [460, 390] width 21 height 19
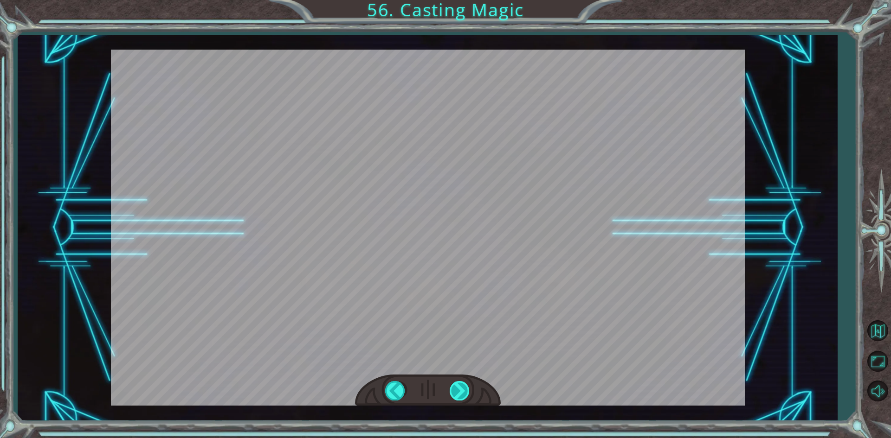
click at [460, 0] on div "var friend = “Capella” ; hero . castIllusionMist ( friend ); T h e r e y o u a …" at bounding box center [445, 0] width 891 height 0
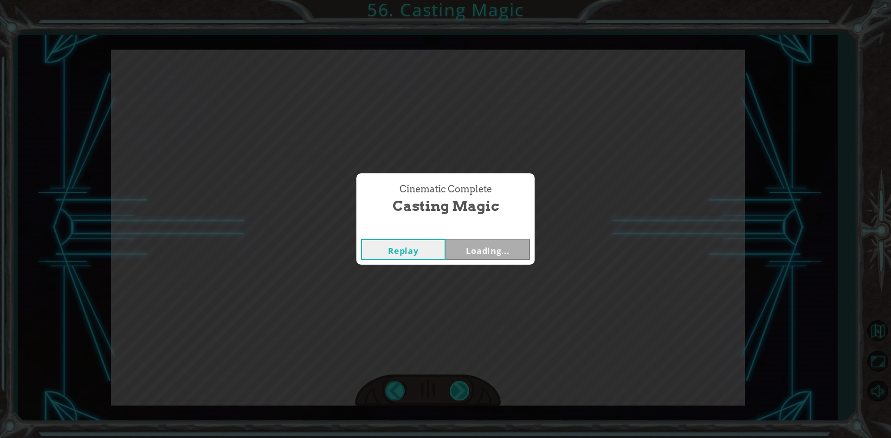
click at [460, 394] on div "Cinematic Complete Casting Magic Replay Loading..." at bounding box center [445, 219] width 891 height 438
click at [467, 252] on button "Next" at bounding box center [487, 249] width 84 height 21
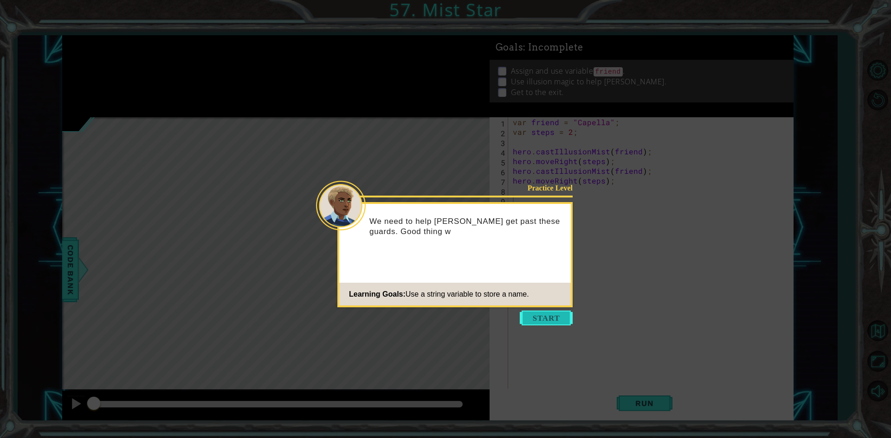
click at [548, 319] on button "Start" at bounding box center [546, 318] width 53 height 15
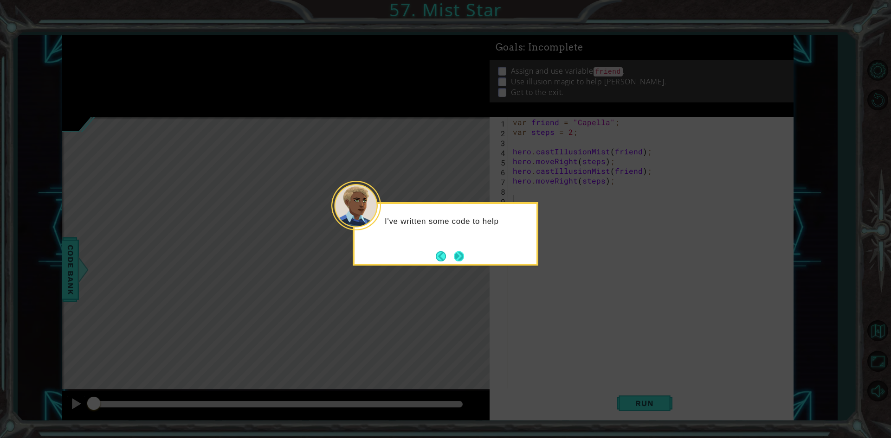
click at [458, 252] on button "Next" at bounding box center [458, 256] width 11 height 11
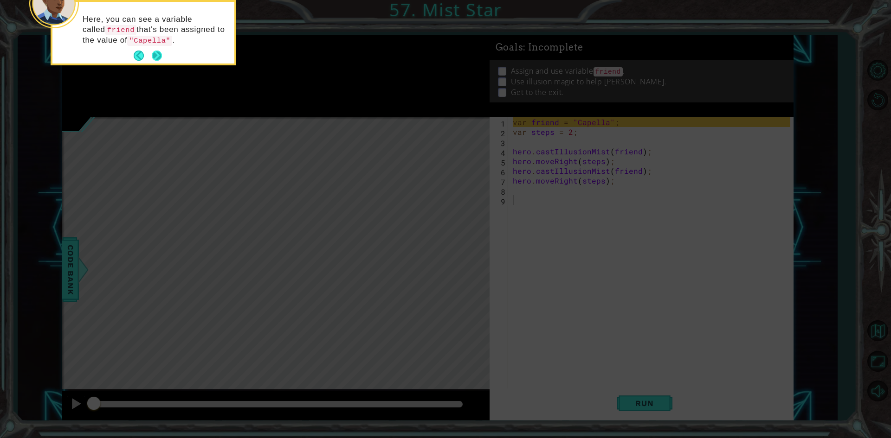
click at [154, 54] on button "Next" at bounding box center [156, 56] width 17 height 17
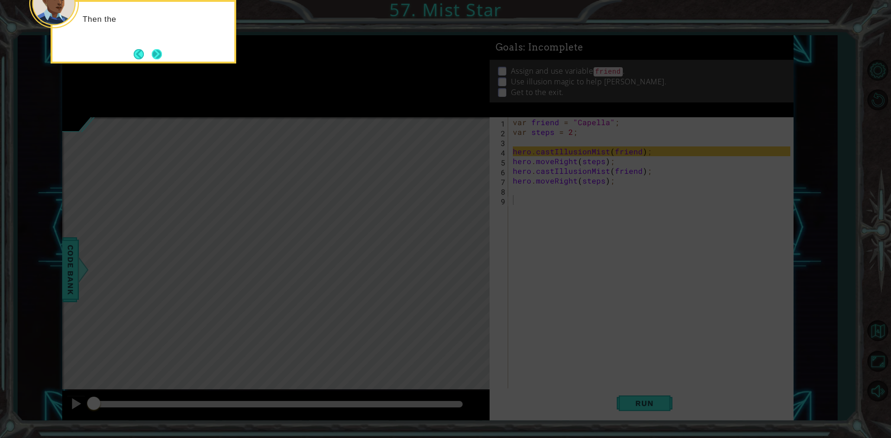
click at [156, 56] on button "Next" at bounding box center [156, 54] width 11 height 11
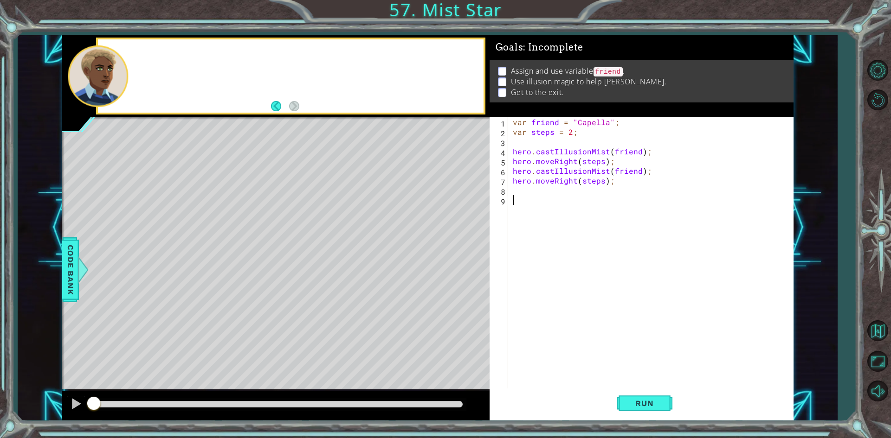
click at [156, 56] on div at bounding box center [290, 75] width 385 height 73
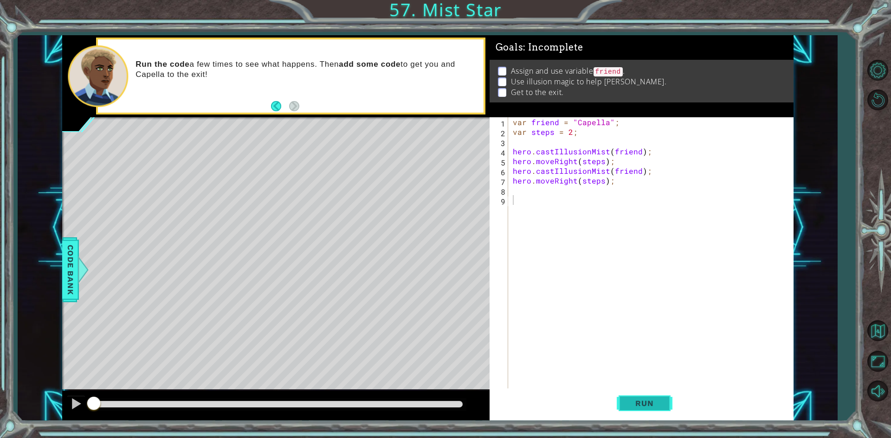
click at [636, 392] on button "Run" at bounding box center [645, 404] width 56 height 30
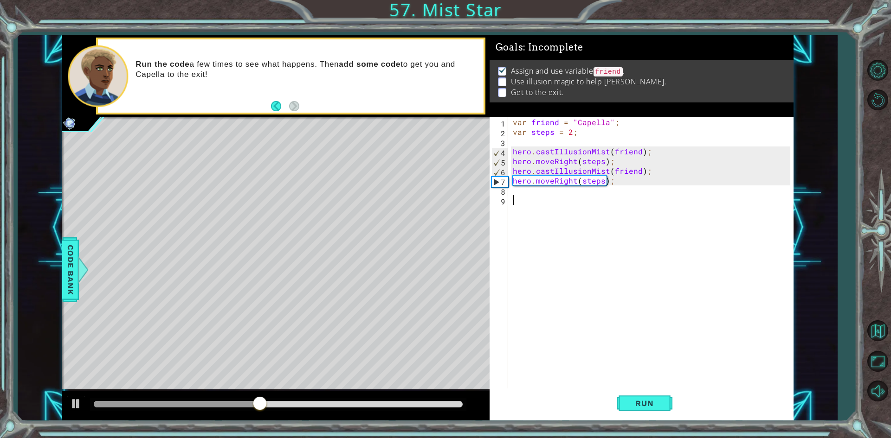
click at [512, 191] on div "var friend = "Capella" ; var steps = 2 ; hero . castIllusionMist ( friend ) ; h…" at bounding box center [653, 263] width 284 height 292
click at [605, 206] on div "[DOMAIN_NAME] stIllusionMist press enter" at bounding box center [593, 212] width 175 height 33
type textarea "hero.castIllusionMist(friend);"
click at [516, 206] on div "var friend = "Capella" ; var steps = 2 ; hero . castIllusionMist ( friend ) ; h…" at bounding box center [653, 263] width 284 height 292
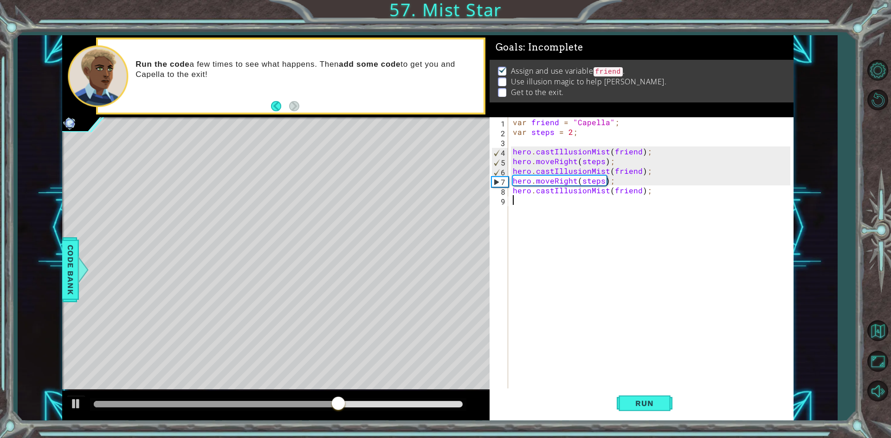
scroll to position [0, 0]
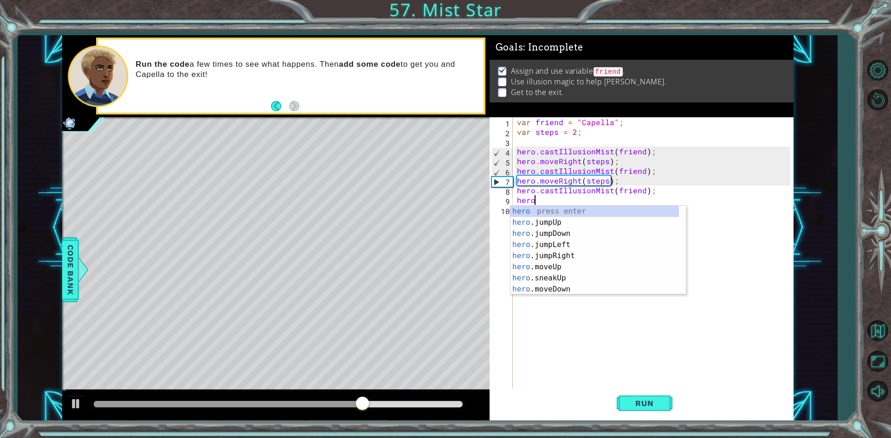
type textarea "hero."
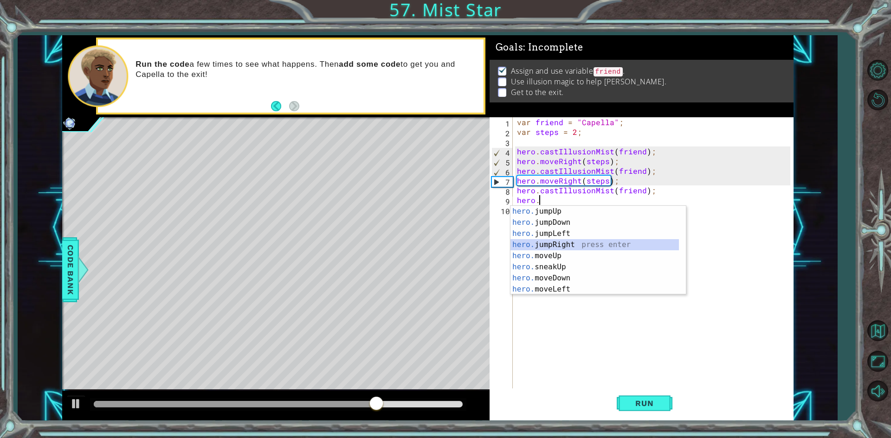
click at [519, 243] on div "hero. jumpUp press enter hero. jumpDown press enter hero. jumpLeft press enter …" at bounding box center [594, 261] width 168 height 111
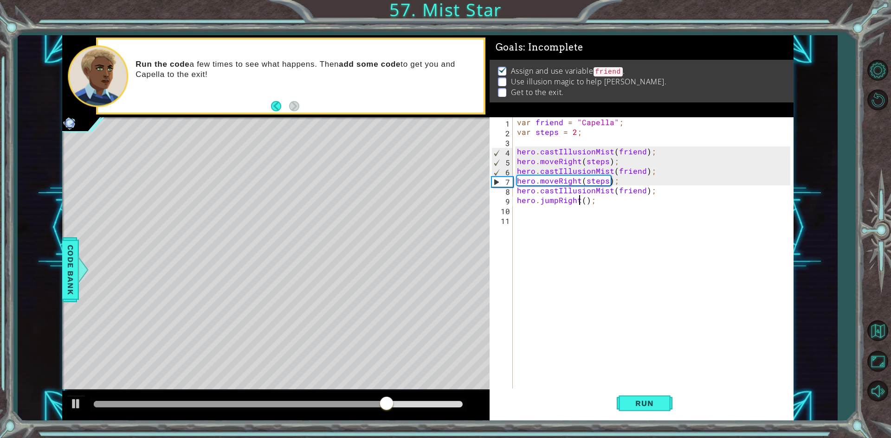
click at [579, 202] on div "var friend = "Capella" ; var steps = 2 ; hero . castIllusionMist ( friend ) ; h…" at bounding box center [655, 263] width 280 height 292
type textarea "hero.jumpRight(steps);"
click at [632, 402] on span "Run" at bounding box center [644, 403] width 37 height 9
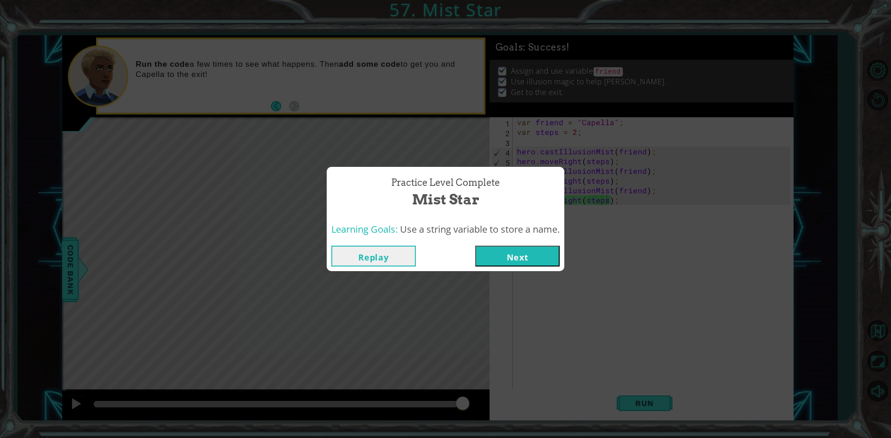
click at [538, 257] on button "Next" at bounding box center [517, 256] width 84 height 21
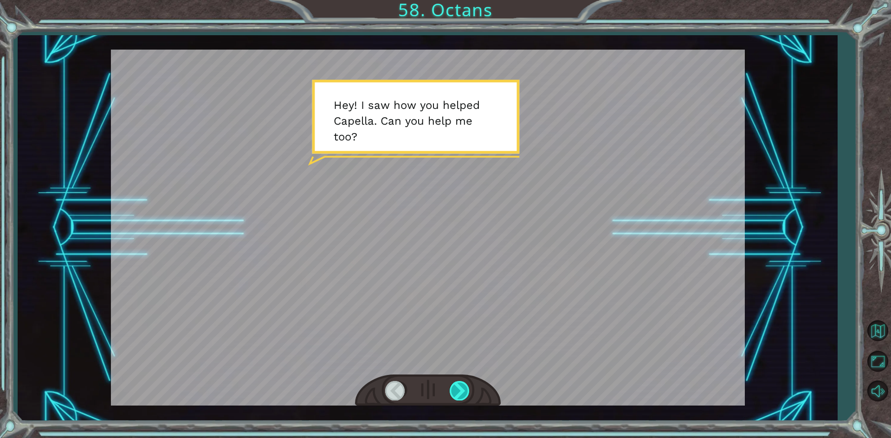
click at [460, 384] on div at bounding box center [460, 390] width 21 height 19
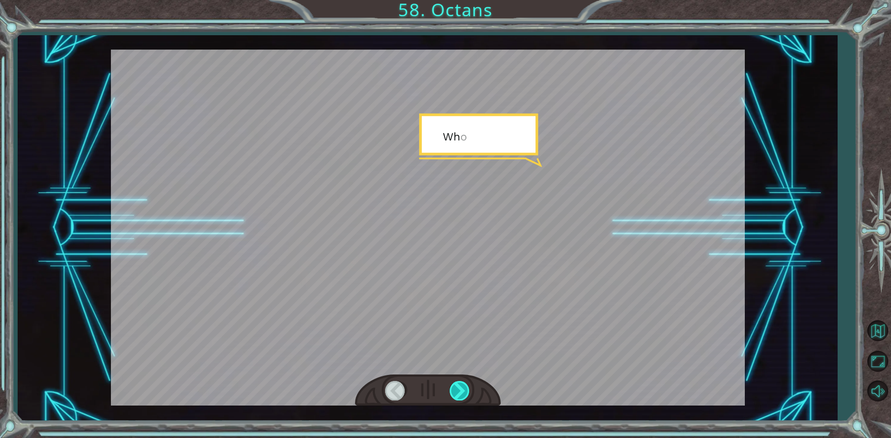
click at [460, 384] on div at bounding box center [460, 390] width 21 height 19
click at [459, 384] on div at bounding box center [460, 390] width 21 height 19
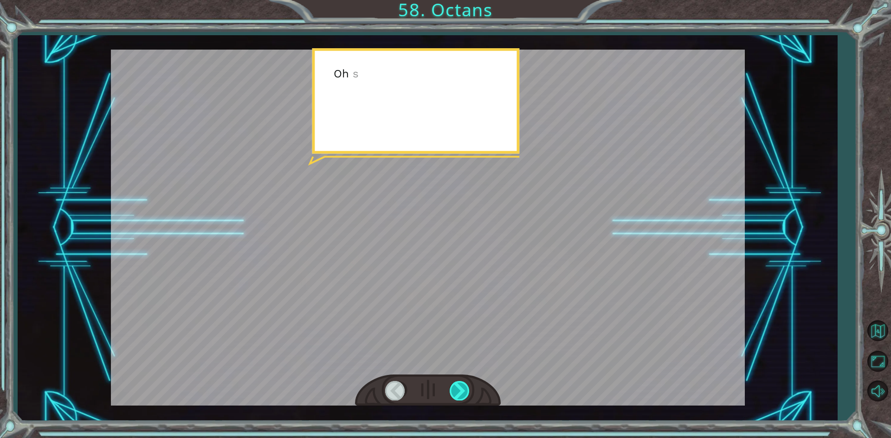
click at [460, 384] on div at bounding box center [460, 390] width 21 height 19
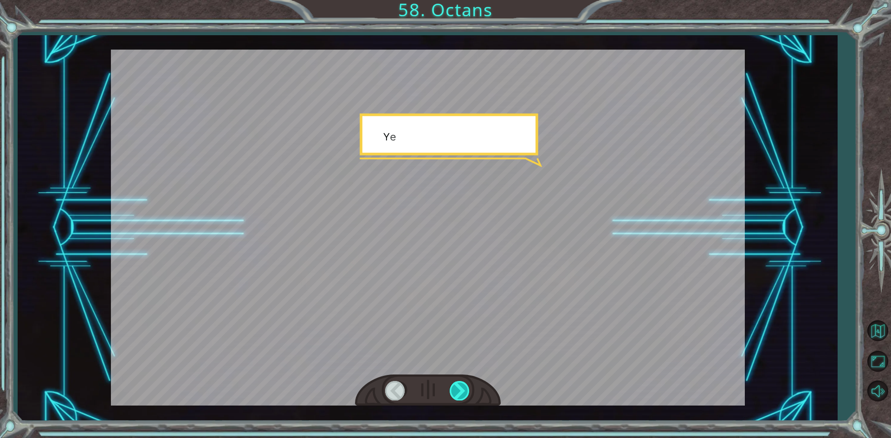
click at [460, 384] on div at bounding box center [460, 390] width 21 height 19
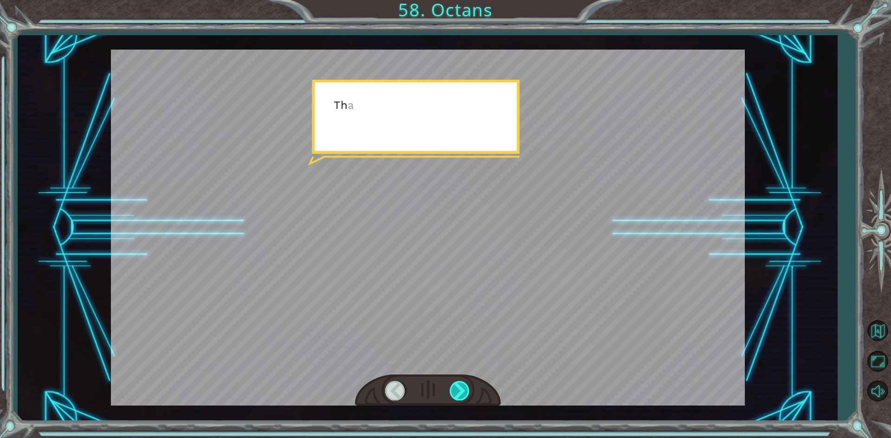
click at [460, 384] on div at bounding box center [460, 390] width 21 height 19
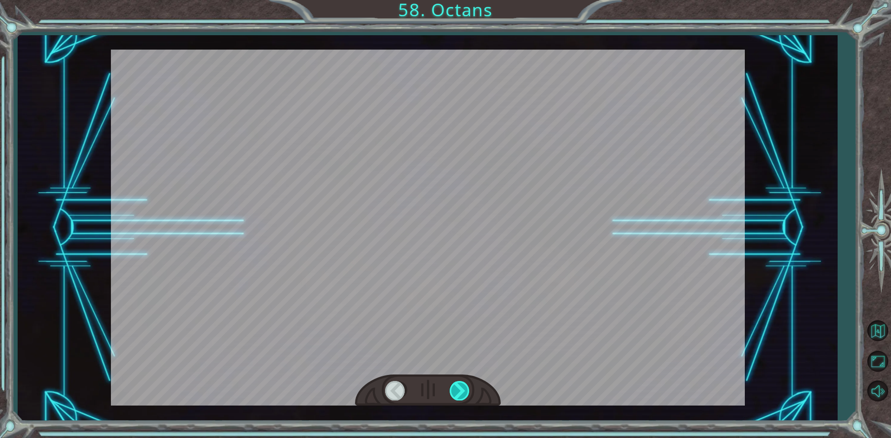
click at [460, 384] on div at bounding box center [460, 390] width 21 height 19
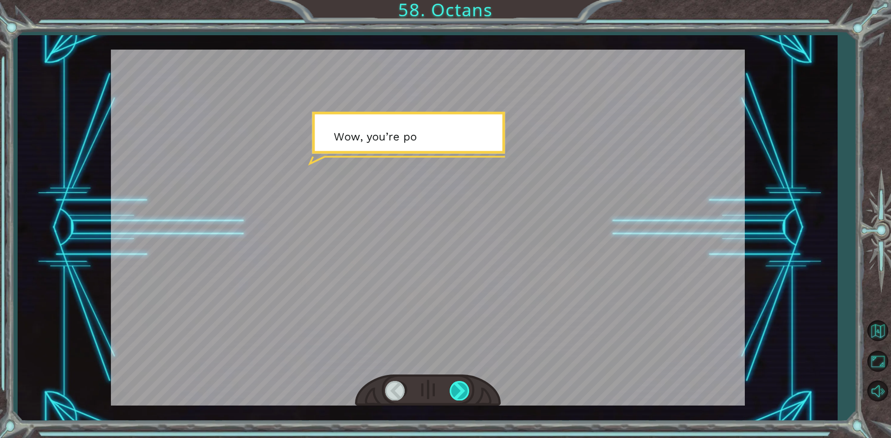
click at [455, 383] on div at bounding box center [460, 390] width 21 height 19
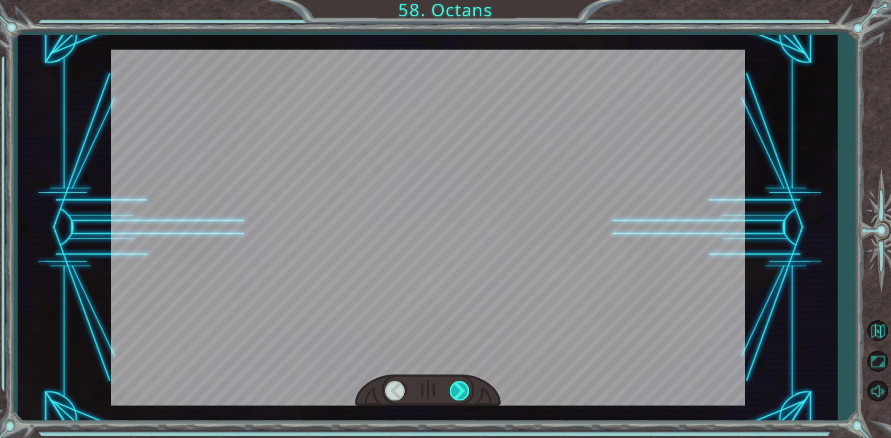
click at [455, 383] on div at bounding box center [460, 390] width 21 height 19
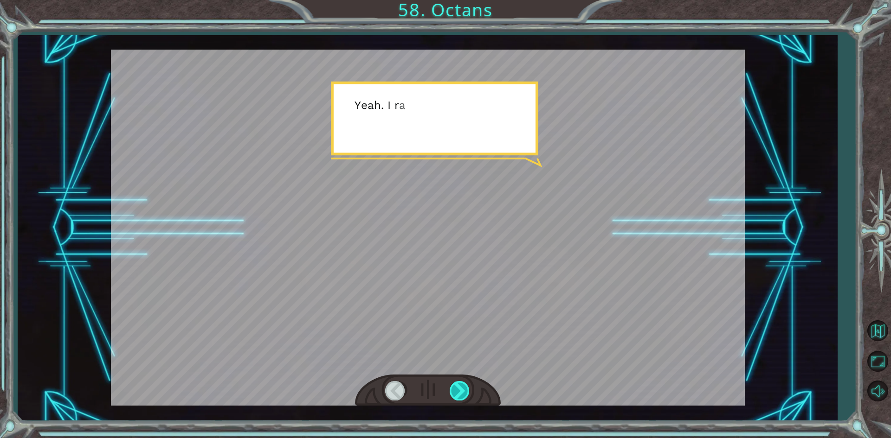
click at [455, 383] on div at bounding box center [460, 390] width 21 height 19
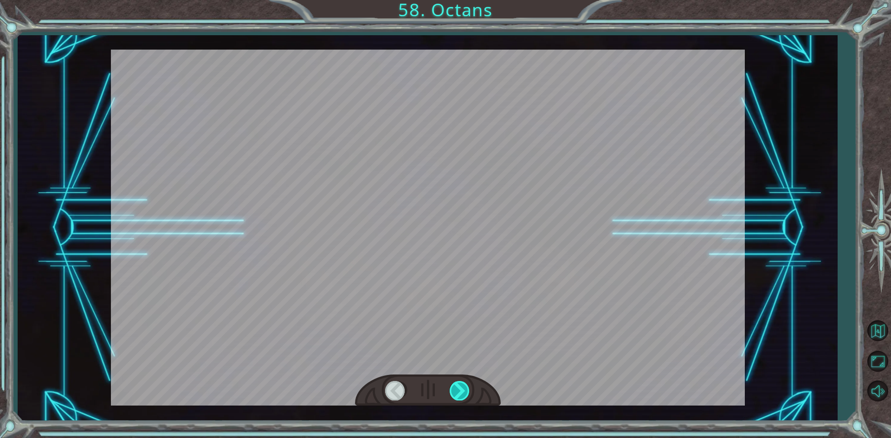
click at [455, 383] on div at bounding box center [460, 390] width 21 height 19
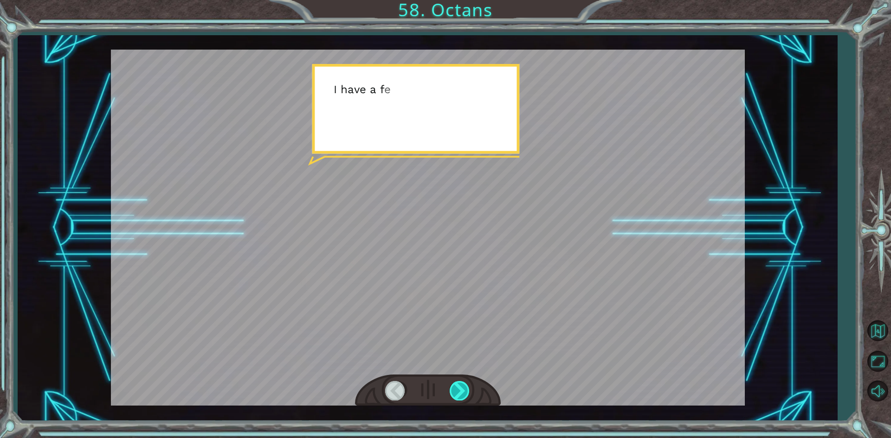
click at [455, 383] on div at bounding box center [460, 390] width 21 height 19
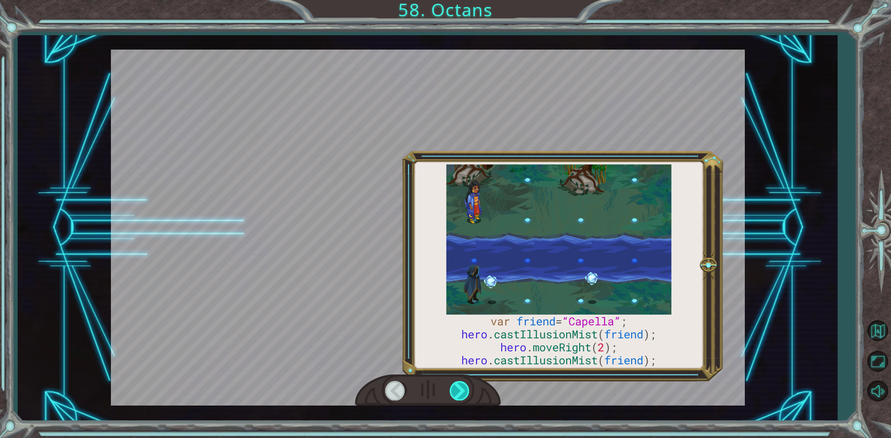
click at [455, 383] on div at bounding box center [460, 390] width 21 height 19
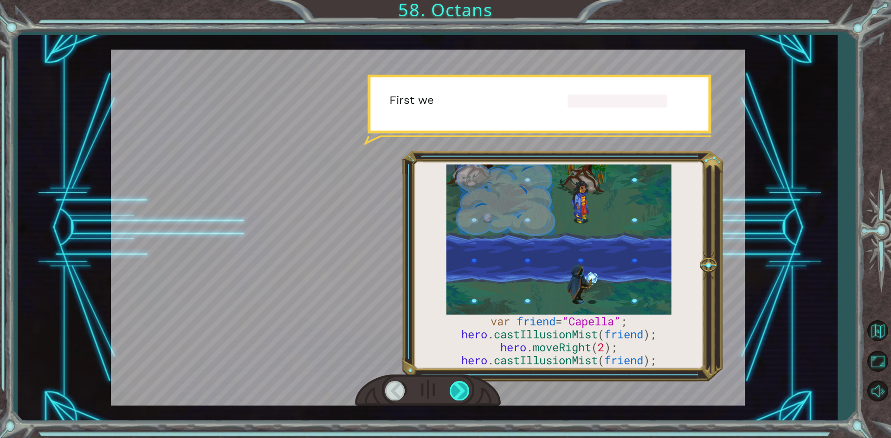
click at [455, 383] on div at bounding box center [460, 390] width 21 height 19
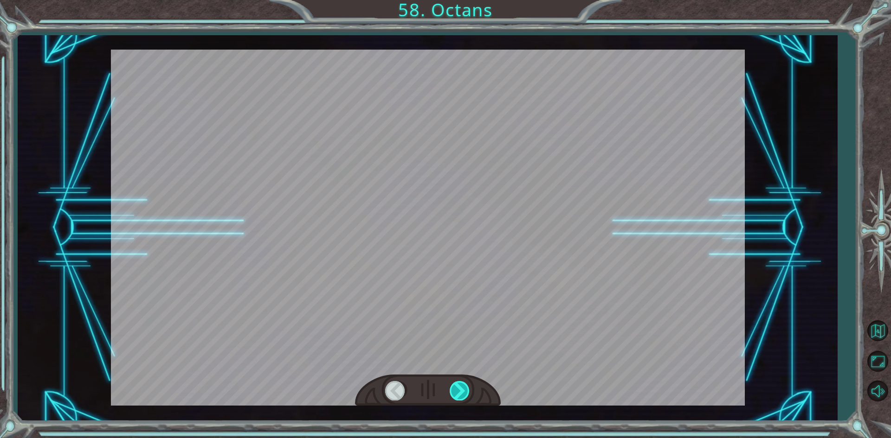
click at [455, 383] on div at bounding box center [460, 390] width 21 height 19
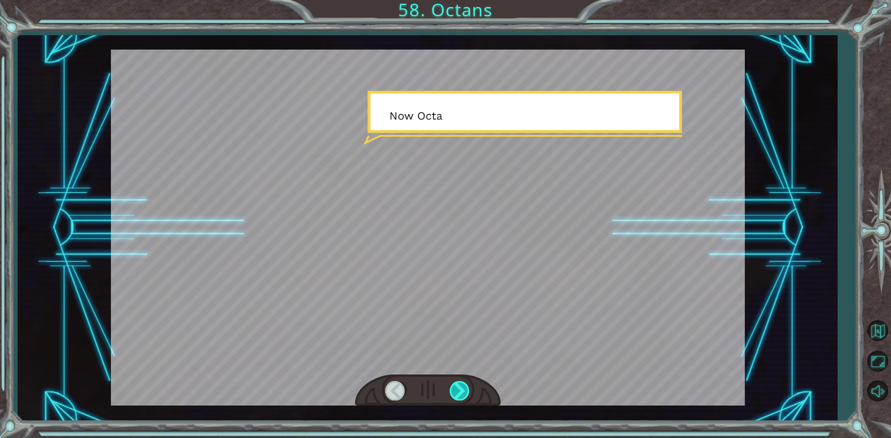
click at [455, 383] on div at bounding box center [460, 390] width 21 height 19
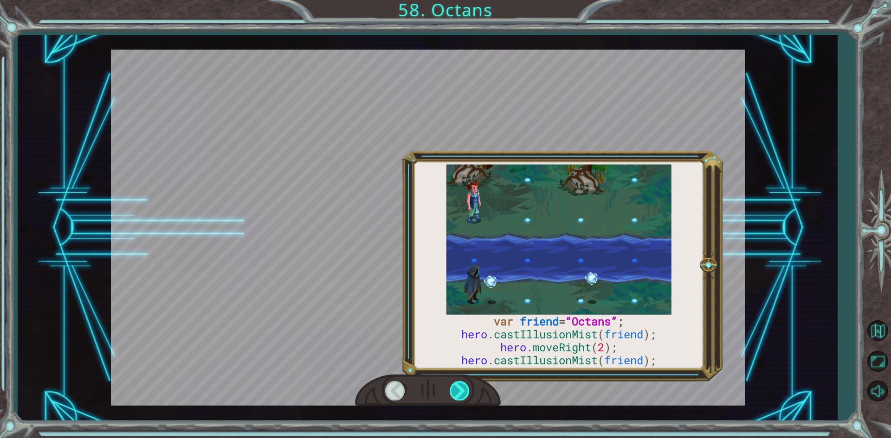
click at [455, 383] on div at bounding box center [460, 390] width 21 height 19
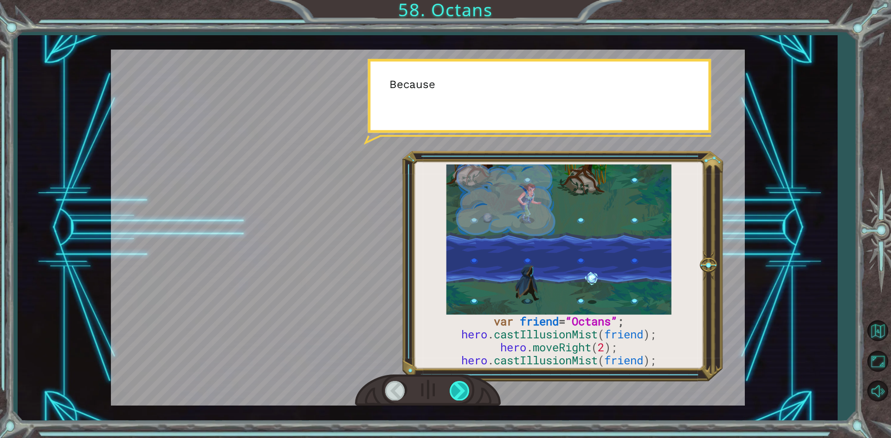
click at [455, 383] on div at bounding box center [460, 390] width 21 height 19
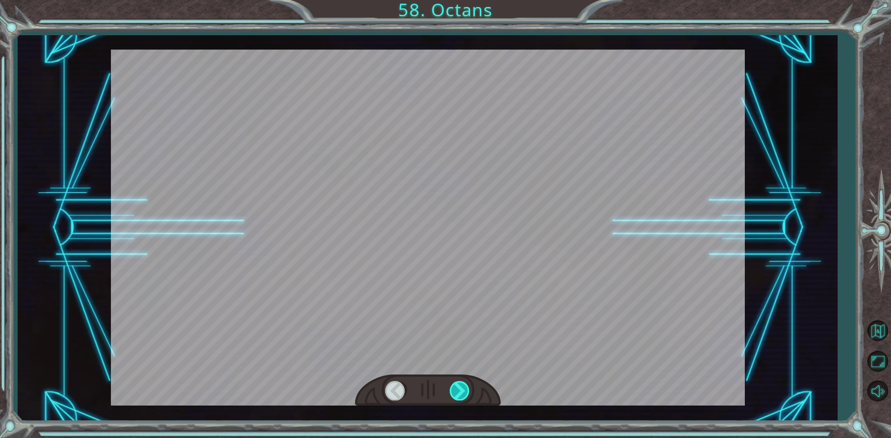
click at [455, 383] on div at bounding box center [460, 390] width 21 height 19
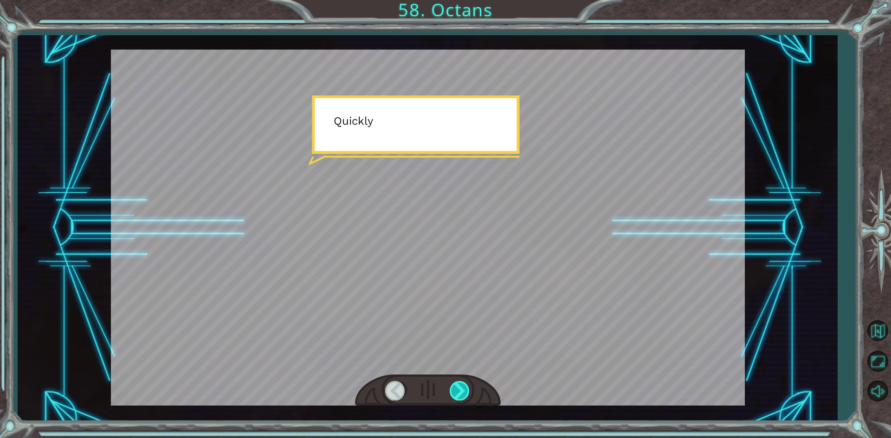
click at [455, 383] on div at bounding box center [460, 390] width 21 height 19
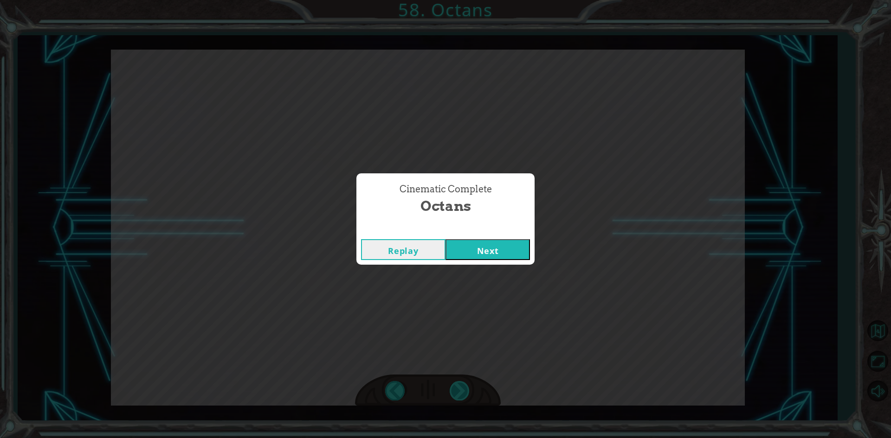
click at [462, 385] on div "Cinematic Complete Octans Replay Next" at bounding box center [445, 219] width 891 height 438
click at [501, 252] on button "Next" at bounding box center [487, 249] width 84 height 21
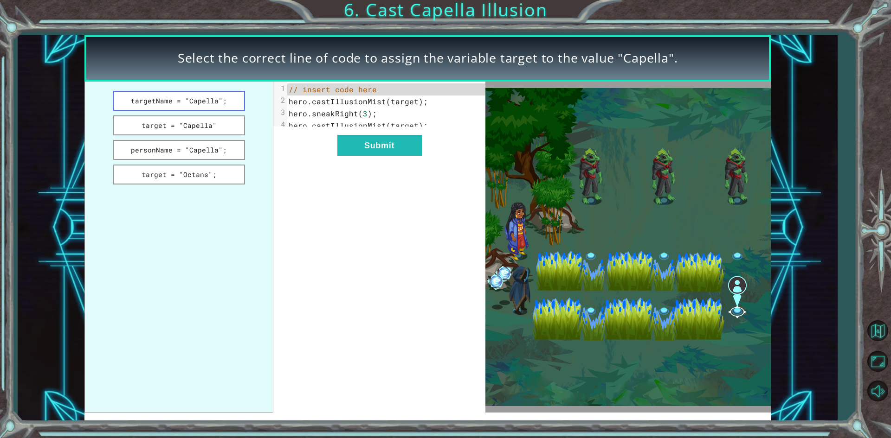
click at [214, 97] on button "targetName = "Capella";" at bounding box center [179, 101] width 132 height 20
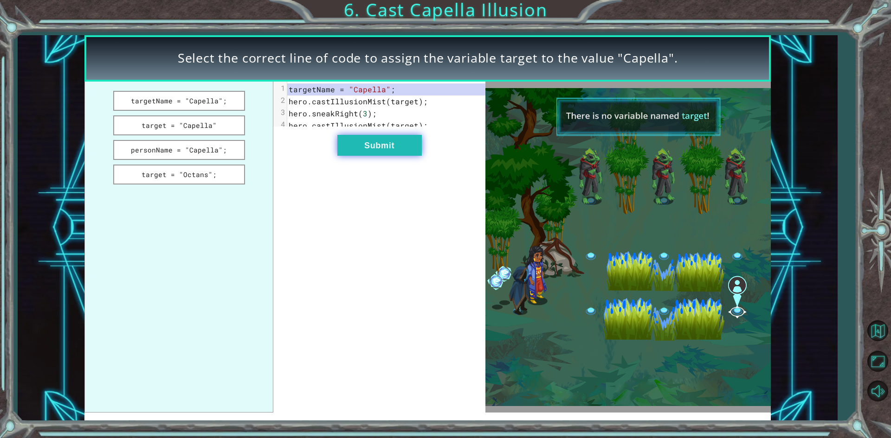
click at [375, 153] on button "Submit" at bounding box center [379, 145] width 84 height 21
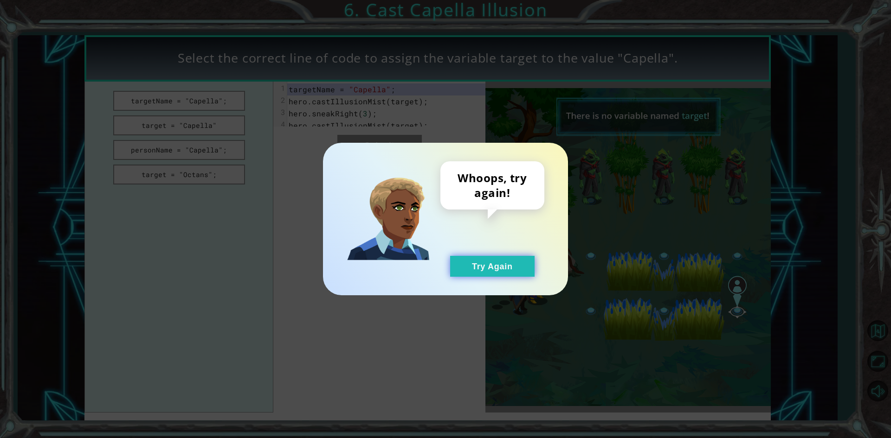
drag, startPoint x: 472, startPoint y: 276, endPoint x: 455, endPoint y: 262, distance: 22.2
click at [465, 268] on button "Try Again" at bounding box center [492, 266] width 84 height 21
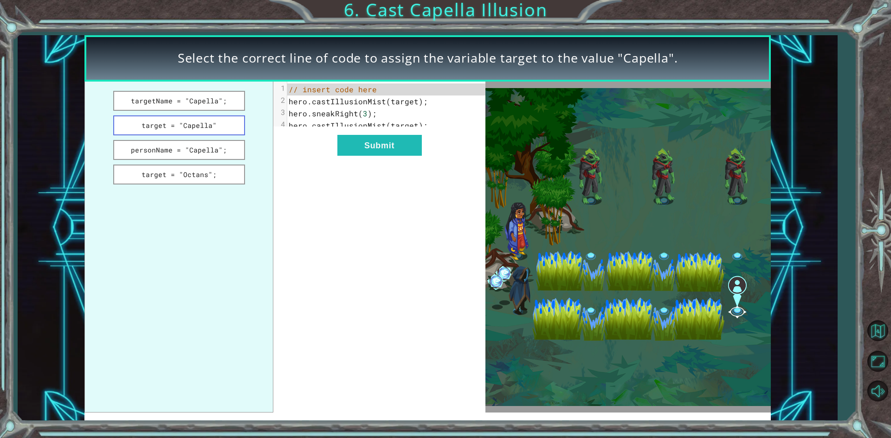
click at [165, 120] on button "target = "Capella"" at bounding box center [179, 126] width 132 height 20
click at [408, 169] on div "xxxxxxxxxx 4 1 target = "Capella" 2 hero . castIllusionMist ( target ); 3 hero …" at bounding box center [379, 247] width 212 height 331
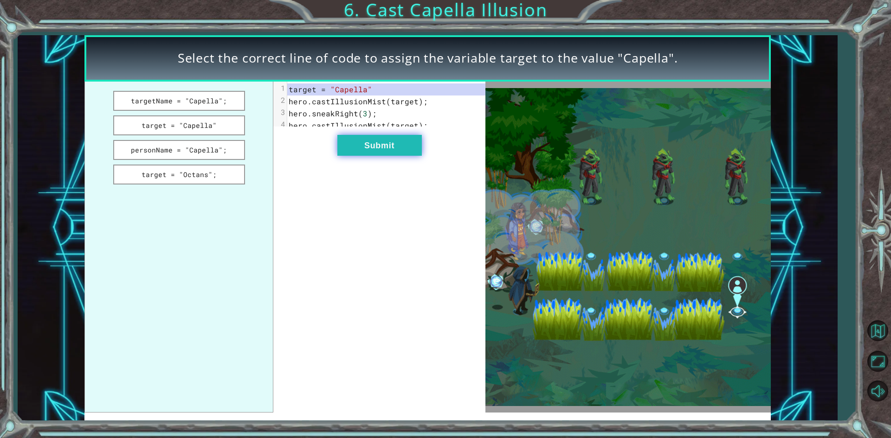
click at [351, 149] on button "Submit" at bounding box center [379, 145] width 84 height 21
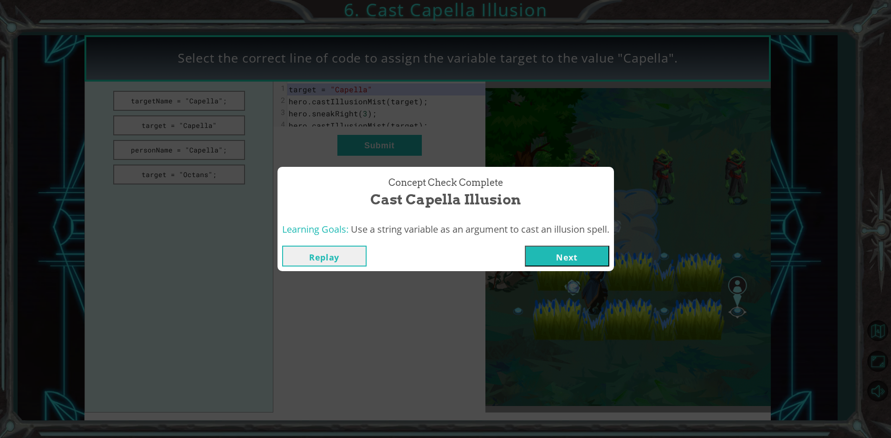
click at [551, 266] on button "Next" at bounding box center [567, 256] width 84 height 21
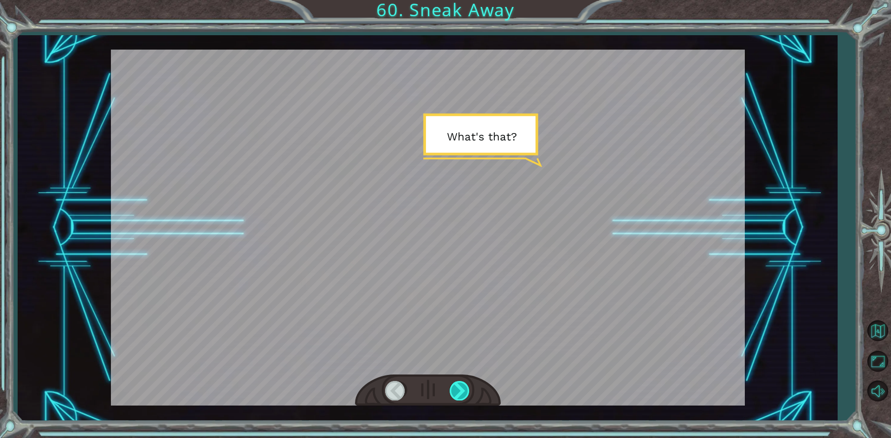
click at [456, 395] on div at bounding box center [460, 390] width 21 height 19
click at [457, 394] on div at bounding box center [460, 390] width 21 height 19
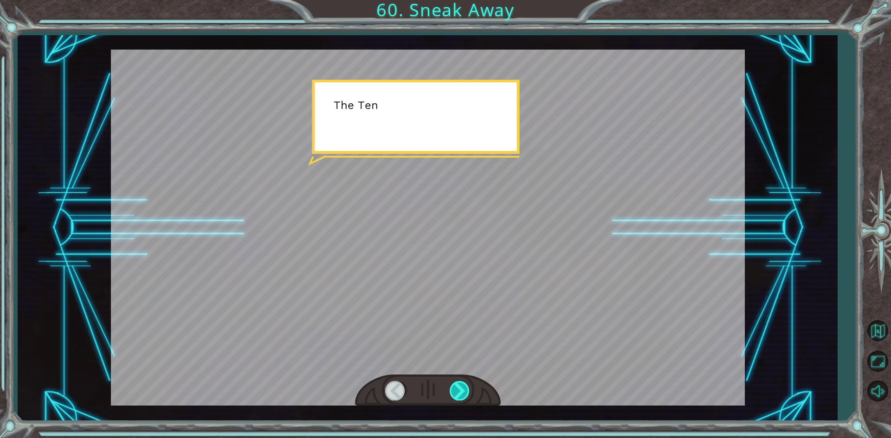
click at [457, 394] on div at bounding box center [460, 390] width 21 height 19
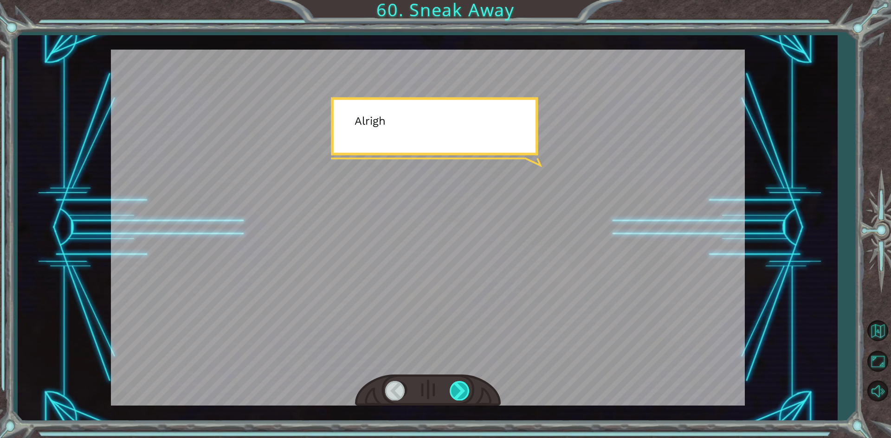
click at [457, 394] on div at bounding box center [460, 390] width 21 height 19
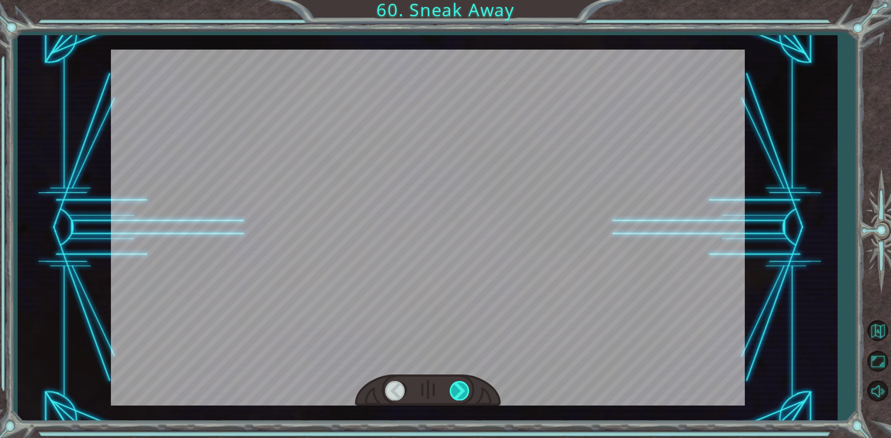
click at [457, 394] on div at bounding box center [460, 390] width 21 height 19
click at [457, 0] on div "Temporary Text W h a t ' s t h a t ? T h e T e n g s h e a r e g e t t i n g c …" at bounding box center [445, 0] width 891 height 0
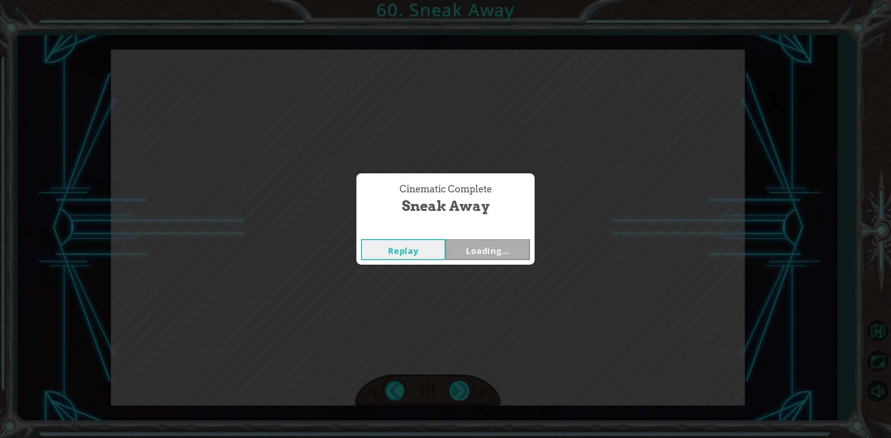
click at [457, 394] on div "Cinematic Complete Sneak Away Replay Loading..." at bounding box center [445, 219] width 891 height 438
click at [485, 246] on button "Next" at bounding box center [487, 249] width 84 height 21
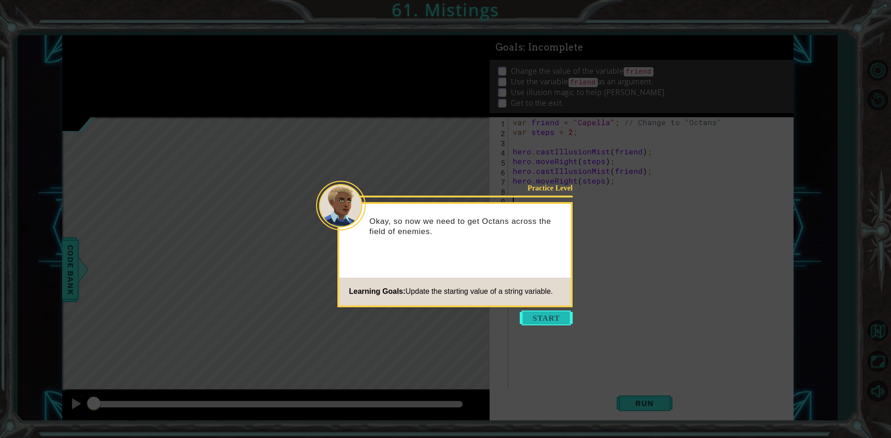
click at [541, 320] on button "Start" at bounding box center [546, 318] width 53 height 15
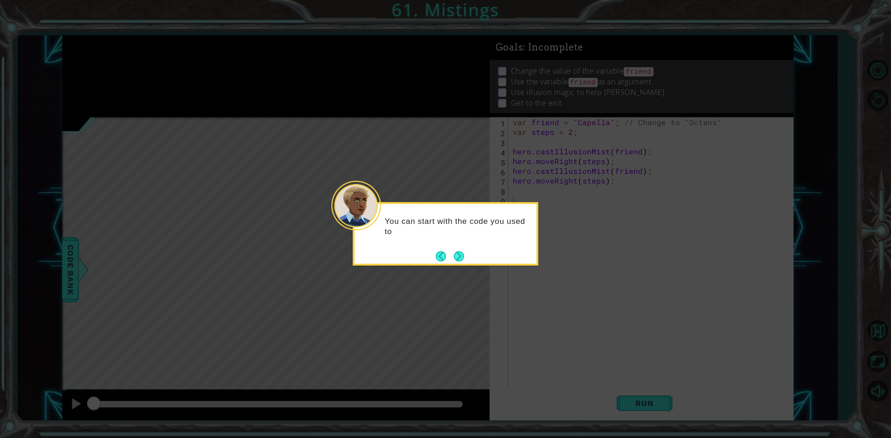
click at [467, 249] on div "You can start with the code you used to" at bounding box center [445, 231] width 182 height 47
click at [463, 253] on button "Next" at bounding box center [458, 256] width 17 height 17
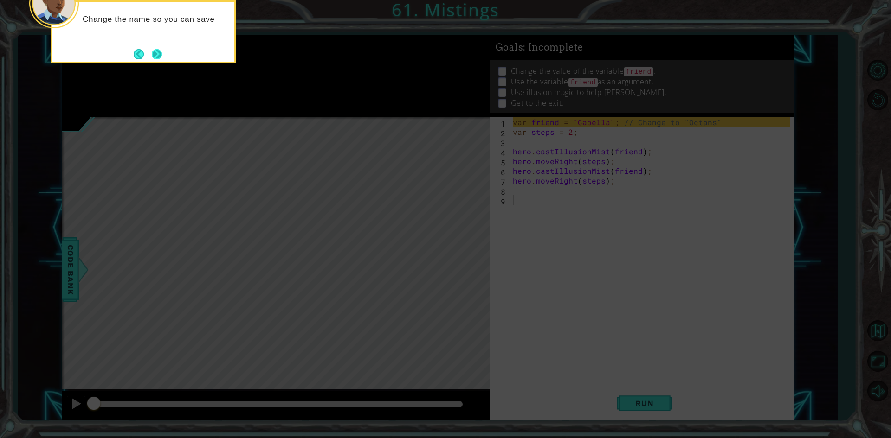
click at [156, 49] on button "Next" at bounding box center [157, 54] width 14 height 14
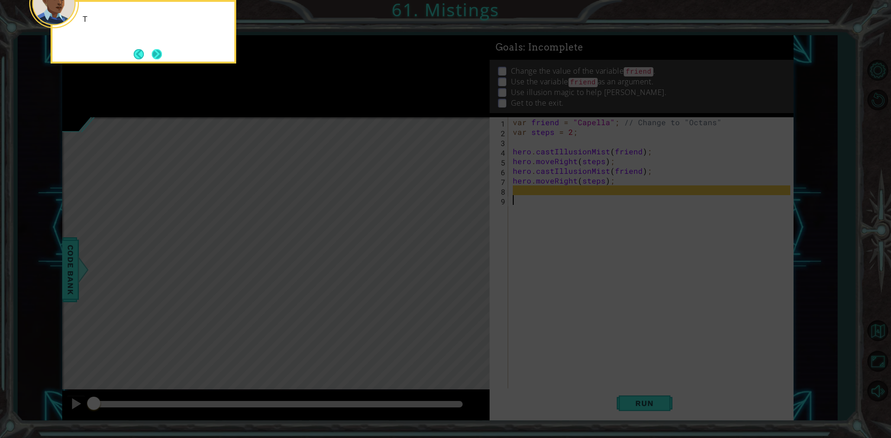
click at [157, 50] on button "Next" at bounding box center [157, 54] width 13 height 13
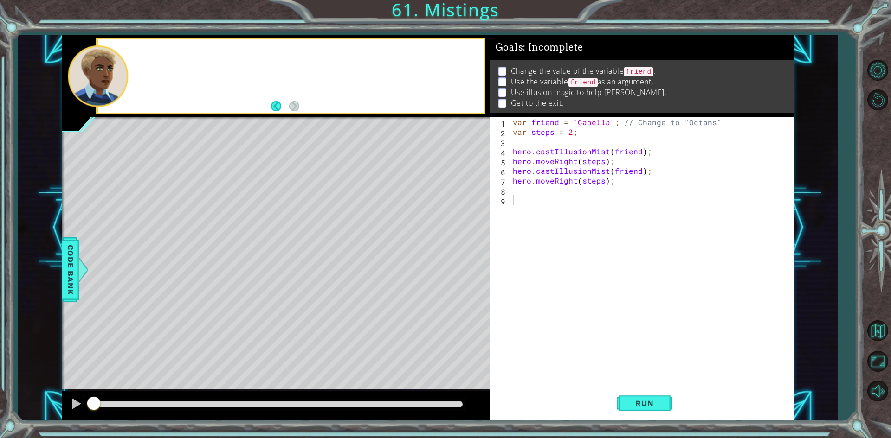
click at [157, 50] on div at bounding box center [290, 75] width 385 height 73
click at [636, 407] on span "Run" at bounding box center [644, 403] width 37 height 9
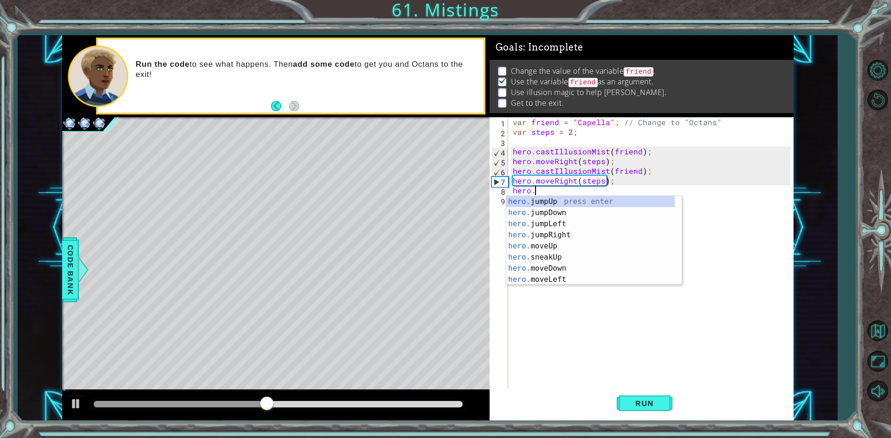
scroll to position [0, 1]
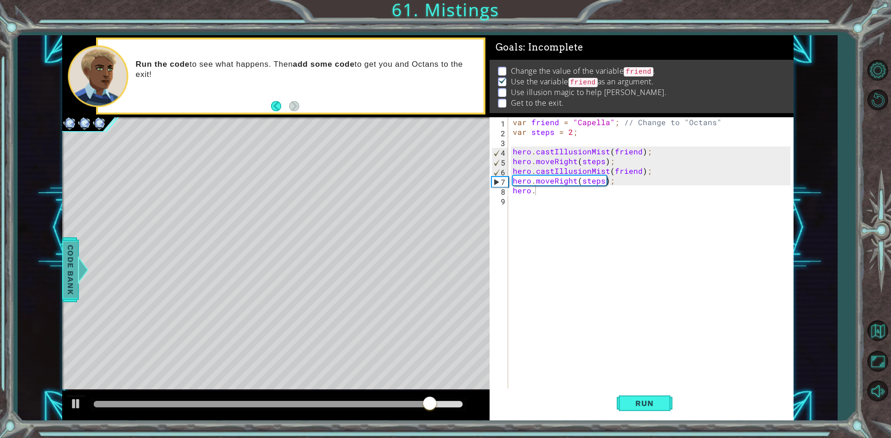
click at [78, 258] on div at bounding box center [83, 270] width 12 height 28
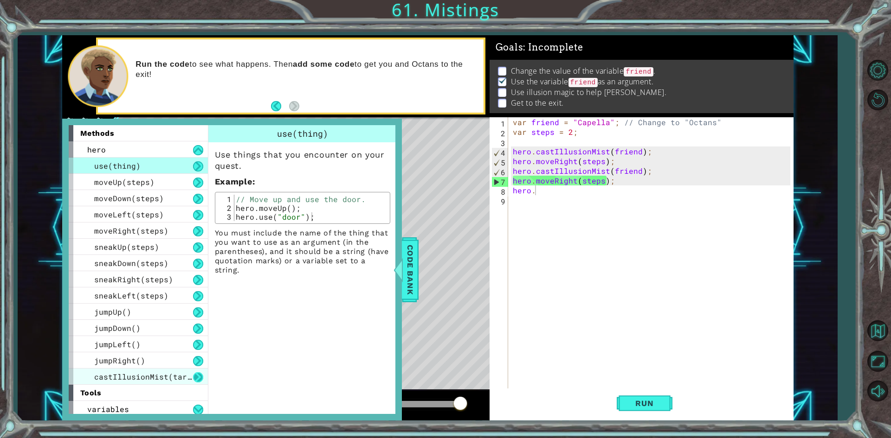
click at [200, 375] on button at bounding box center [198, 378] width 10 height 10
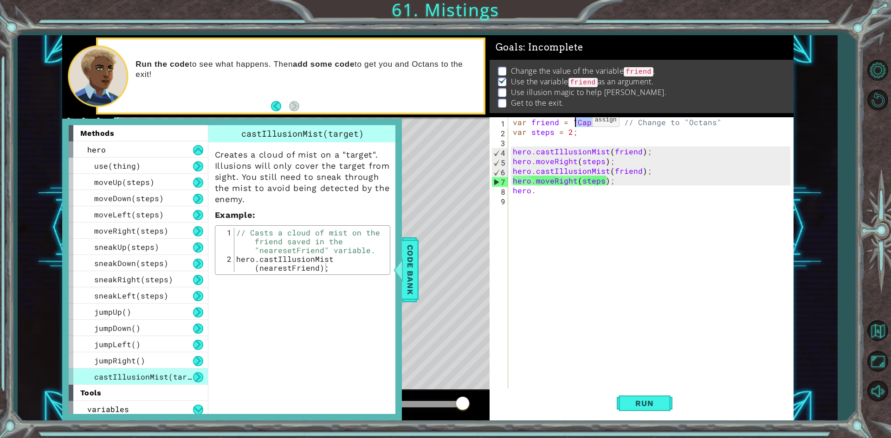
drag, startPoint x: 606, startPoint y: 123, endPoint x: 576, endPoint y: 122, distance: 30.2
click at [576, 122] on div "var friend = "Capella" ; // Change to "Octans" var steps = 2 ; hero . castIllus…" at bounding box center [653, 263] width 284 height 292
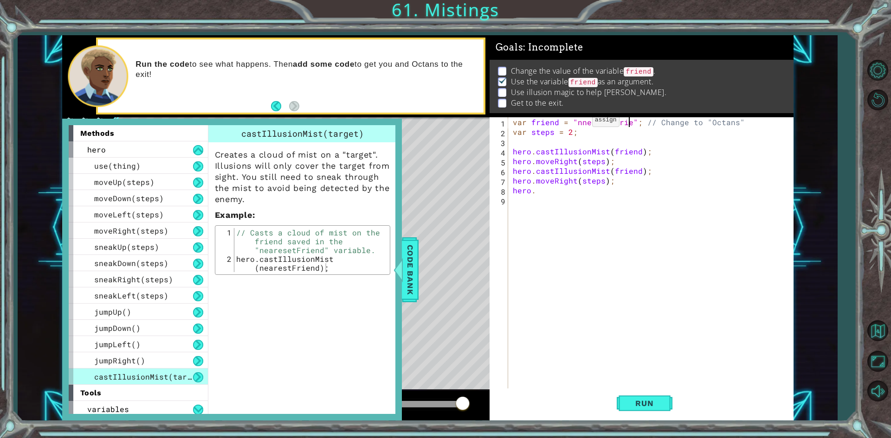
scroll to position [0, 7]
type textarea "var friend = "nnearestFriend"; // Change to "Octans""
click at [631, 236] on div "var friend = "nnearestFriend" ; // Change to "Octans" var steps = 2 ; hero . ca…" at bounding box center [653, 263] width 284 height 292
click at [577, 127] on div "var friend = "nnearestFriend" ; // Change to "Octans" var steps = 2 ; hero . ca…" at bounding box center [653, 263] width 284 height 292
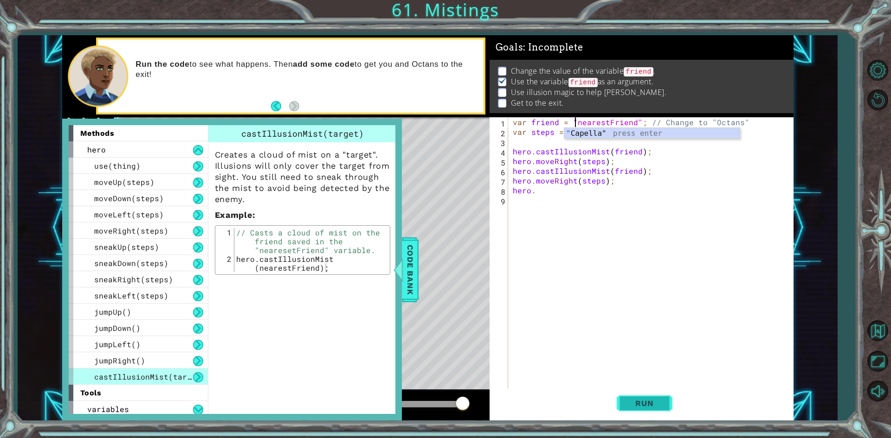
type textarea "var friend = "nearestFriend"; // Change to "Octans""
click at [639, 404] on span "Run" at bounding box center [644, 403] width 37 height 9
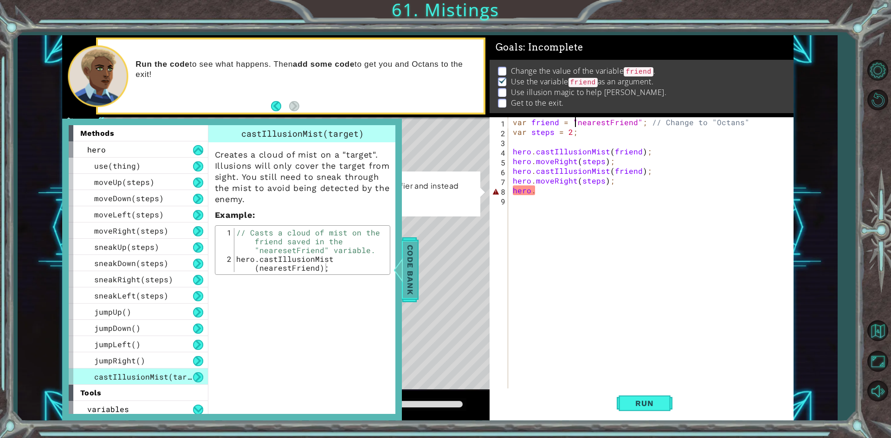
click at [412, 263] on span "Code Bank" at bounding box center [410, 269] width 15 height 57
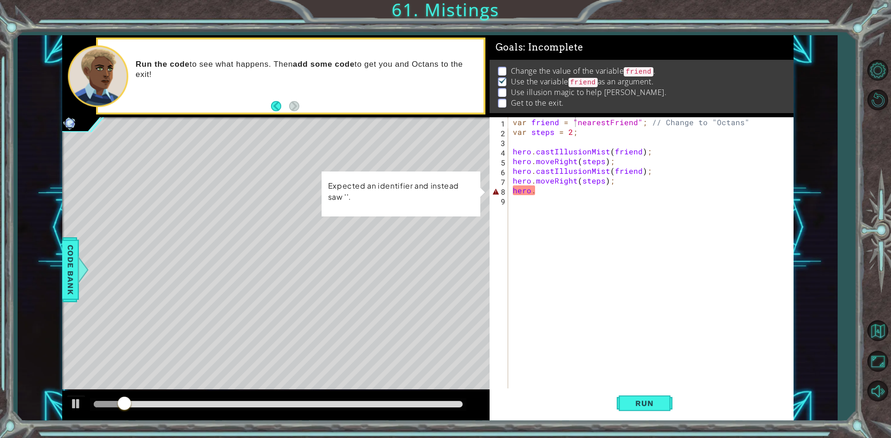
click at [562, 196] on div "var friend = "nearestFriend" ; // Change to "Octans" var steps = 2 ; hero . cas…" at bounding box center [653, 263] width 284 height 292
click at [547, 192] on div "var friend = "nearestFriend" ; // Change to "Octans" var steps = 2 ; hero . cas…" at bounding box center [653, 263] width 284 height 292
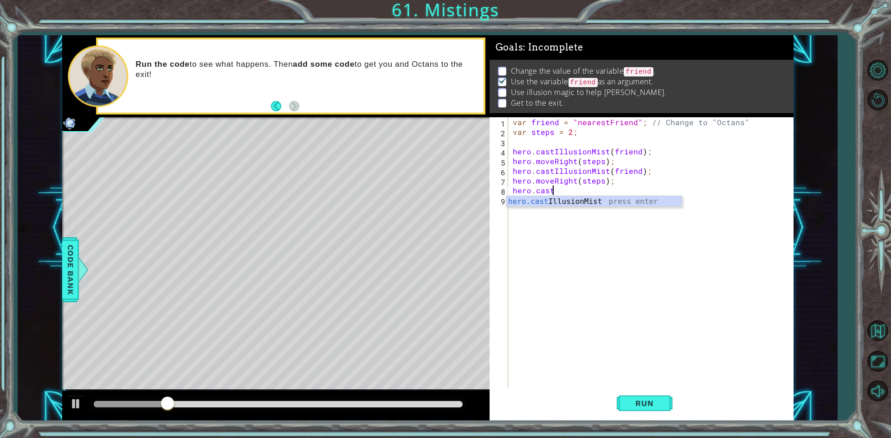
scroll to position [0, 2]
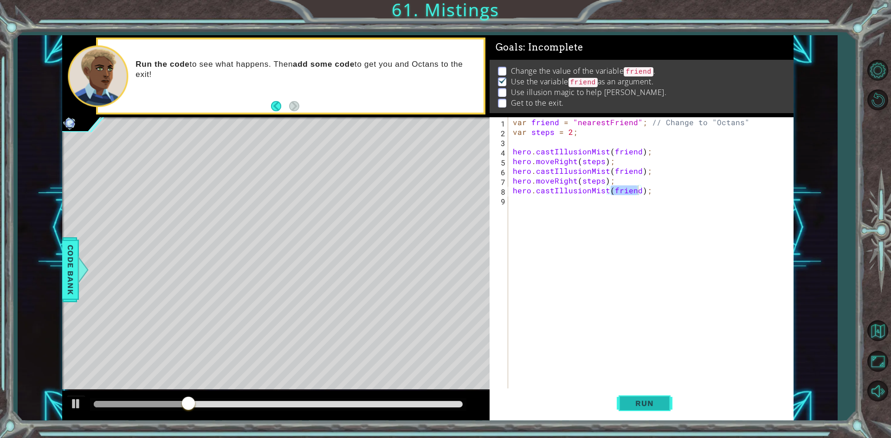
click at [646, 402] on span "Run" at bounding box center [644, 403] width 37 height 9
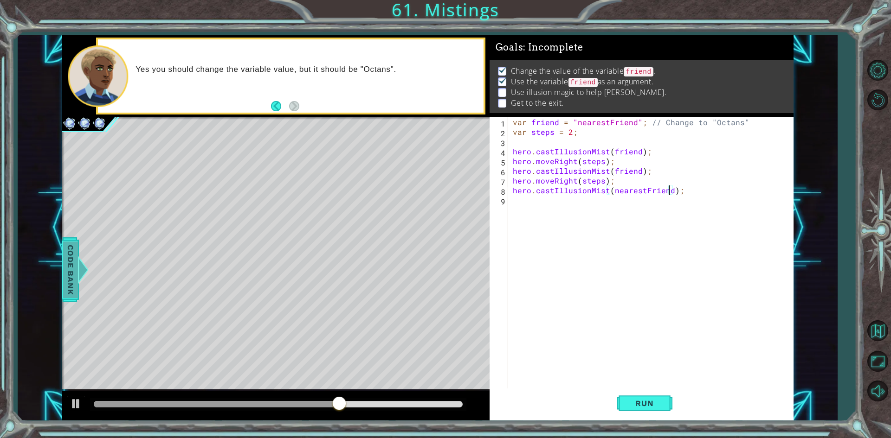
scroll to position [0, 10]
click at [610, 168] on div "var friend = "nearestFriend" ; // Change to "Octans" var steps = 2 ; hero . cas…" at bounding box center [653, 263] width 284 height 292
drag, startPoint x: 631, startPoint y: 122, endPoint x: 576, endPoint y: 118, distance: 55.3
click at [576, 118] on div "var friend = "nearestFriend" ; // Change to "Octans" var steps = 2 ; hero . cas…" at bounding box center [653, 263] width 284 height 292
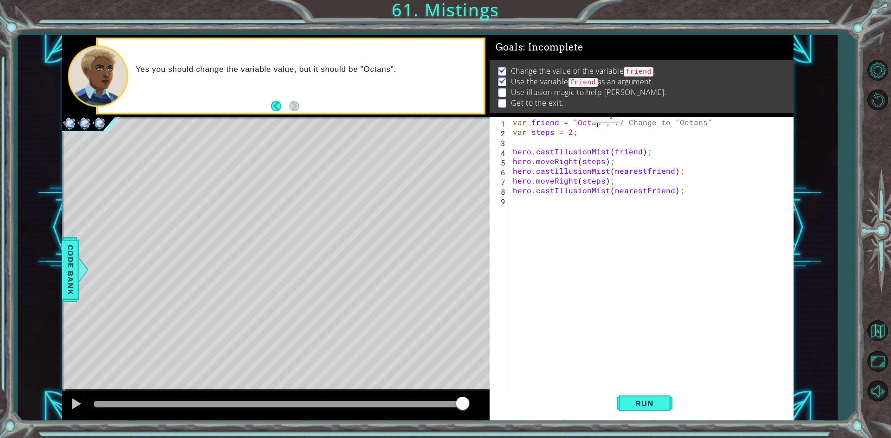
scroll to position [0, 6]
drag, startPoint x: 637, startPoint y: 152, endPoint x: 612, endPoint y: 153, distance: 25.5
click at [612, 153] on div "var friend = "Octans" ; // Change to "Octans" var steps = 2 ; hero . castIllusi…" at bounding box center [653, 263] width 284 height 292
drag, startPoint x: 670, startPoint y: 172, endPoint x: 611, endPoint y: 173, distance: 58.9
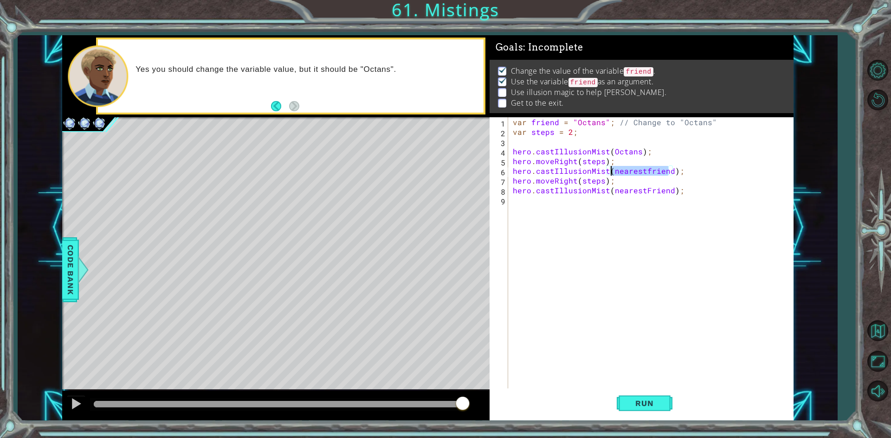
click at [611, 173] on div "var friend = "Octans" ; // Change to "Octans" var steps = 2 ; hero . castIllusi…" at bounding box center [653, 263] width 284 height 292
drag, startPoint x: 669, startPoint y: 193, endPoint x: 612, endPoint y: 192, distance: 56.6
click at [612, 192] on div "var friend = "Octans" ; // Change to "Octans" var steps = 2 ; hero . castIllusi…" at bounding box center [653, 263] width 284 height 292
type textarea "hero.castIllusionMist(octans);"
click at [526, 207] on div "var friend = "Octans" ; // Change to "Octans" var steps = 2 ; hero . castIllusi…" at bounding box center [653, 263] width 284 height 292
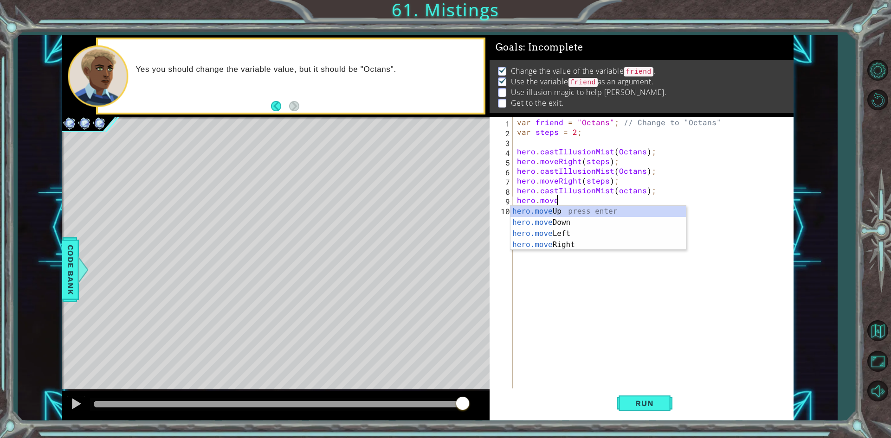
scroll to position [0, 2]
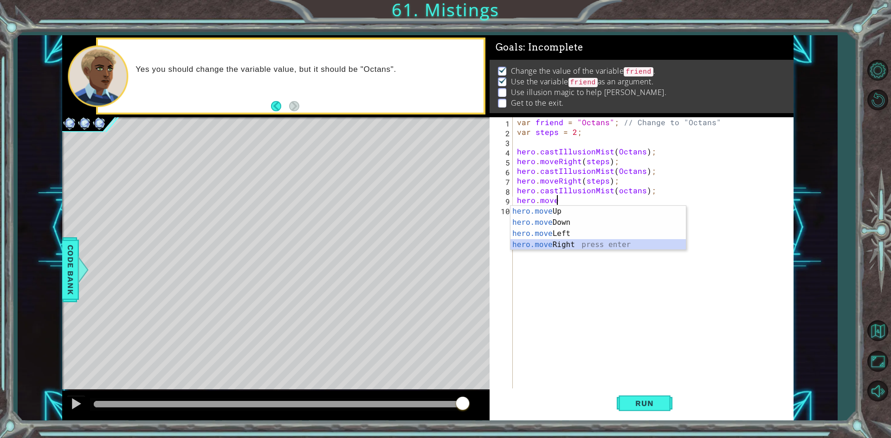
click at [598, 243] on div "hero.move Up press enter hero.move Down press enter hero.move Left press enter …" at bounding box center [597, 239] width 175 height 67
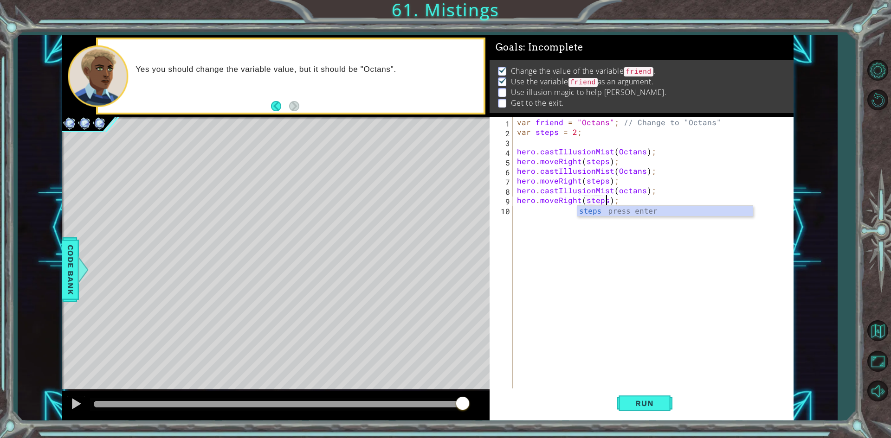
scroll to position [0, 6]
click at [642, 402] on span "Run" at bounding box center [644, 403] width 37 height 9
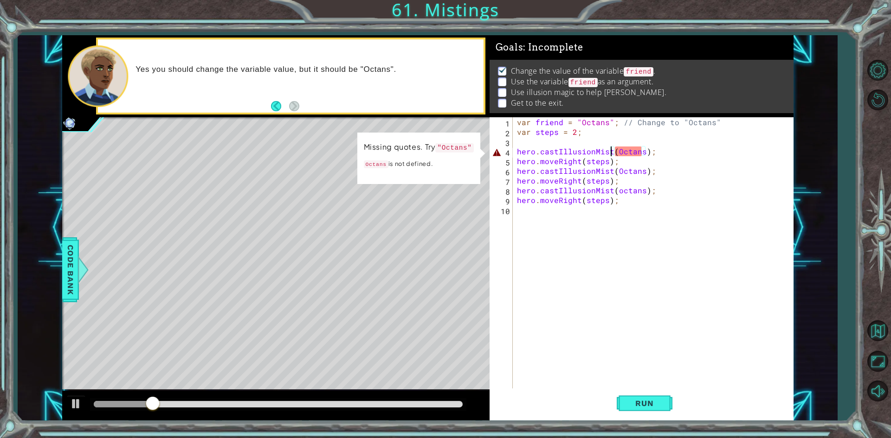
click at [612, 152] on div "var friend = "Octans" ; // Change to "Octans" var steps = 2 ; hero . castIllusi…" at bounding box center [655, 263] width 280 height 292
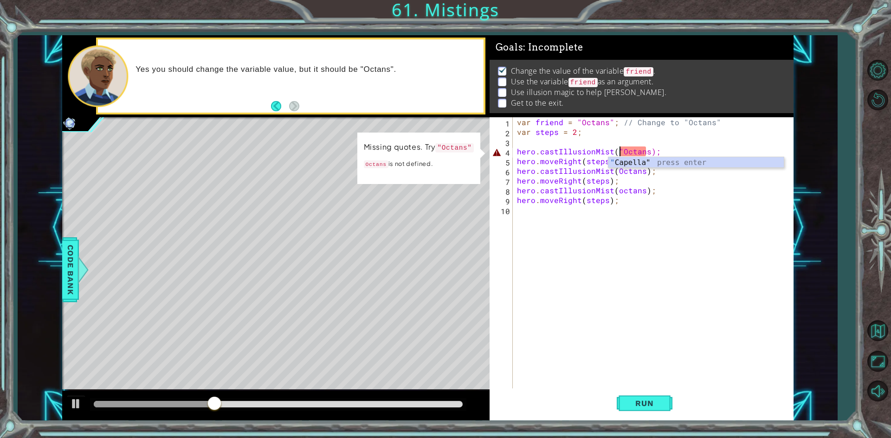
scroll to position [0, 6]
click at [643, 153] on div "var friend = "Octans" ; // Change to "Octans" var steps = 2 ; hero . castIllusi…" at bounding box center [655, 263] width 280 height 292
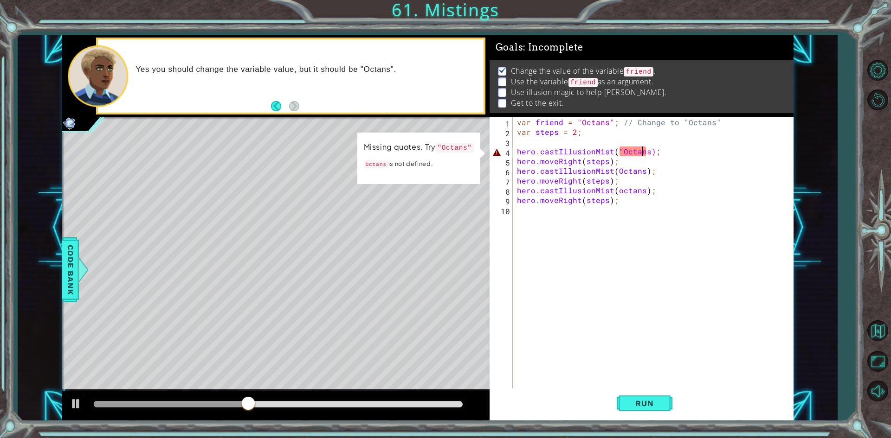
click at [644, 150] on div "var friend = "Octans" ; // Change to "Octans" var steps = 2 ; hero . castIllusi…" at bounding box center [655, 263] width 280 height 292
click at [646, 151] on div "var friend = "Octans" ; // Change to "Octans" var steps = 2 ; hero . castIllusi…" at bounding box center [655, 263] width 280 height 292
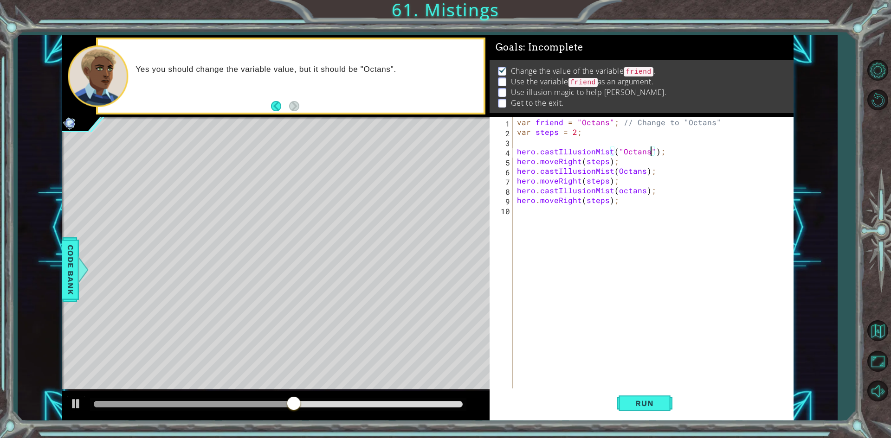
click at [614, 172] on div "var friend = "Octans" ; // Change to "Octans" var steps = 2 ; hero . castIllusi…" at bounding box center [655, 263] width 280 height 292
type textarea "hero.castIllusionMist("octans");"
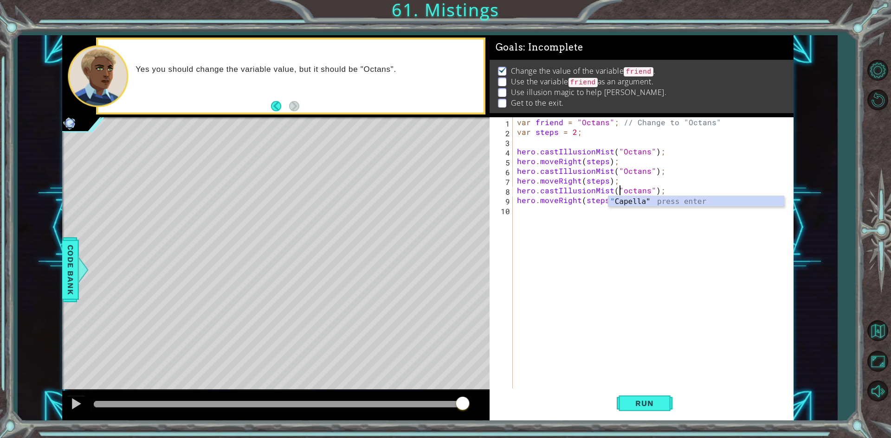
click at [646, 247] on div "var friend = "Octans" ; // Change to "Octans" var steps = 2 ; hero . castIllusi…" at bounding box center [655, 263] width 280 height 292
click at [641, 405] on span "Run" at bounding box center [644, 403] width 37 height 9
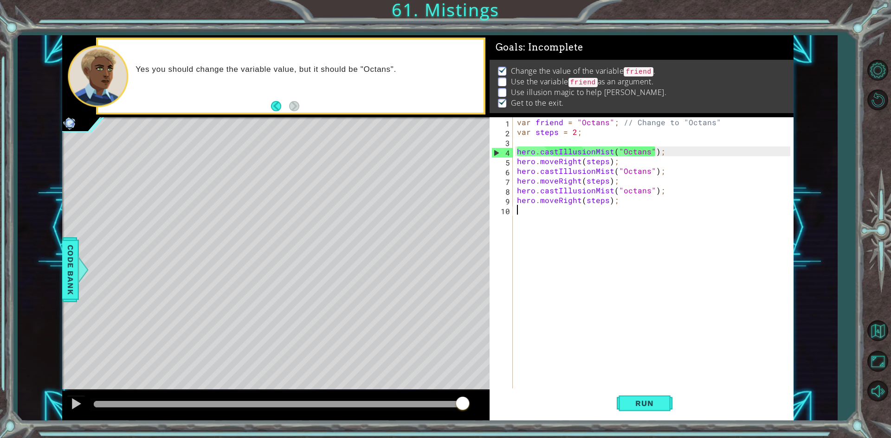
drag, startPoint x: 197, startPoint y: 402, endPoint x: 479, endPoint y: 401, distance: 282.1
click at [479, 401] on div at bounding box center [275, 406] width 427 height 30
click at [277, 107] on button "Back" at bounding box center [280, 106] width 18 height 10
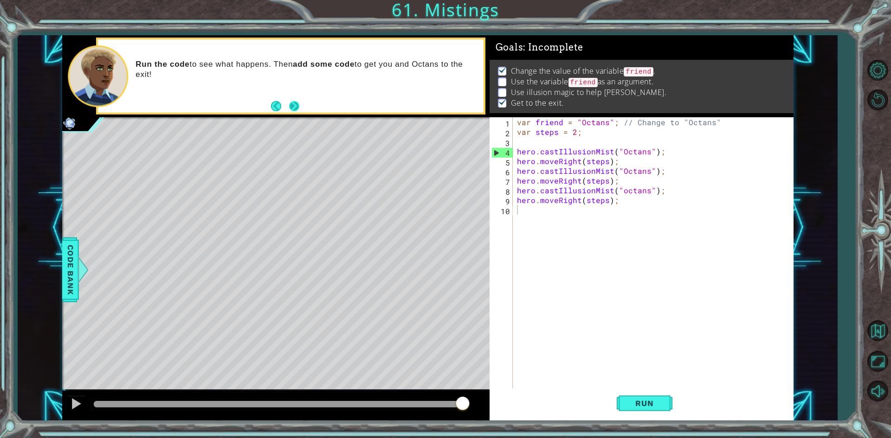
click at [292, 103] on button "Next" at bounding box center [294, 106] width 11 height 11
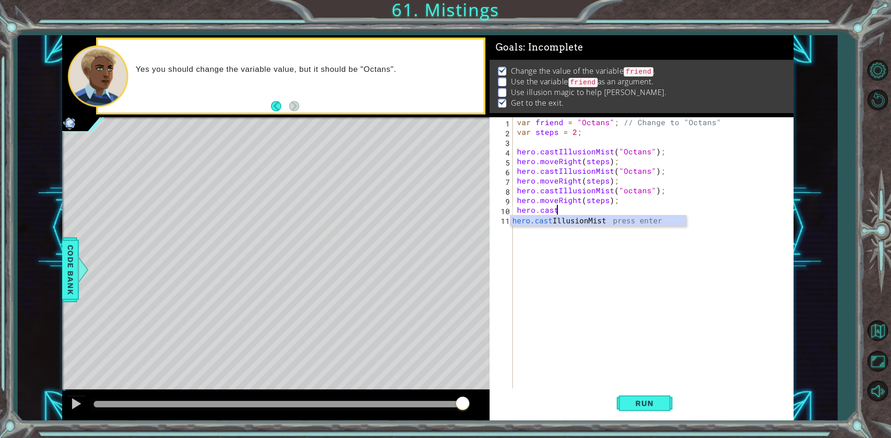
scroll to position [0, 2]
type textarea "hero.castIllusionMist(friend);"
click at [581, 245] on div "var friend = "Octans" ; // Change to "Octans" var steps = 2 ; hero . castIllusi…" at bounding box center [655, 263] width 280 height 292
click at [632, 392] on button "Run" at bounding box center [645, 404] width 56 height 30
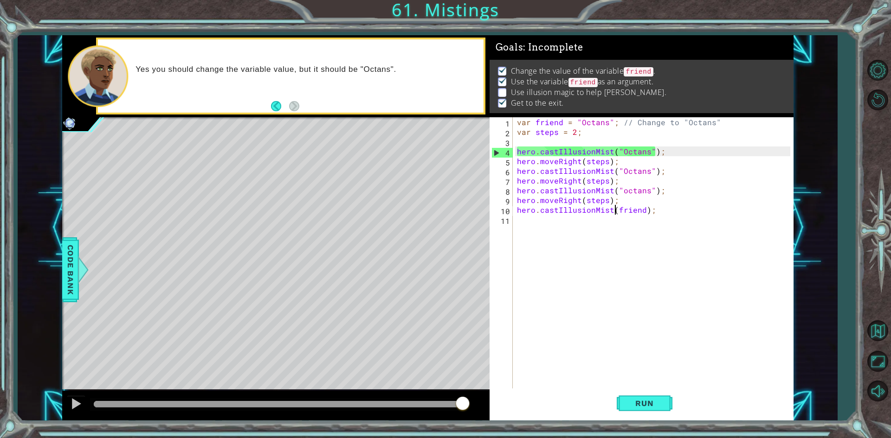
click at [614, 211] on div "var friend = "Octans" ; // Change to "Octans" var steps = 2 ; hero . castIllusi…" at bounding box center [655, 263] width 280 height 292
click at [638, 406] on span "Run" at bounding box center [644, 403] width 37 height 9
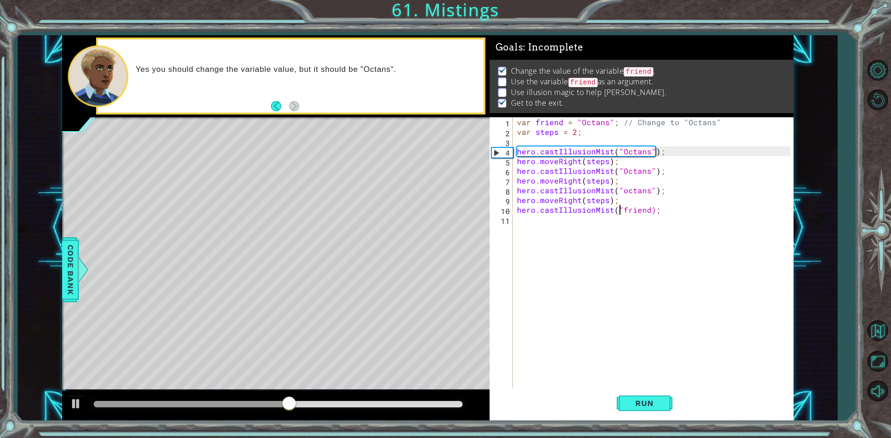
type textarea "hero.castIllusionMist(friend);"
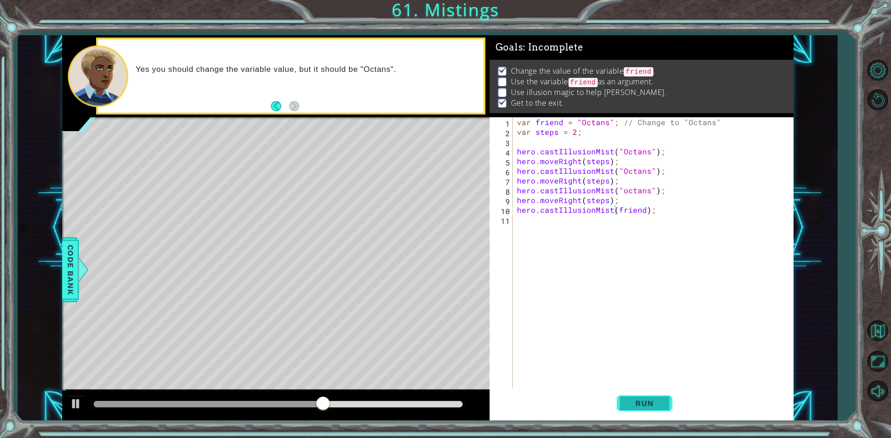
click at [640, 413] on button "Run" at bounding box center [645, 404] width 56 height 30
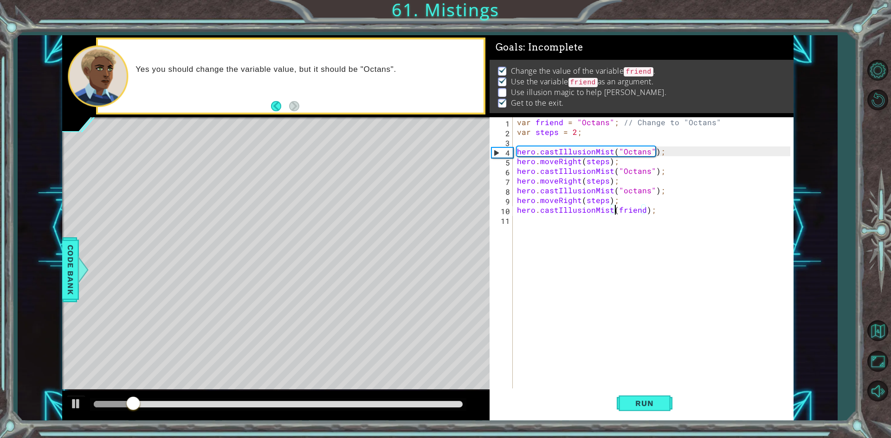
click at [551, 227] on div "var friend = "Octans" ; // Change to "Octans" var steps = 2 ; hero . castIllusi…" at bounding box center [655, 263] width 280 height 292
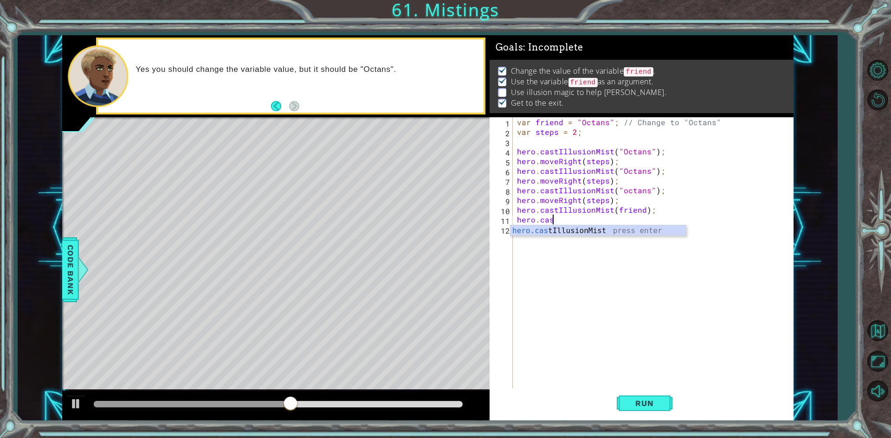
scroll to position [0, 2]
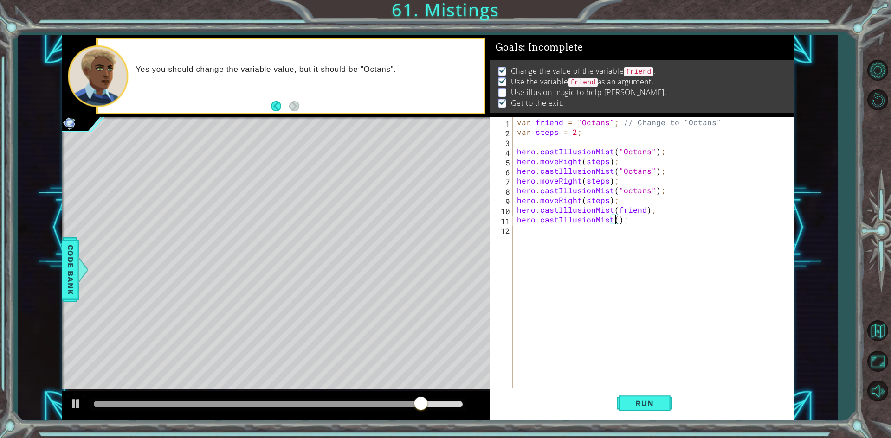
click at [620, 193] on div "var friend = "Octans" ; // Change to "Octans" var steps = 2 ; hero . castIllusi…" at bounding box center [655, 263] width 280 height 292
type textarea "hero.castIllusionMist("Octans");"
click at [637, 395] on button "Run" at bounding box center [645, 404] width 56 height 30
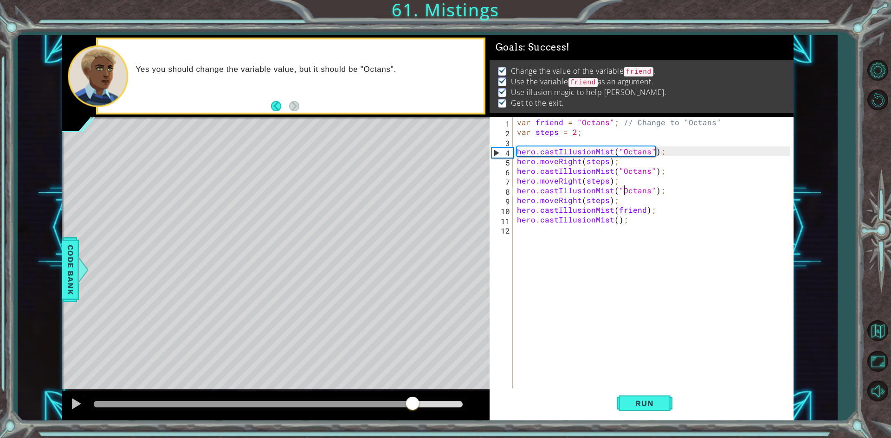
click at [522, 386] on body "1 ההההההההההההההההההההההההההההההההההההההההההההההההההההההההההההההההההההההההההההה…" at bounding box center [445, 219] width 891 height 438
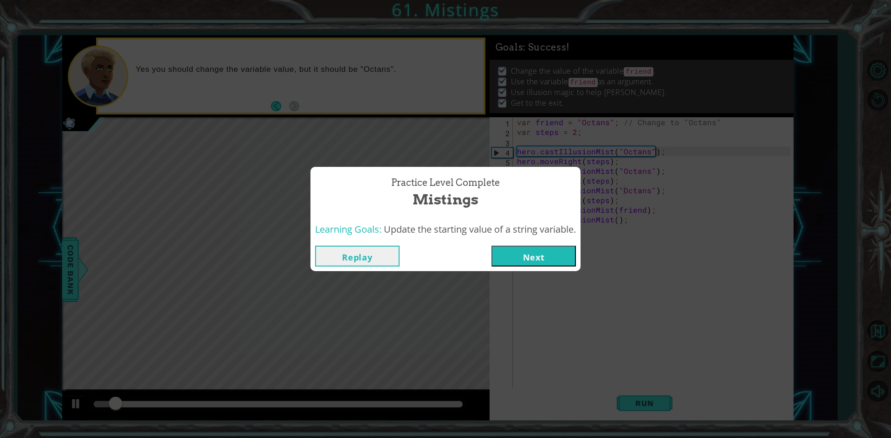
click at [524, 249] on button "Next" at bounding box center [533, 256] width 84 height 21
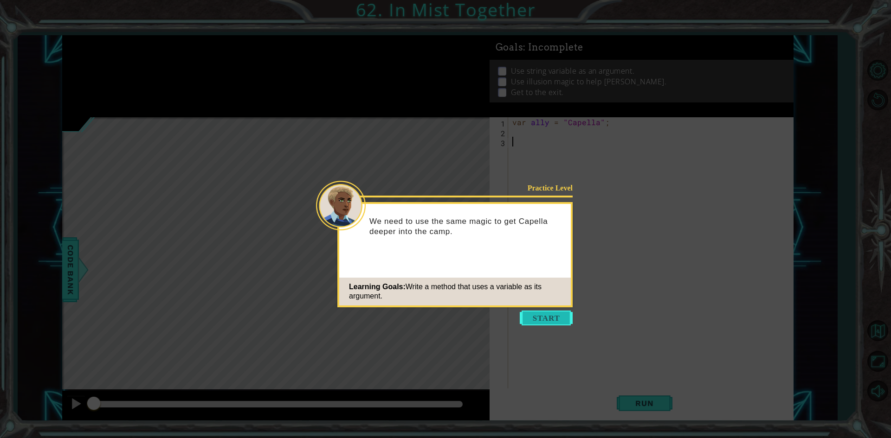
click at [537, 322] on button "Start" at bounding box center [546, 318] width 53 height 15
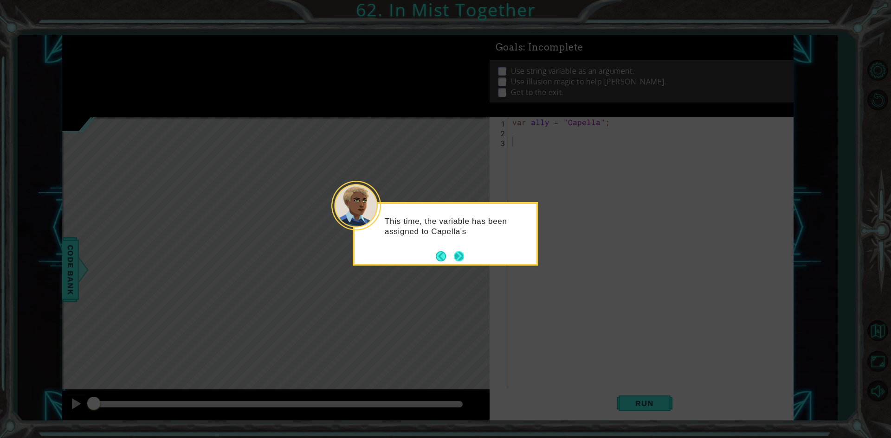
click at [459, 254] on button "Next" at bounding box center [458, 256] width 14 height 14
click at [459, 254] on button "Next" at bounding box center [459, 256] width 17 height 17
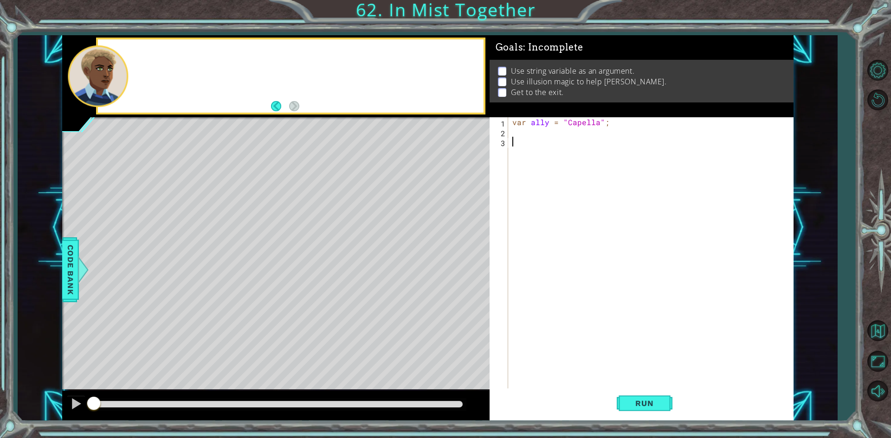
click at [459, 254] on div "Level Map" at bounding box center [276, 253] width 429 height 273
click at [512, 130] on div "var ally = "Capella" ;" at bounding box center [652, 263] width 284 height 292
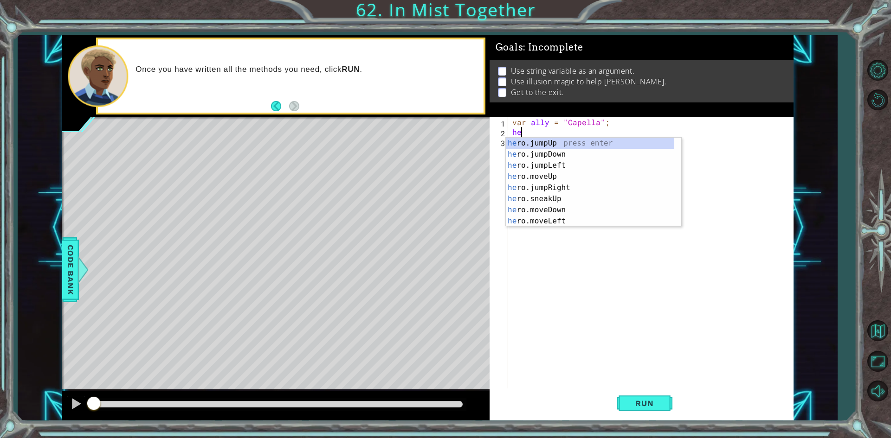
type textarea "h"
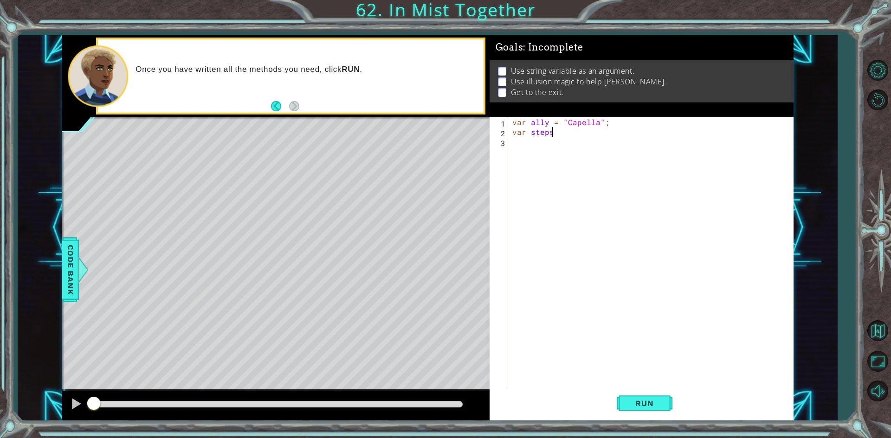
scroll to position [0, 2]
type textarea "var steps=2;"
click at [518, 143] on div "var ally = "Capella" ; var steps = 2 ;" at bounding box center [652, 263] width 284 height 292
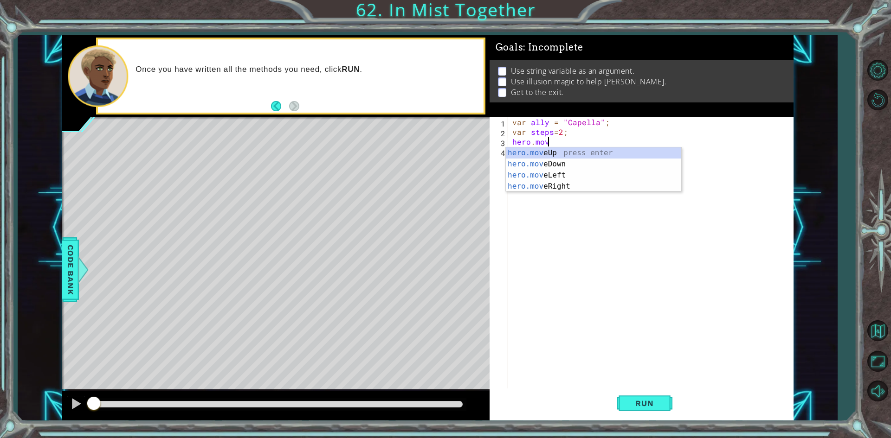
scroll to position [0, 2]
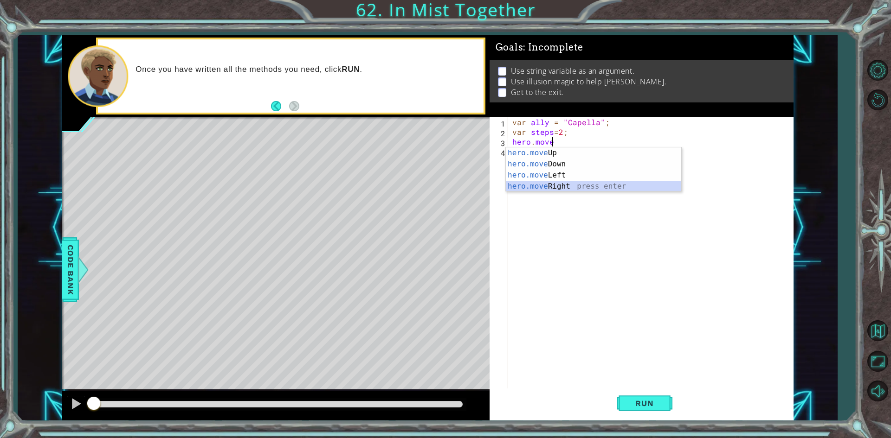
click at [546, 185] on div "hero.move Up press enter hero.move Down press enter hero.move Left press enter …" at bounding box center [593, 181] width 175 height 67
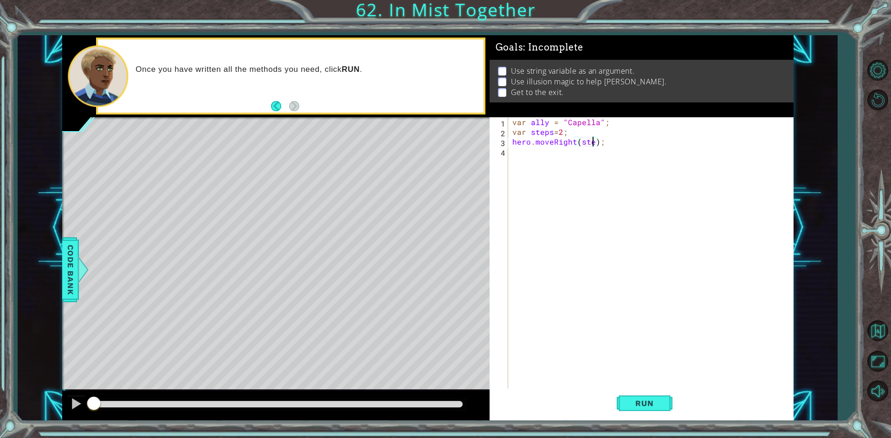
type textarea "hero.moveRight(steps);"
drag, startPoint x: 620, startPoint y: 139, endPoint x: 510, endPoint y: 145, distance: 110.1
click at [510, 145] on div "var ally = "Capella" ; var steps = 2 ; hero . moveRight ( steps ) ;" at bounding box center [652, 263] width 284 height 292
click at [530, 161] on div "var ally = "Capella" ; var steps = 2 ; hero . moveRight ( steps ) ;" at bounding box center [652, 263] width 284 height 292
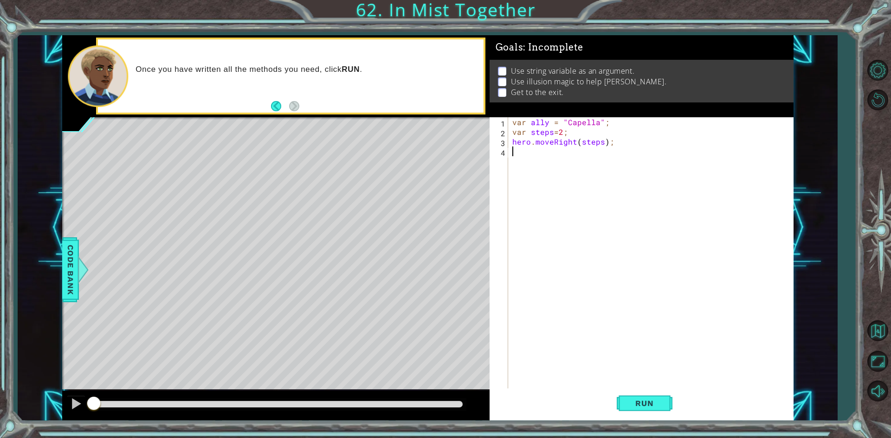
scroll to position [0, 0]
paste textarea "hero.moveRight(steps);"
type textarea "hero.moveRight(steps);"
click at [516, 165] on div "var ally = "Capella" ; var steps = 2 ; hero . moveRight ( steps ) ; hero . move…" at bounding box center [652, 263] width 284 height 292
paste textarea "hero.moveRight(steps);"
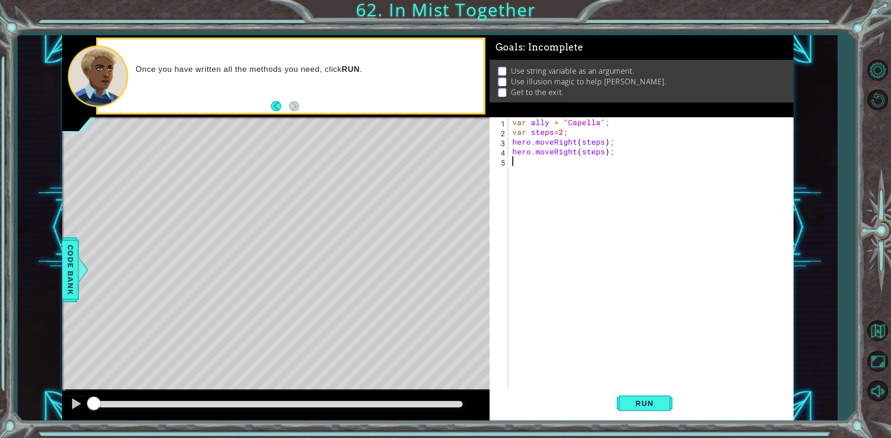
type textarea "hero.moveRight(steps);"
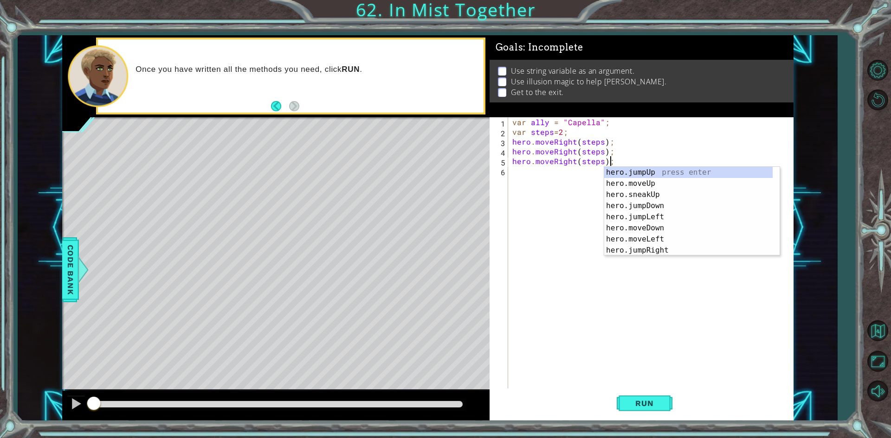
click at [579, 183] on div "var ally = "Capella" ; var steps = 2 ; hero . moveRight ( steps ) ; hero . move…" at bounding box center [652, 263] width 284 height 292
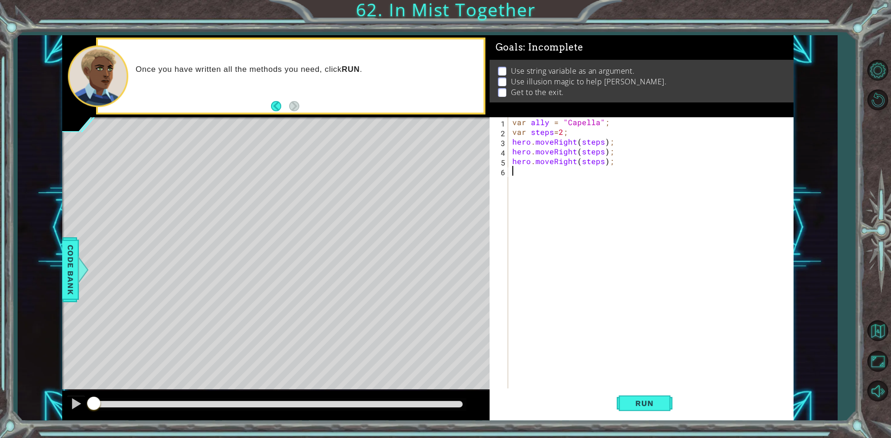
click at [617, 144] on div "var ally = "Capella" ; var steps = 2 ; hero . moveRight ( steps ) ; hero . move…" at bounding box center [652, 263] width 284 height 292
type textarea "hero.moveRight(steps);"
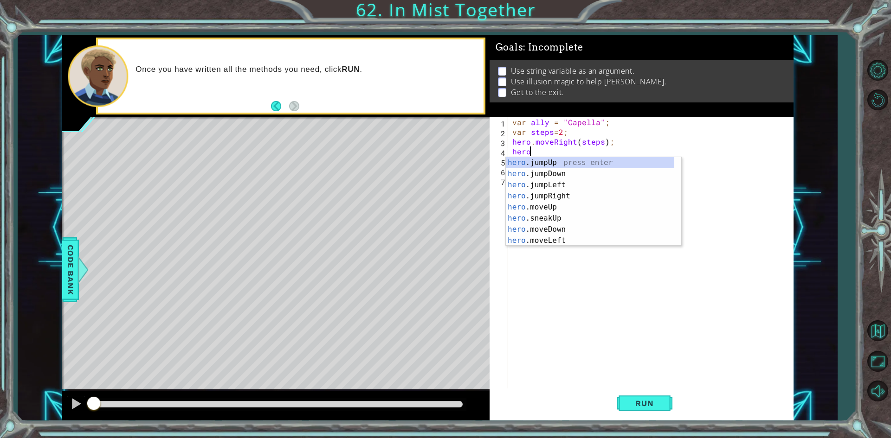
scroll to position [0, 1]
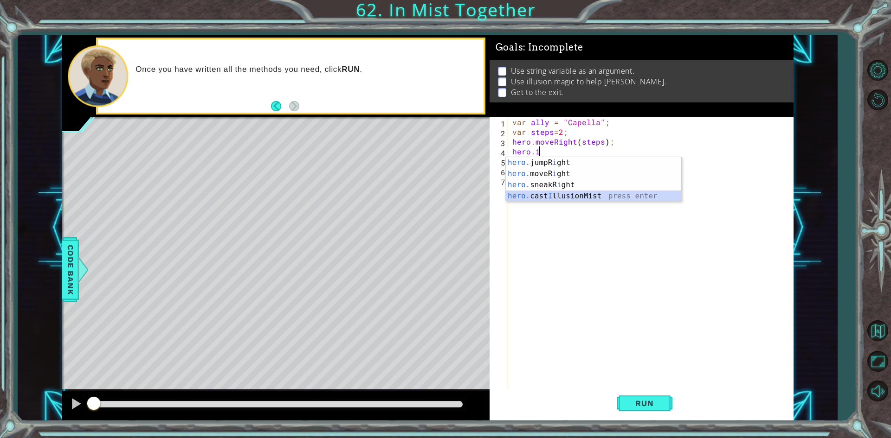
click at [580, 196] on div "hero. jumpR i ght press enter hero. moveR i ght press enter hero. sneakR i ght …" at bounding box center [593, 190] width 175 height 67
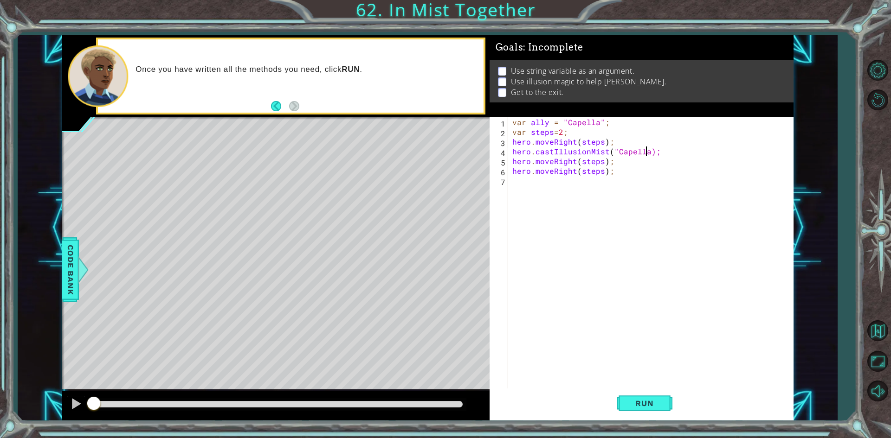
scroll to position [0, 8]
type textarea "hero.castIllusionMist("Capella");"
click at [636, 206] on div "var ally = "Capella" ; var steps = 2 ; hero . moveRight ( steps ) ; hero . cast…" at bounding box center [652, 263] width 284 height 292
click at [614, 166] on div "var ally = "Capella" ; var steps = 2 ; hero . moveRight ( steps ) ; hero . cast…" at bounding box center [652, 263] width 284 height 292
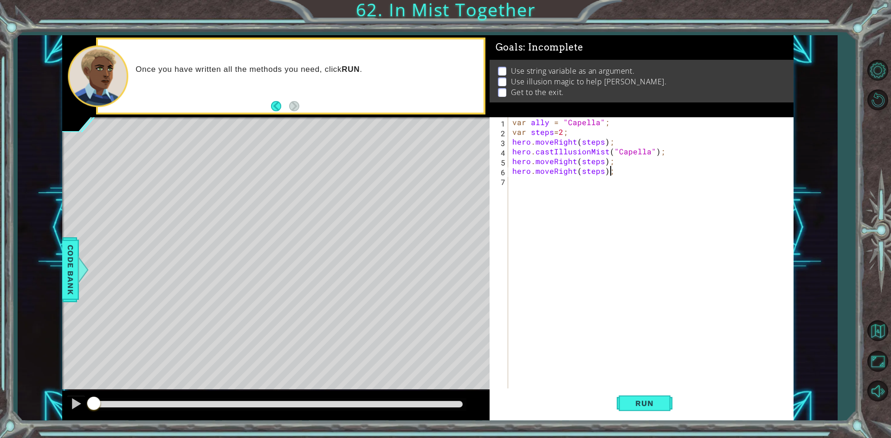
type textarea "hero.moveRight(steps);"
click at [649, 398] on button "Run" at bounding box center [645, 404] width 56 height 30
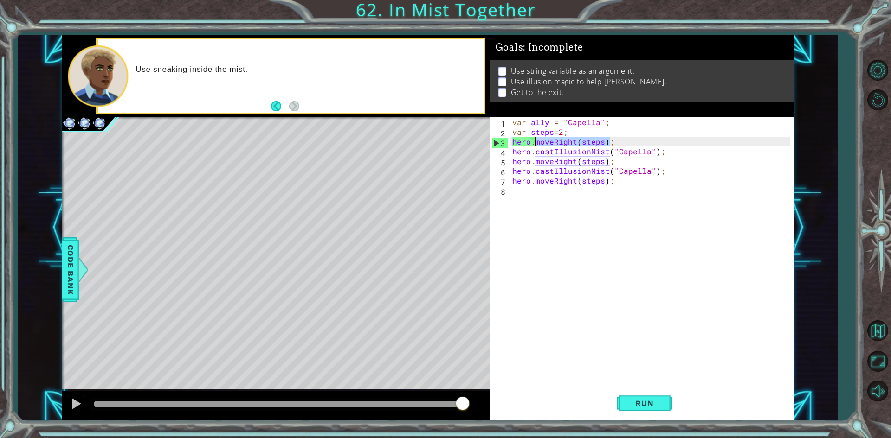
drag, startPoint x: 637, startPoint y: 142, endPoint x: 534, endPoint y: 142, distance: 103.5
click at [534, 142] on div "var ally = "Capella" ; var steps = 2 ; hero . moveRight ( steps ) ; hero . cast…" at bounding box center [652, 263] width 284 height 292
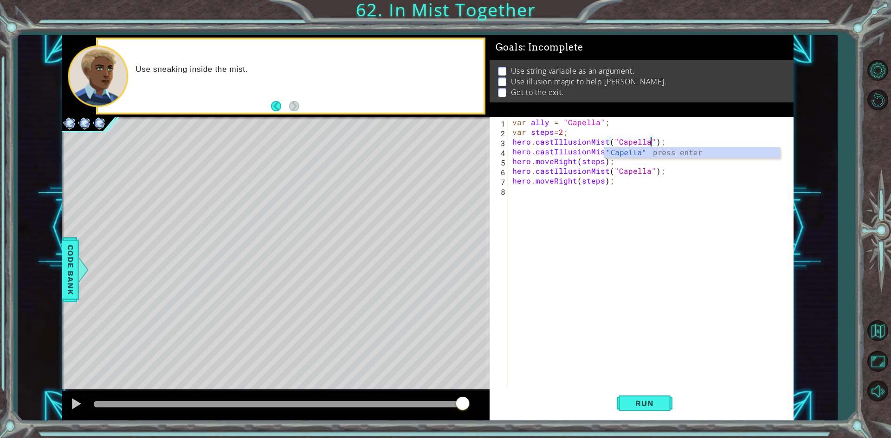
scroll to position [0, 8]
click at [707, 178] on div "var ally = "Capella" ; var steps = 2 ; hero . castIllusionMist ( "Capella" ) ; …" at bounding box center [652, 263] width 284 height 292
drag, startPoint x: 650, startPoint y: 156, endPoint x: 535, endPoint y: 151, distance: 115.2
click at [535, 151] on div "var ally = "Capella" ; var steps = 2 ; hero . castIllusionMist ( "Capella" ) ; …" at bounding box center [652, 263] width 284 height 292
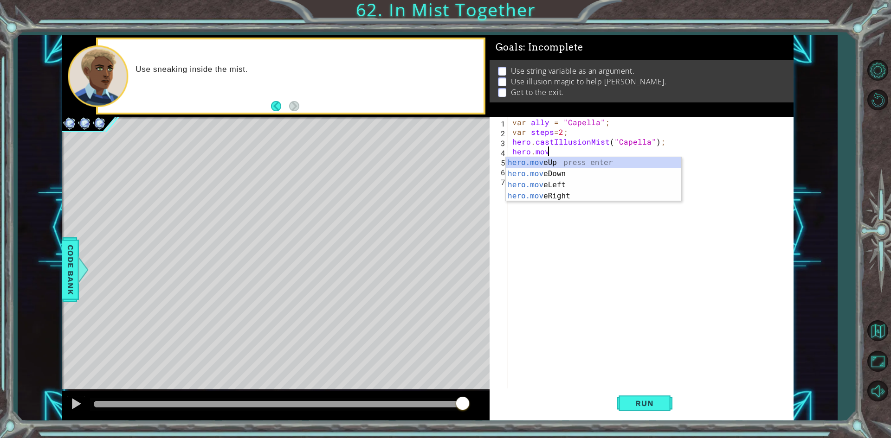
scroll to position [0, 2]
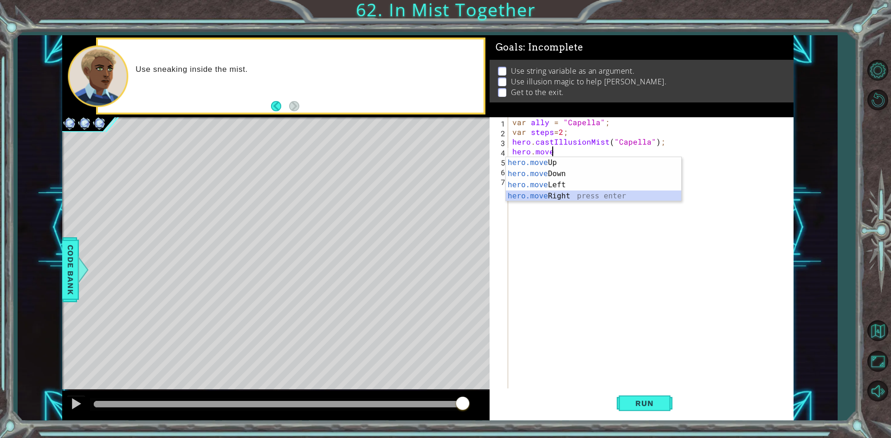
click at [528, 193] on div "hero.move Up press enter hero.move Down press enter hero.move Left press enter …" at bounding box center [593, 190] width 175 height 67
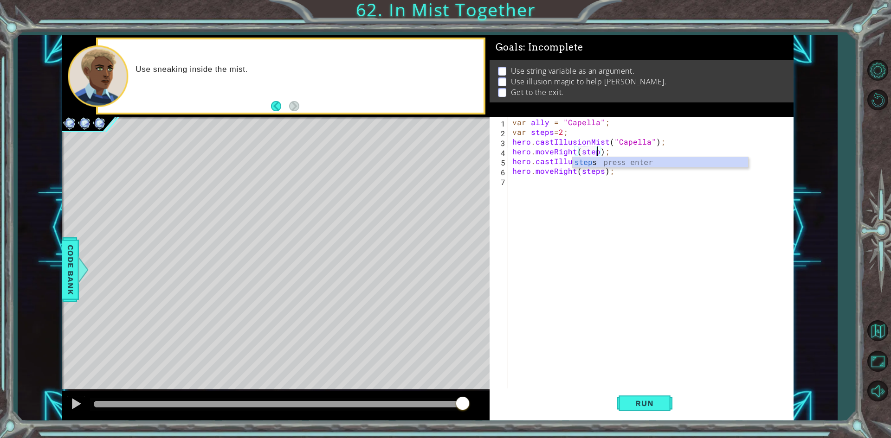
scroll to position [0, 6]
drag, startPoint x: 667, startPoint y: 162, endPoint x: 676, endPoint y: 163, distance: 8.8
click at [676, 163] on div "var ally = "Capella" ; var steps = 2 ; hero . castIllusionMist ( "Capella" ) ; …" at bounding box center [652, 263] width 284 height 292
click at [646, 393] on button "Run" at bounding box center [645, 404] width 56 height 30
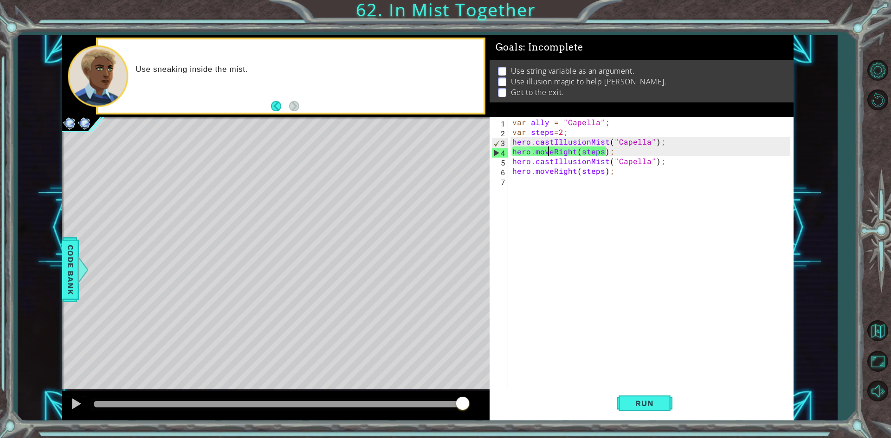
click at [550, 149] on div "var ally = "Capella" ; var steps = 2 ; hero . castIllusionMist ( "Capella" ) ; …" at bounding box center [652, 263] width 284 height 292
click at [550, 149] on div "var ally = "Capella" ; var steps = 2 ; hero . castIllusionMist ( "Capella" ) ; …" at bounding box center [650, 253] width 280 height 273
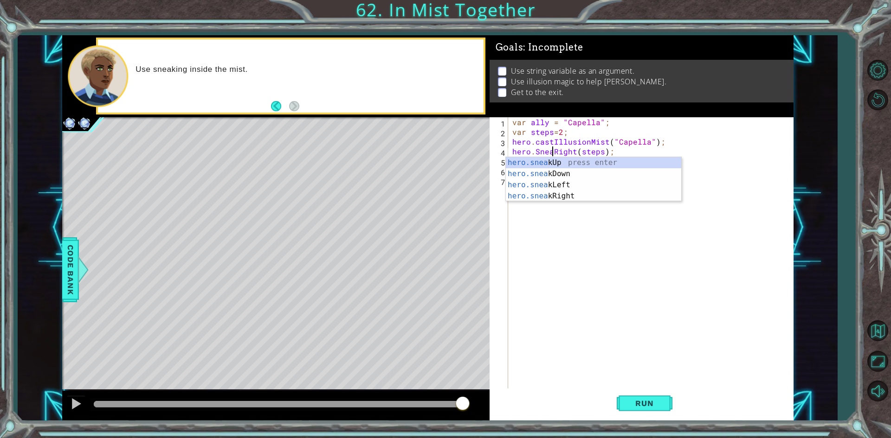
scroll to position [0, 3]
click at [571, 196] on div "hero.sneak Up press enter hero.sneak Down press enter hero.sneak Left press ent…" at bounding box center [593, 190] width 175 height 67
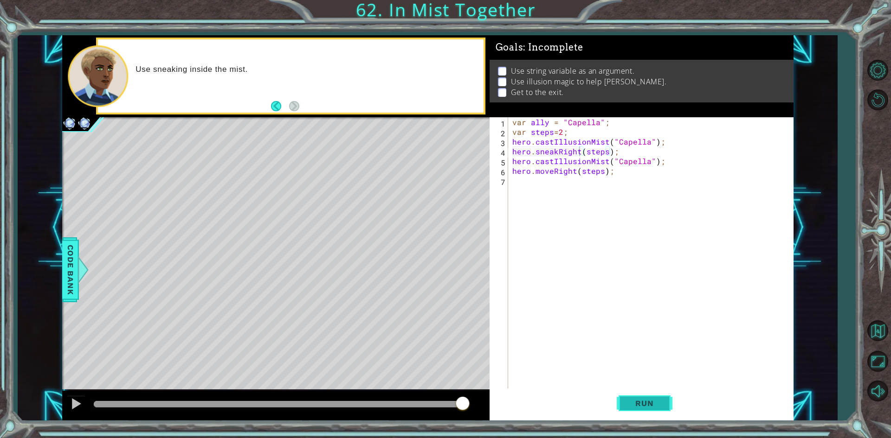
click at [642, 404] on span "Run" at bounding box center [644, 403] width 37 height 9
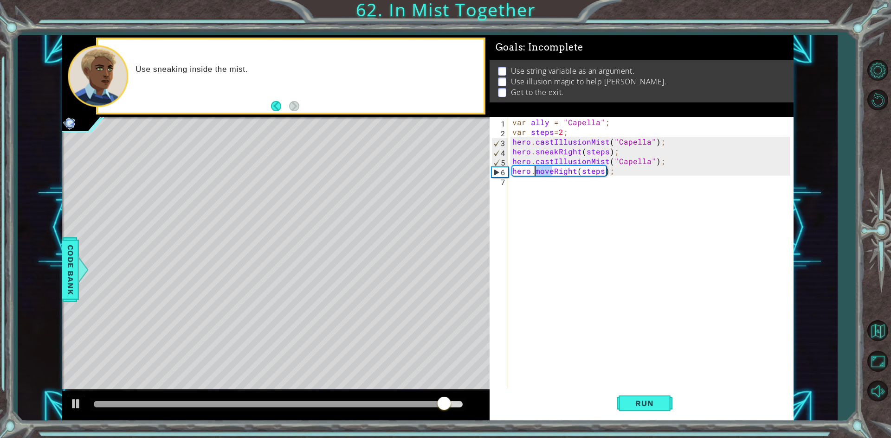
drag, startPoint x: 550, startPoint y: 171, endPoint x: 533, endPoint y: 172, distance: 17.2
click at [533, 172] on div "var ally = "Capella" ; var steps = 2 ; hero . castIllusionMist ( "Capella" ) ; …" at bounding box center [652, 263] width 284 height 292
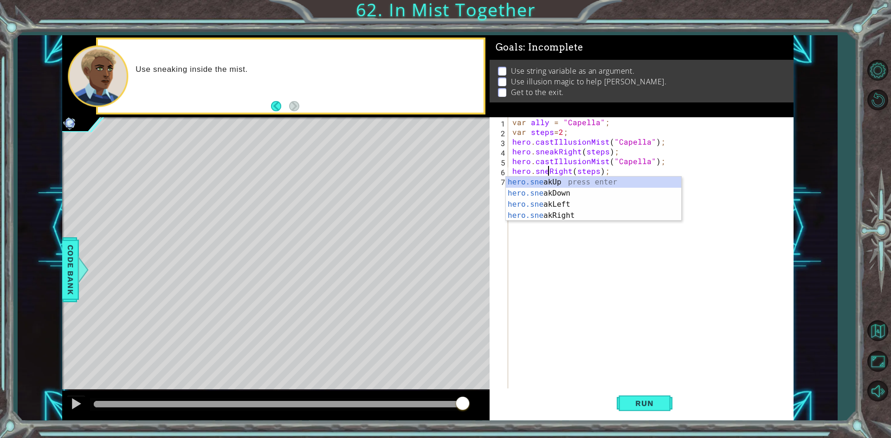
type textarea "hero.sneakRight(steps);"
click at [580, 274] on div "var ally = "Capella" ; var steps = 2 ; hero . castIllusionMist ( "Capella" ) ; …" at bounding box center [652, 263] width 284 height 292
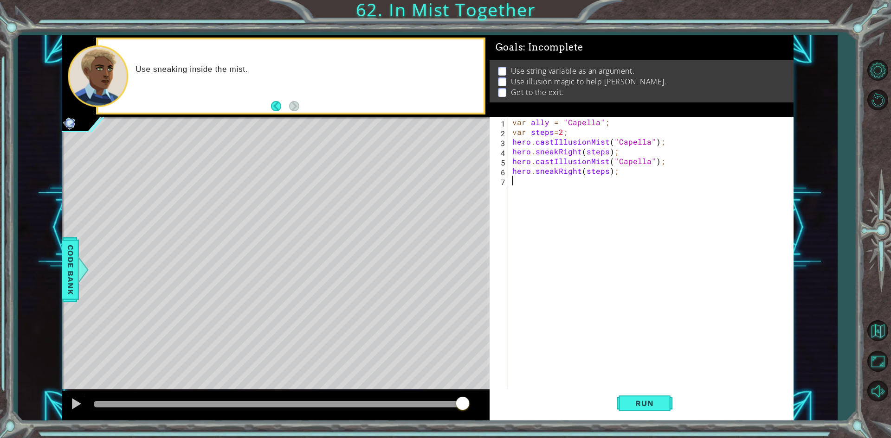
scroll to position [0, 0]
click at [538, 173] on div "var ally = "Capella" ; var steps = 2 ; hero . castIllusionMist ( "Capella" ) ; …" at bounding box center [652, 263] width 284 height 292
type textarea "hero.sneakRight(steps);"
click at [518, 187] on div "var ally = "Capella" ; var steps = 2 ; hero . castIllusionMist ( "Capella" ) ; …" at bounding box center [652, 263] width 284 height 292
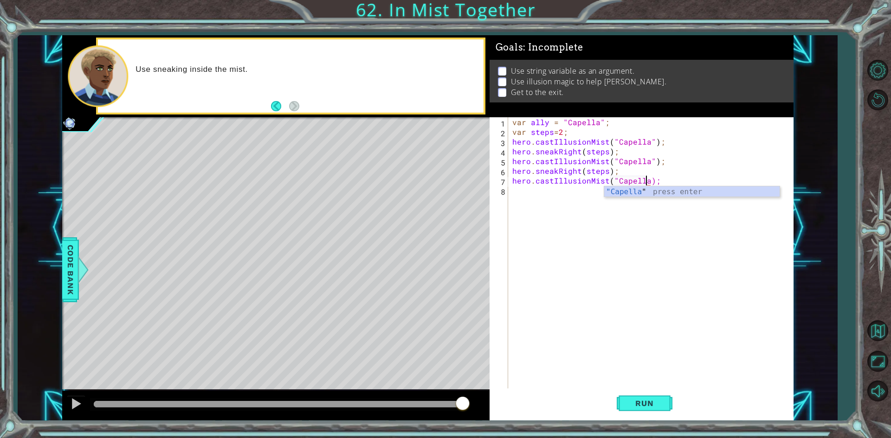
type textarea "hero.castIllusionMist("Capella");"
click at [517, 191] on div "var ally = "Capella" ; var steps = 2 ; hero . castIllusionMist ( "Capella" ) ; …" at bounding box center [652, 263] width 284 height 292
type textarea "h"
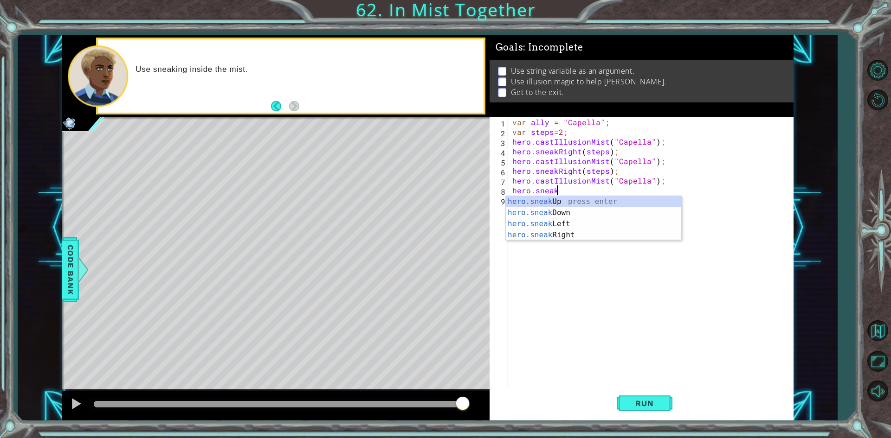
scroll to position [0, 2]
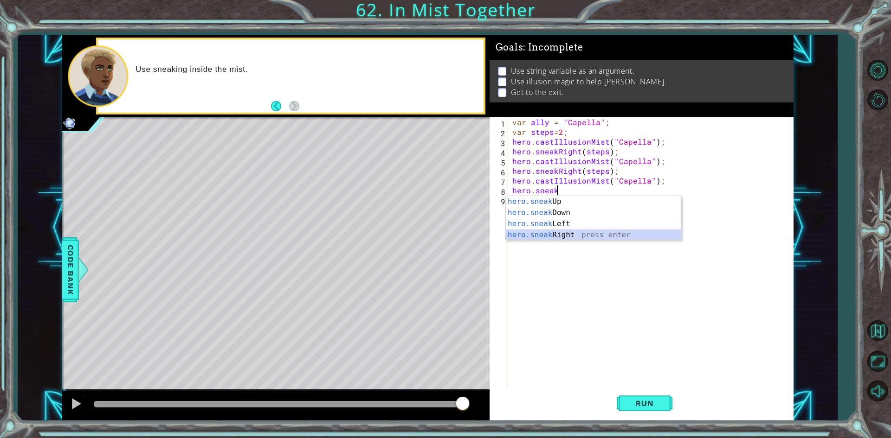
click at [613, 236] on div "hero.sneak Up press enter hero.sneak Down press enter hero.sneak Left press ent…" at bounding box center [593, 229] width 175 height 67
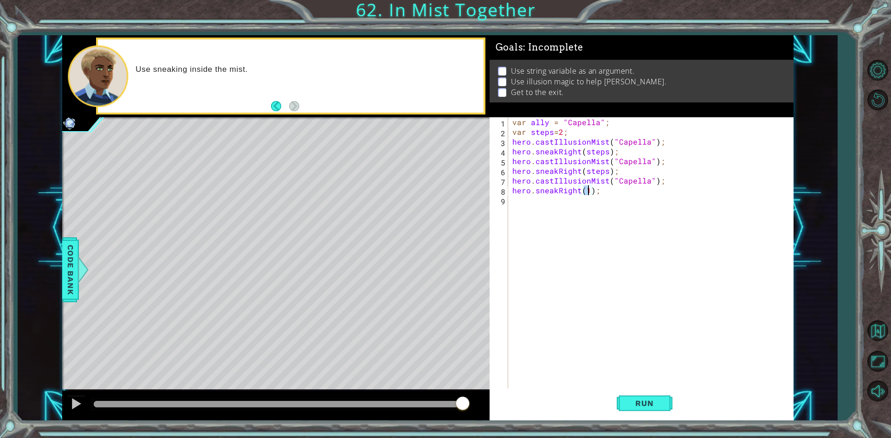
scroll to position [0, 5]
type textarea "hero.sneakRight(3);"
click at [648, 403] on span "Run" at bounding box center [644, 403] width 37 height 9
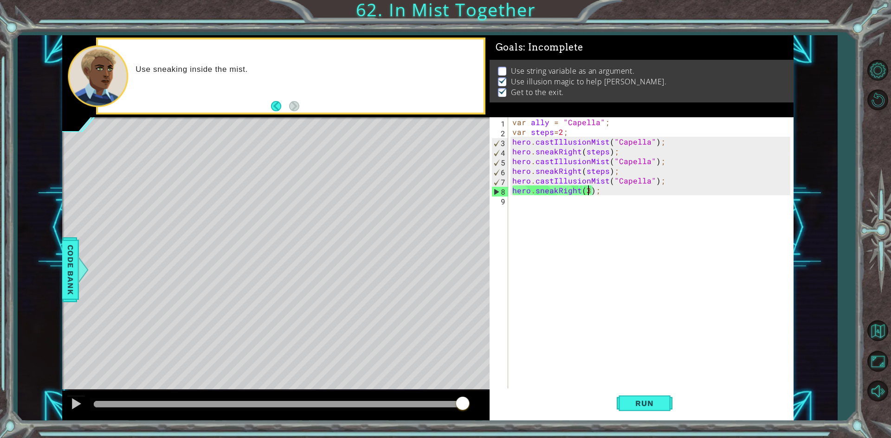
click at [518, 205] on div "var ally = "Capella" ; var steps = 2 ; hero . castIllusionMist ( "Capella" ) ; …" at bounding box center [652, 263] width 284 height 292
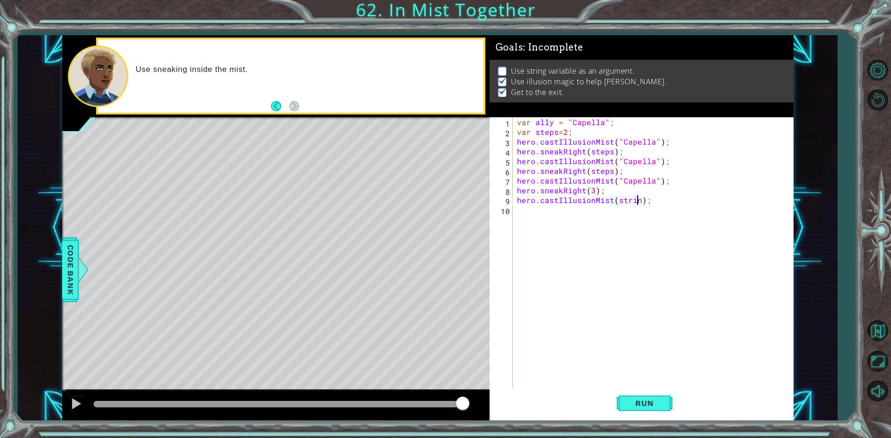
scroll to position [0, 7]
click at [643, 412] on button "Run" at bounding box center [645, 404] width 56 height 30
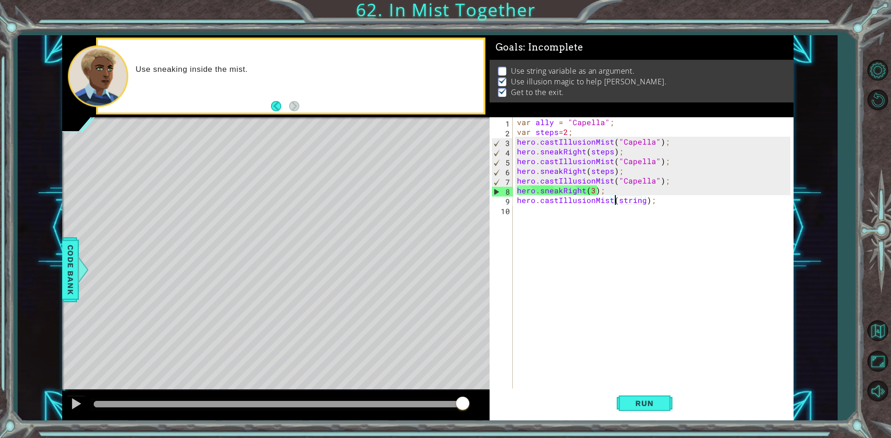
click at [614, 199] on div "var ally = "Capella" ; var steps = 2 ; hero . castIllusionMist ( "Capella" ) ; …" at bounding box center [655, 263] width 280 height 292
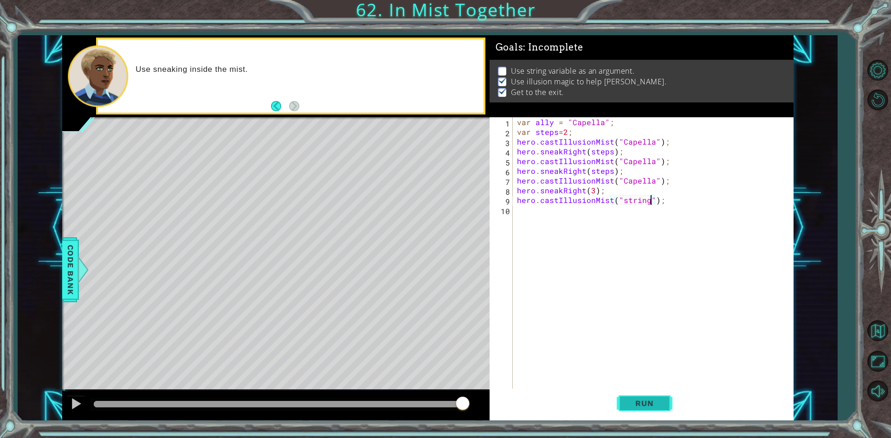
click at [638, 399] on span "Run" at bounding box center [644, 403] width 37 height 9
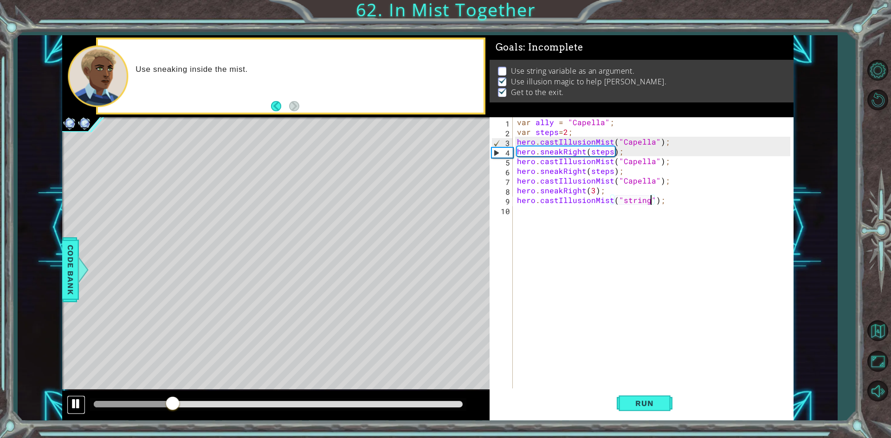
click at [75, 401] on div at bounding box center [76, 404] width 12 height 12
click at [77, 268] on span "Code Bank" at bounding box center [70, 269] width 15 height 57
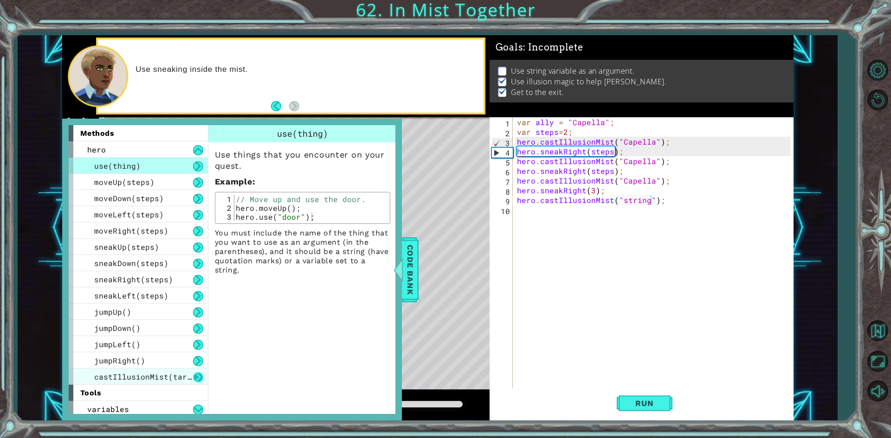
click at [197, 374] on button at bounding box center [198, 378] width 10 height 10
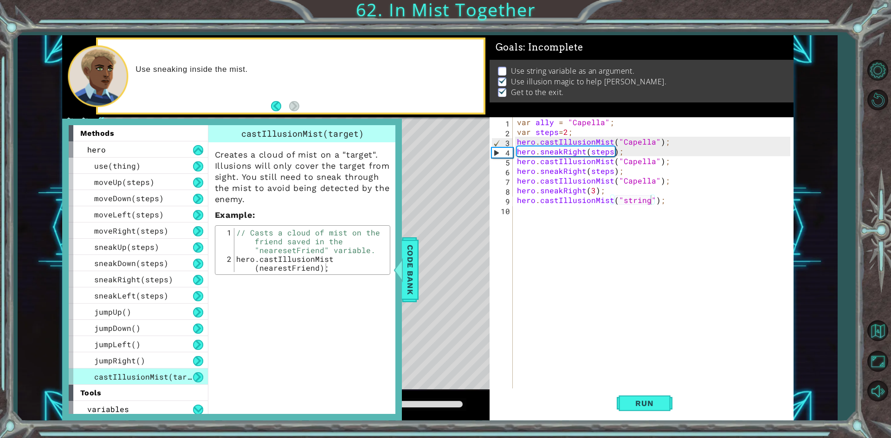
click at [193, 378] on button at bounding box center [198, 378] width 10 height 10
click at [202, 378] on button at bounding box center [198, 378] width 10 height 10
click at [198, 379] on button at bounding box center [198, 378] width 10 height 10
click at [197, 152] on button at bounding box center [198, 150] width 10 height 10
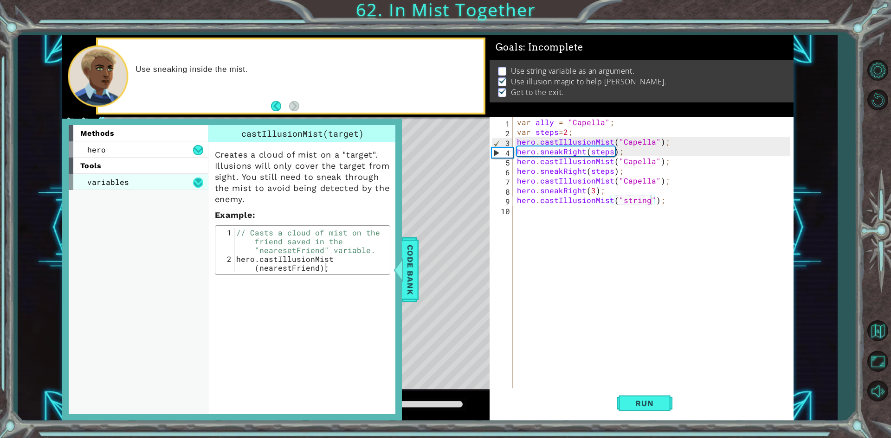
click at [196, 181] on button at bounding box center [198, 183] width 10 height 10
click at [199, 202] on button at bounding box center [198, 199] width 10 height 10
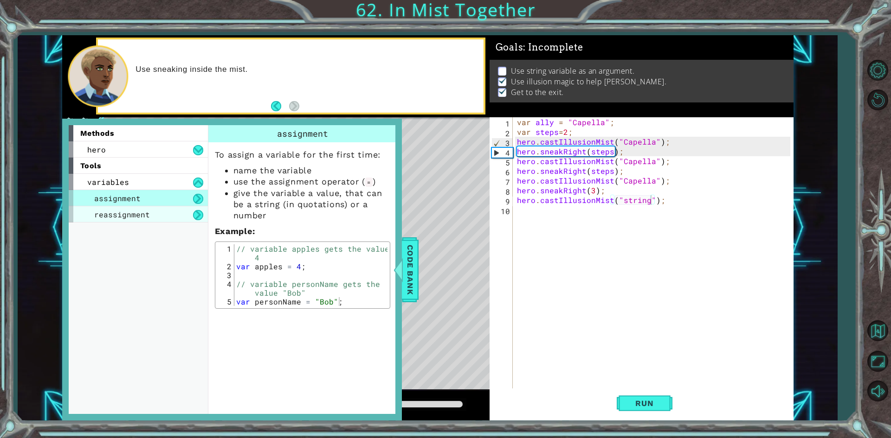
click at [198, 220] on div "reassignment" at bounding box center [138, 214] width 139 height 16
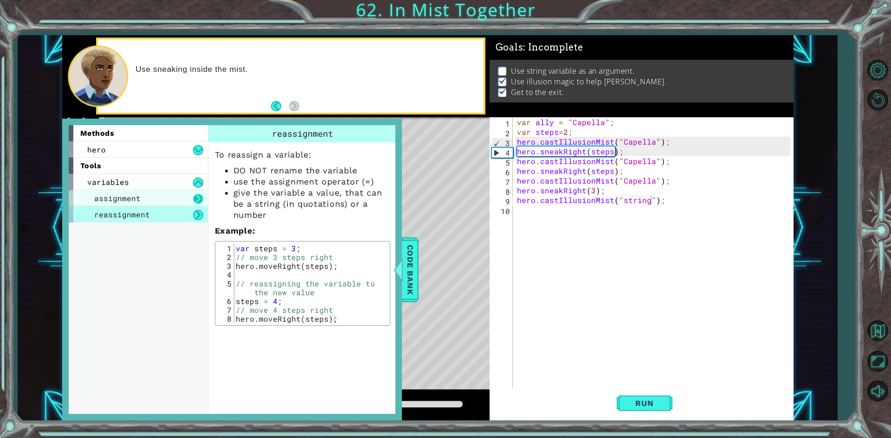
click at [196, 197] on button at bounding box center [198, 199] width 10 height 10
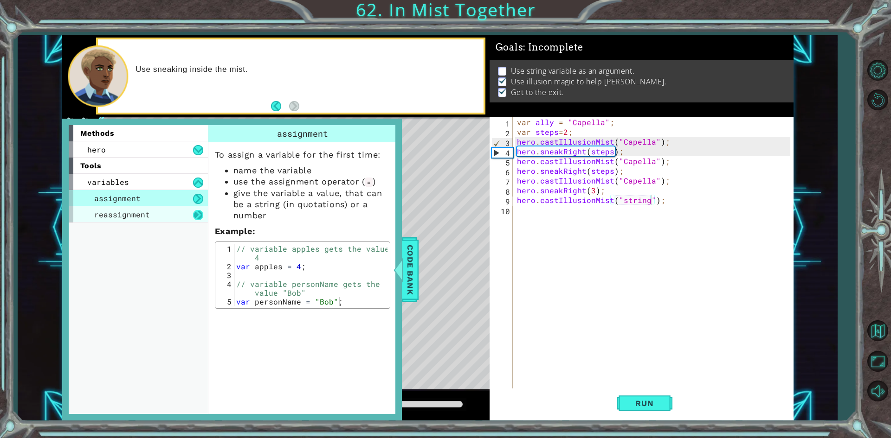
click at [197, 213] on button at bounding box center [198, 215] width 10 height 10
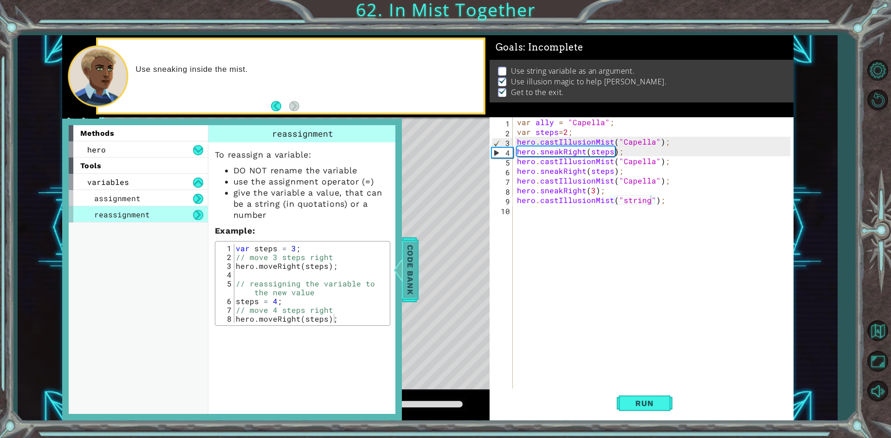
click at [402, 275] on div at bounding box center [398, 270] width 12 height 28
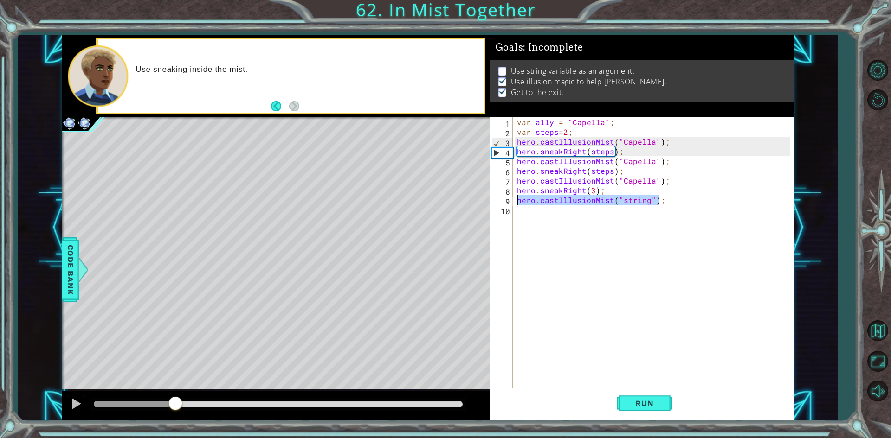
drag, startPoint x: 676, startPoint y: 196, endPoint x: 495, endPoint y: 201, distance: 181.5
click at [495, 201] on div "hero.castIllusionMist("string"); 1 2 3 4 5 6 7 8 9 10 var ally = "Capella" ; va…" at bounding box center [639, 253] width 301 height 273
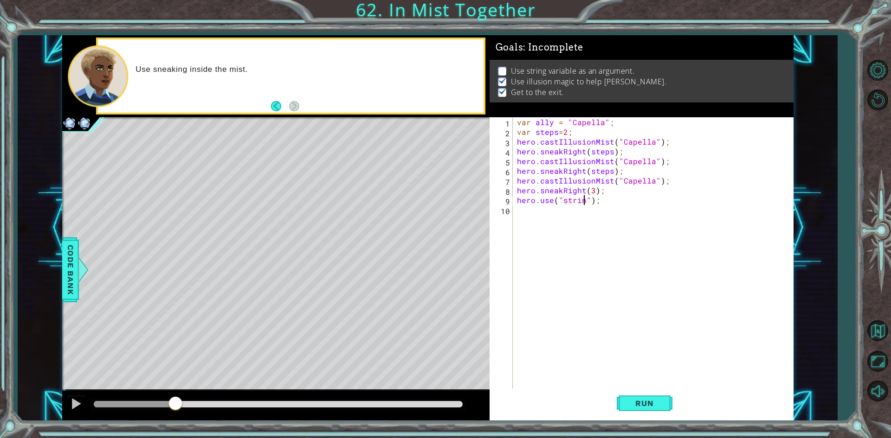
scroll to position [0, 4]
type textarea "hero.use("string");"
click at [649, 404] on span "Run" at bounding box center [644, 403] width 37 height 9
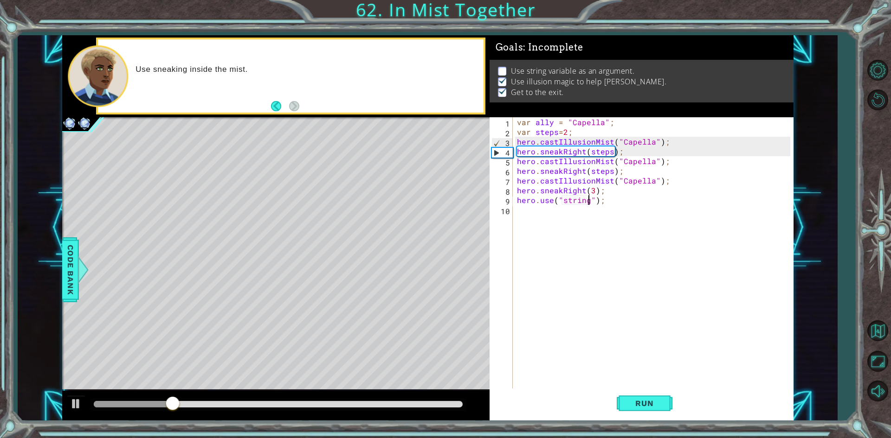
click at [588, 201] on div "var ally = "Capella" ; var steps = 2 ; hero . castIllusionMist ( "Capella" ) ; …" at bounding box center [655, 263] width 280 height 292
drag, startPoint x: 616, startPoint y: 199, endPoint x: 483, endPoint y: 201, distance: 133.6
click at [483, 201] on div "1 ההההההההההההההההההההההההההההההההההההההההההההההההההההההההההההההההההההההההההההה…" at bounding box center [427, 228] width 731 height 386
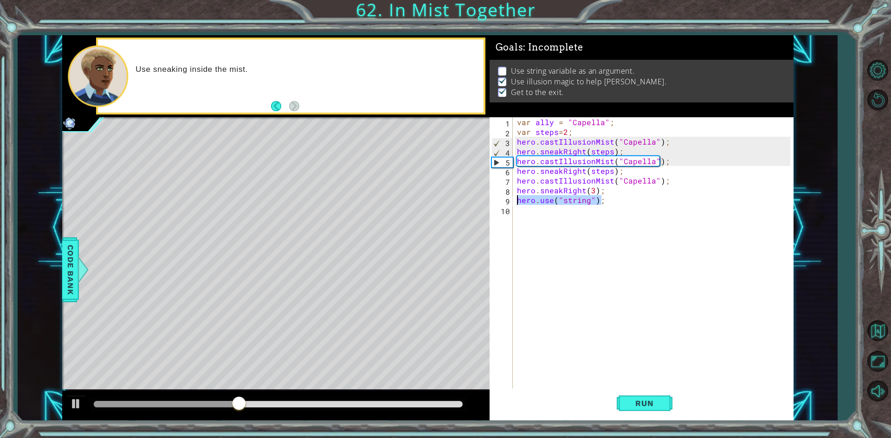
scroll to position [0, 0]
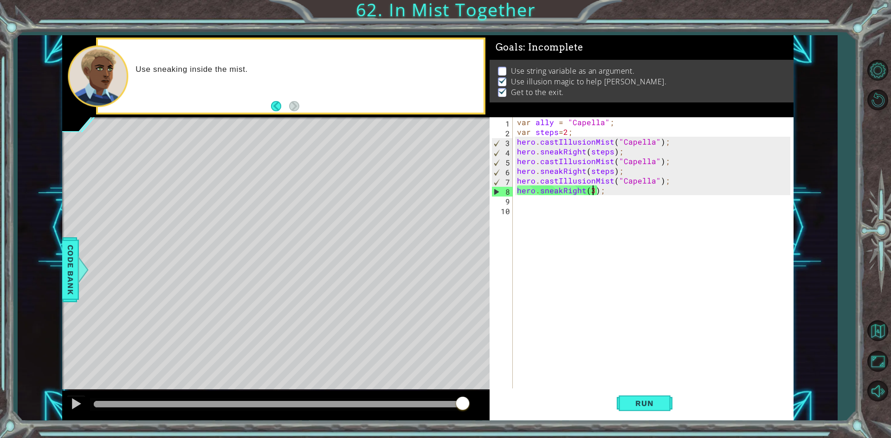
click at [592, 191] on div "var ally = "Capella" ; var steps = 2 ; hero . castIllusionMist ( "Capella" ) ; …" at bounding box center [655, 263] width 280 height 292
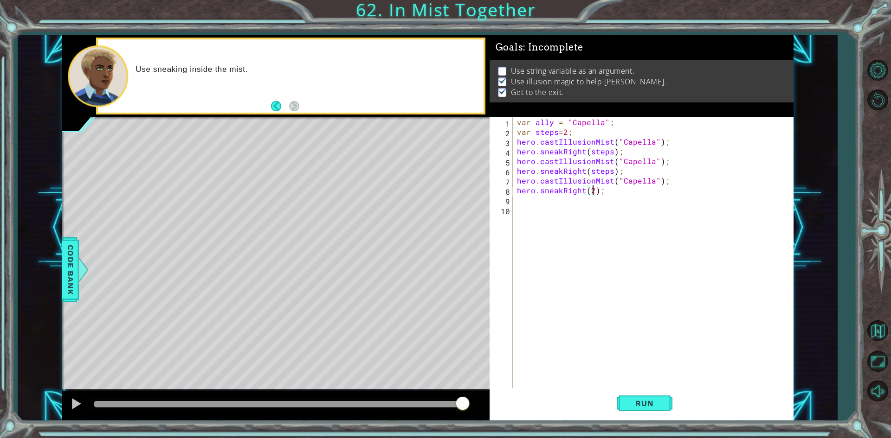
scroll to position [0, 5]
click at [650, 407] on span "Run" at bounding box center [644, 403] width 37 height 9
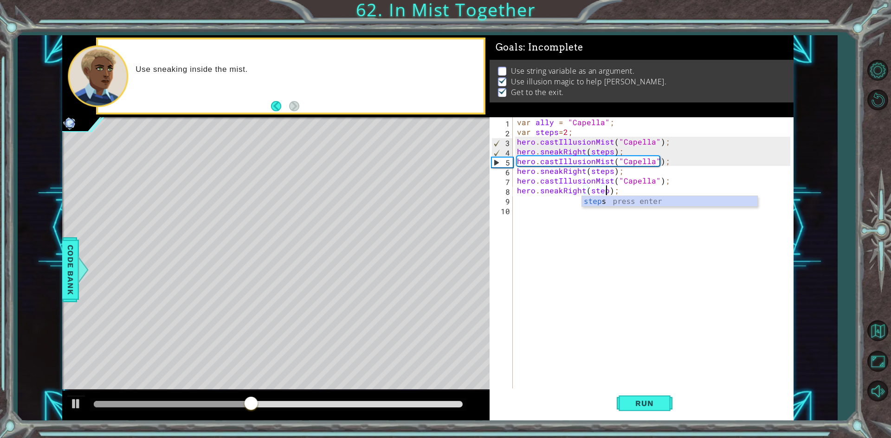
scroll to position [0, 6]
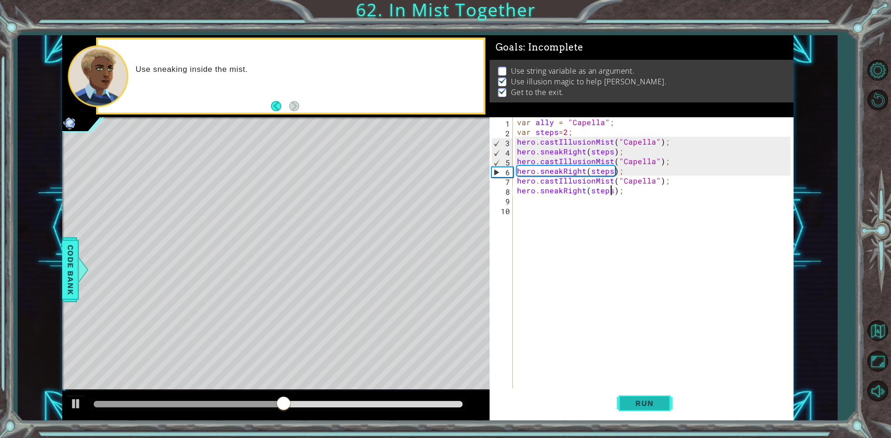
type textarea "hero.sneakRight(steps);"
click at [646, 404] on span "Run" at bounding box center [644, 403] width 37 height 9
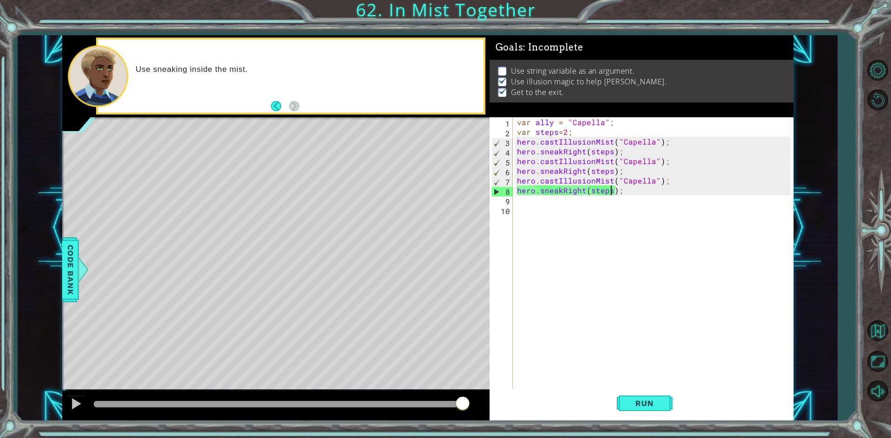
click at [521, 202] on div "var ally = "Capella" ; var steps = 2 ; hero . castIllusionMist ( "Capella" ) ; …" at bounding box center [655, 263] width 280 height 292
click at [494, 193] on div "8" at bounding box center [502, 192] width 21 height 10
type textarea "hero.sneakRight(steps);"
